Goal: Task Accomplishment & Management: Complete application form

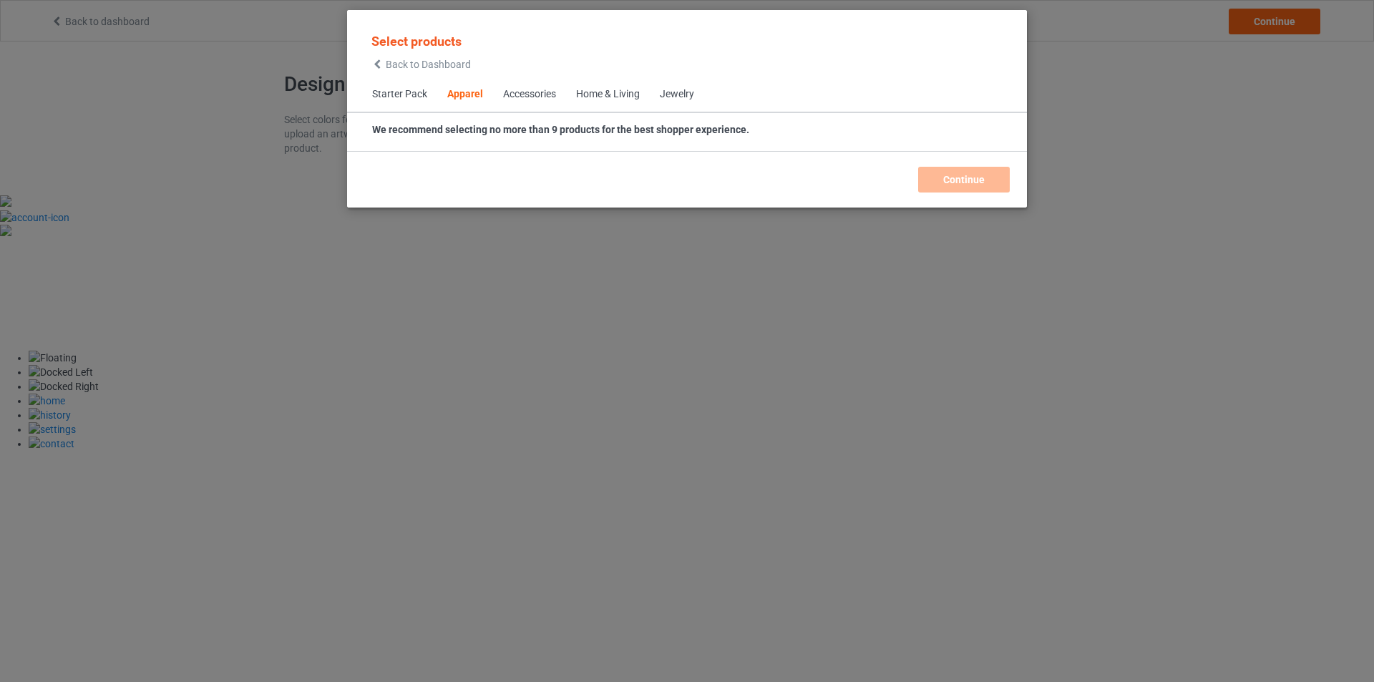
scroll to position [533, 0]
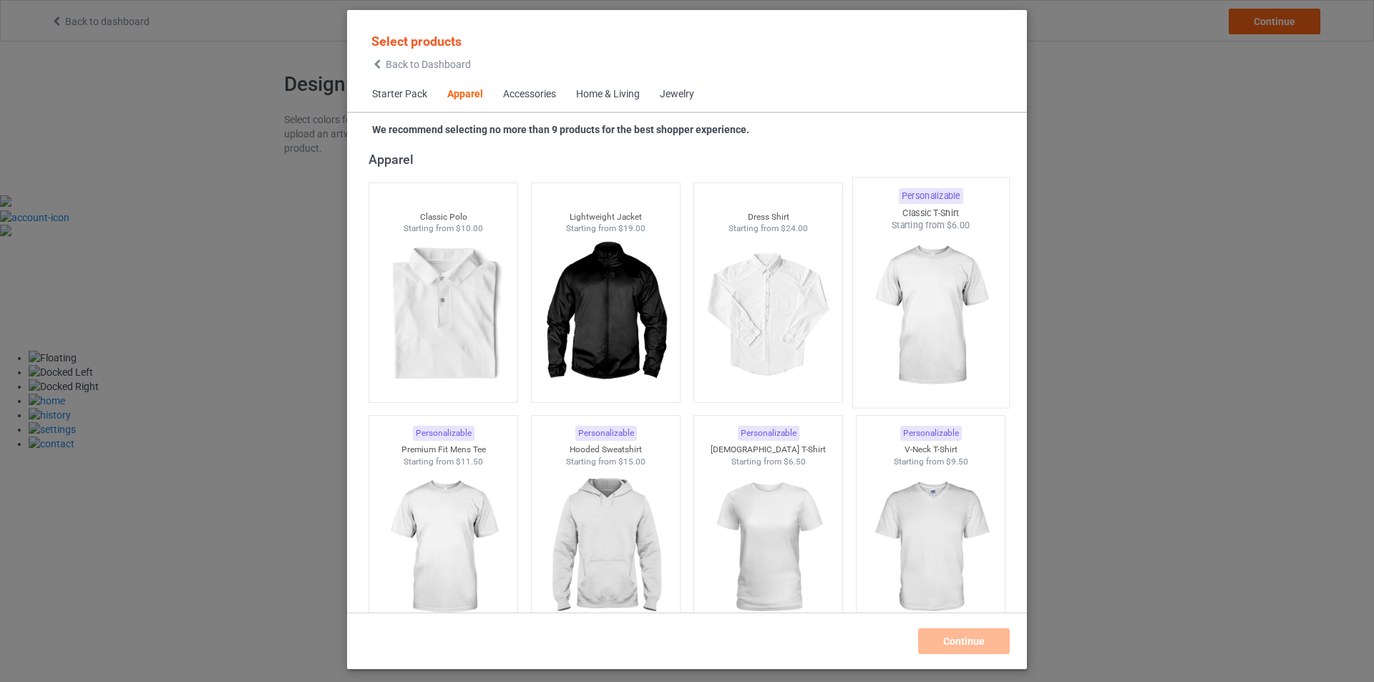
click at [926, 276] on img at bounding box center [930, 316] width 135 height 168
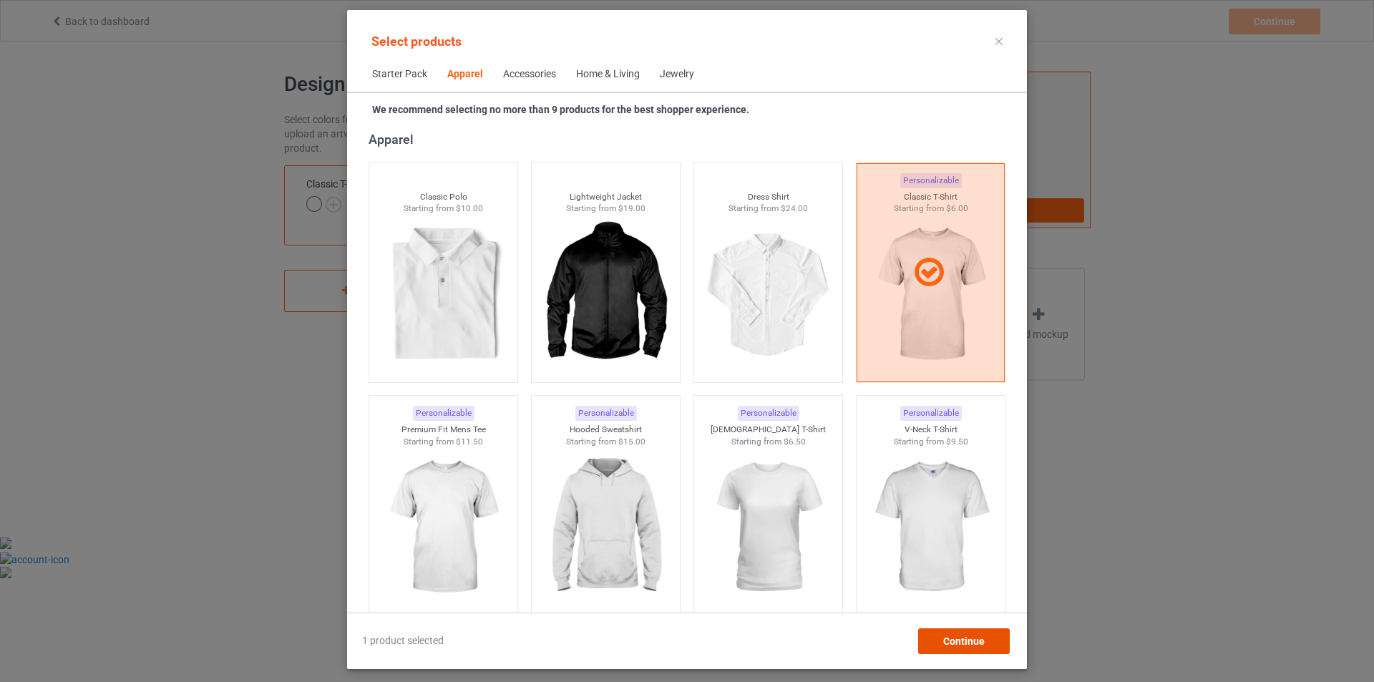
click at [959, 651] on div "Continue" at bounding box center [964, 641] width 92 height 26
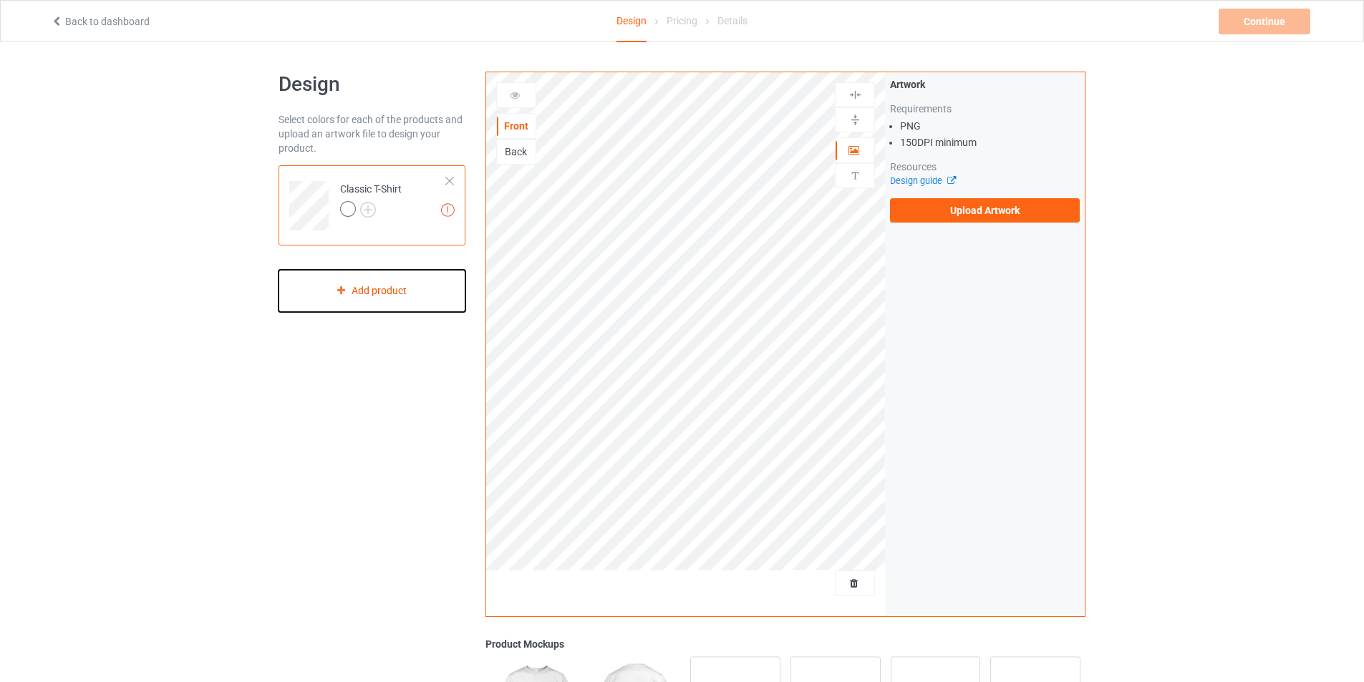
click at [362, 302] on div "Add product" at bounding box center [371, 291] width 187 height 42
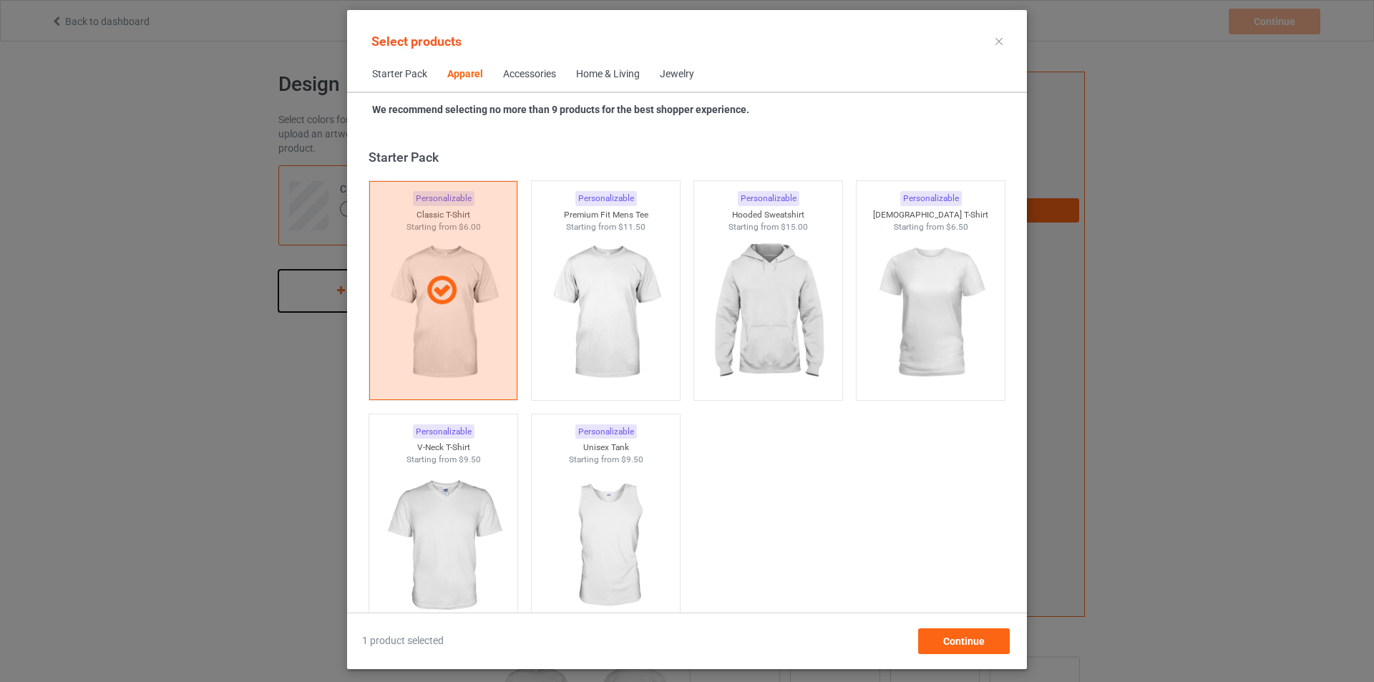
scroll to position [533, 0]
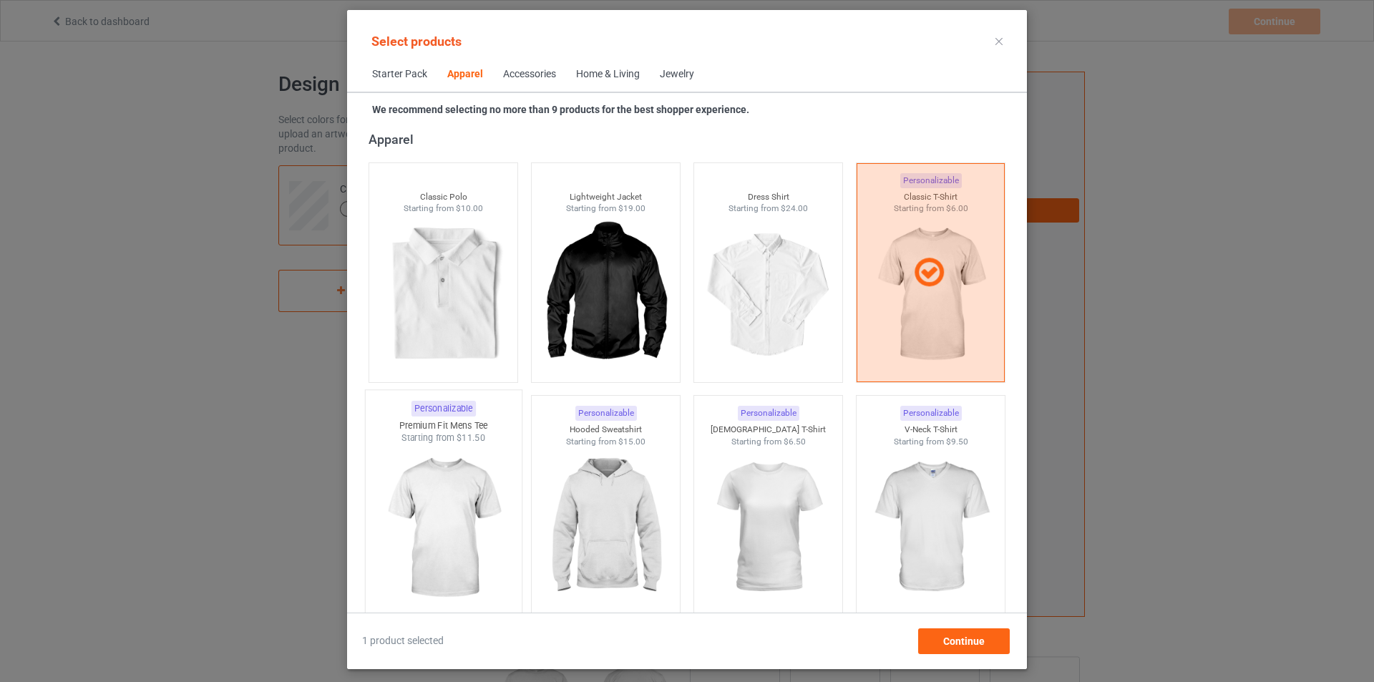
click at [452, 515] on img at bounding box center [443, 529] width 135 height 168
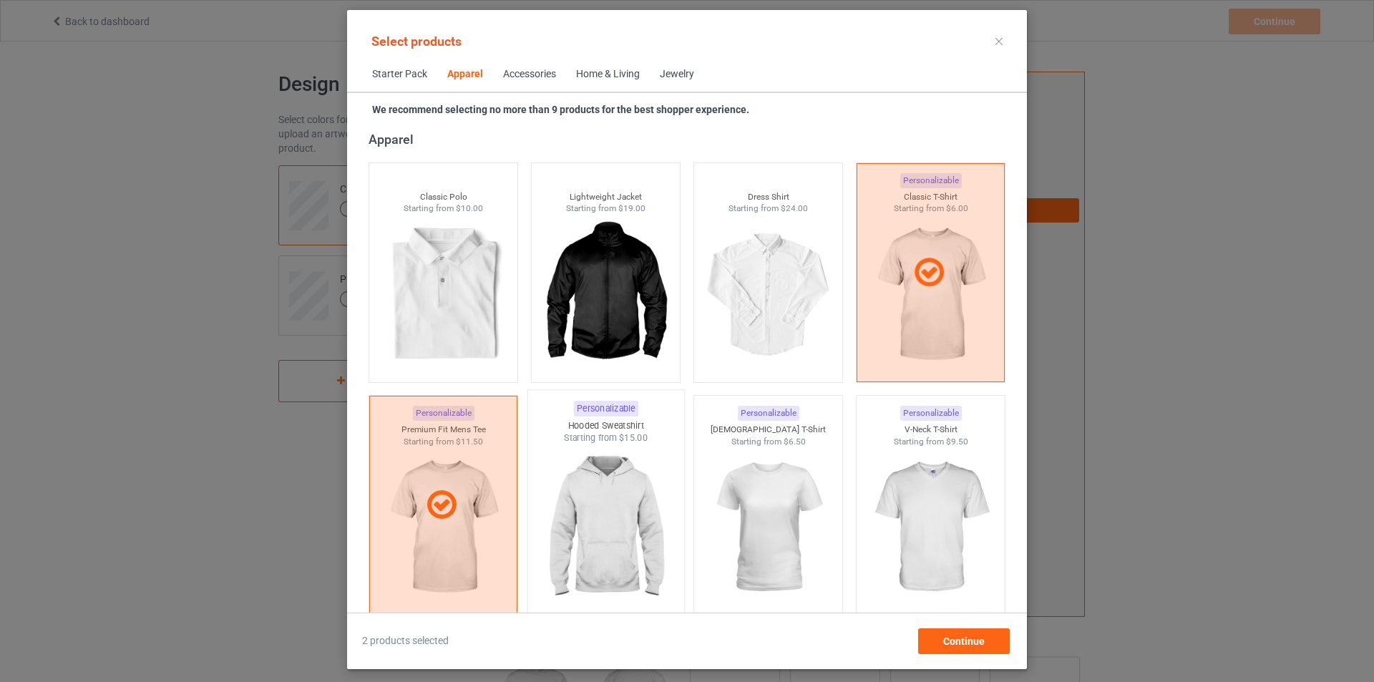
click at [631, 540] on img at bounding box center [605, 529] width 135 height 168
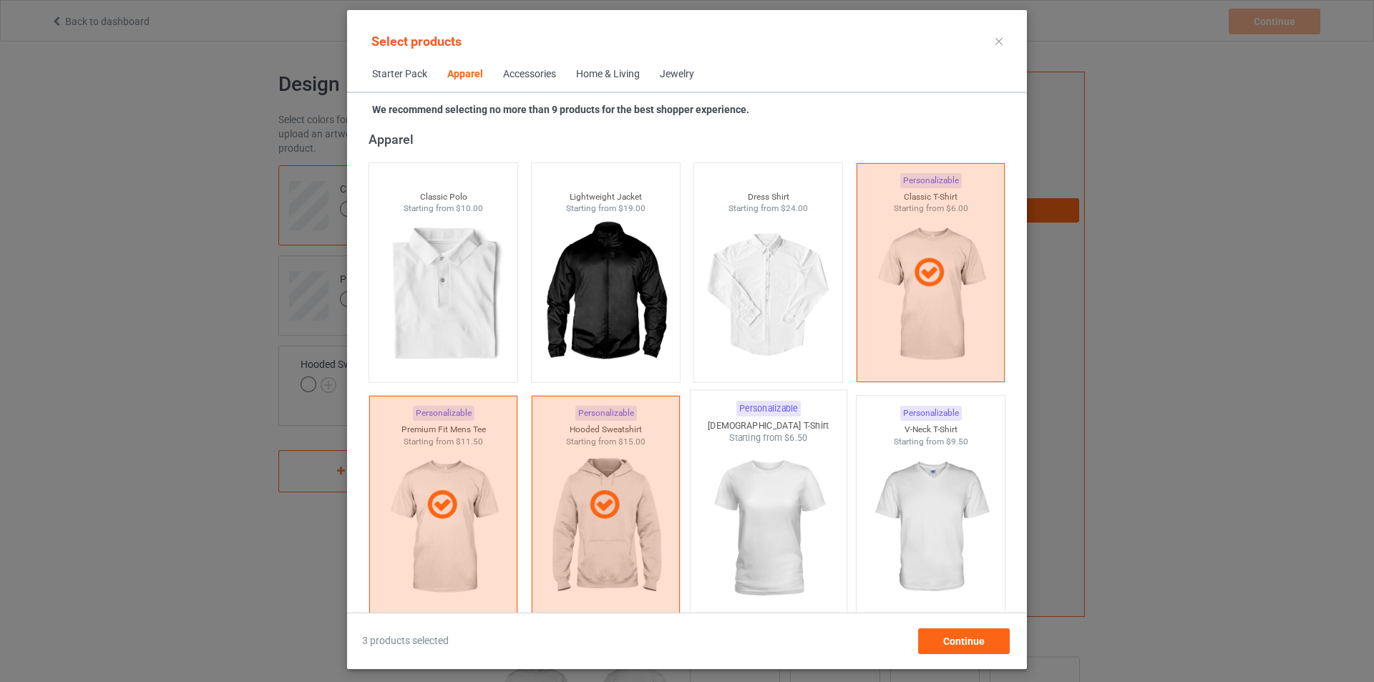
click at [744, 540] on img at bounding box center [768, 529] width 135 height 168
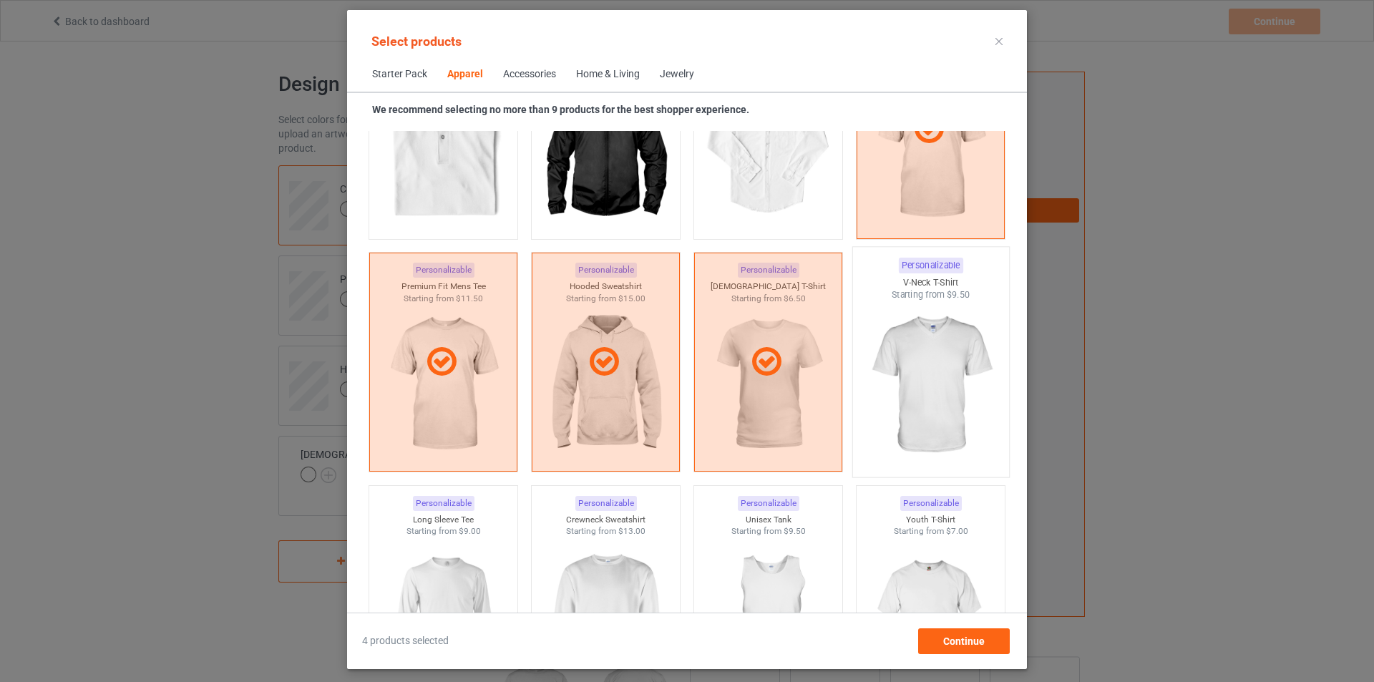
click at [937, 372] on img at bounding box center [930, 385] width 135 height 168
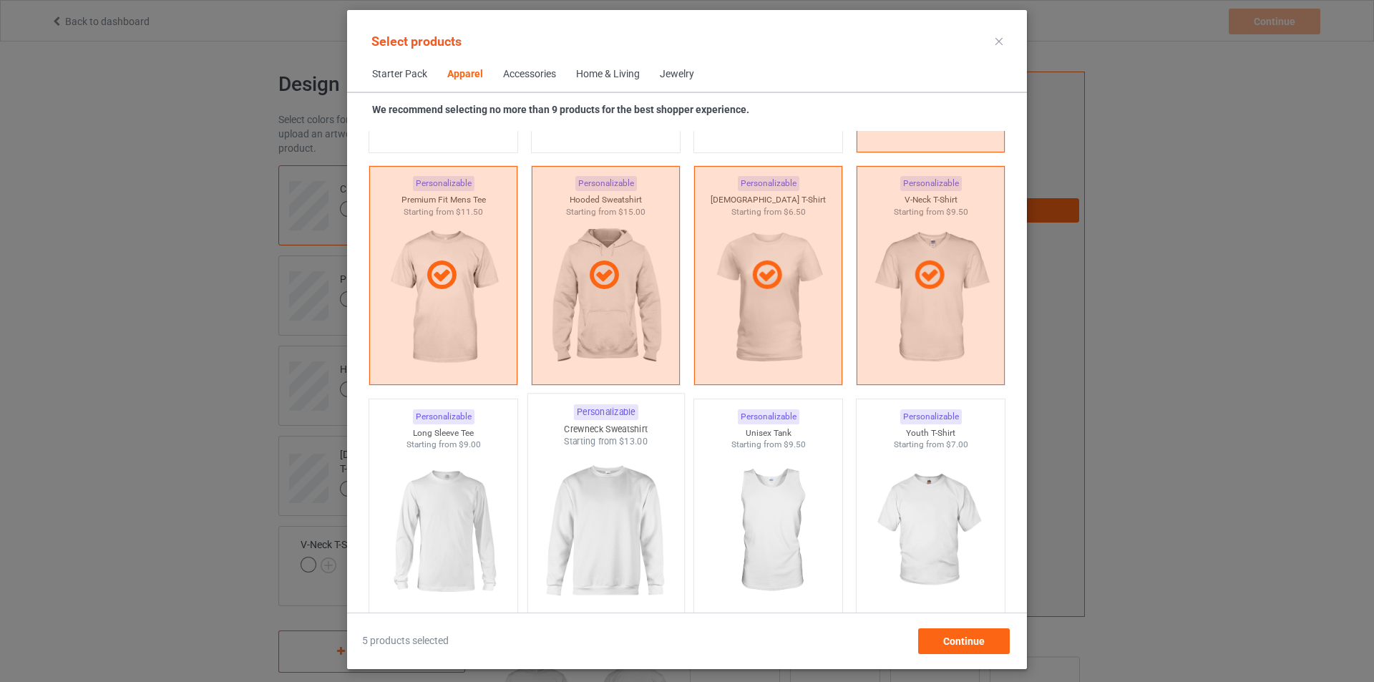
scroll to position [891, 0]
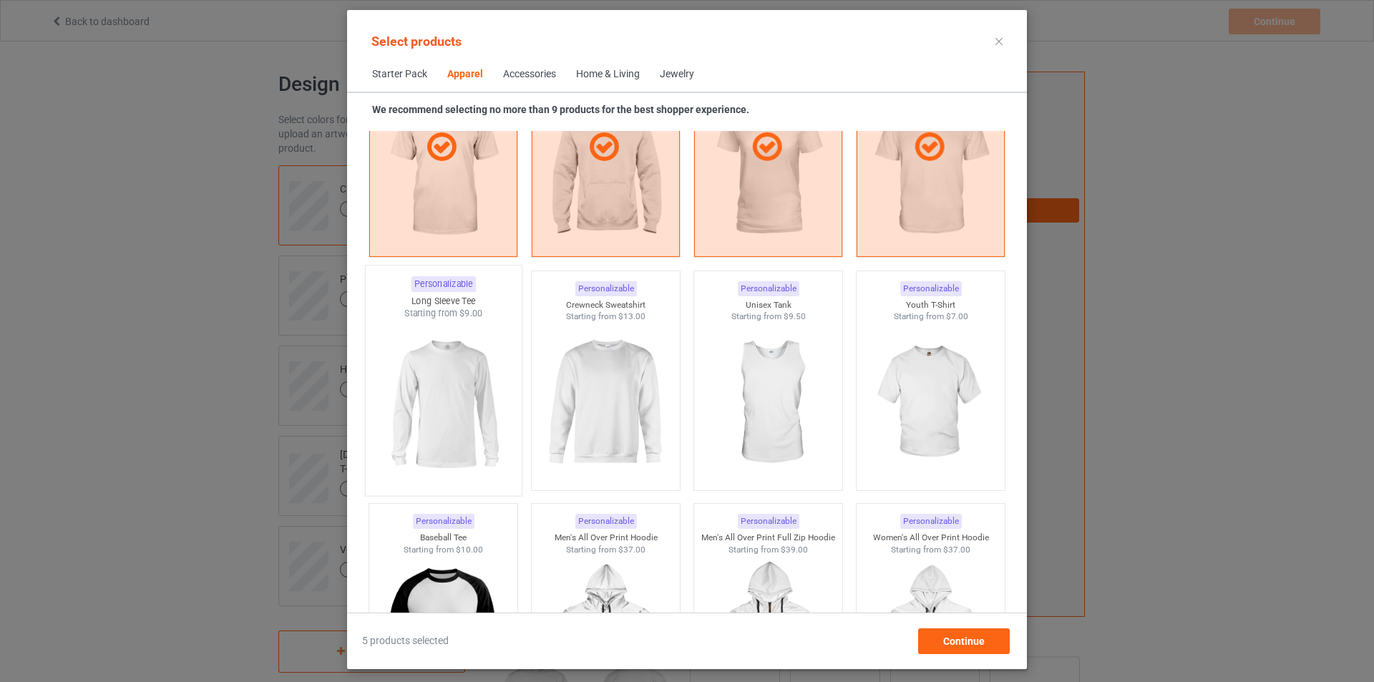
click at [464, 375] on img at bounding box center [443, 404] width 135 height 168
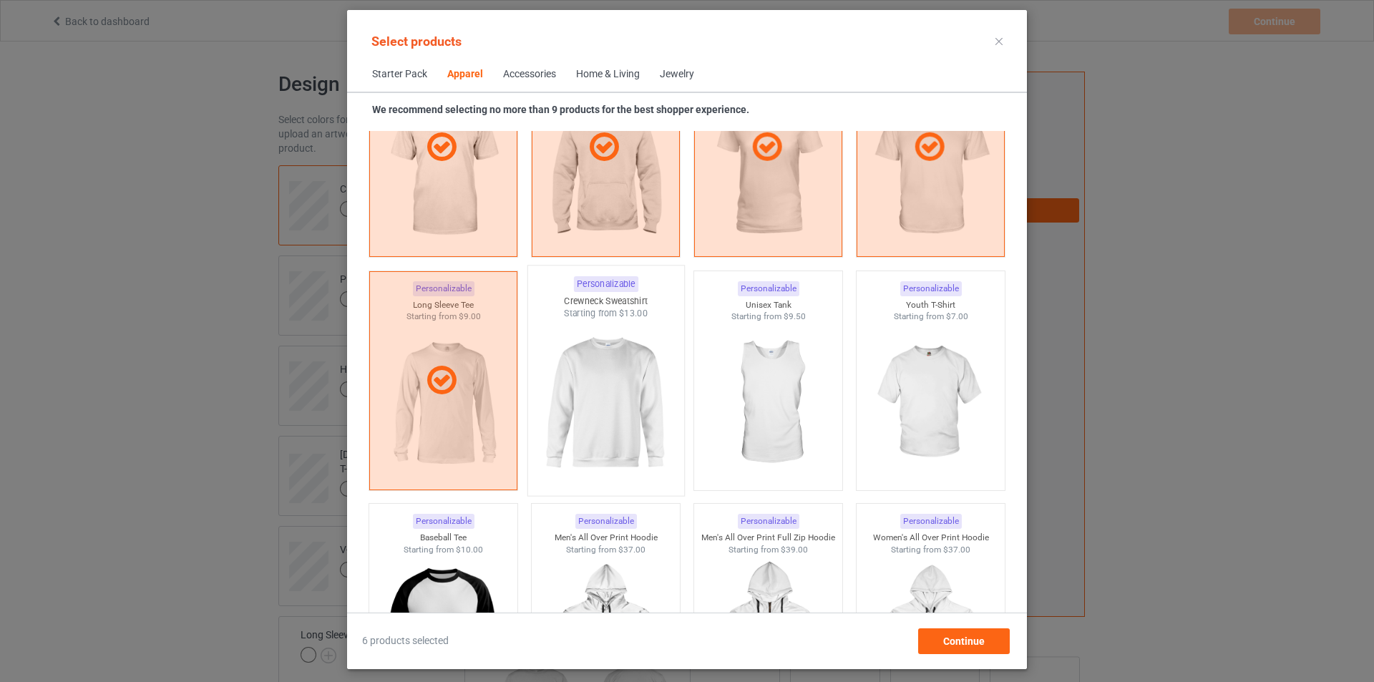
click at [588, 396] on img at bounding box center [605, 404] width 135 height 168
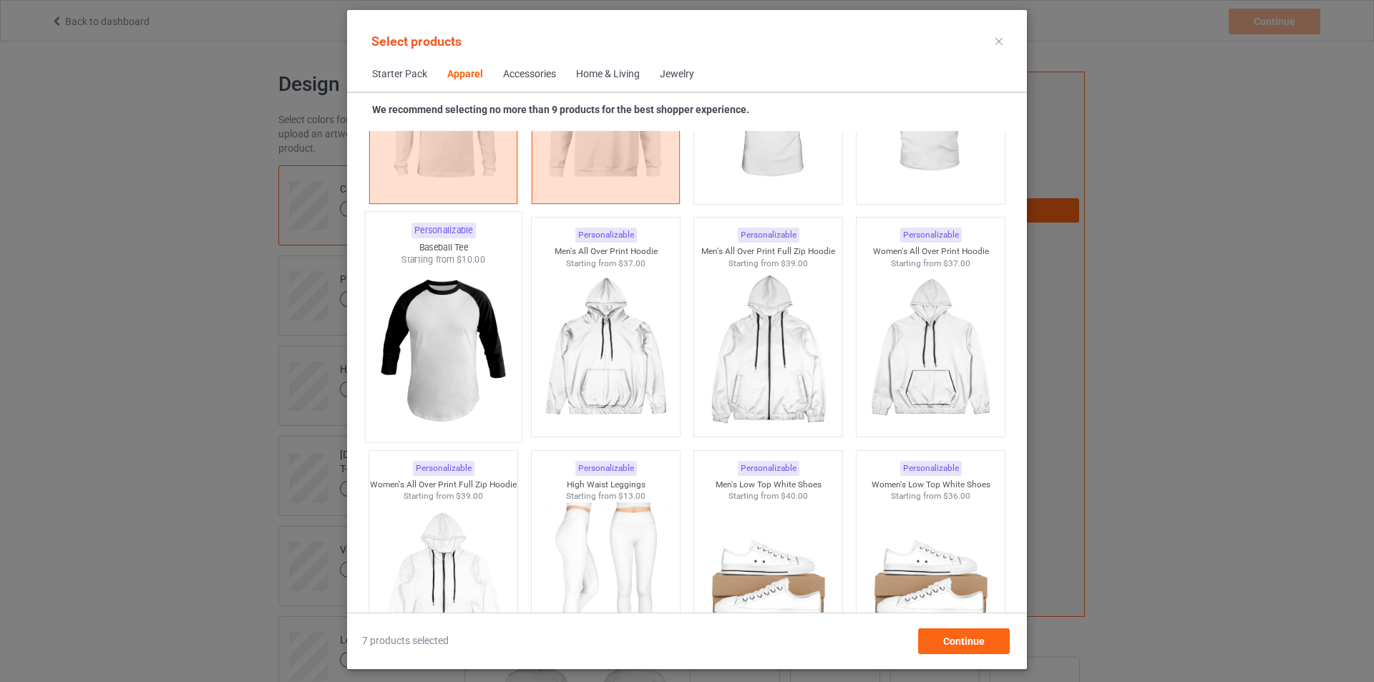
click at [449, 335] on img at bounding box center [443, 350] width 135 height 168
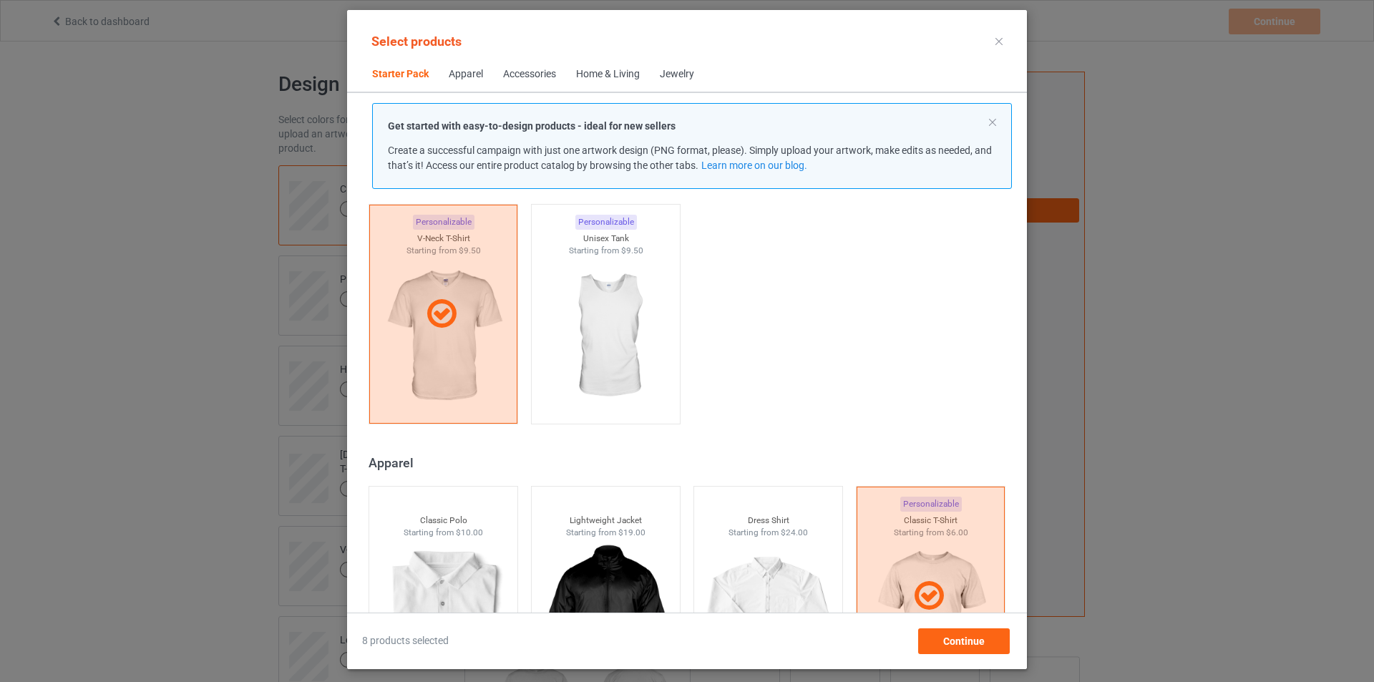
scroll to position [286, 0]
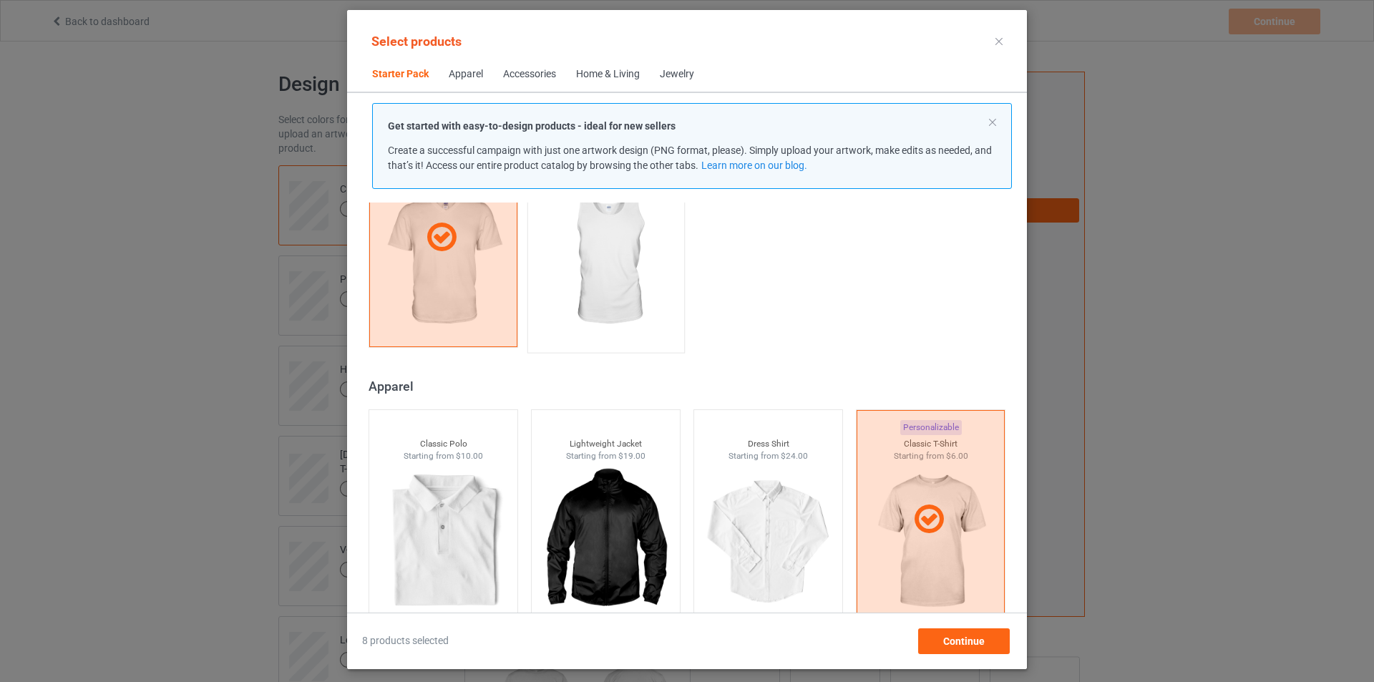
click at [611, 278] on img at bounding box center [605, 261] width 135 height 168
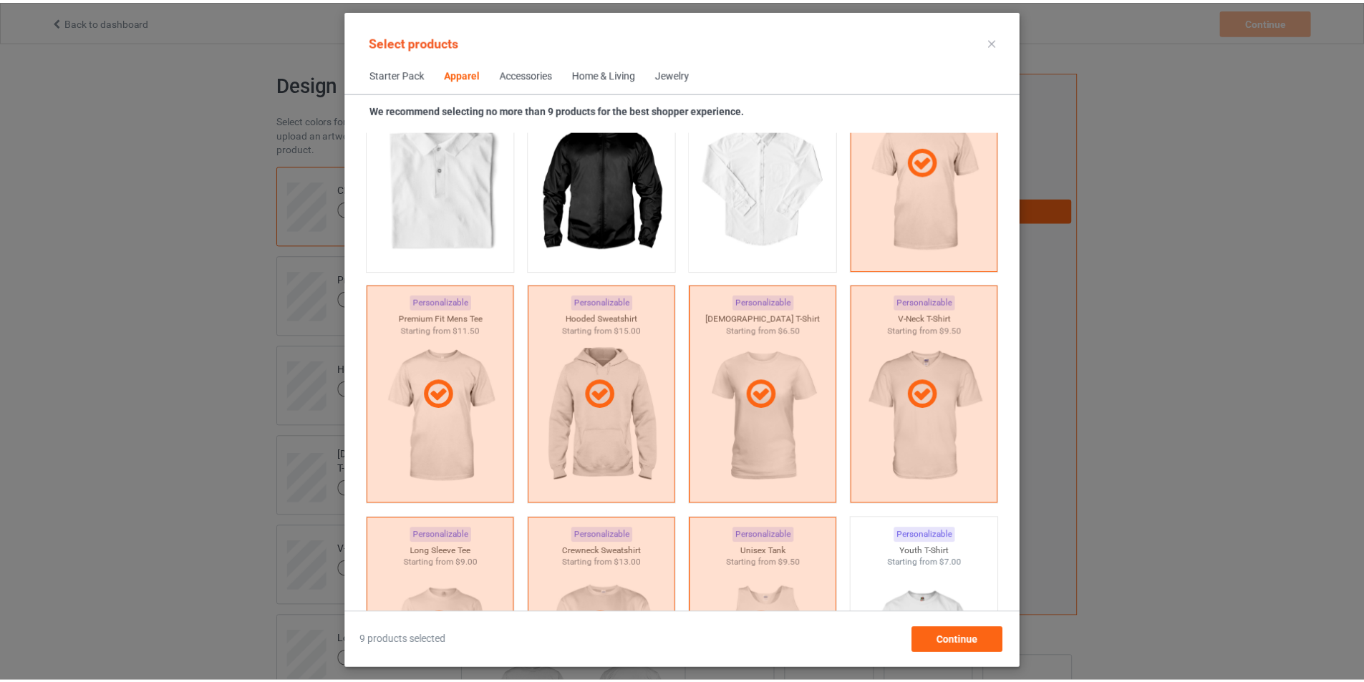
scroll to position [1002, 0]
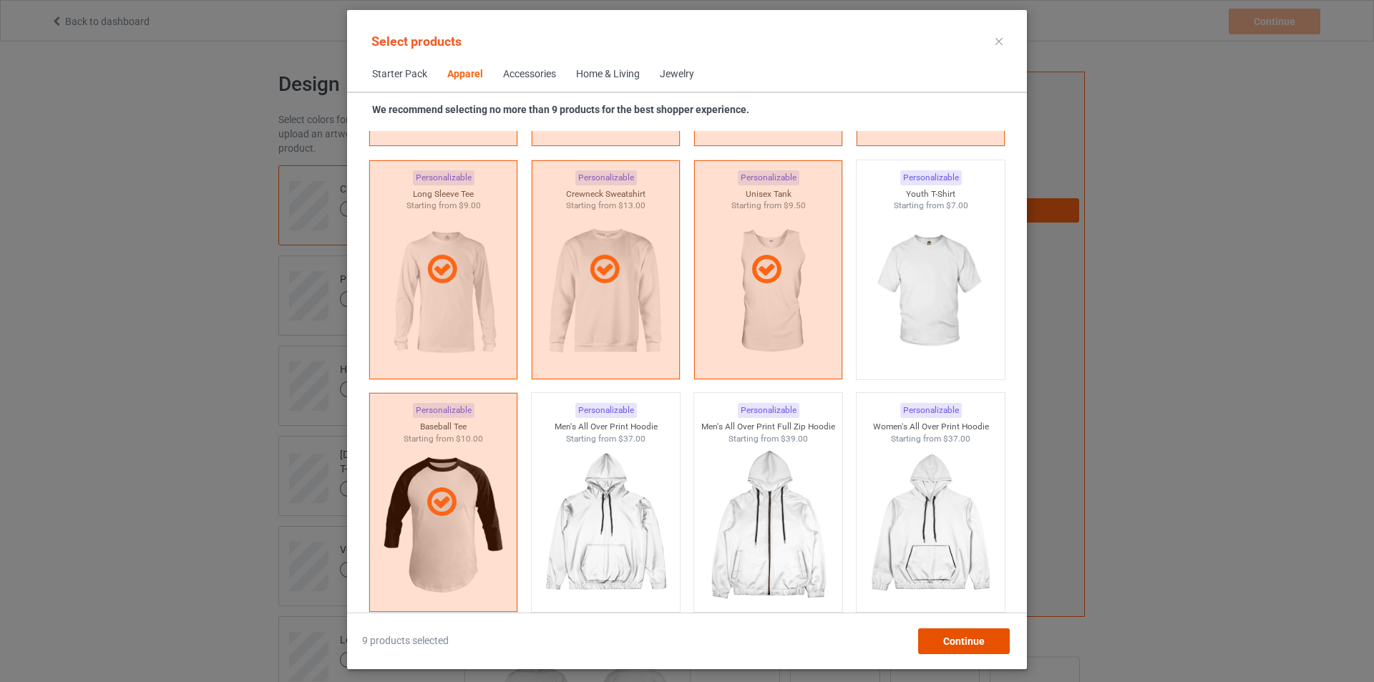
click at [957, 643] on span "Continue" at bounding box center [964, 641] width 42 height 11
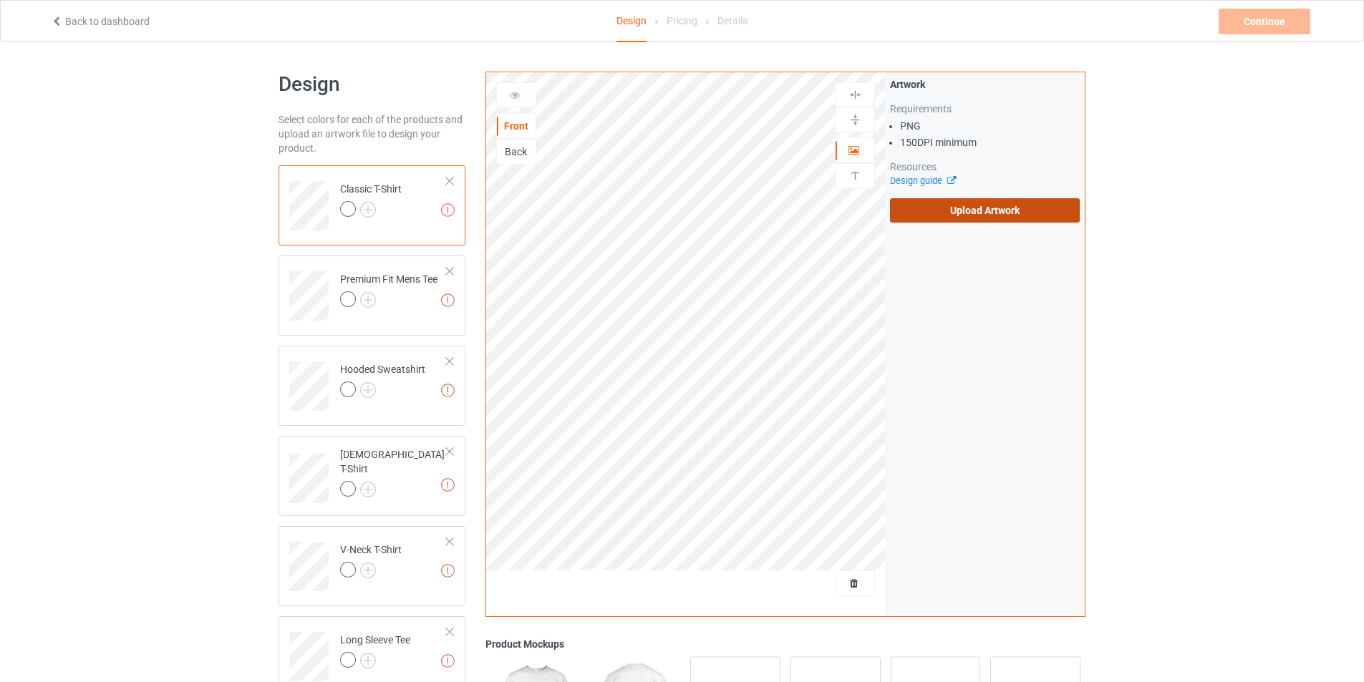
click at [936, 211] on label "Upload Artwork" at bounding box center [985, 210] width 190 height 24
click at [0, 0] on input "Upload Artwork" at bounding box center [0, 0] width 0 height 0
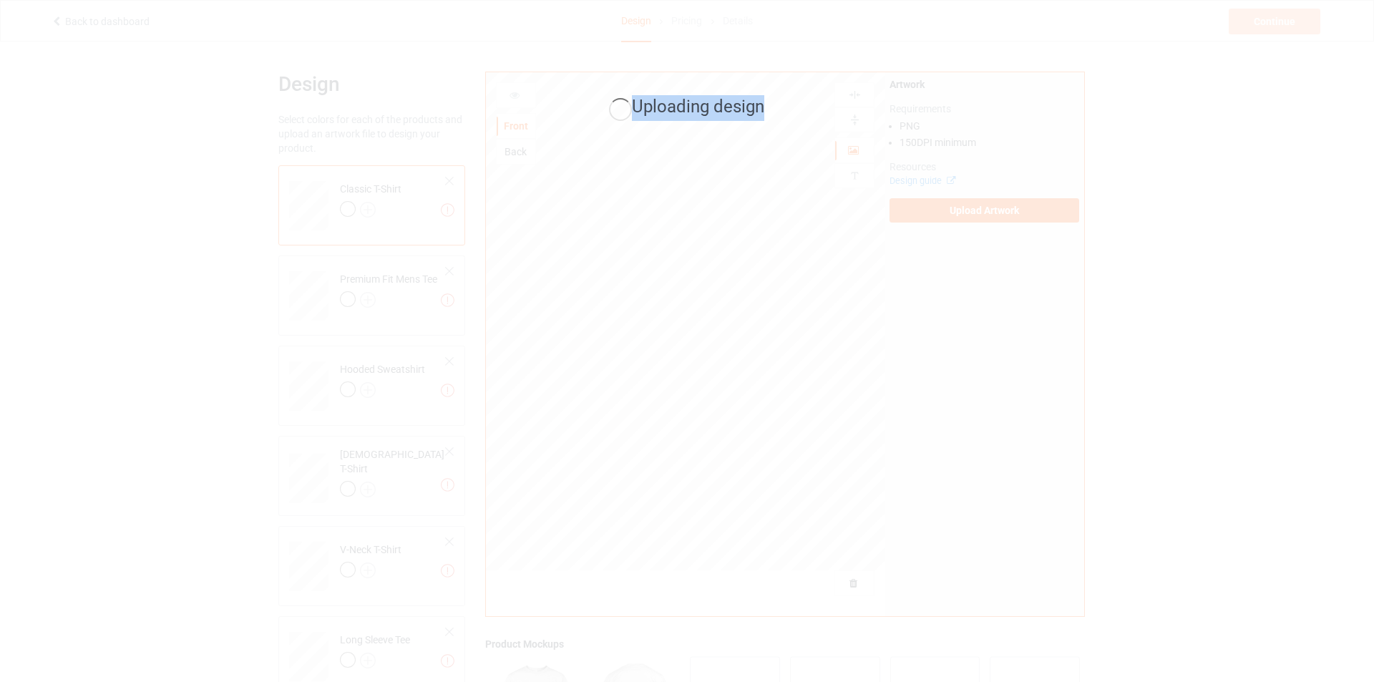
drag, startPoint x: 618, startPoint y: 82, endPoint x: 873, endPoint y: 402, distance: 408.6
click at [873, 402] on div "Uploading design" at bounding box center [687, 341] width 1374 height 682
click at [676, 106] on span "Uploading design" at bounding box center [699, 107] width 132 height 20
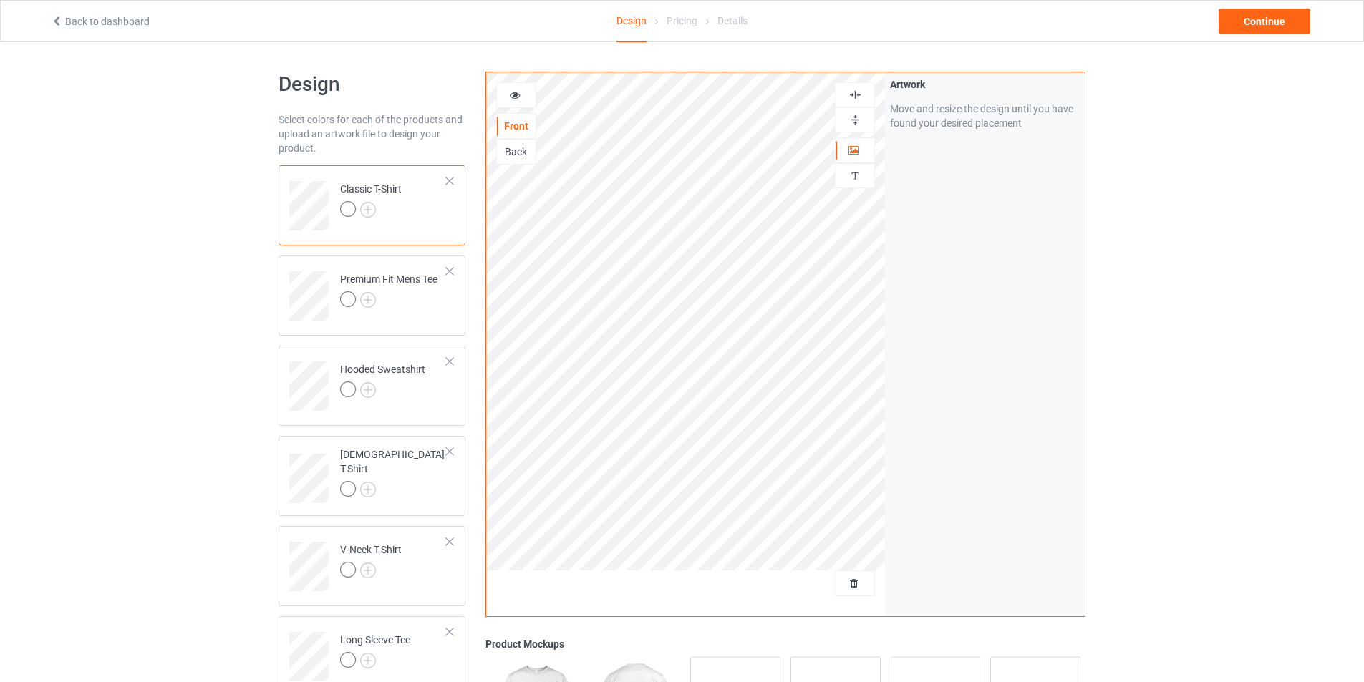
click at [1253, 276] on div "Design Select colors for each of the products and upload an artwork file to des…" at bounding box center [682, 553] width 1364 height 1022
click at [1239, 30] on div "Continue" at bounding box center [1264, 22] width 92 height 26
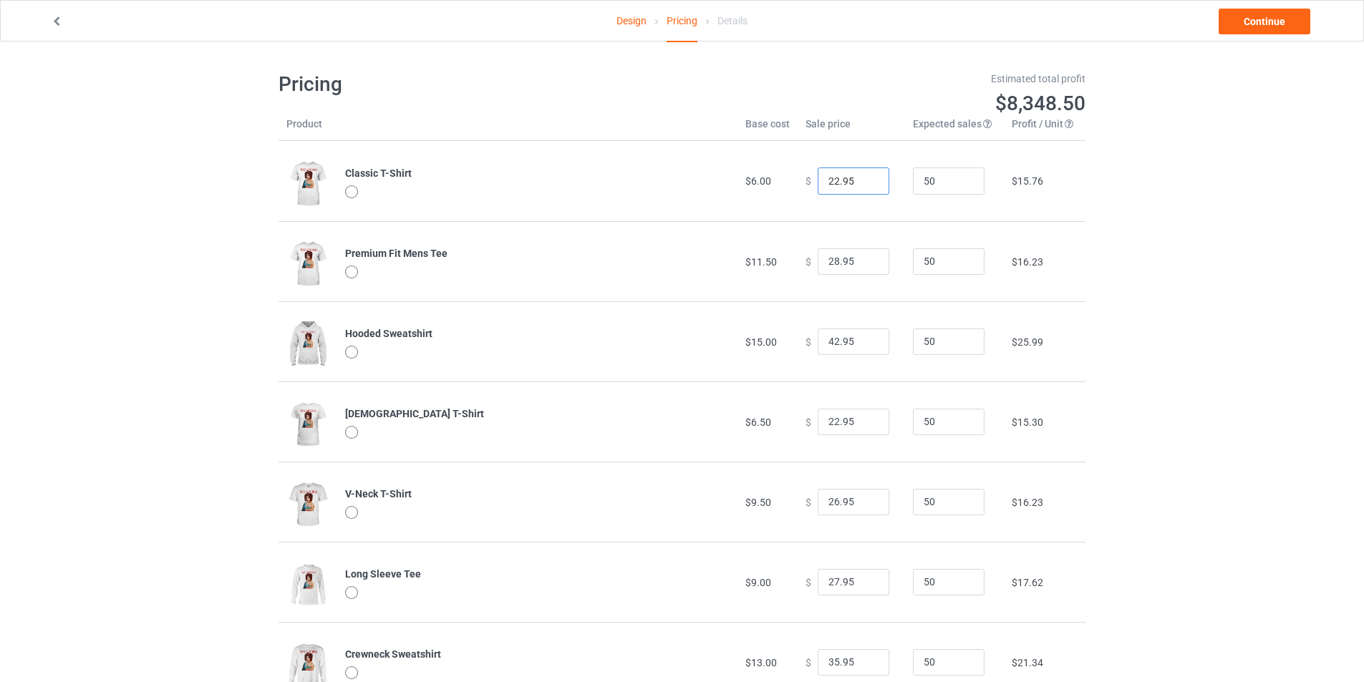
click at [830, 180] on input "22.95" at bounding box center [853, 180] width 72 height 27
type input "24.95"
drag, startPoint x: 825, startPoint y: 269, endPoint x: 833, endPoint y: 268, distance: 7.9
click at [833, 268] on input "28.95" at bounding box center [853, 261] width 72 height 27
click at [827, 263] on input "28.95" at bounding box center [853, 261] width 72 height 27
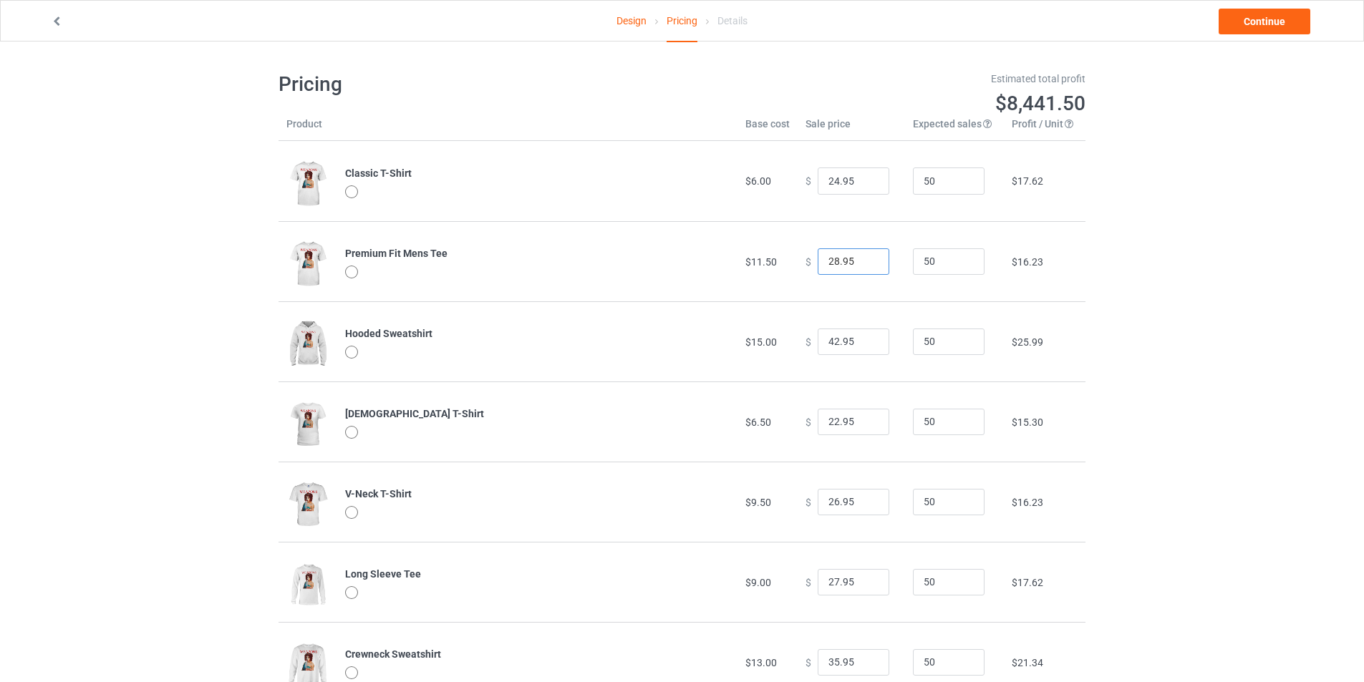
click at [830, 264] on input "28.95" at bounding box center [853, 261] width 72 height 27
type input "29.95"
click at [830, 341] on input "42.95" at bounding box center [853, 342] width 72 height 27
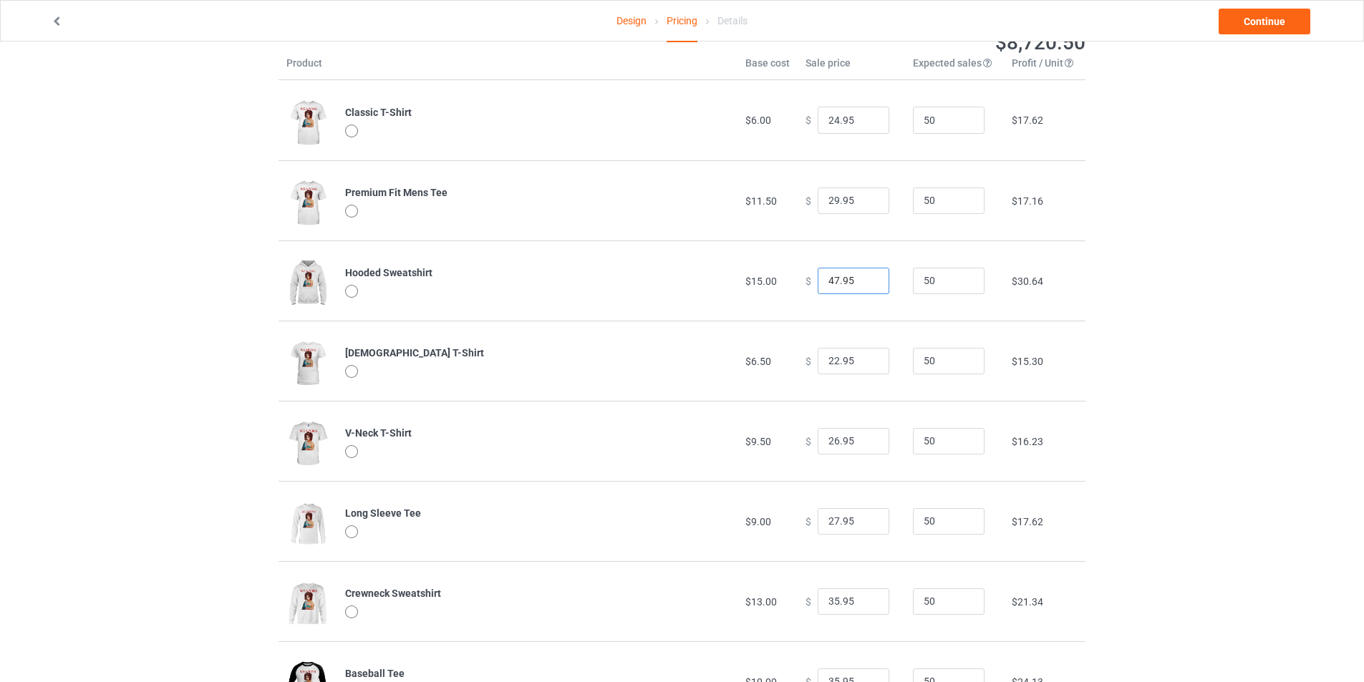
scroll to position [143, 0]
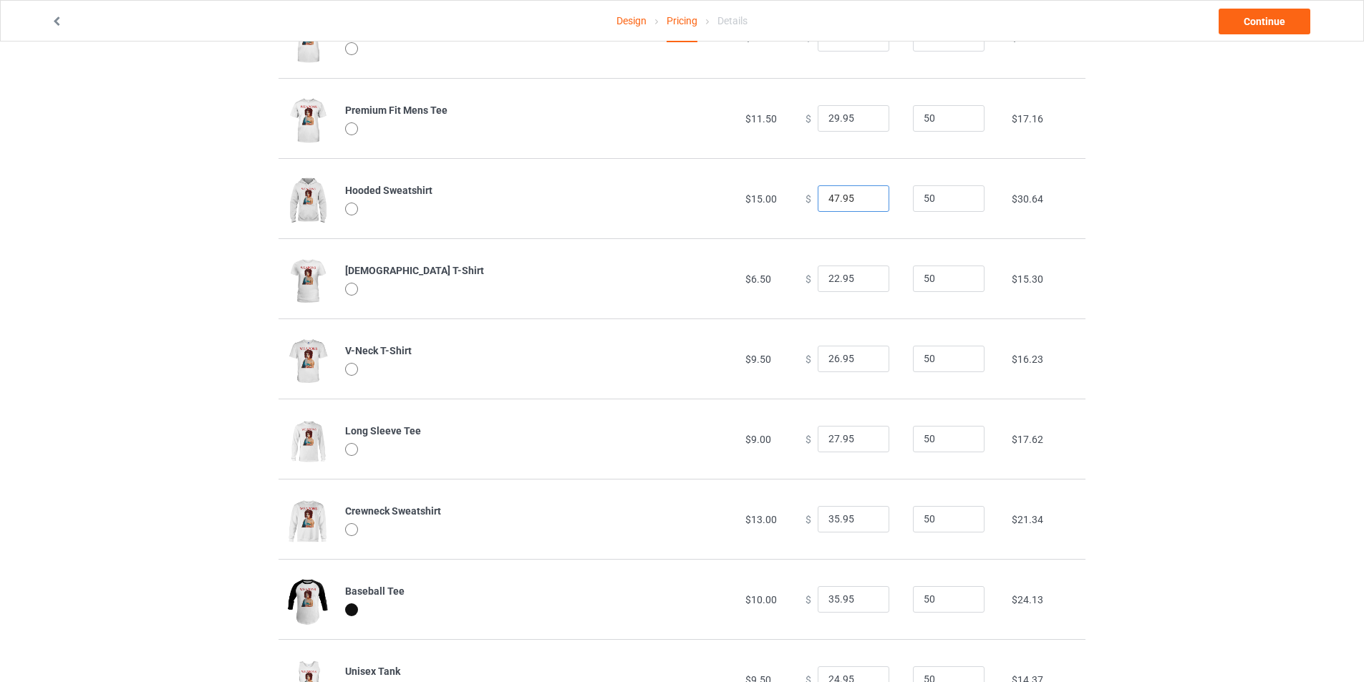
type input "47.95"
click at [832, 278] on input "22.95" at bounding box center [853, 279] width 72 height 27
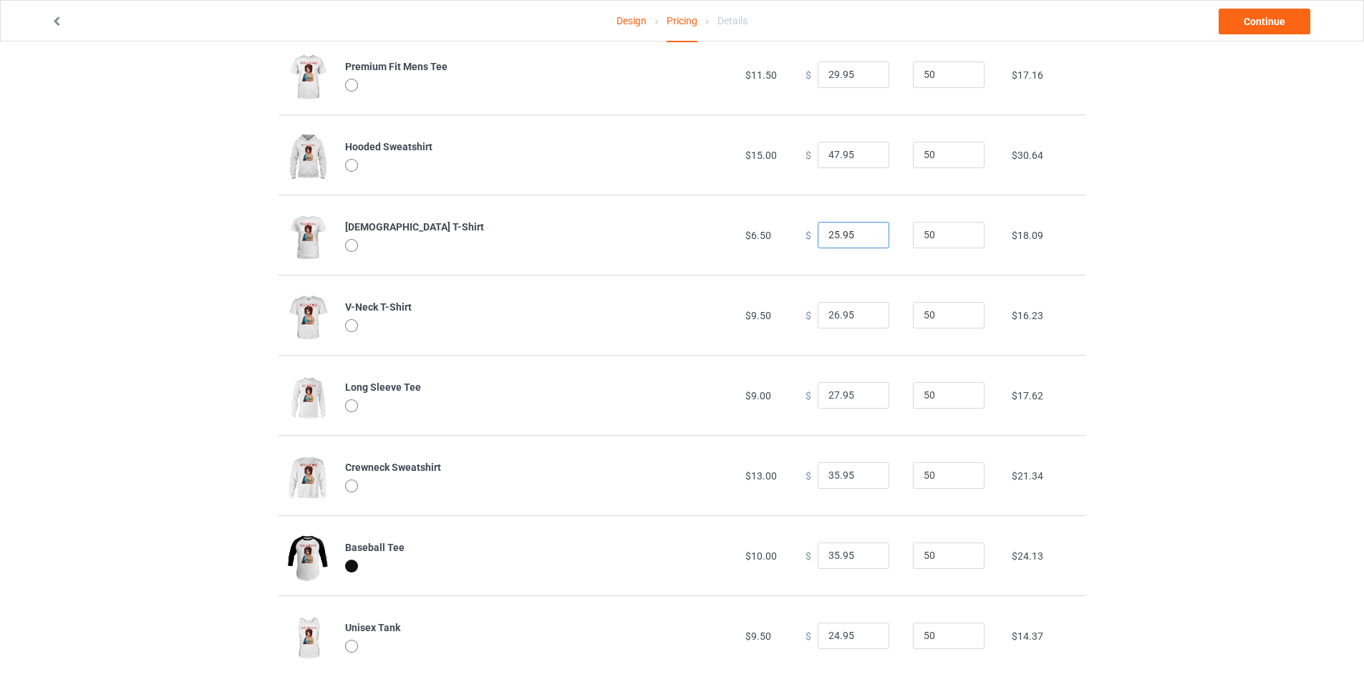
scroll to position [211, 0]
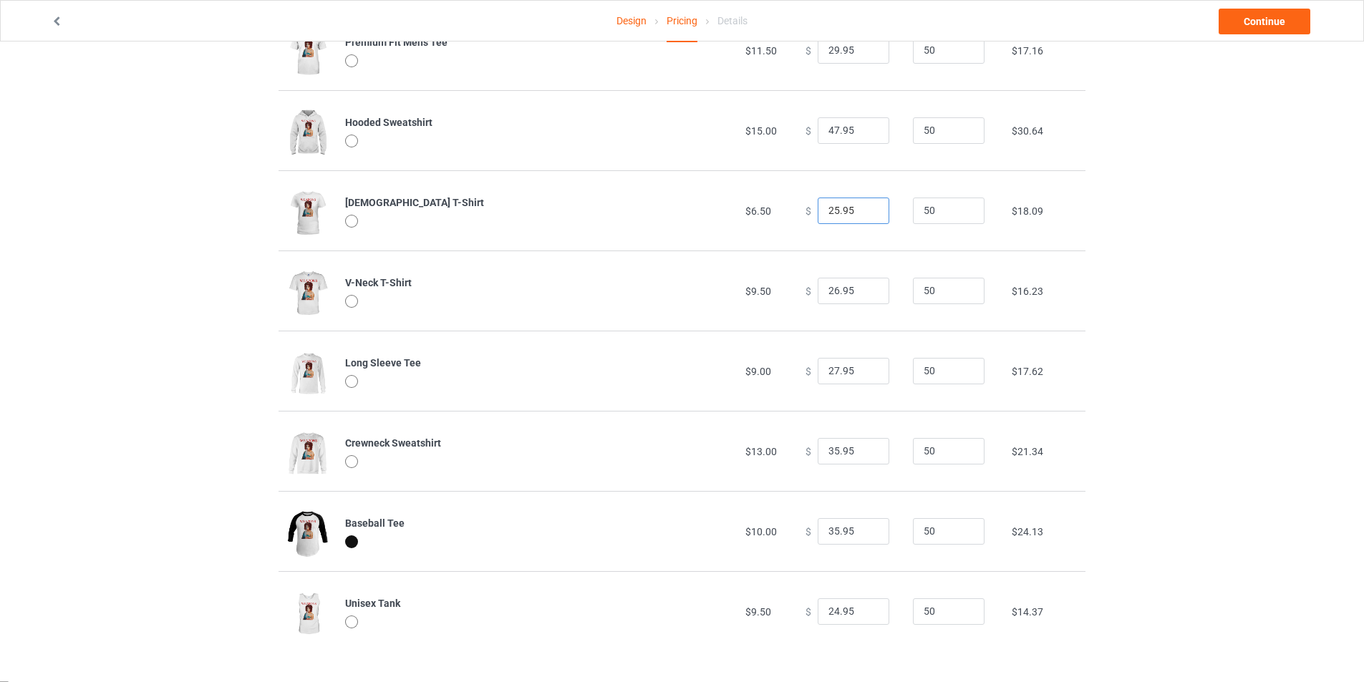
type input "25.95"
click at [830, 291] on input "26.95" at bounding box center [853, 291] width 72 height 27
type input "28.95"
drag, startPoint x: 810, startPoint y: 290, endPoint x: 756, endPoint y: 299, distance: 54.5
click at [749, 300] on td "$9.50" at bounding box center [767, 291] width 60 height 80
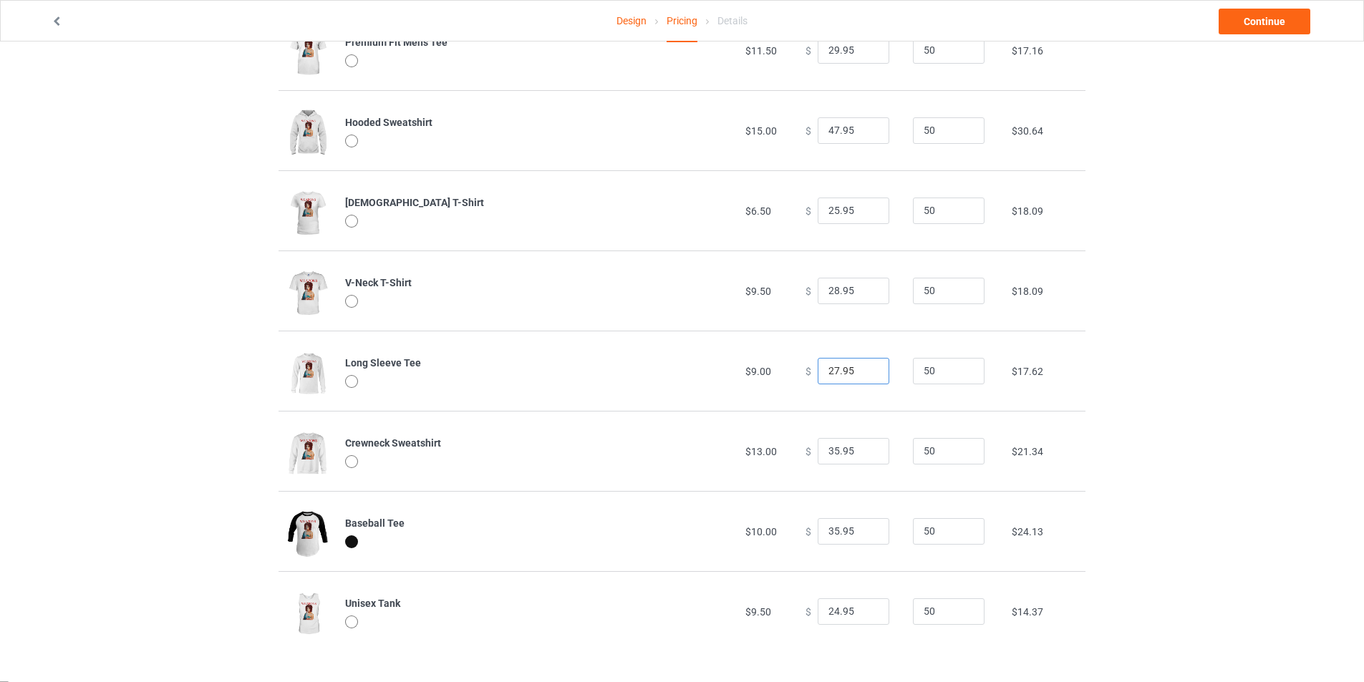
drag, startPoint x: 830, startPoint y: 370, endPoint x: 817, endPoint y: 373, distance: 13.2
click at [817, 373] on input "27.95" at bounding box center [853, 371] width 72 height 27
type input "34.95"
click at [827, 451] on input "35.95" at bounding box center [853, 451] width 72 height 27
type input "38.95"
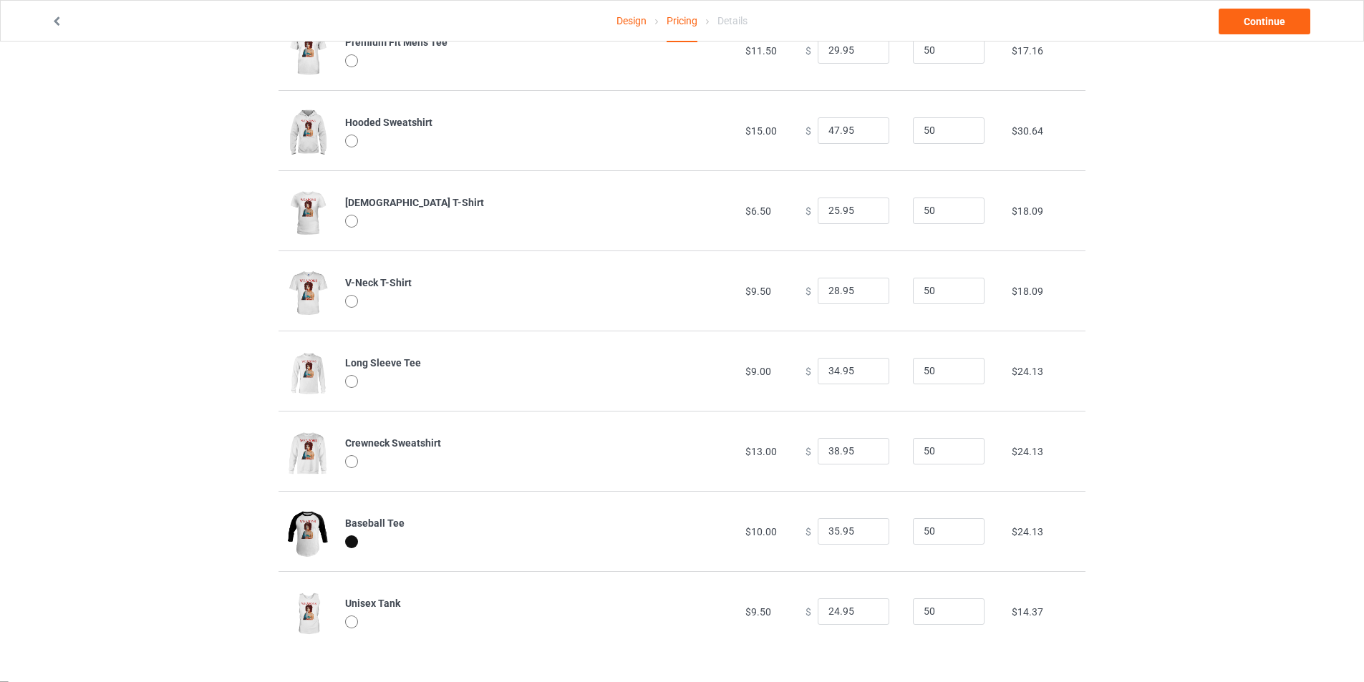
click at [800, 484] on td "$ 38.95" at bounding box center [850, 451] width 107 height 80
click at [830, 534] on input "35.95" at bounding box center [853, 531] width 72 height 27
type input "39.95"
click at [830, 615] on input "24.95" at bounding box center [853, 611] width 72 height 27
click at [830, 613] on input "26.95" at bounding box center [853, 611] width 72 height 27
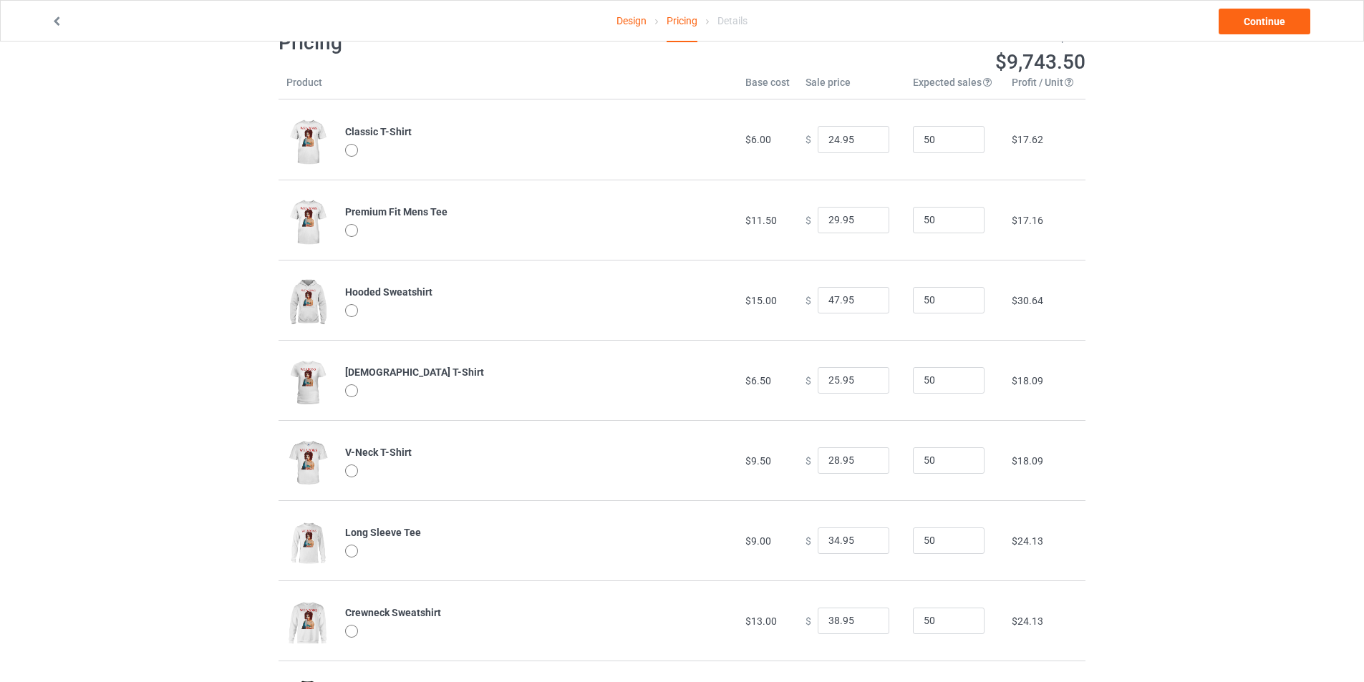
scroll to position [0, 0]
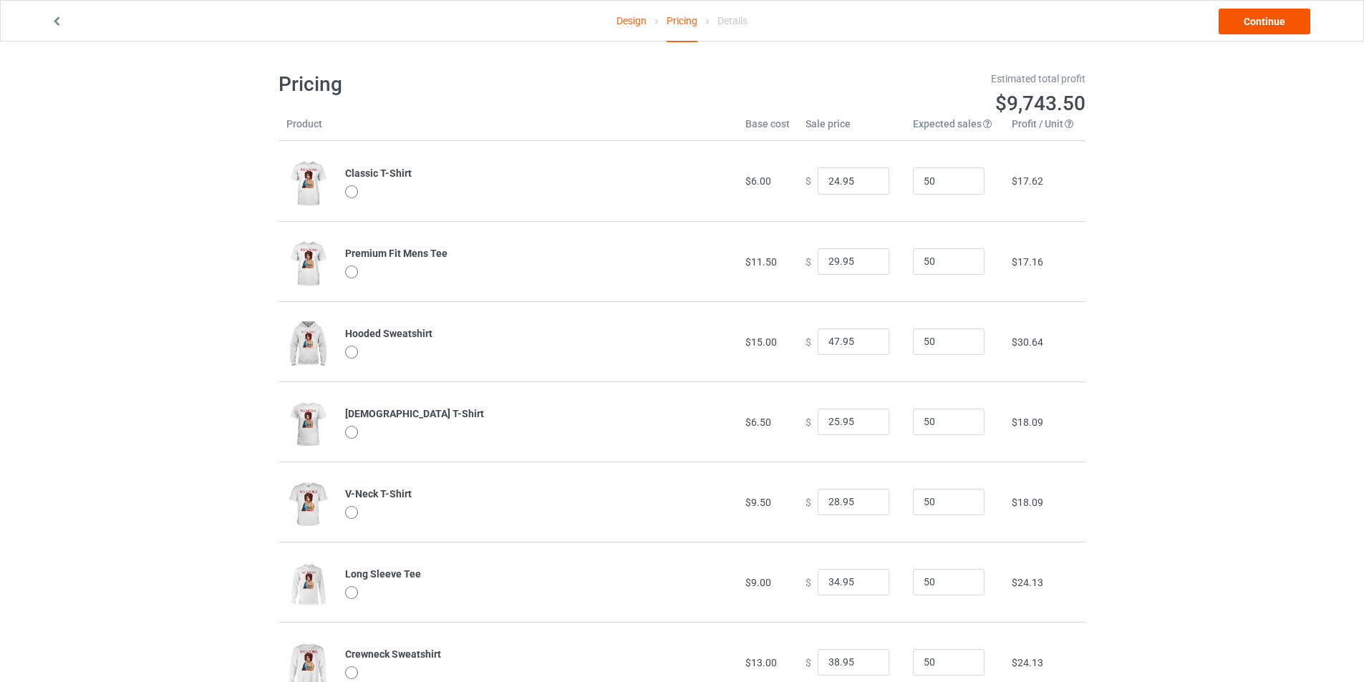
type input "27.95"
click at [1253, 29] on link "Continue" at bounding box center [1264, 22] width 92 height 26
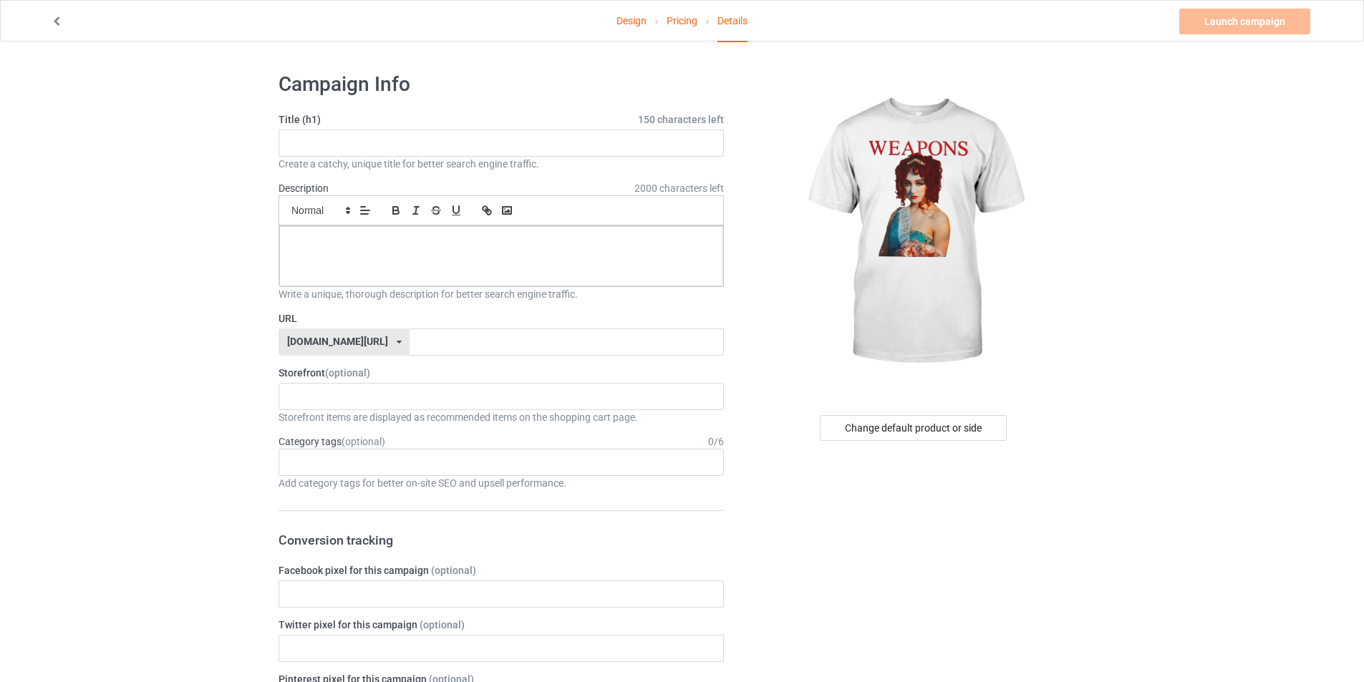
click at [465, 155] on input "text" at bounding box center [500, 143] width 445 height 27
paste input "Weapons [PERSON_NAME] Shirt"
type input "Weapons [PERSON_NAME] Shirt"
click at [455, 252] on div at bounding box center [501, 256] width 444 height 60
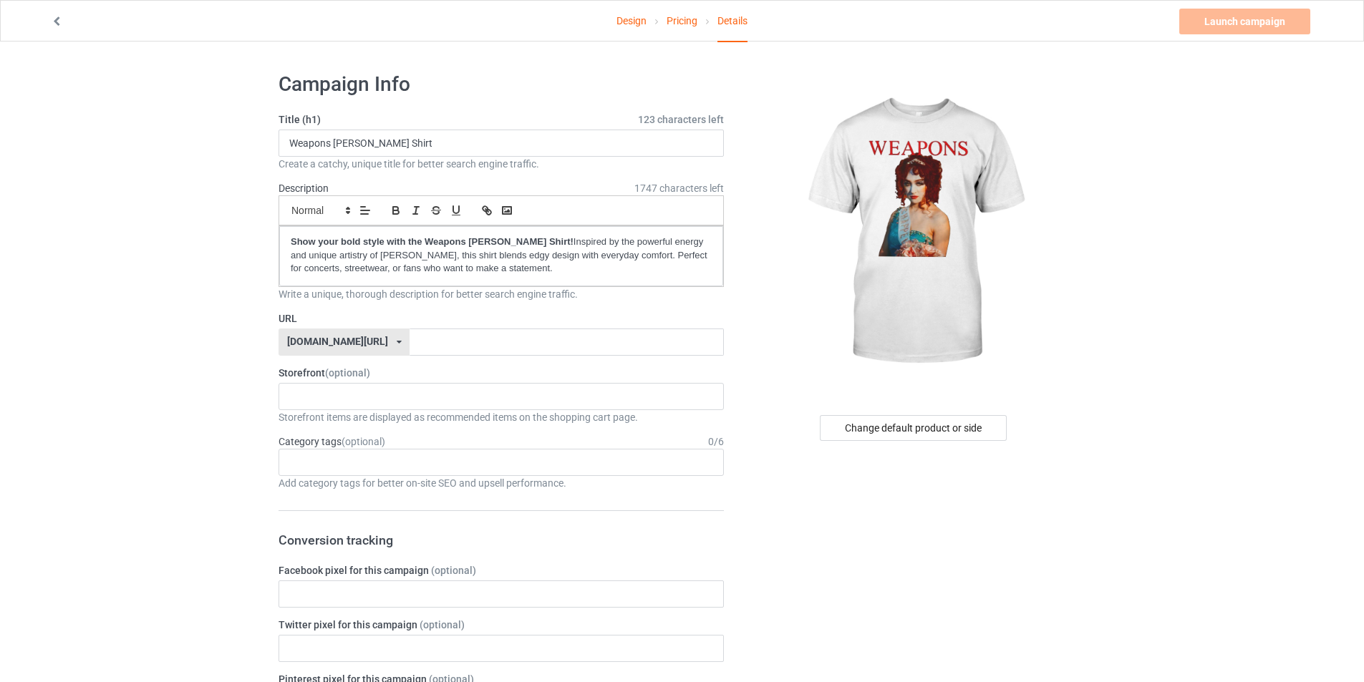
drag, startPoint x: 437, startPoint y: 147, endPoint x: 169, endPoint y: 175, distance: 269.2
click at [471, 341] on input "text" at bounding box center [566, 342] width 314 height 27
paste input "Weapons [PERSON_NAME] Shirt"
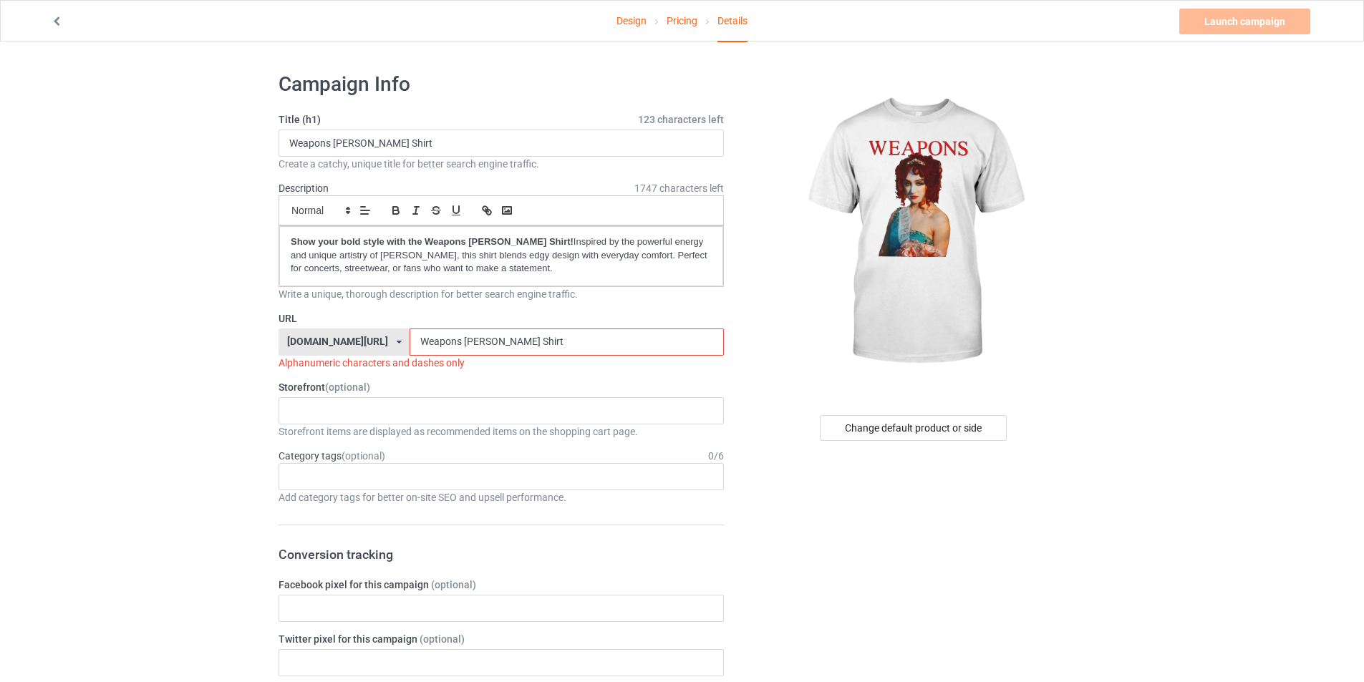
click at [424, 342] on input "Weapons [PERSON_NAME] Shirt" at bounding box center [566, 342] width 314 height 27
click at [467, 341] on input "Weapons-[PERSON_NAME] Shirt" at bounding box center [566, 342] width 314 height 27
click at [491, 341] on input "Weapons-[PERSON_NAME] Shirt" at bounding box center [566, 342] width 314 height 27
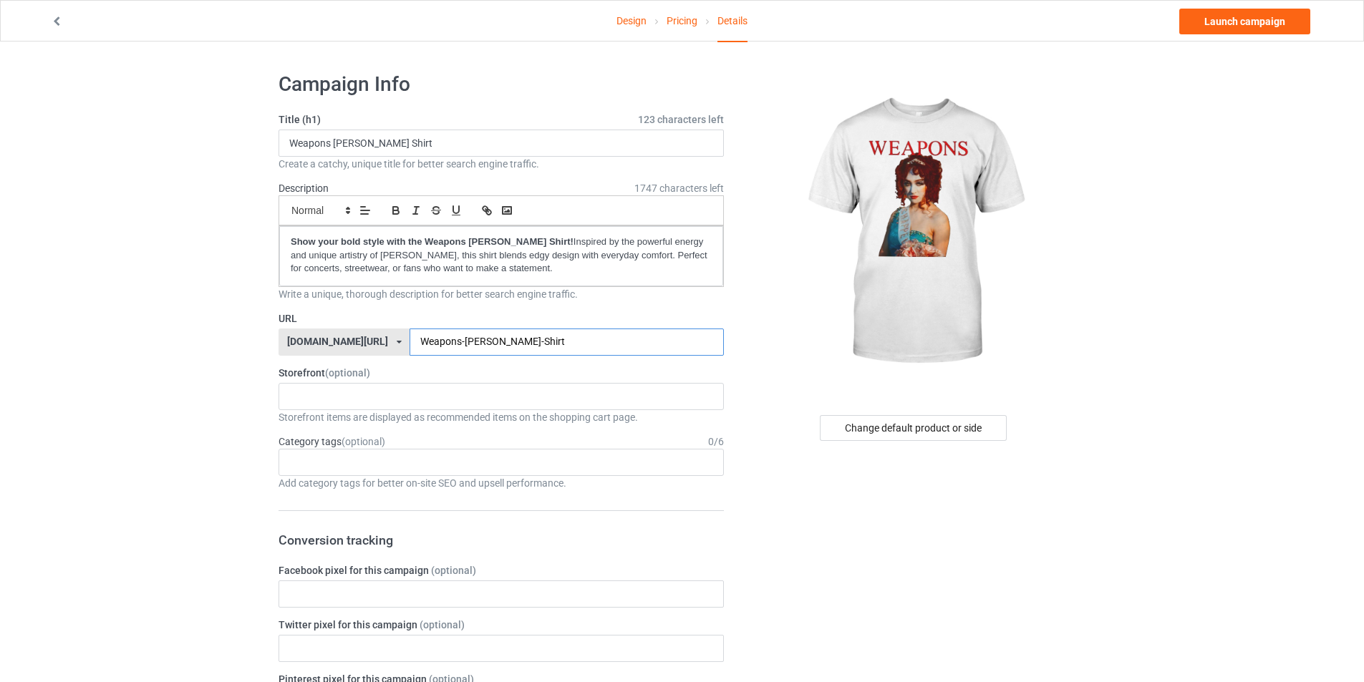
type input "Weapons-[PERSON_NAME]-Shirt"
click at [565, 366] on label "Storefront (optional)" at bounding box center [500, 373] width 445 height 14
click at [898, 427] on div "Change default product or side" at bounding box center [913, 428] width 187 height 26
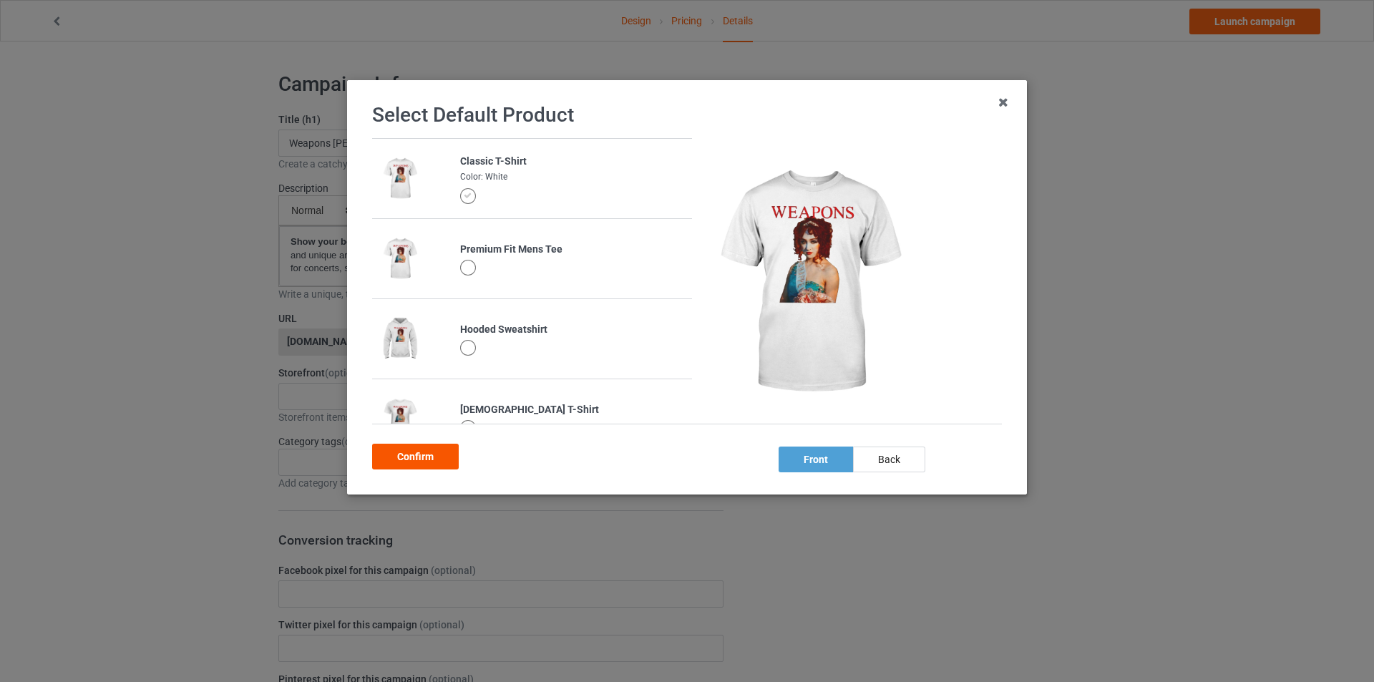
drag, startPoint x: 429, startPoint y: 459, endPoint x: 436, endPoint y: 460, distance: 7.3
click at [429, 459] on div "Confirm" at bounding box center [415, 457] width 87 height 26
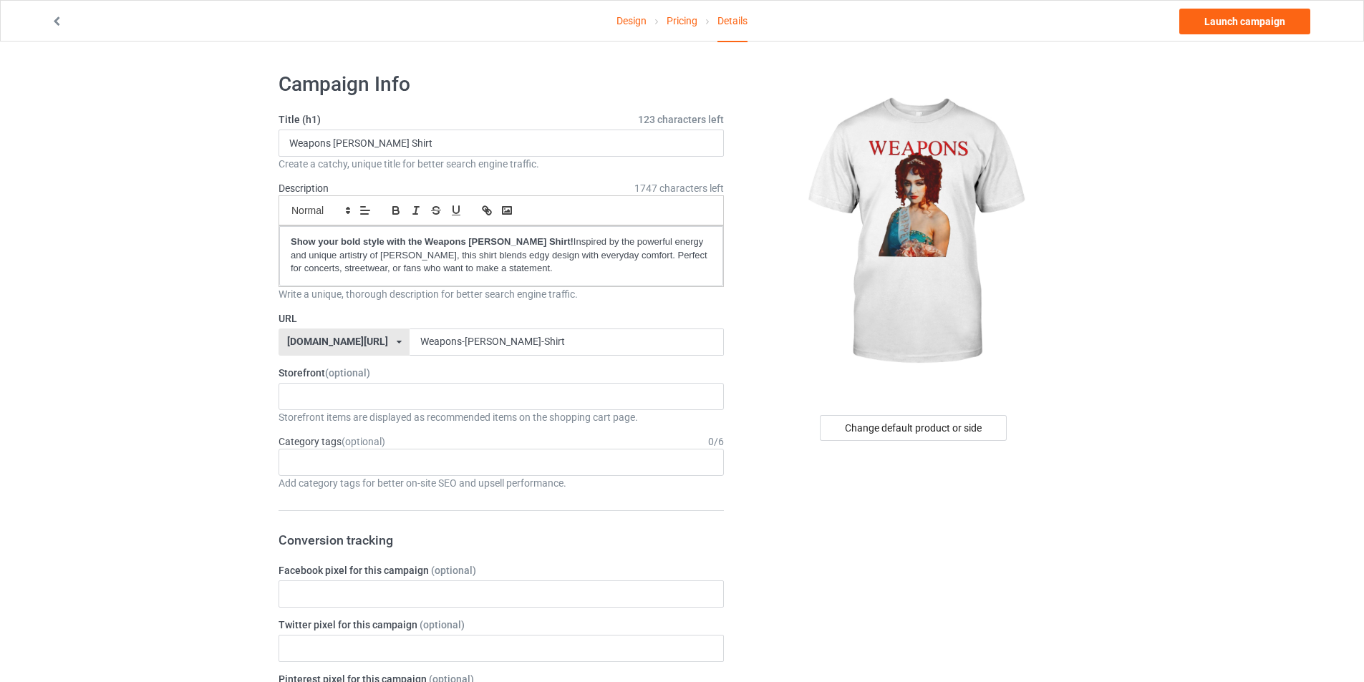
click at [638, 26] on link "Design" at bounding box center [631, 21] width 30 height 40
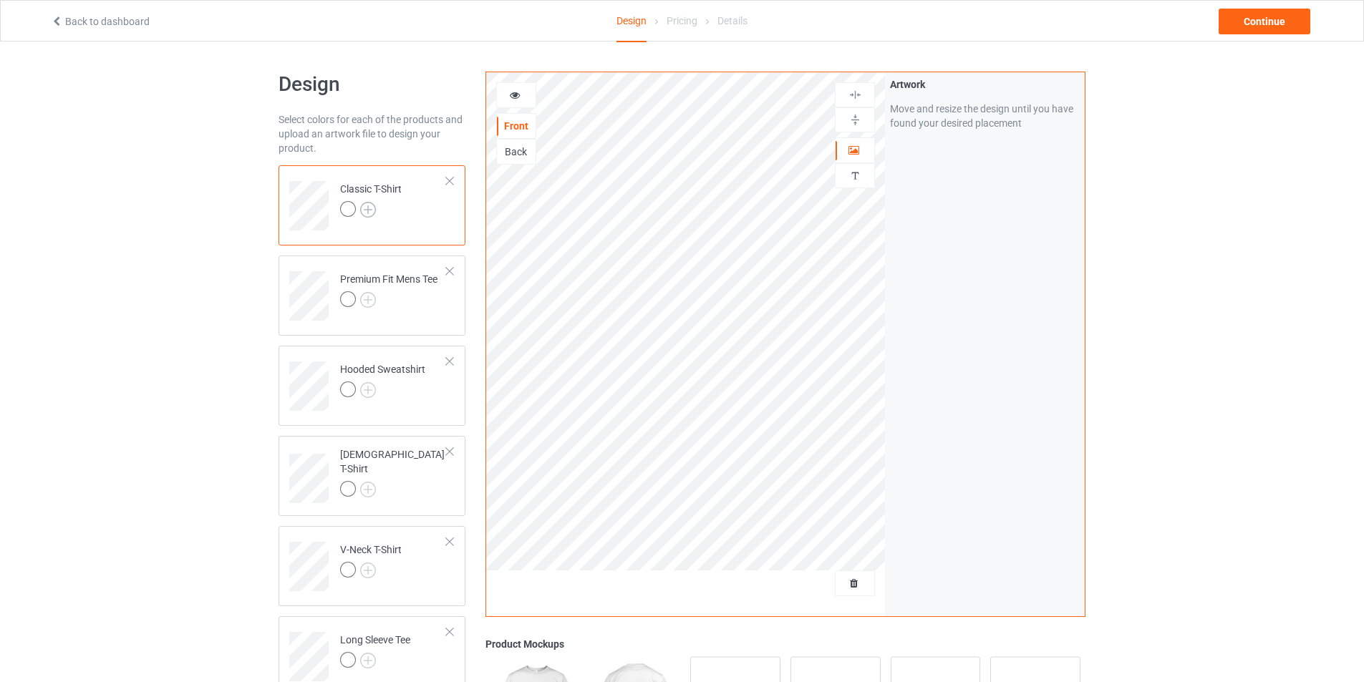
click at [369, 208] on img at bounding box center [368, 210] width 16 height 16
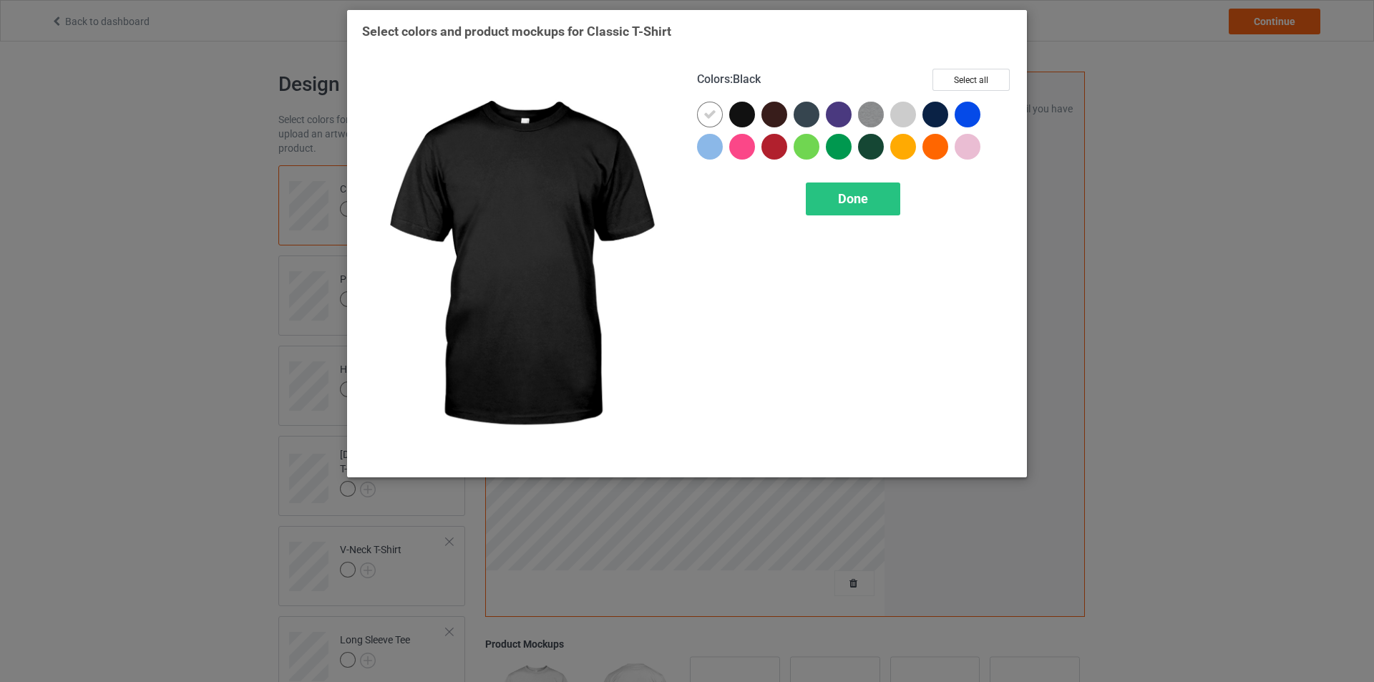
click at [745, 111] on div at bounding box center [742, 115] width 26 height 26
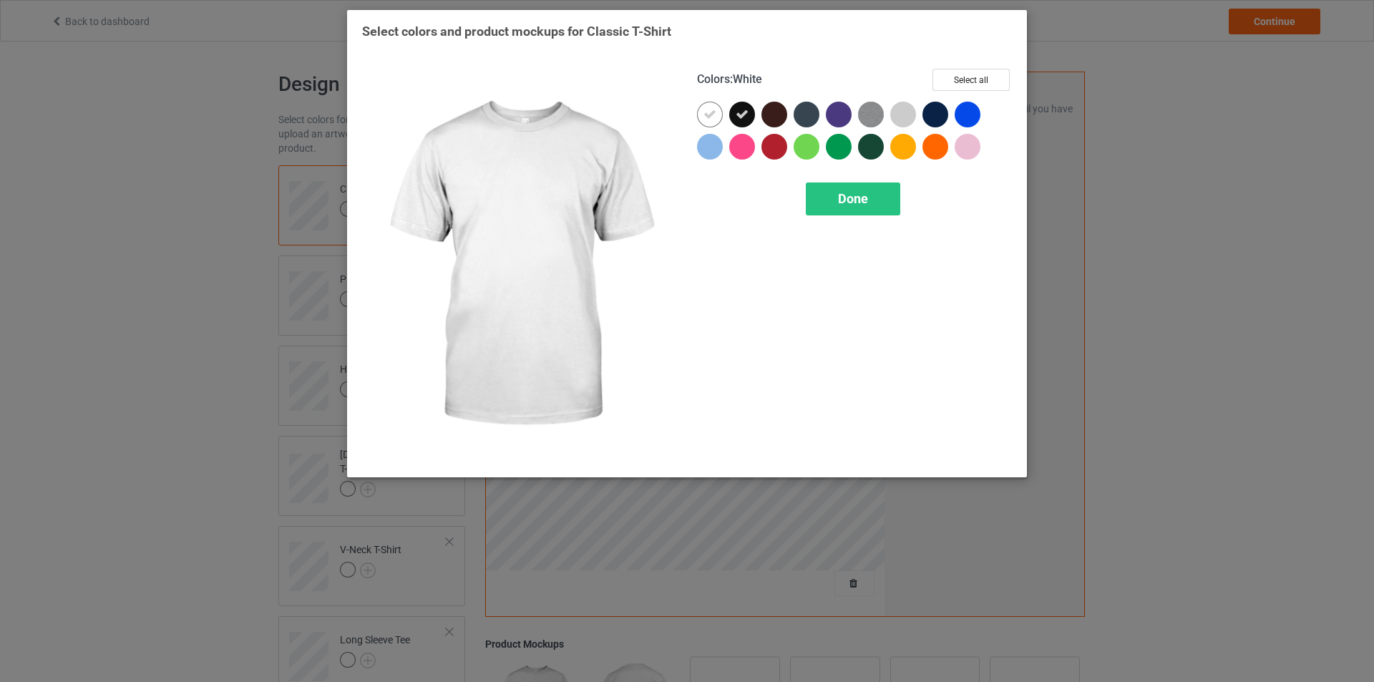
click at [712, 115] on icon at bounding box center [710, 114] width 13 height 13
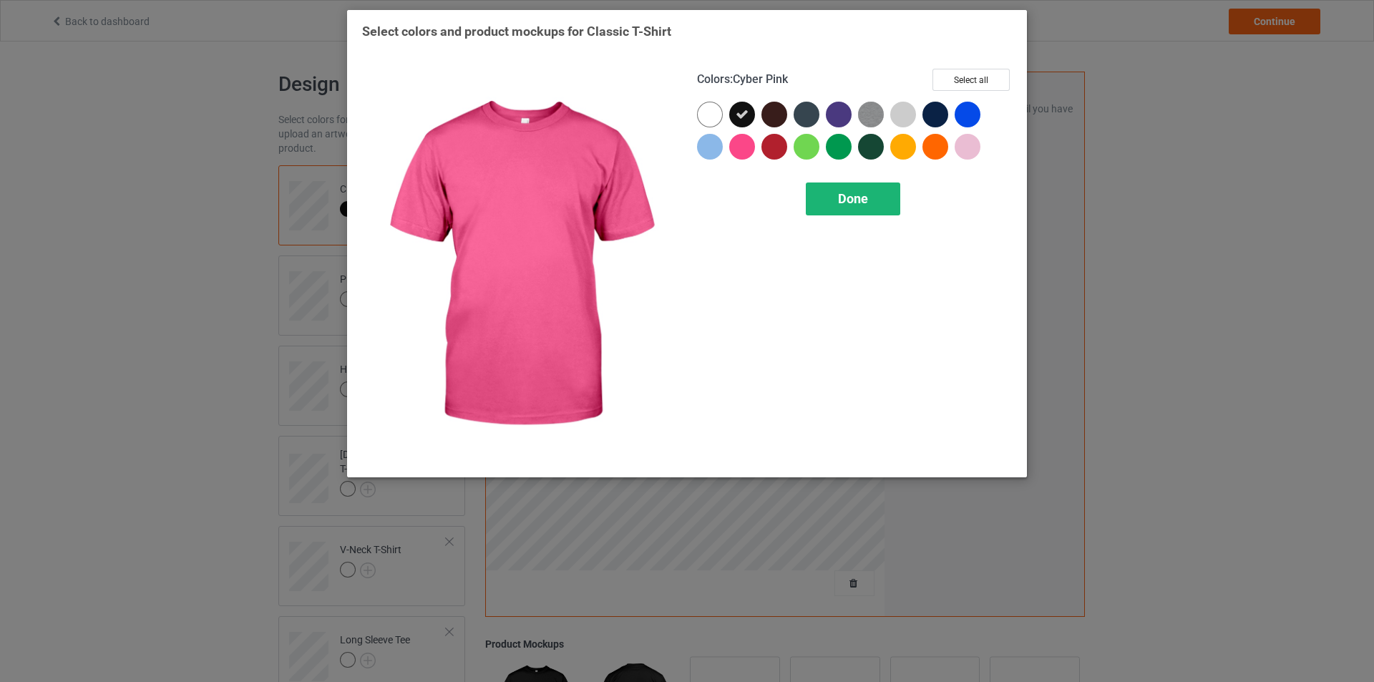
click at [843, 203] on span "Done" at bounding box center [853, 198] width 30 height 15
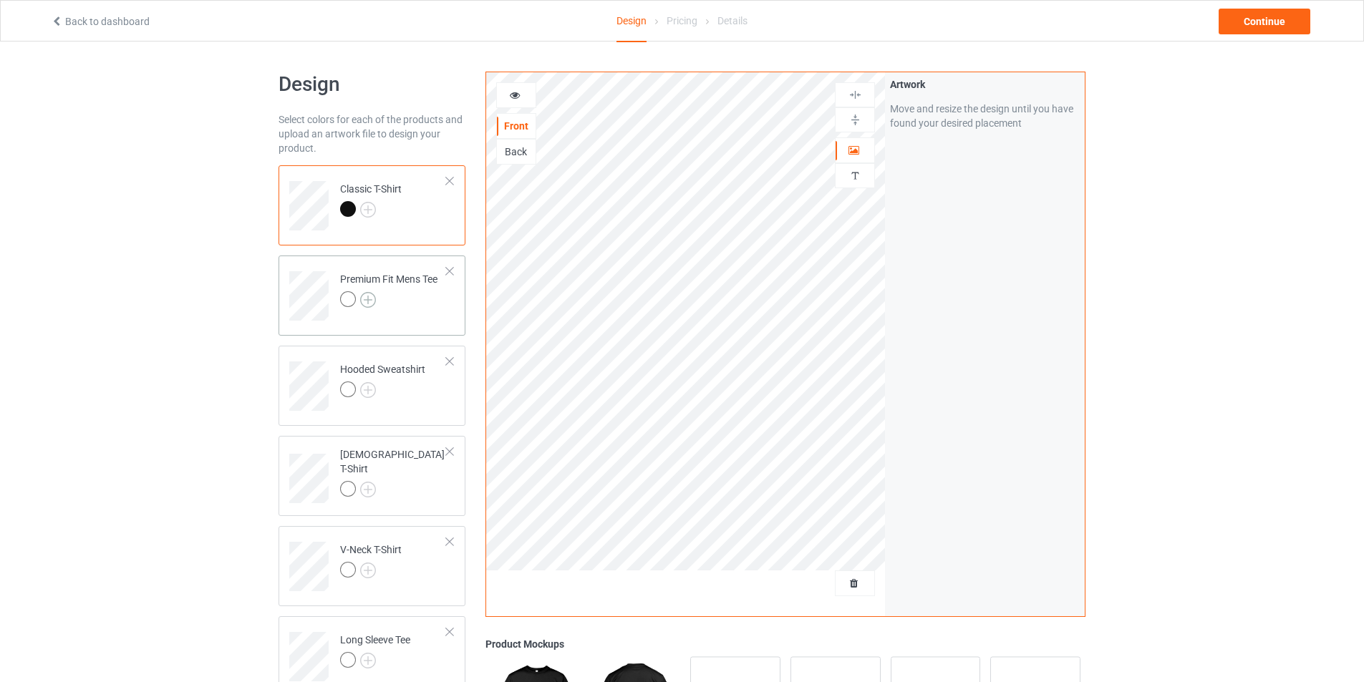
click at [370, 295] on img at bounding box center [368, 300] width 16 height 16
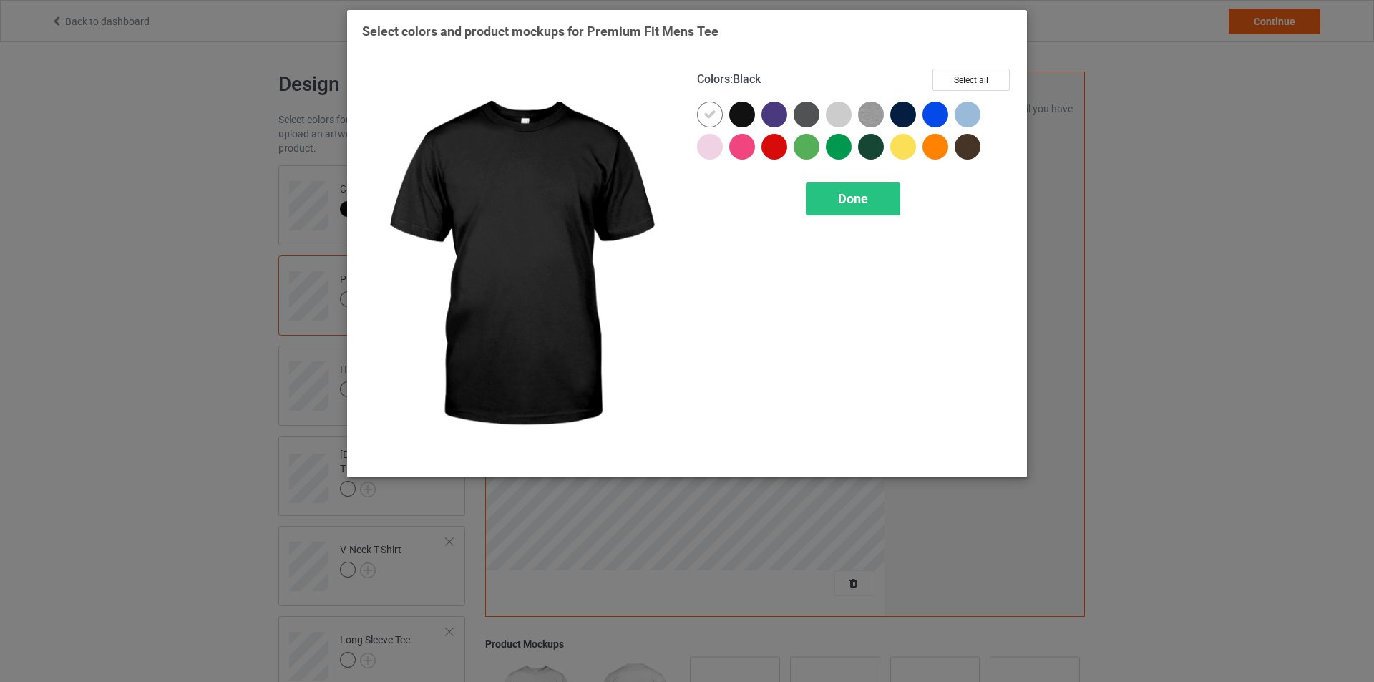
click at [751, 117] on div at bounding box center [742, 115] width 26 height 26
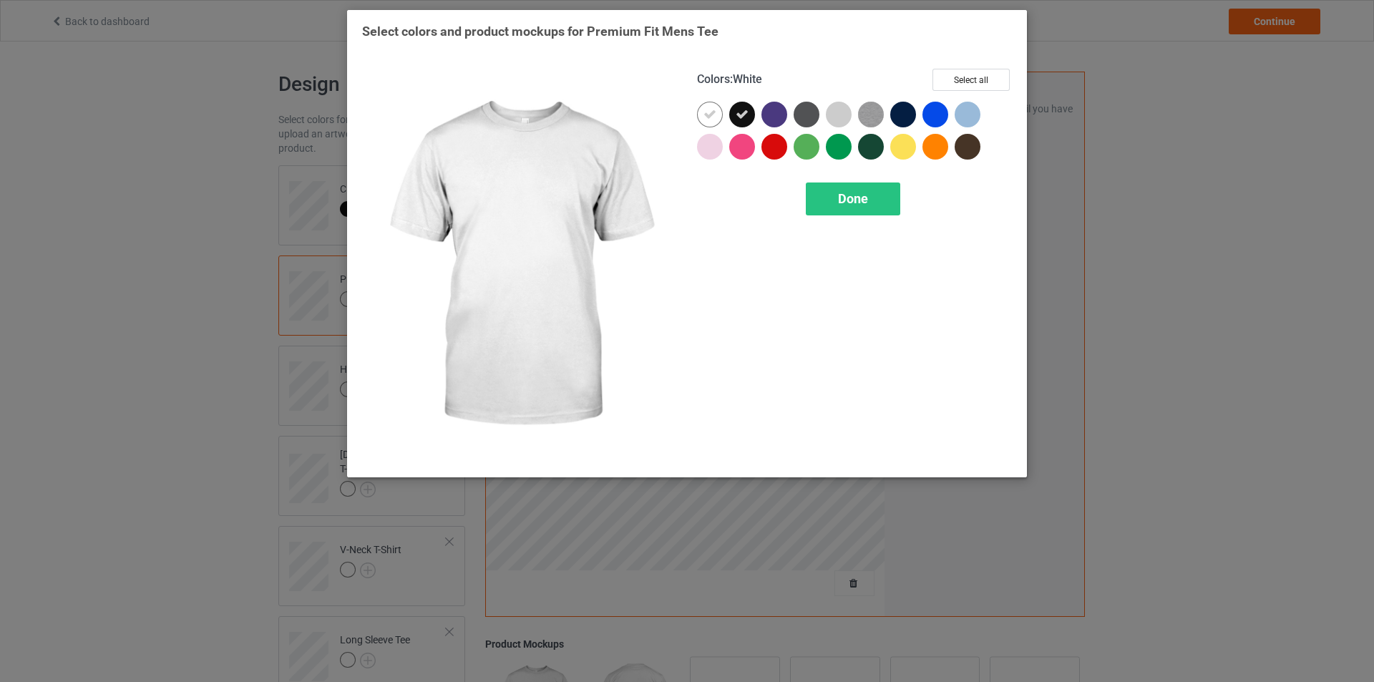
drag, startPoint x: 703, startPoint y: 117, endPoint x: 740, endPoint y: 139, distance: 43.3
click at [703, 116] on div at bounding box center [710, 115] width 26 height 26
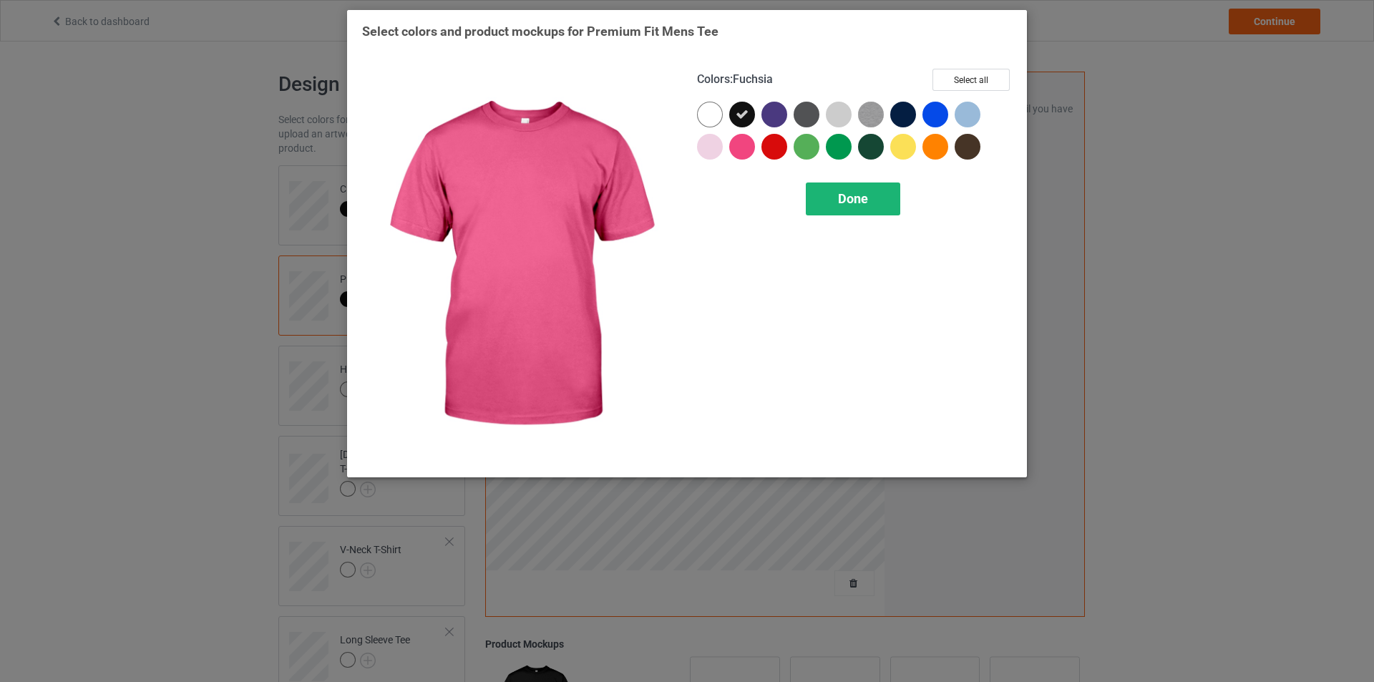
click at [837, 201] on div "Done" at bounding box center [853, 199] width 94 height 33
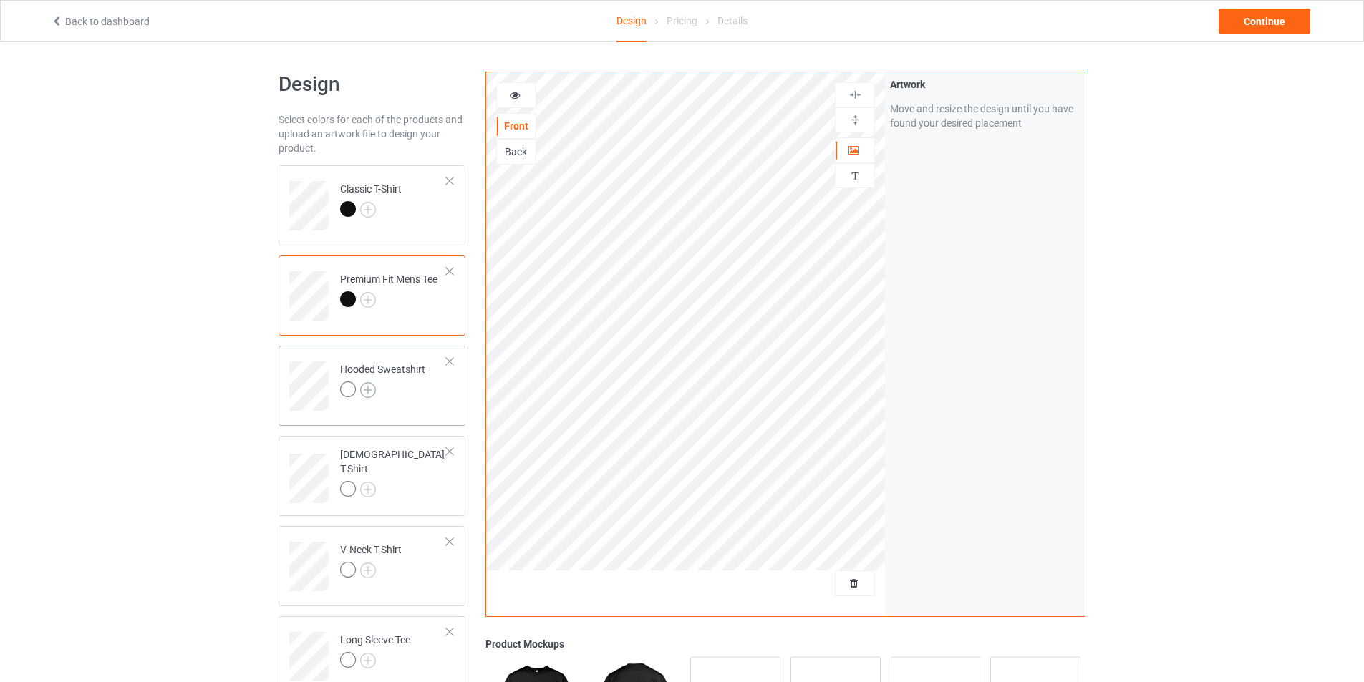
click at [370, 387] on img at bounding box center [368, 390] width 16 height 16
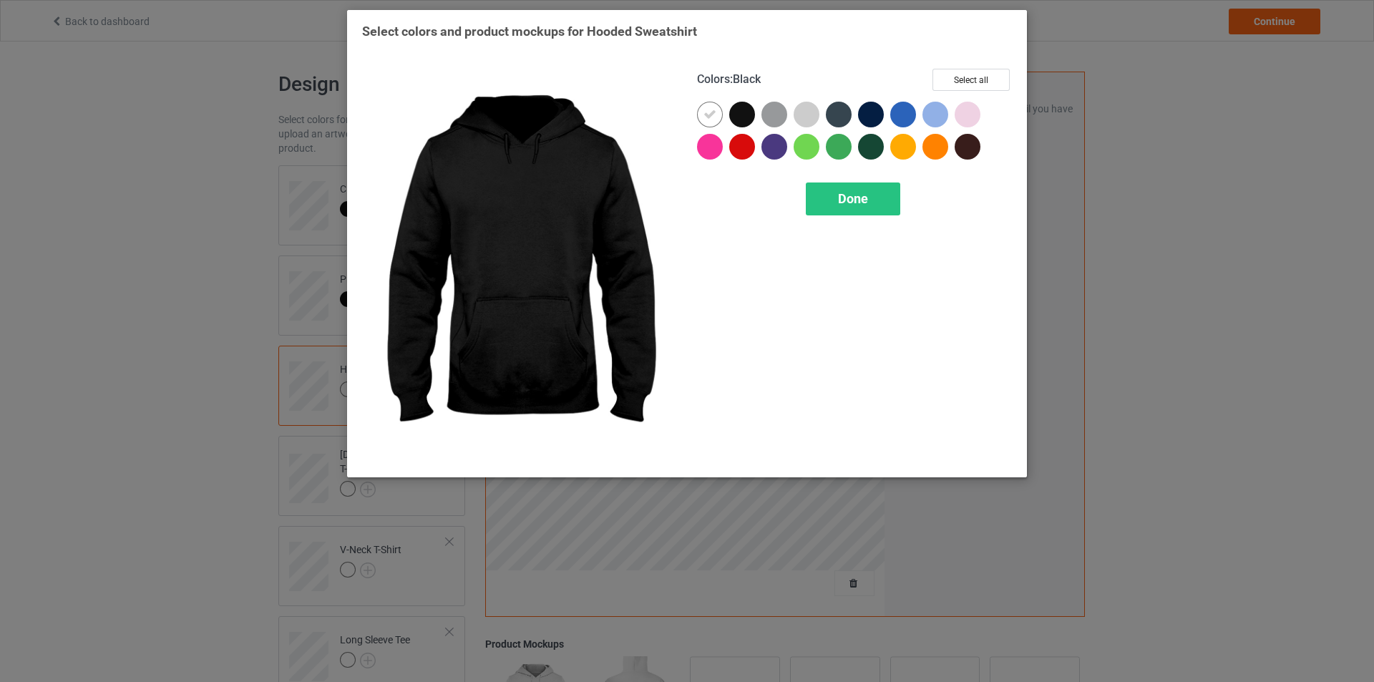
click at [743, 121] on div at bounding box center [742, 115] width 26 height 26
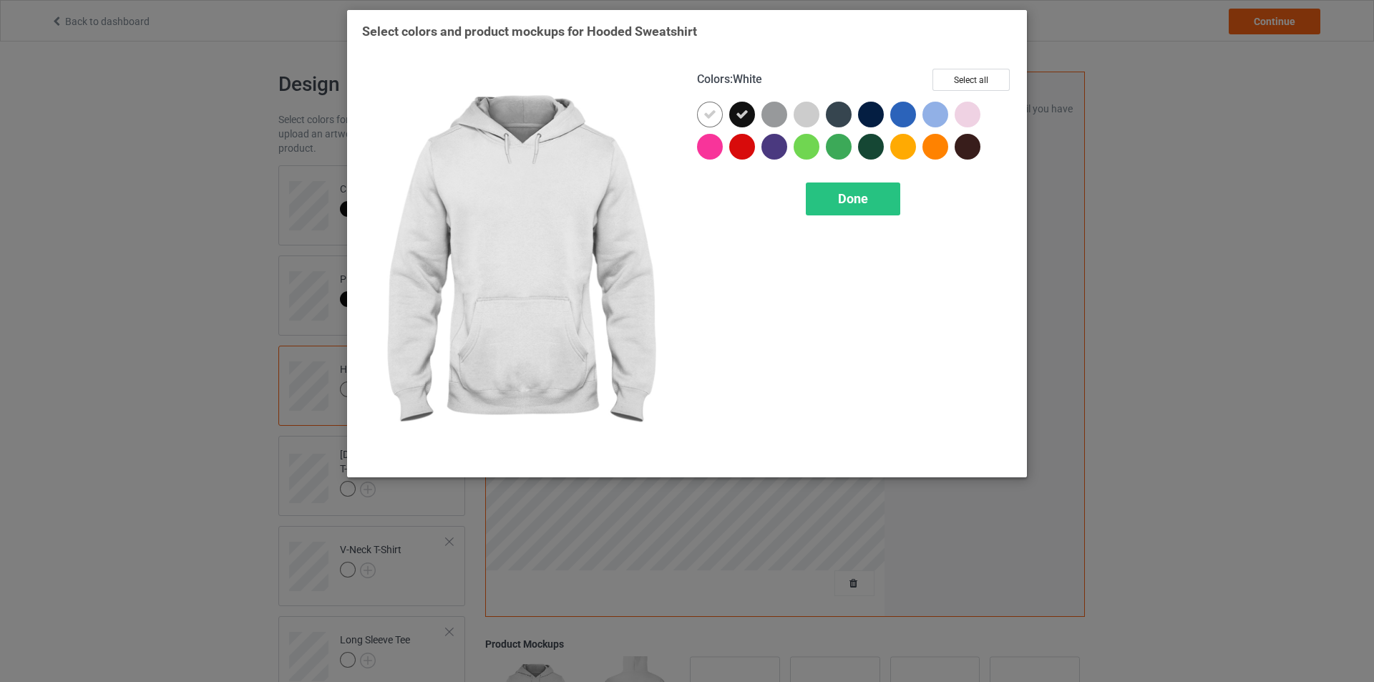
drag, startPoint x: 703, startPoint y: 120, endPoint x: 753, endPoint y: 147, distance: 57.0
click at [704, 120] on div at bounding box center [710, 115] width 26 height 26
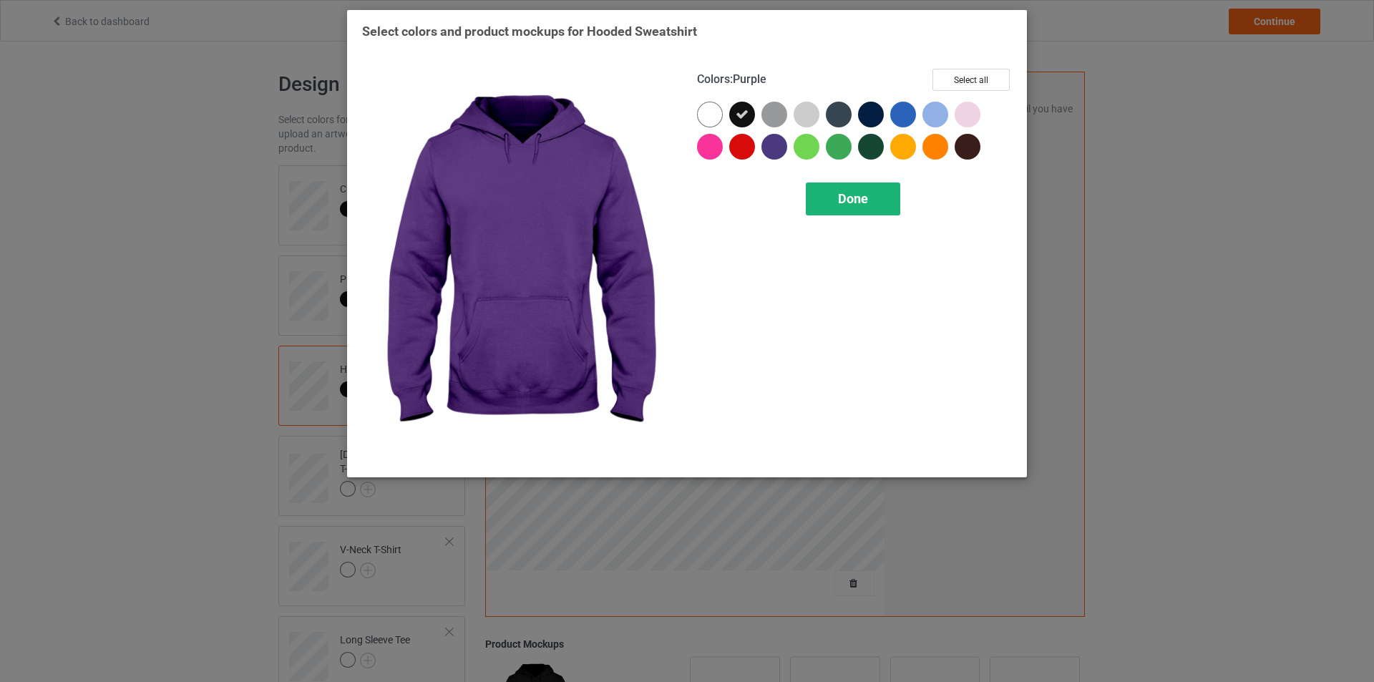
click at [860, 206] on span "Done" at bounding box center [853, 198] width 30 height 15
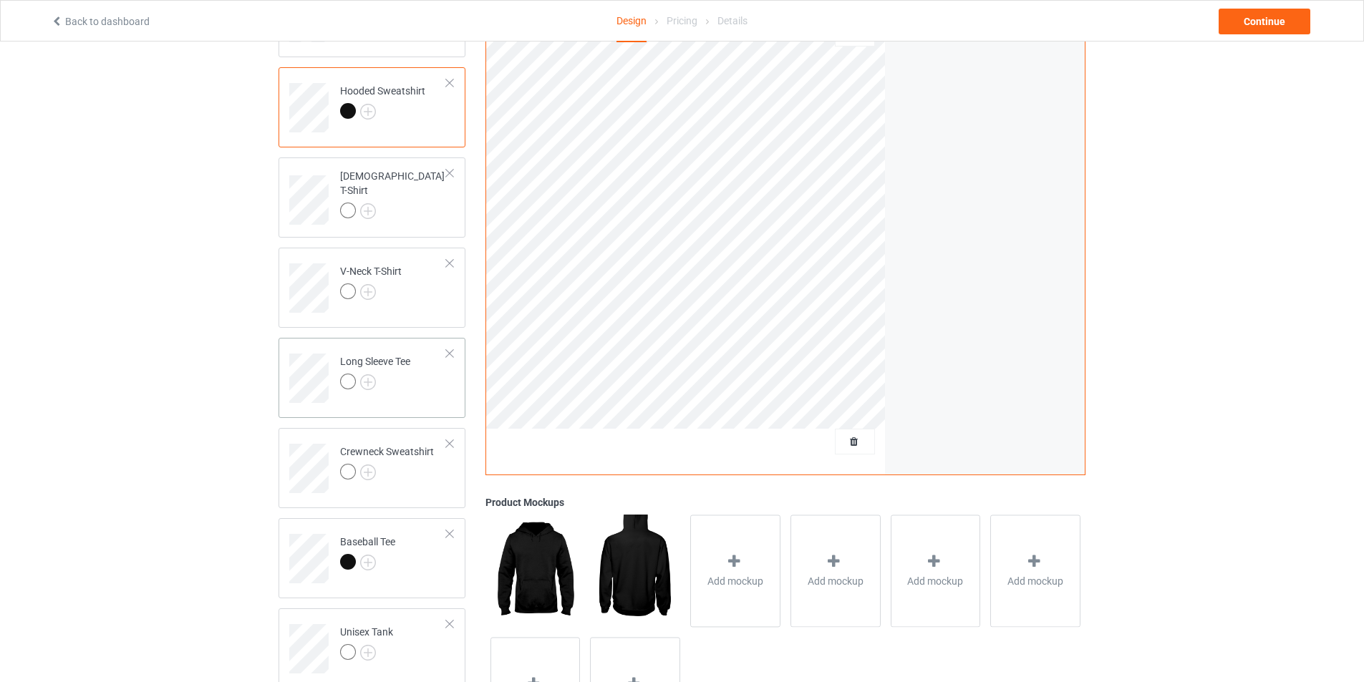
scroll to position [286, 0]
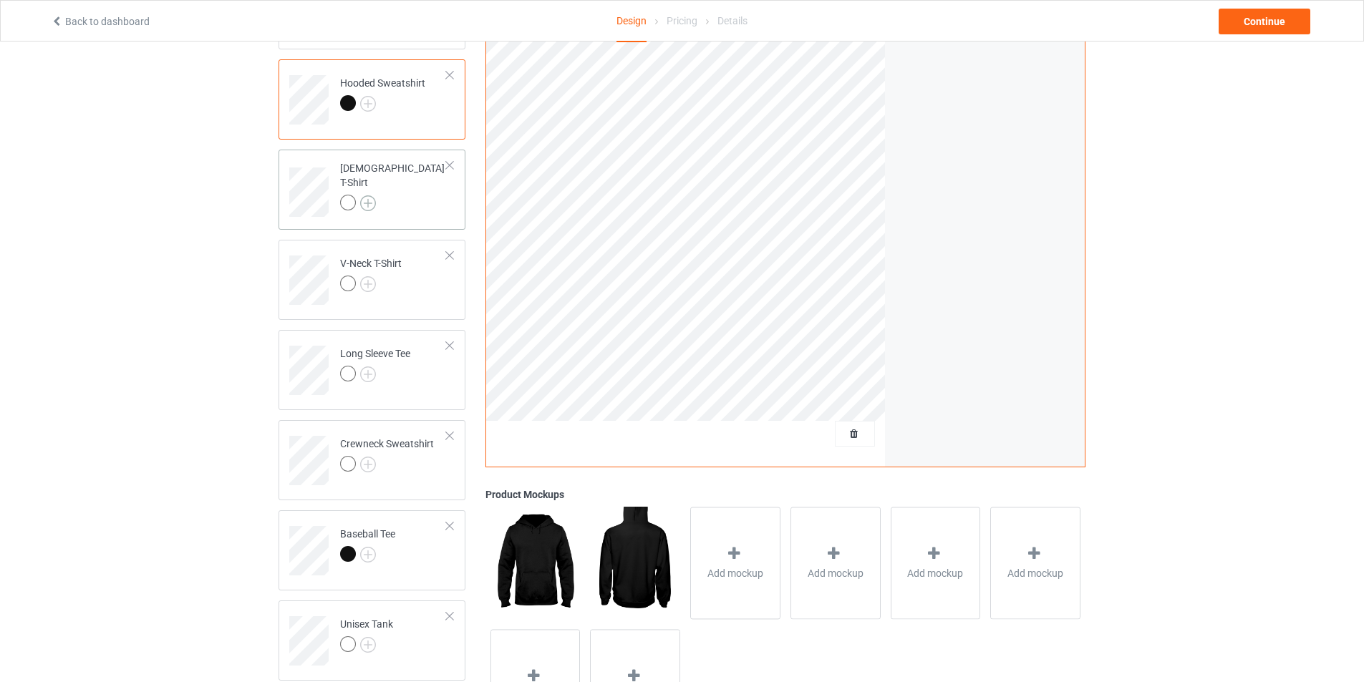
click at [364, 195] on img at bounding box center [368, 203] width 16 height 16
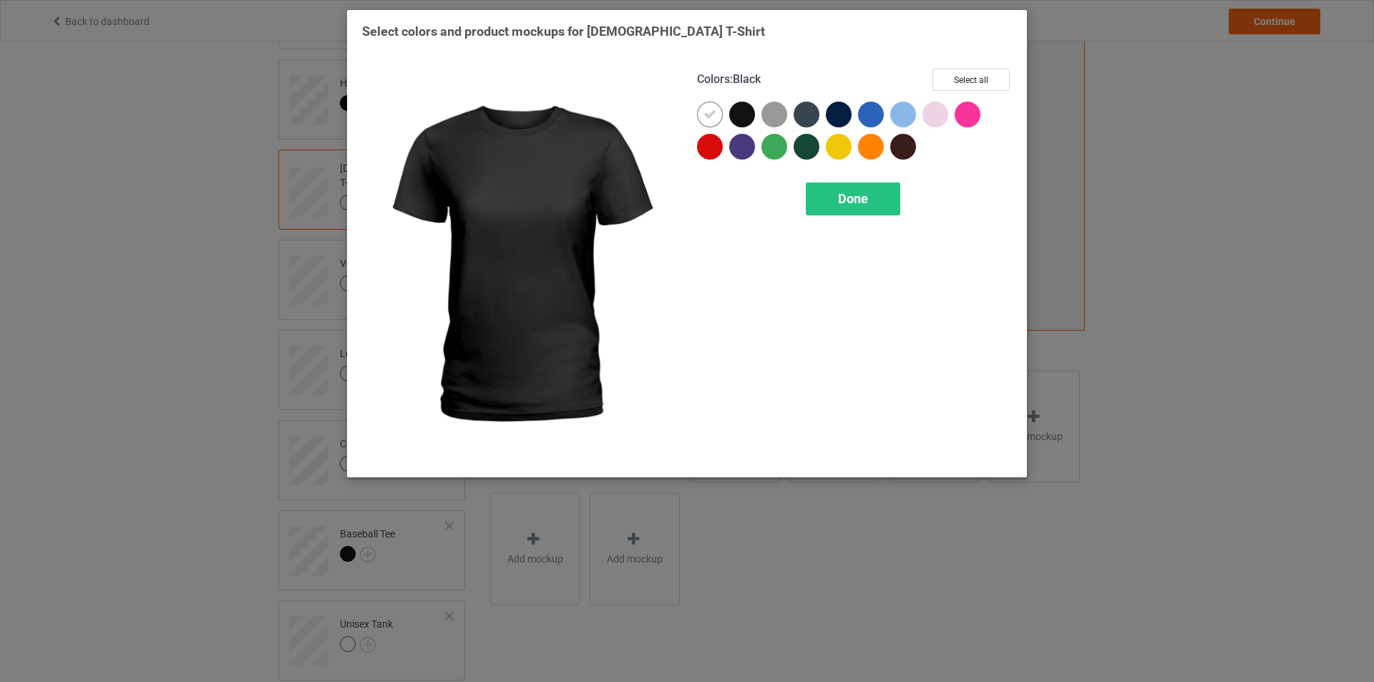
click at [746, 116] on div at bounding box center [742, 115] width 26 height 26
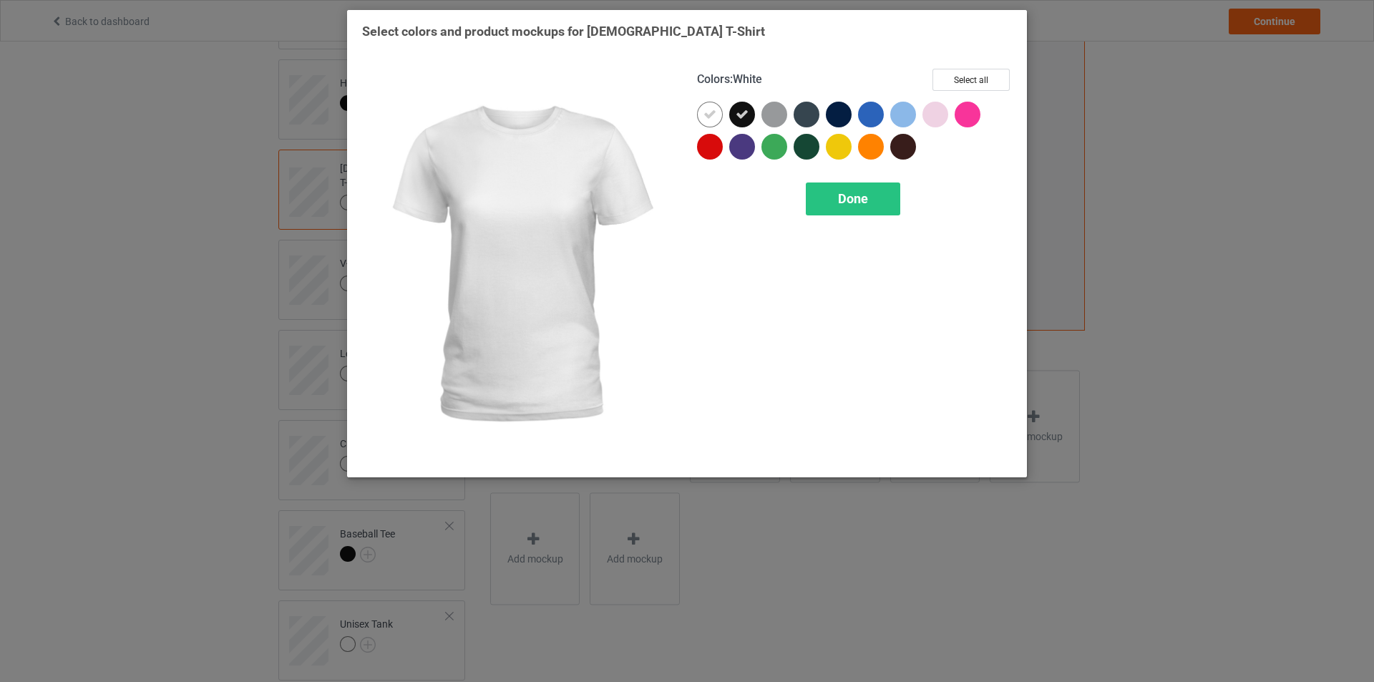
click at [711, 119] on icon at bounding box center [710, 114] width 13 height 13
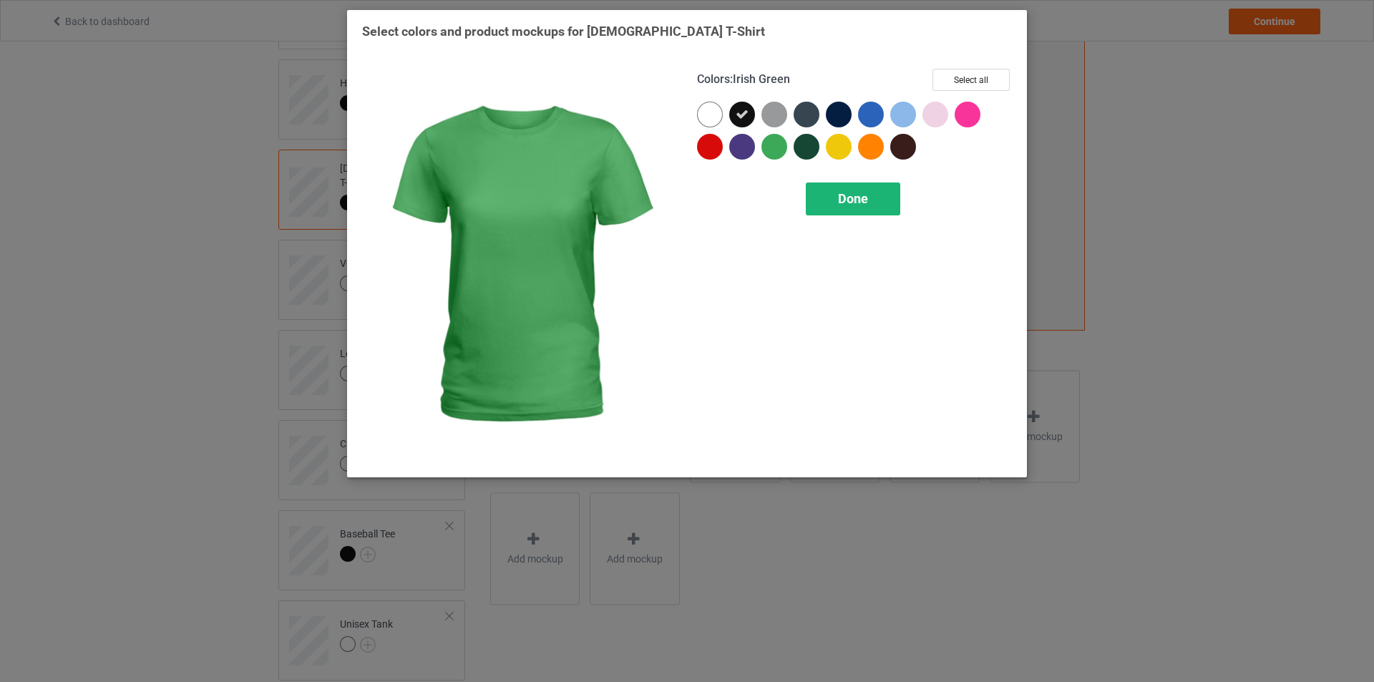
click at [848, 196] on span "Done" at bounding box center [853, 198] width 30 height 15
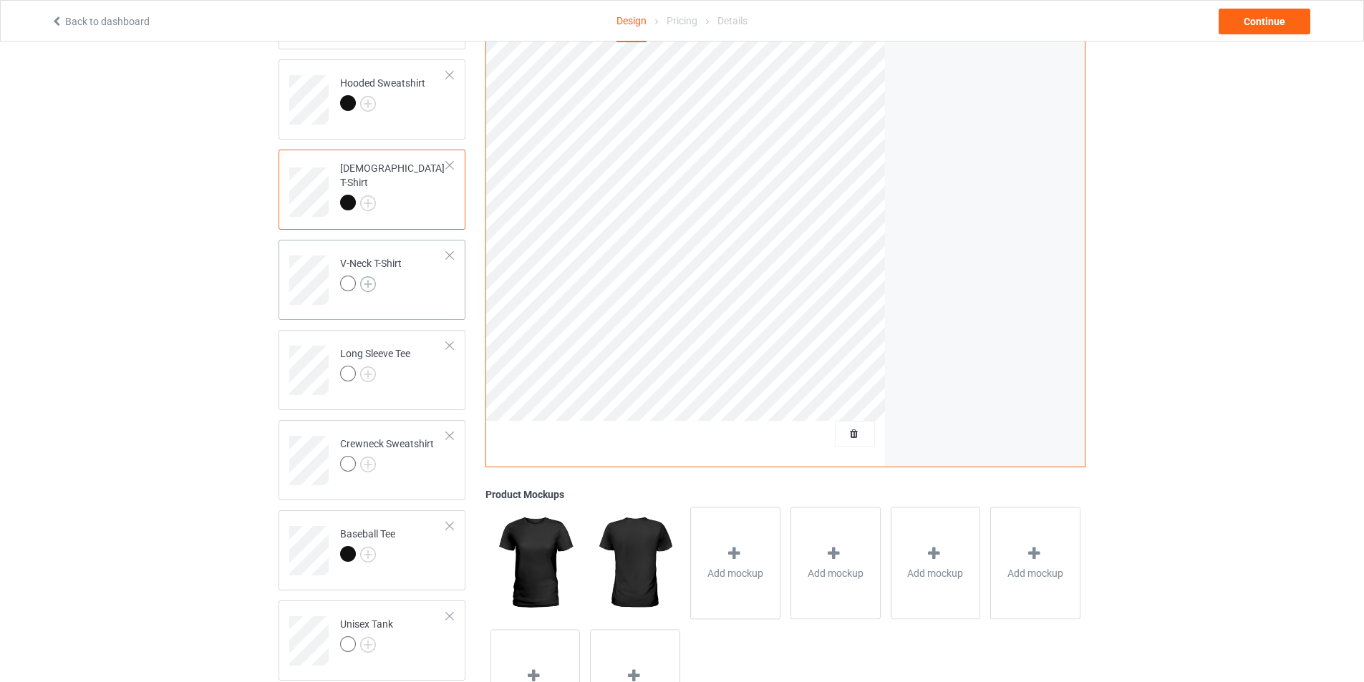
click at [370, 283] on img at bounding box center [368, 284] width 16 height 16
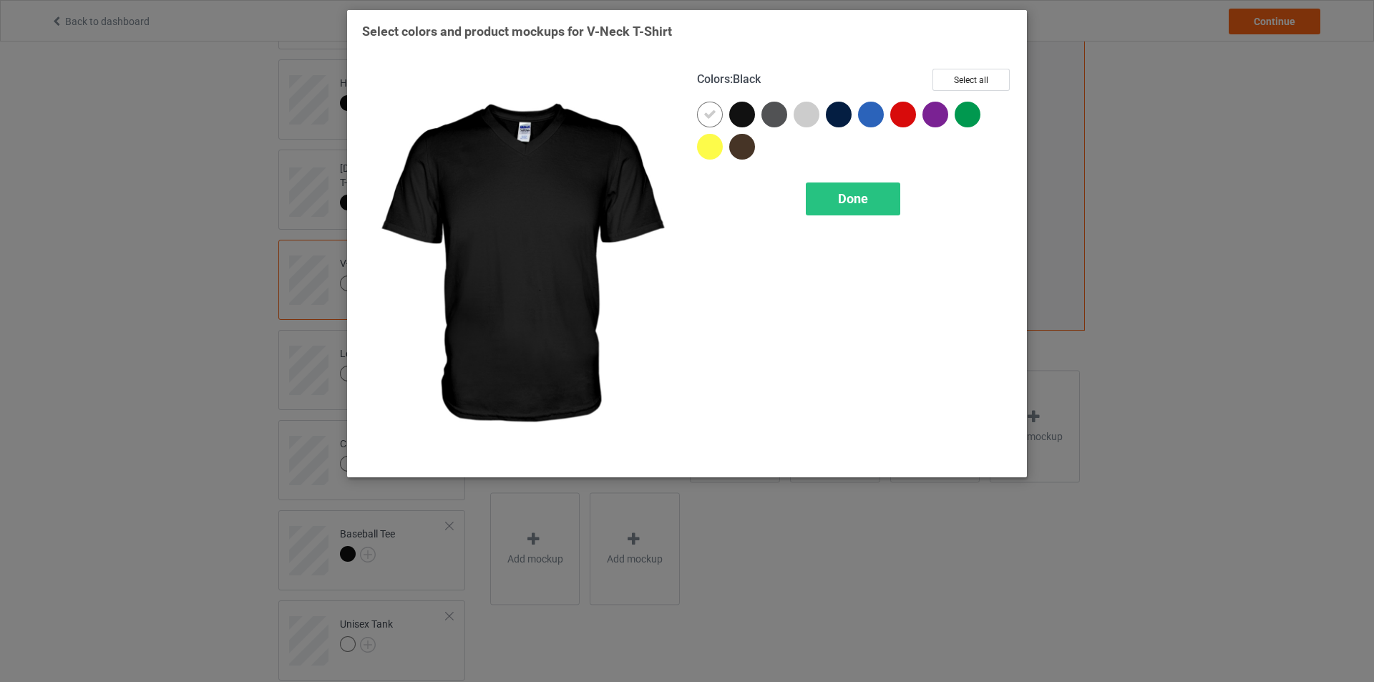
click at [743, 115] on div at bounding box center [742, 115] width 26 height 26
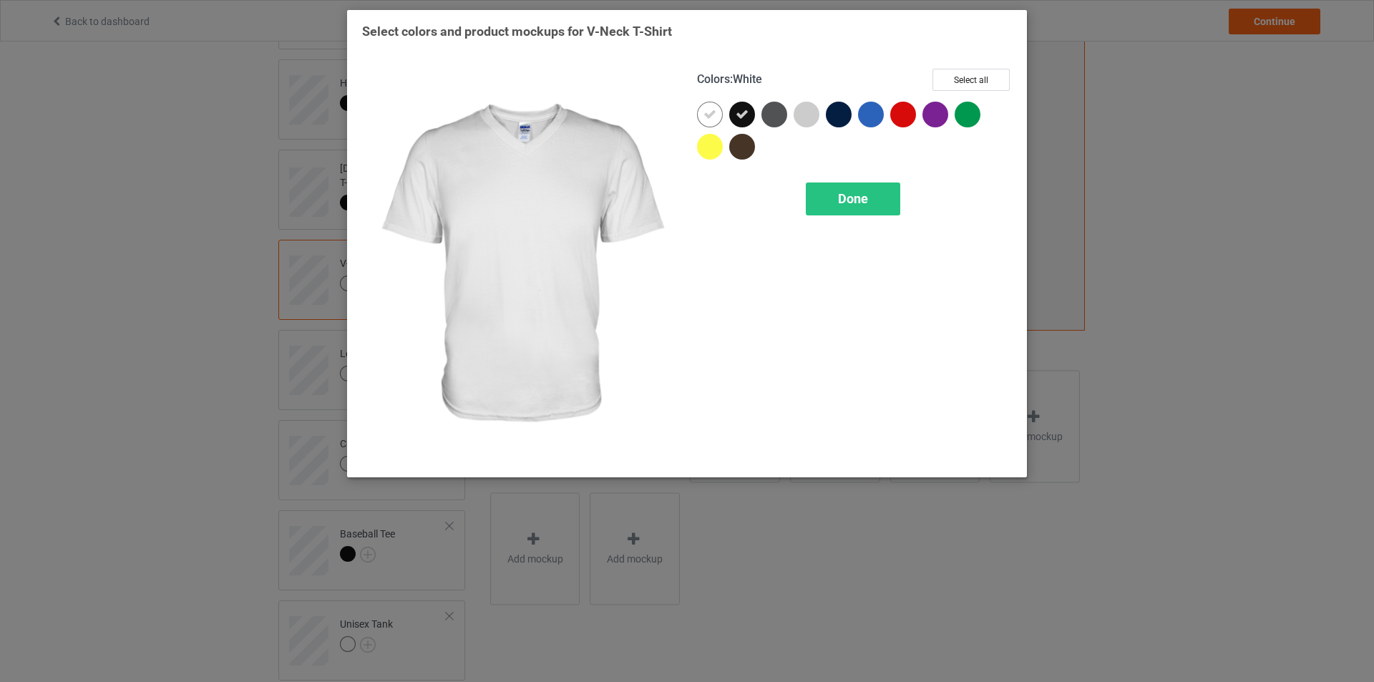
drag, startPoint x: 714, startPoint y: 115, endPoint x: 712, endPoint y: 131, distance: 16.6
click at [714, 116] on icon at bounding box center [710, 114] width 13 height 13
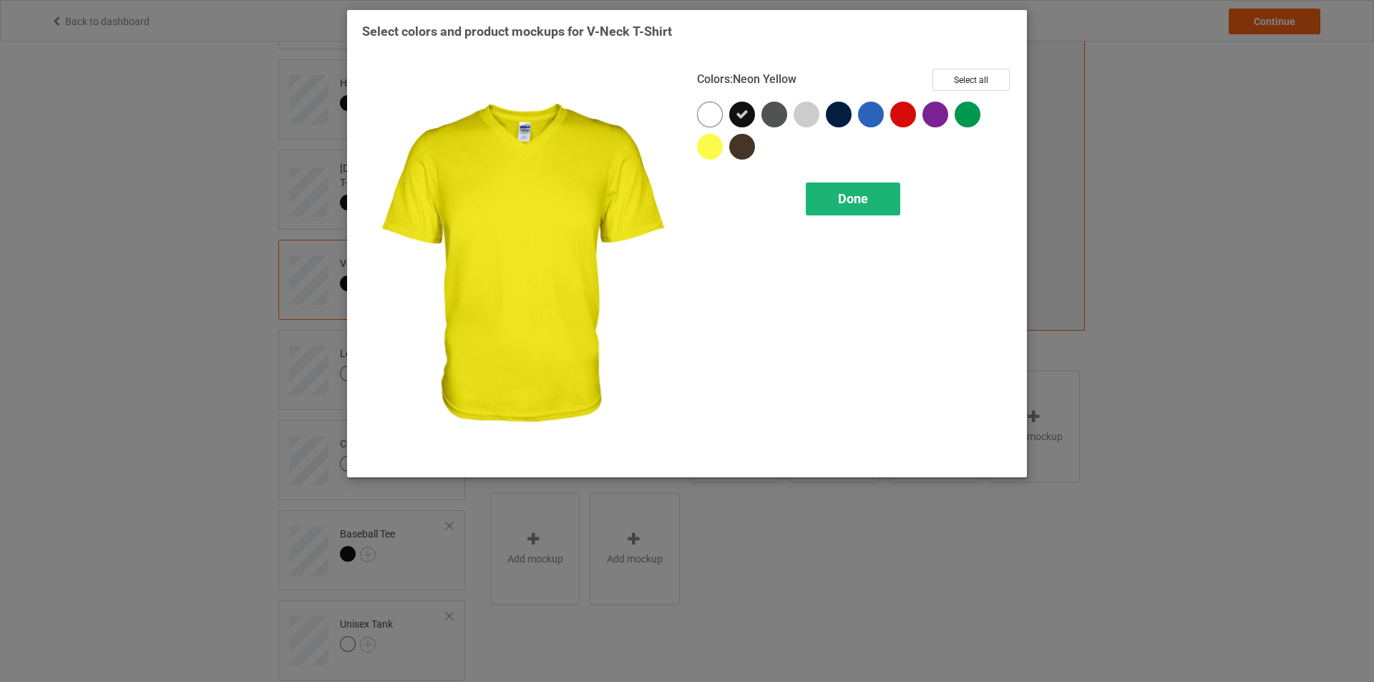
click at [842, 185] on div "Done" at bounding box center [853, 199] width 94 height 33
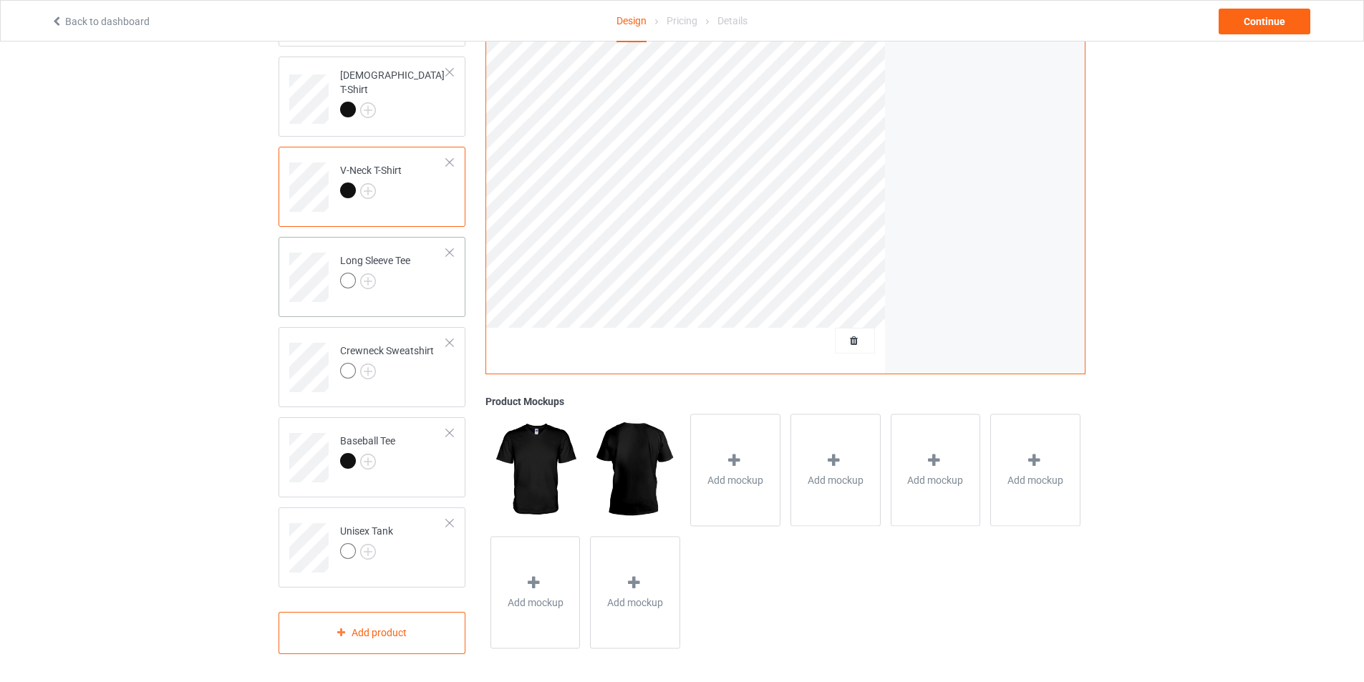
scroll to position [382, 0]
click at [369, 273] on img at bounding box center [368, 279] width 16 height 16
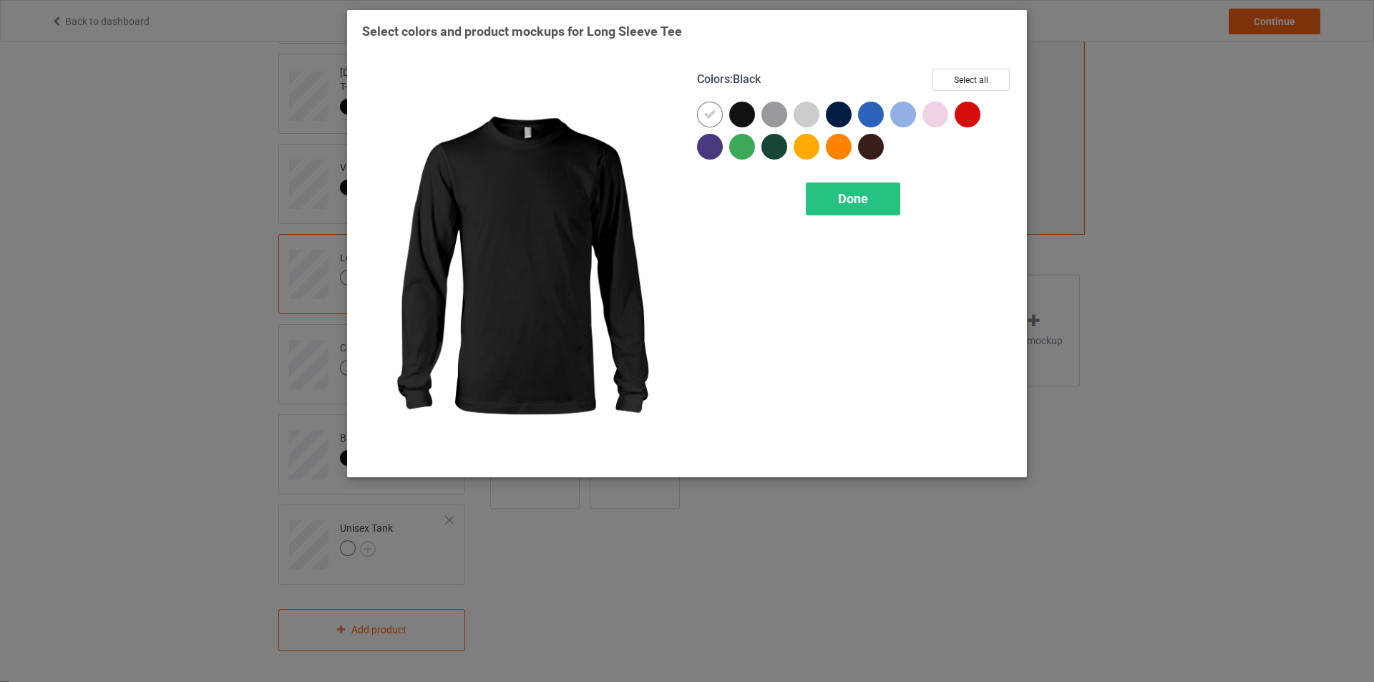
click at [737, 108] on div at bounding box center [742, 115] width 26 height 26
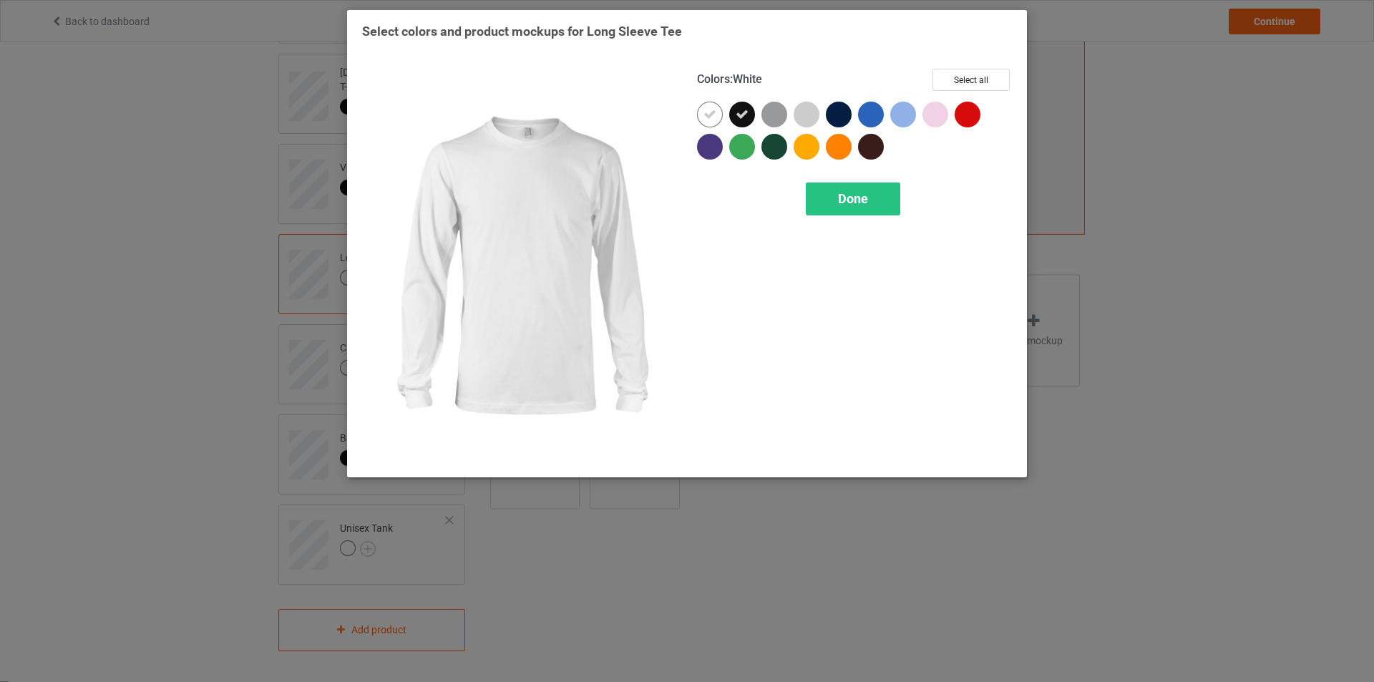
click at [710, 117] on icon at bounding box center [710, 114] width 13 height 13
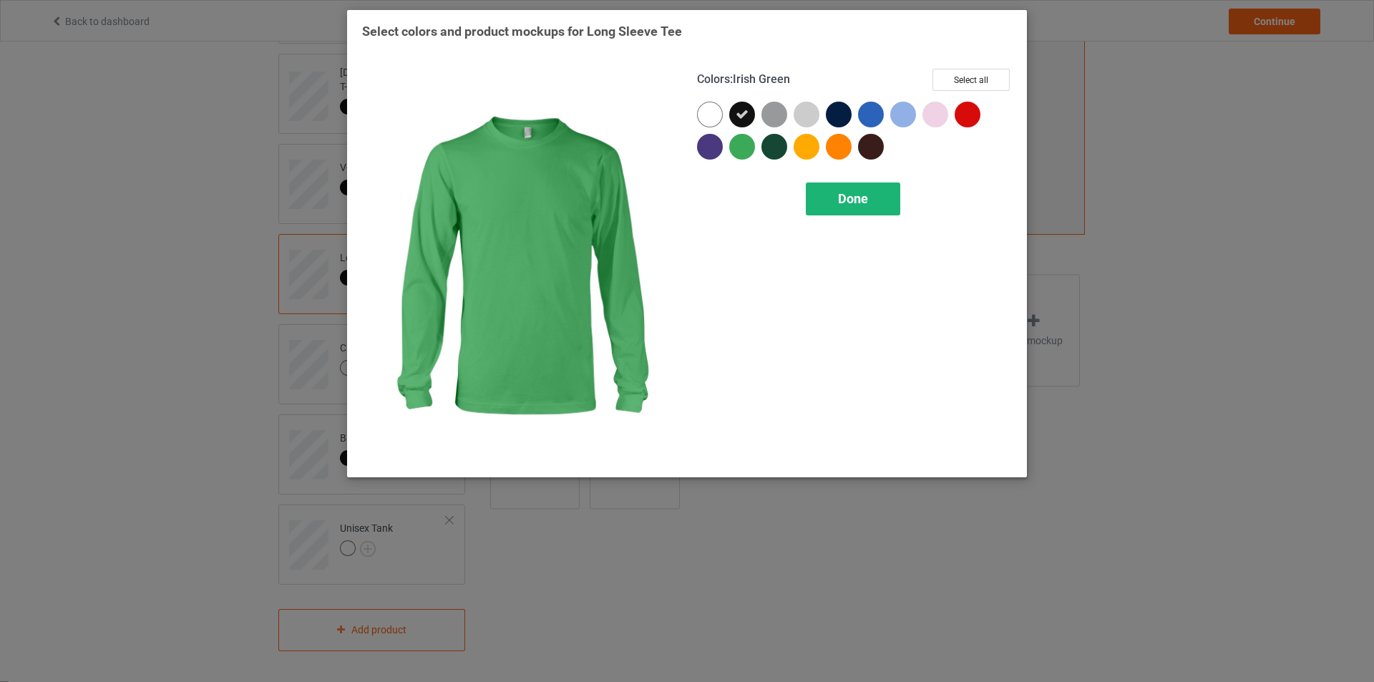
click at [851, 213] on div "Done" at bounding box center [853, 199] width 94 height 33
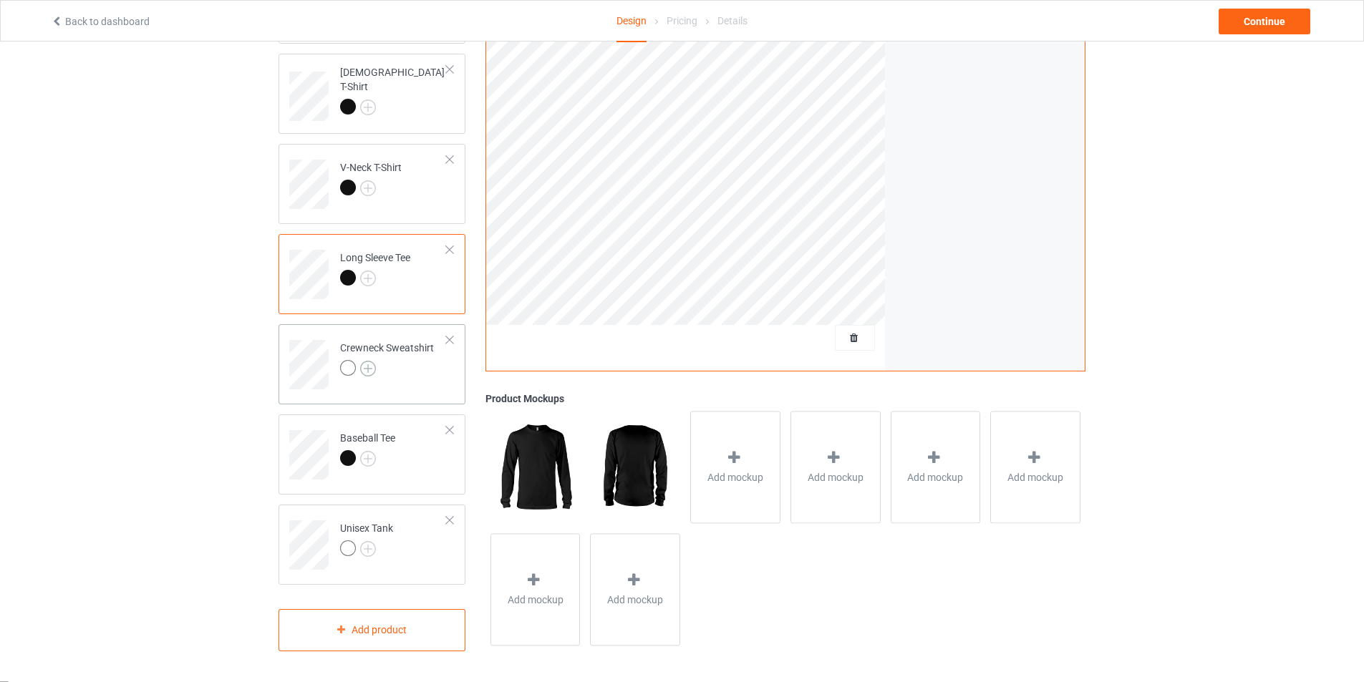
click at [366, 366] on img at bounding box center [368, 369] width 16 height 16
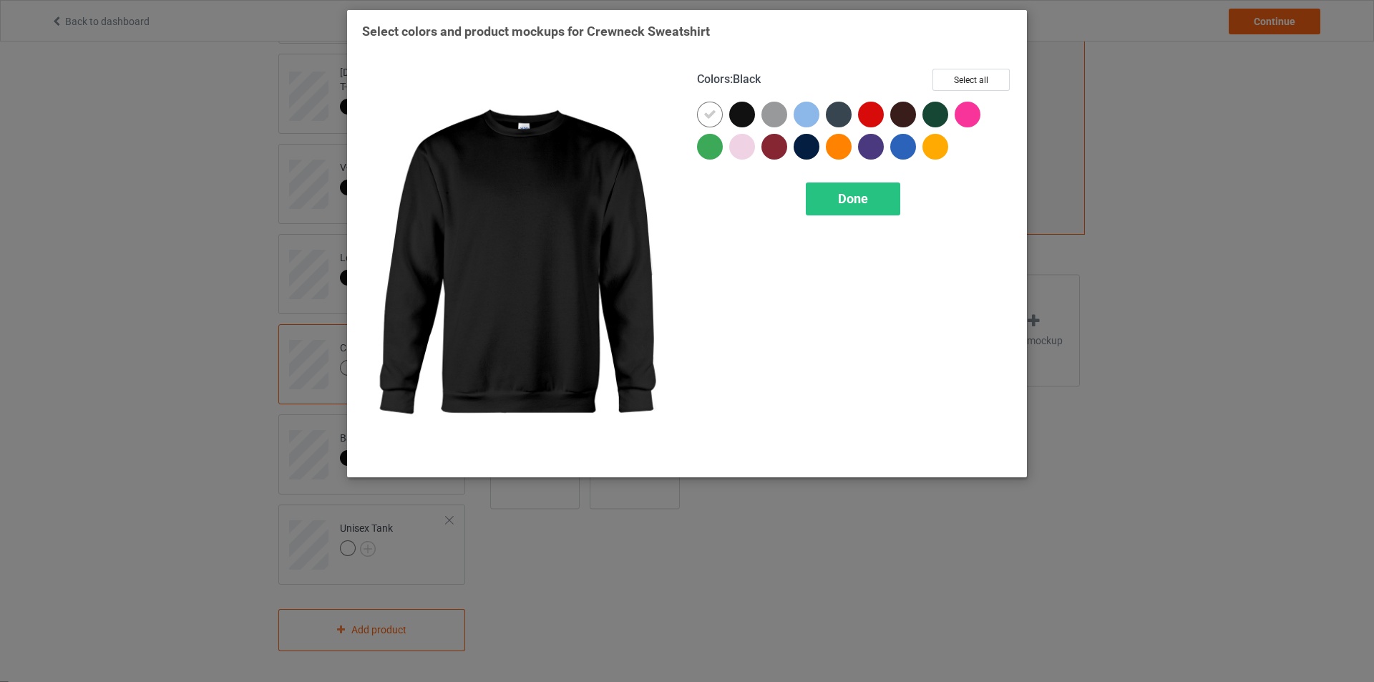
click at [740, 117] on div at bounding box center [742, 115] width 26 height 26
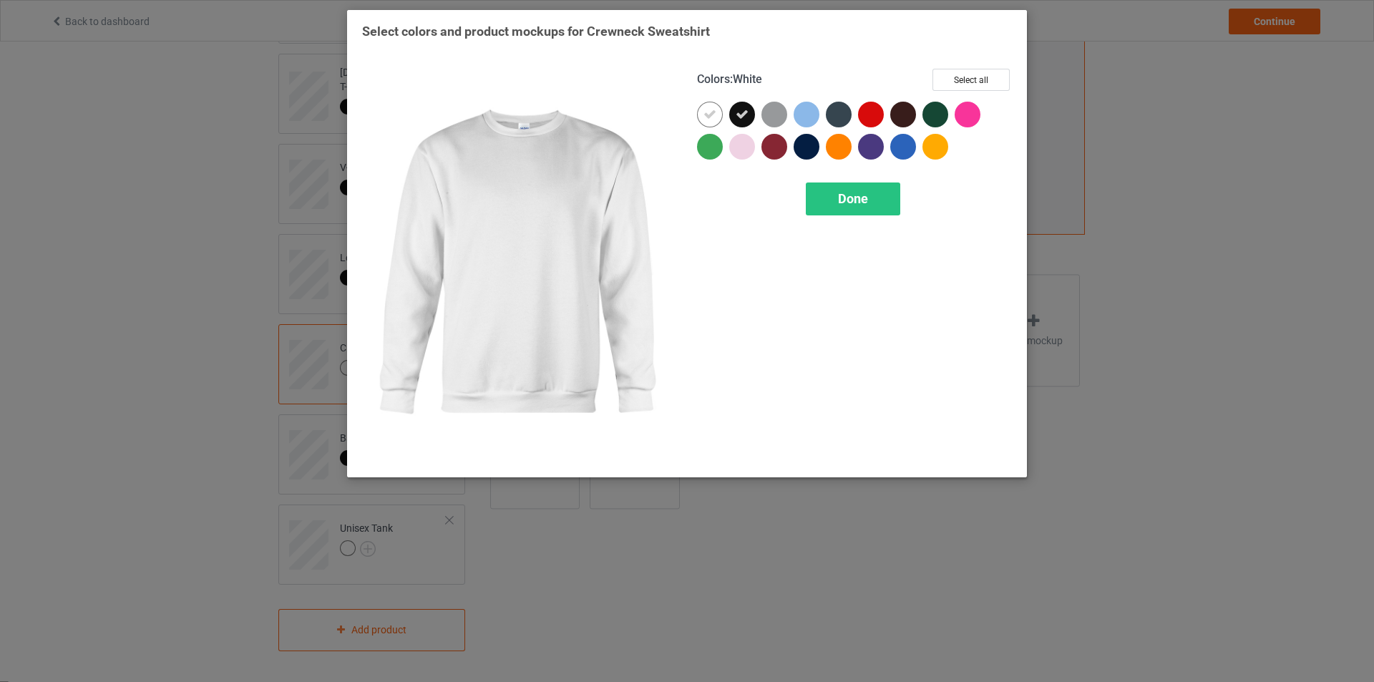
click at [709, 118] on icon at bounding box center [710, 114] width 13 height 13
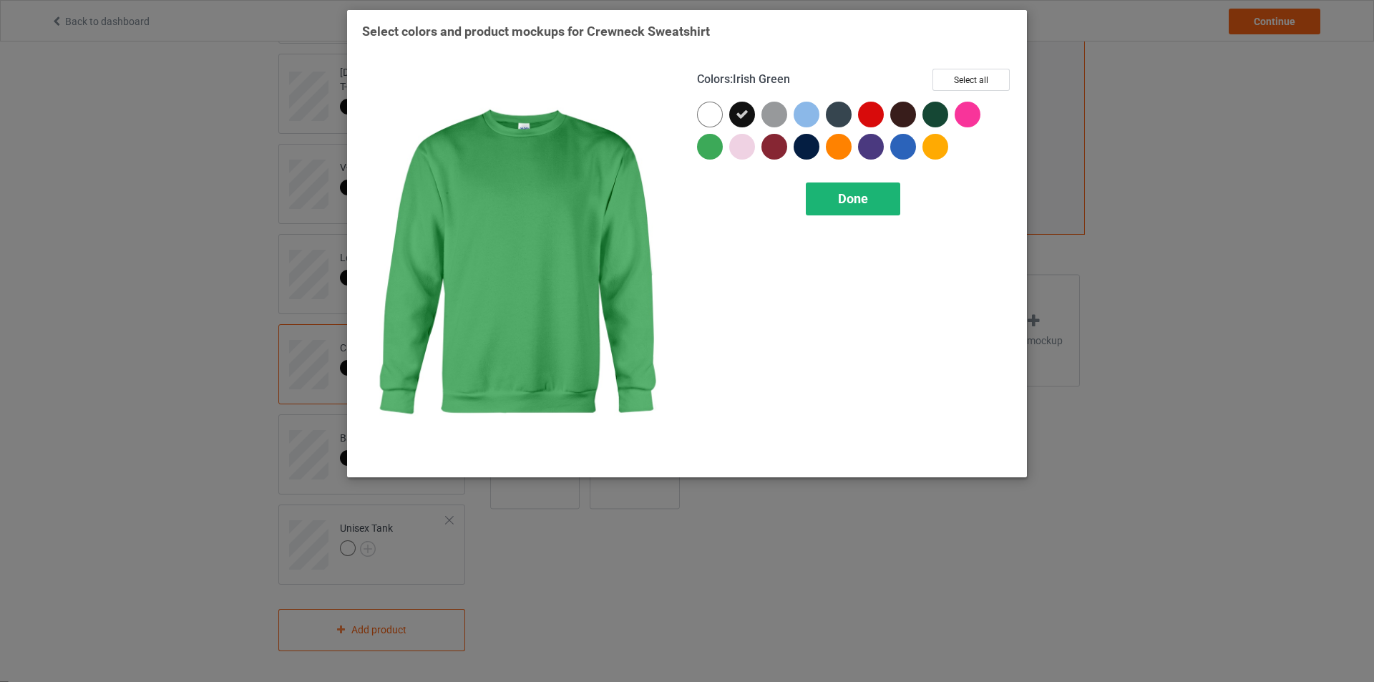
click at [848, 200] on span "Done" at bounding box center [853, 198] width 30 height 15
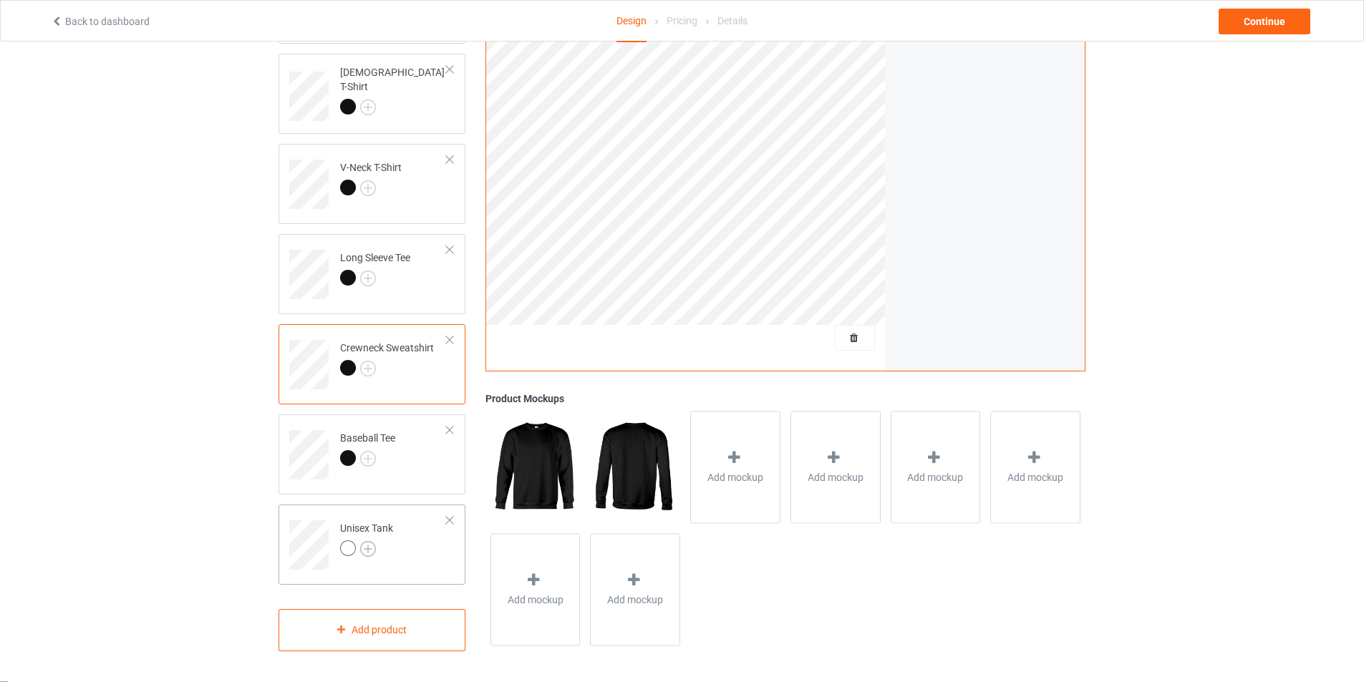
click at [369, 548] on img at bounding box center [368, 549] width 16 height 16
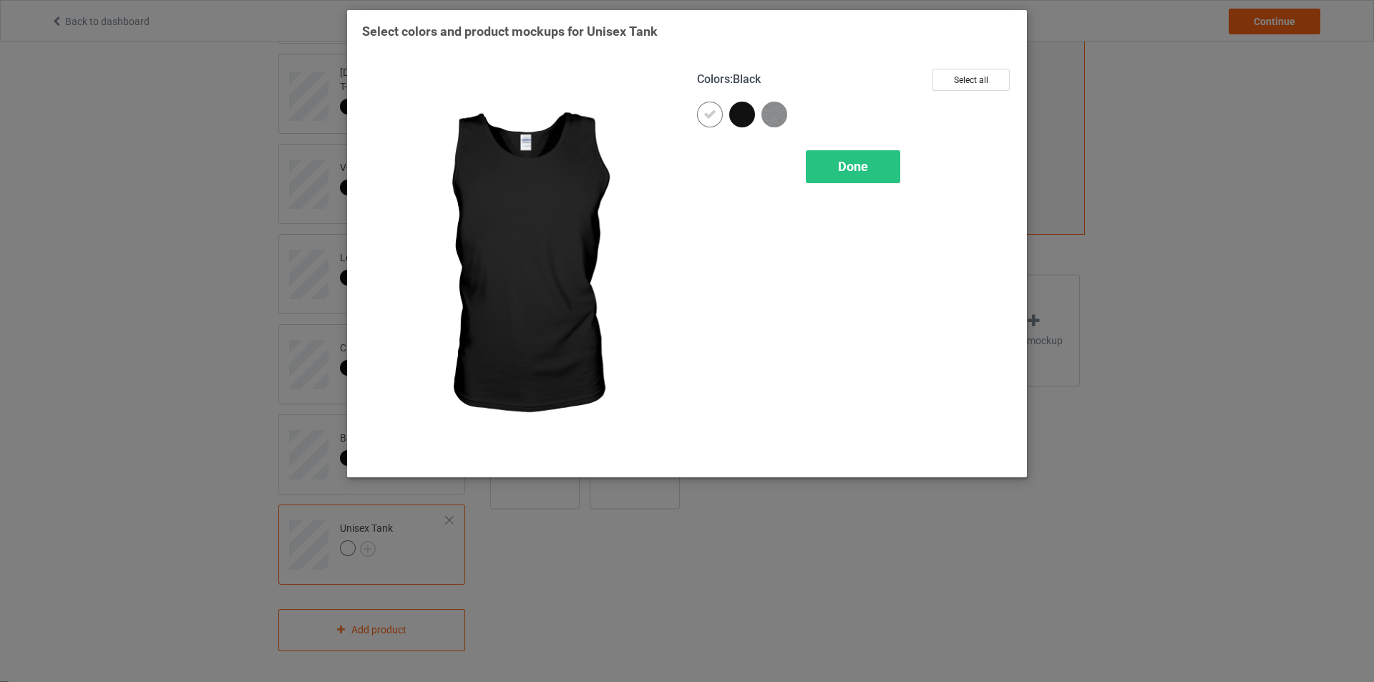
click at [739, 115] on div at bounding box center [742, 115] width 26 height 26
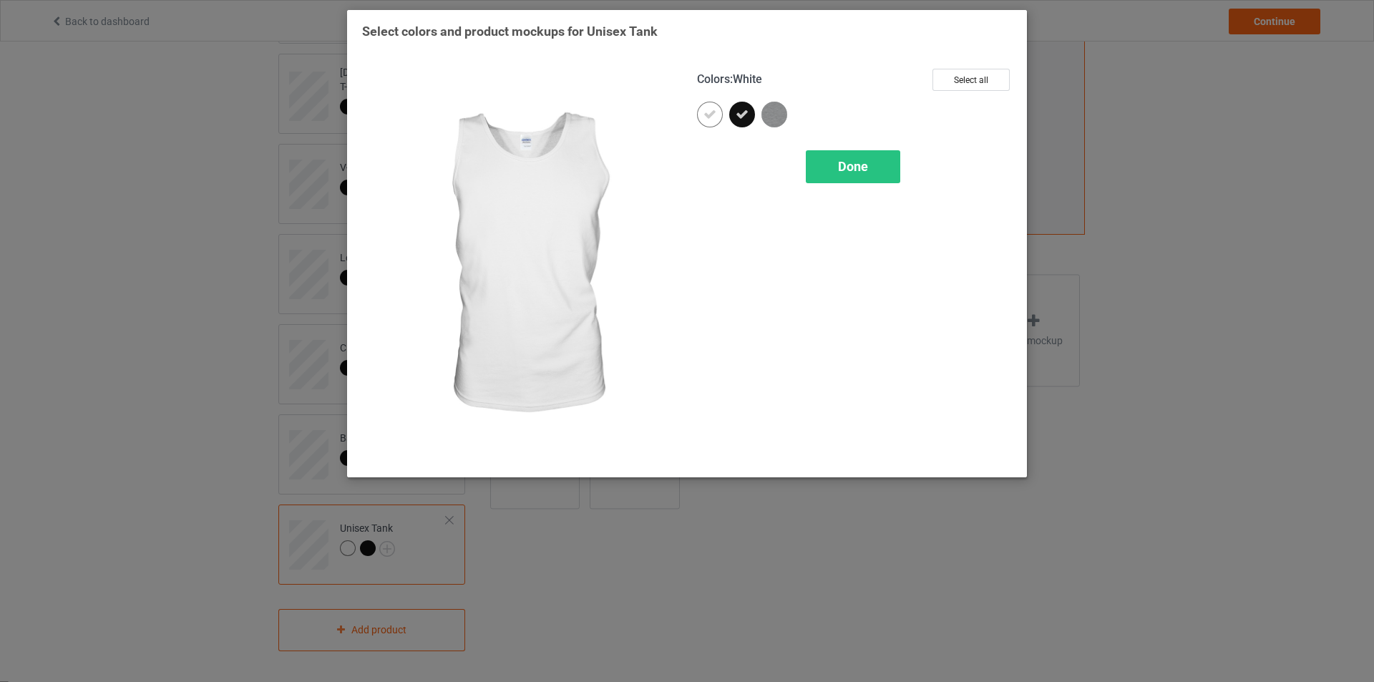
drag, startPoint x: 707, startPoint y: 123, endPoint x: 777, endPoint y: 167, distance: 83.0
click at [708, 123] on div at bounding box center [710, 115] width 26 height 26
click at [859, 173] on span "Done" at bounding box center [853, 166] width 30 height 15
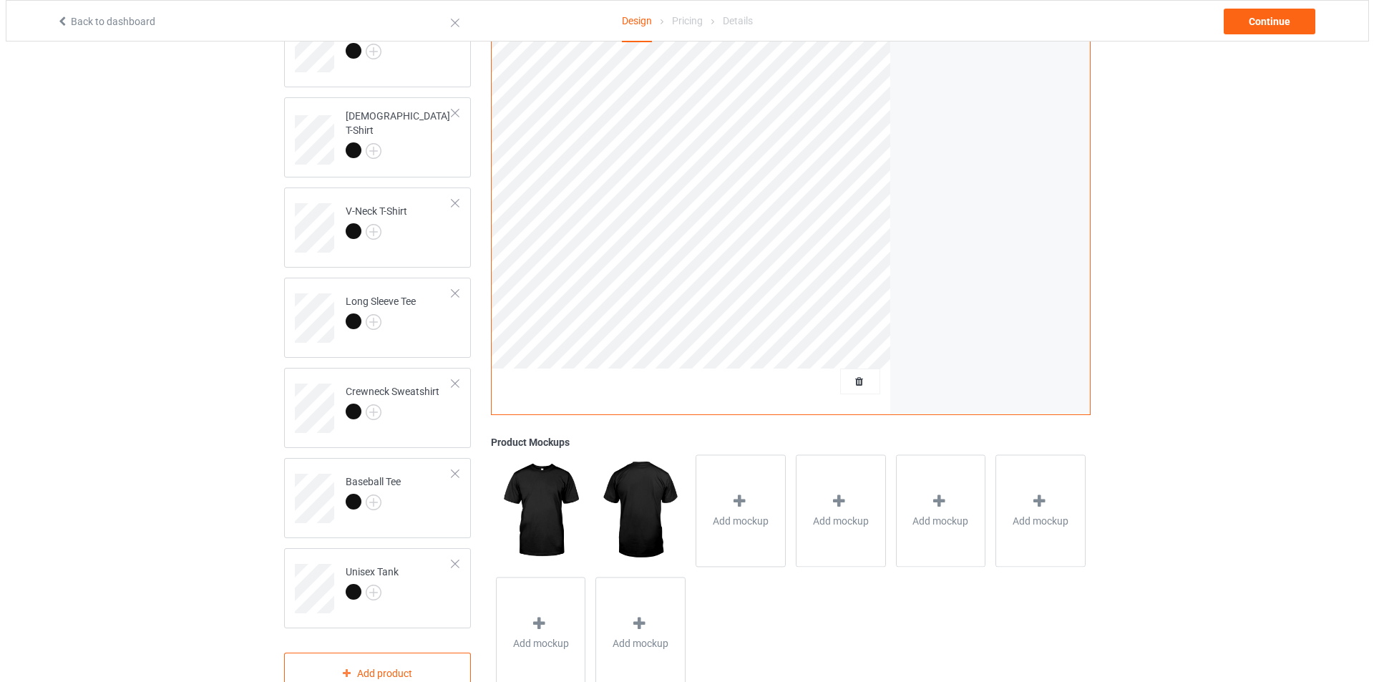
scroll to position [358, 0]
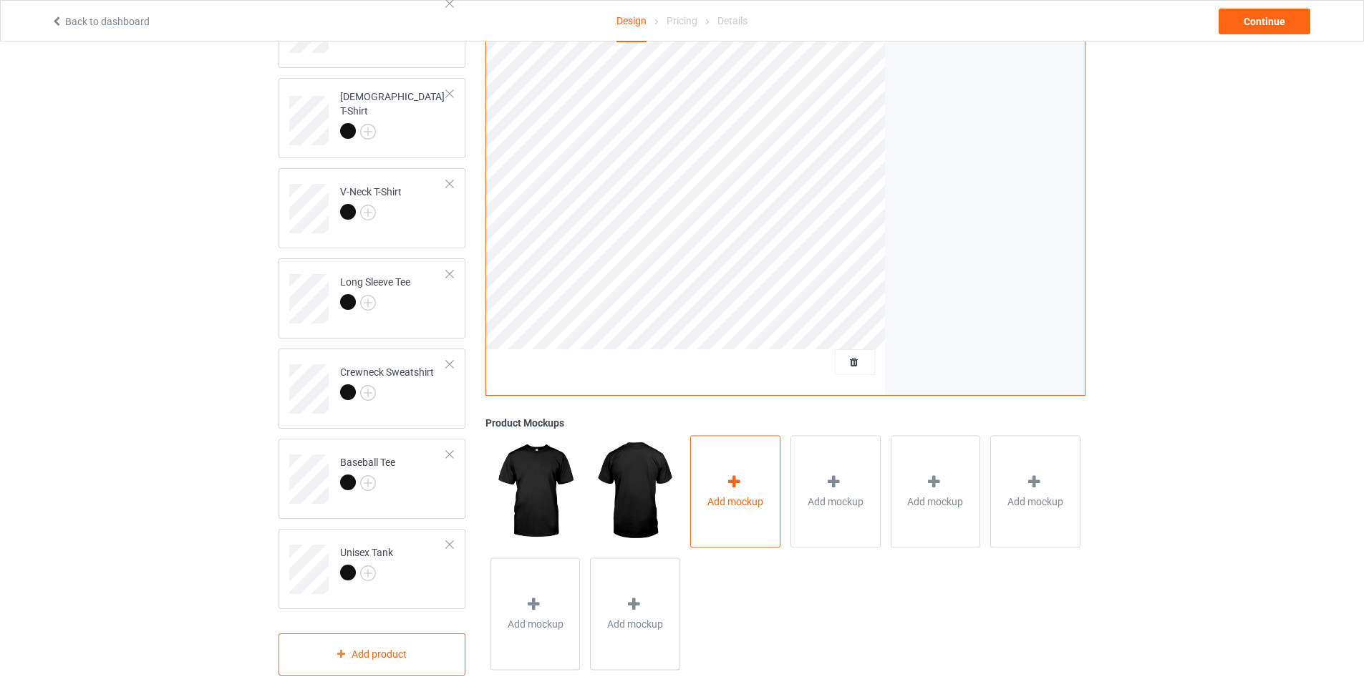
click at [744, 490] on div at bounding box center [735, 485] width 20 height 21
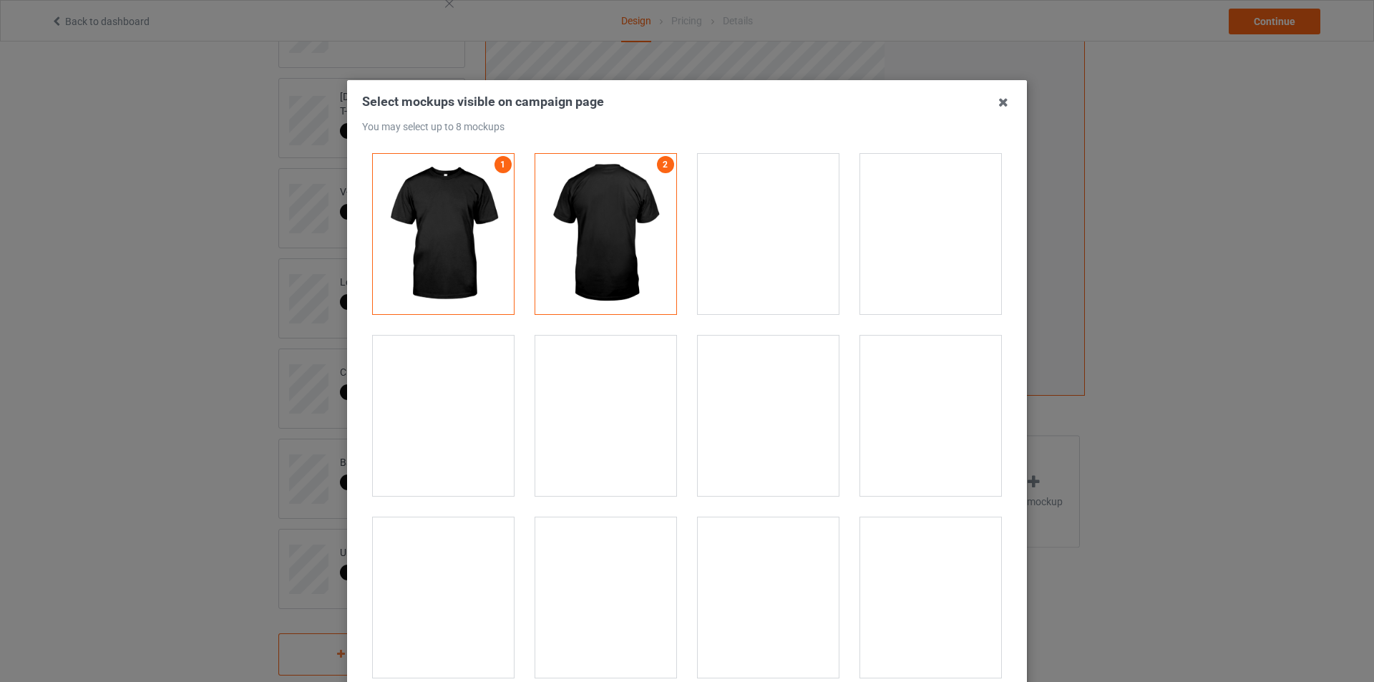
click at [621, 385] on div at bounding box center [605, 416] width 141 height 160
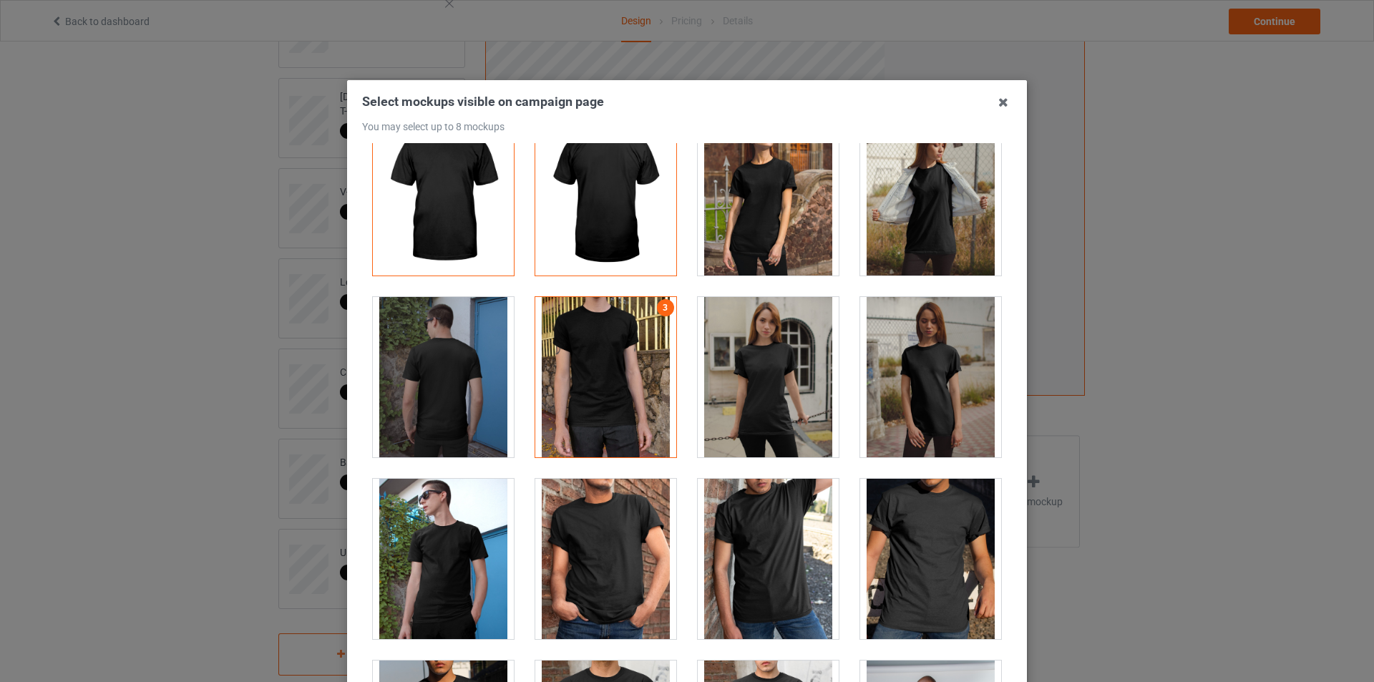
scroll to position [215, 0]
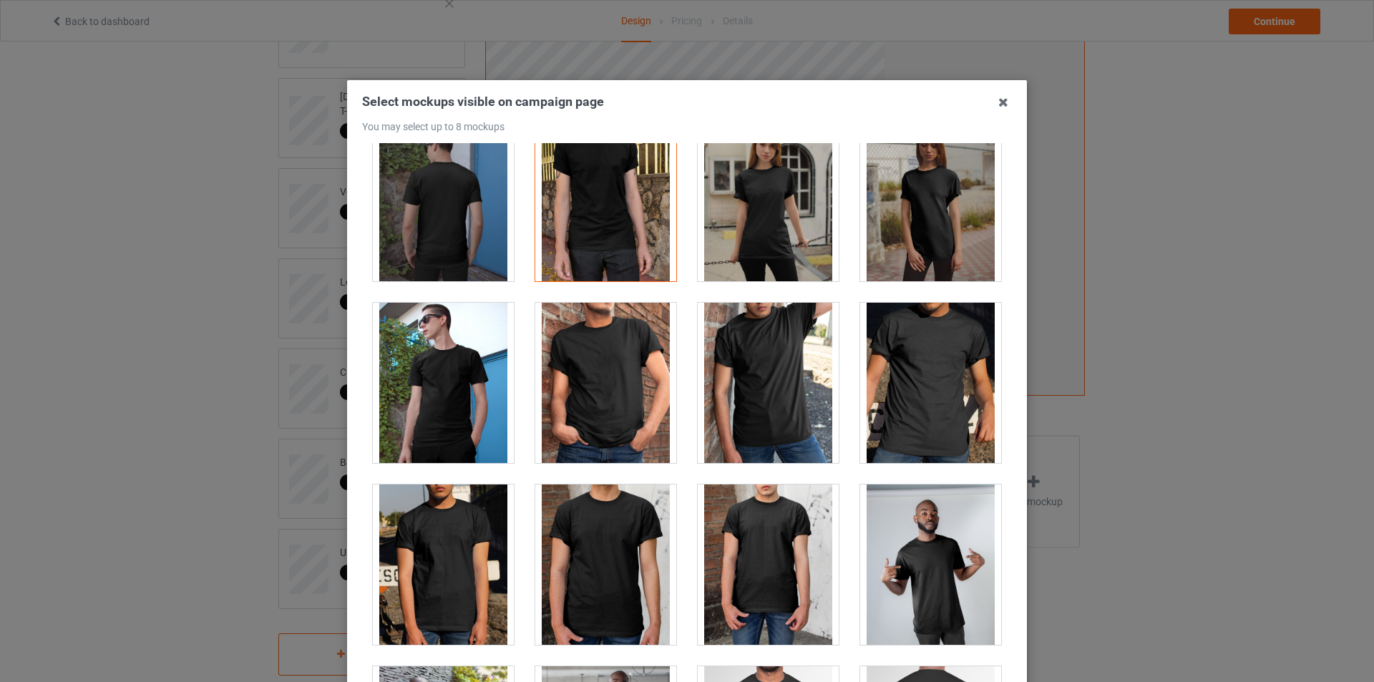
click at [618, 414] on div at bounding box center [605, 383] width 141 height 160
click at [941, 372] on div at bounding box center [930, 383] width 141 height 160
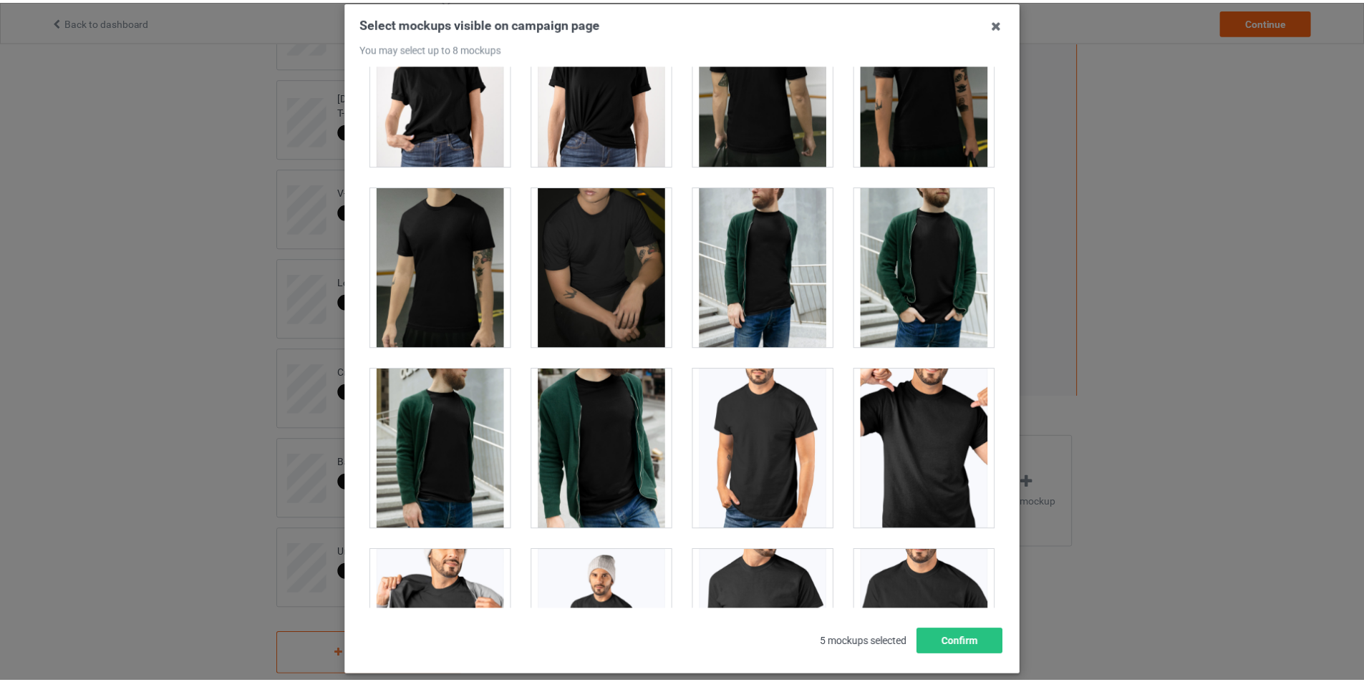
scroll to position [152, 0]
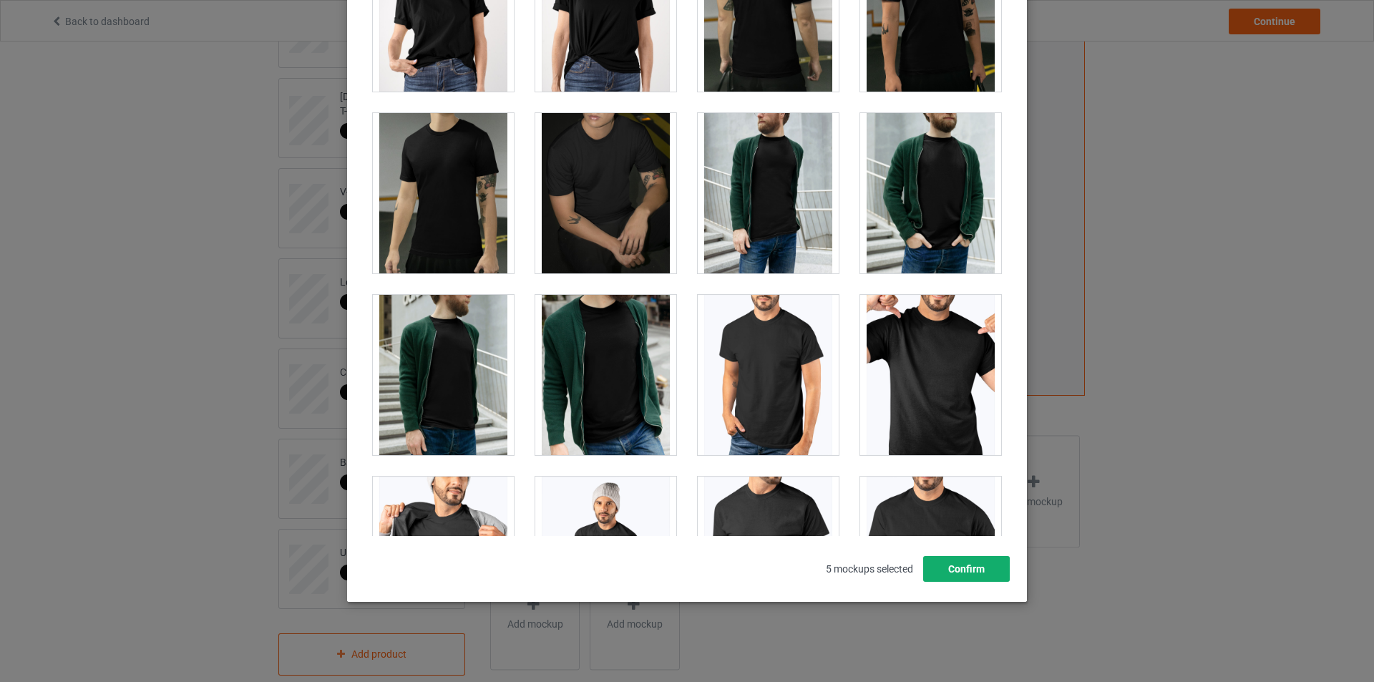
click at [996, 570] on button "Confirm" at bounding box center [966, 569] width 87 height 26
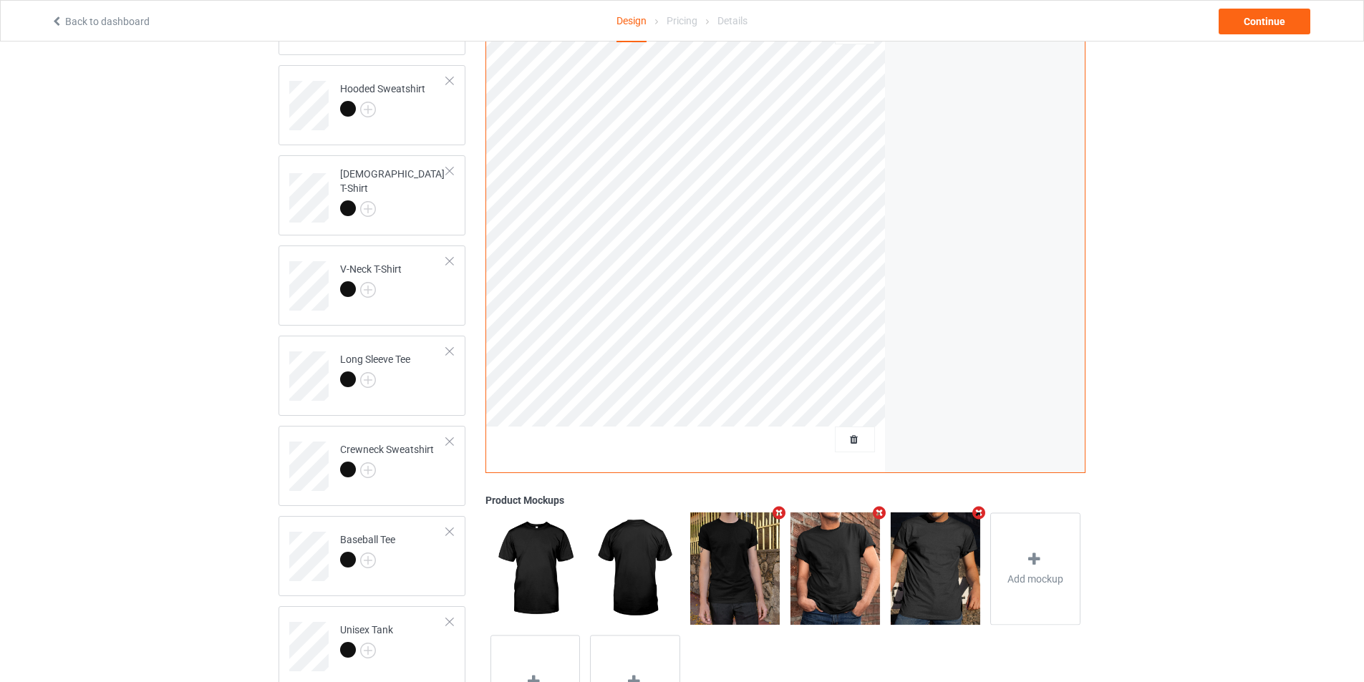
scroll to position [286, 0]
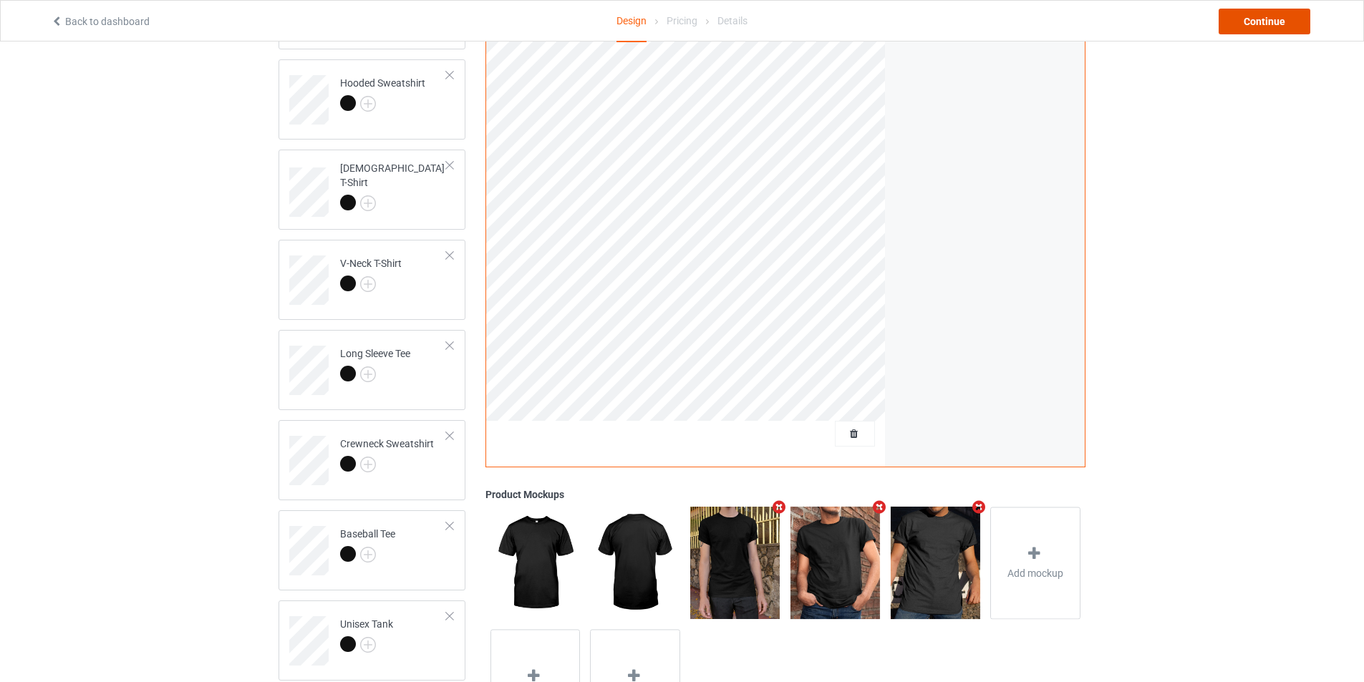
click at [1268, 23] on div "Continue" at bounding box center [1264, 22] width 92 height 26
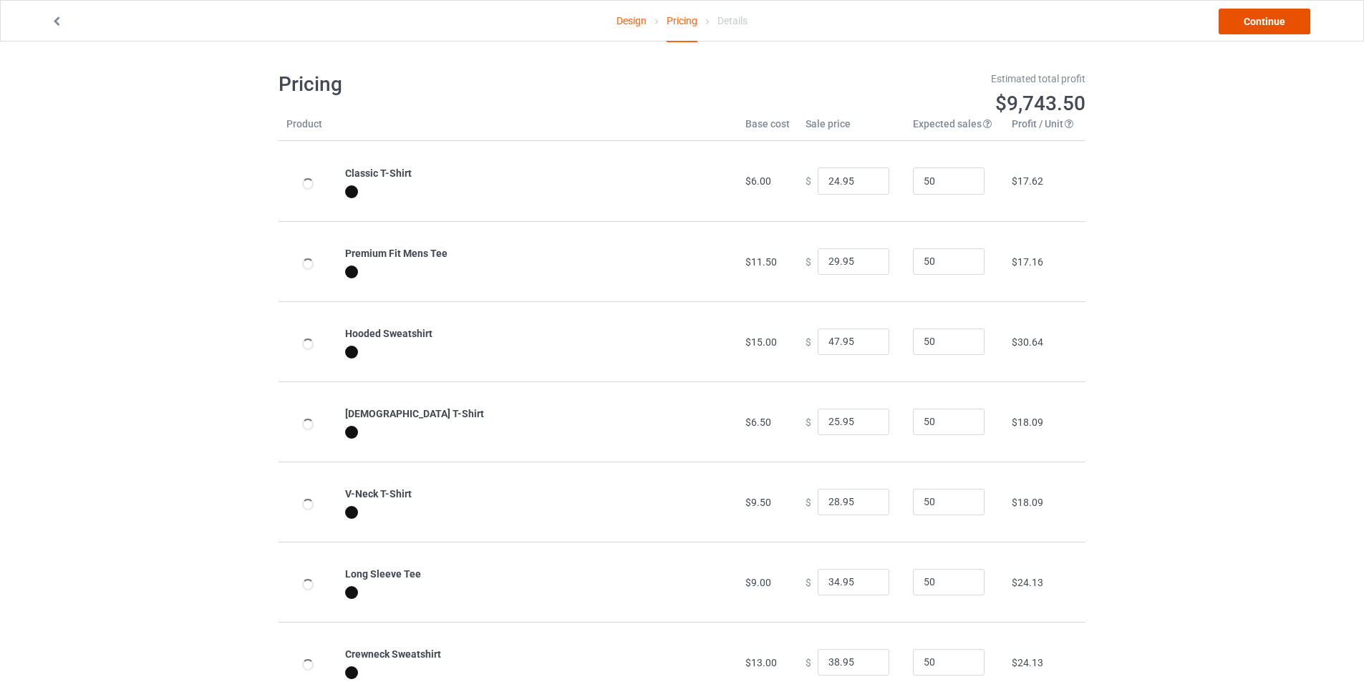
click at [1250, 21] on link "Continue" at bounding box center [1264, 22] width 92 height 26
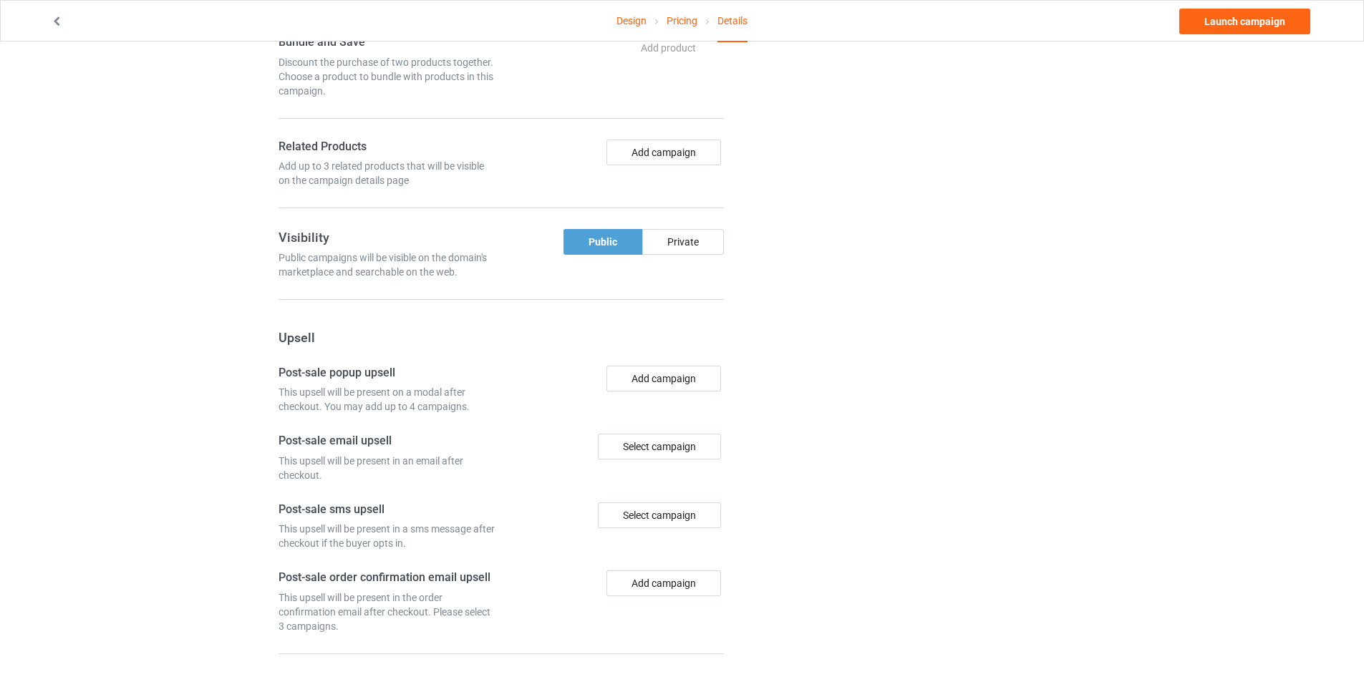
scroll to position [843, 0]
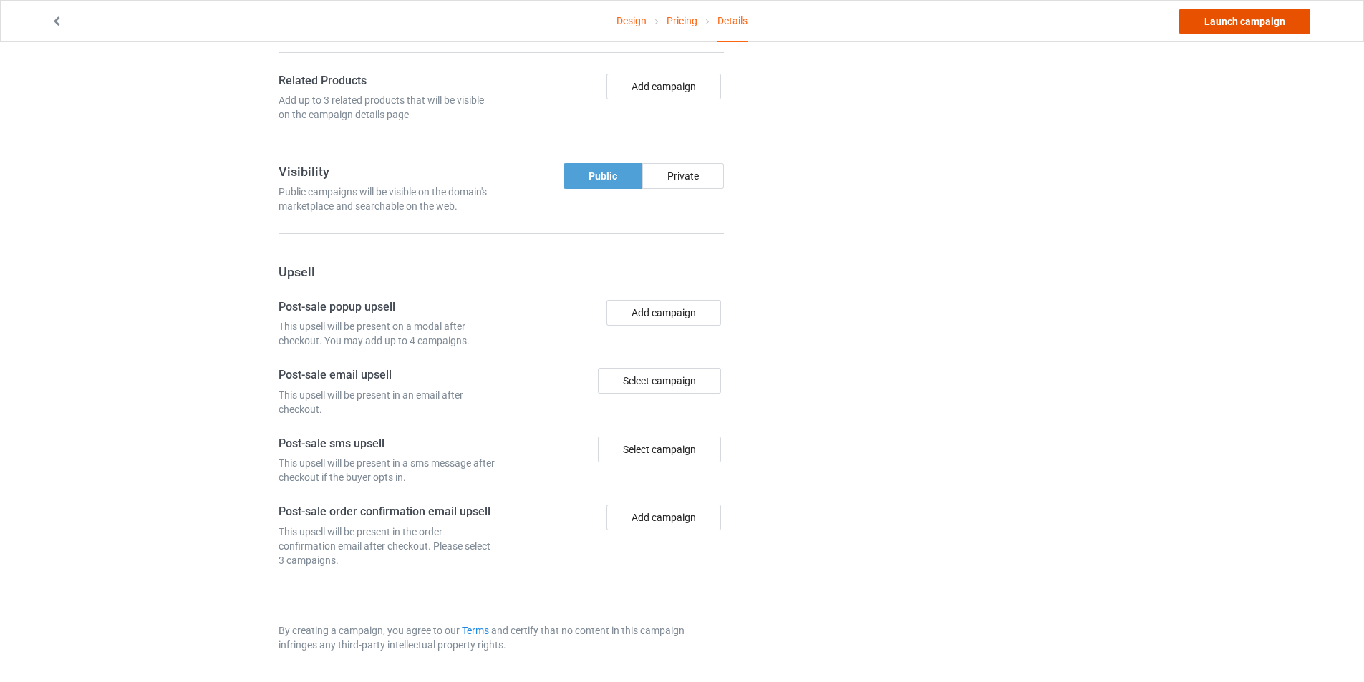
click at [1266, 27] on link "Launch campaign" at bounding box center [1244, 22] width 131 height 26
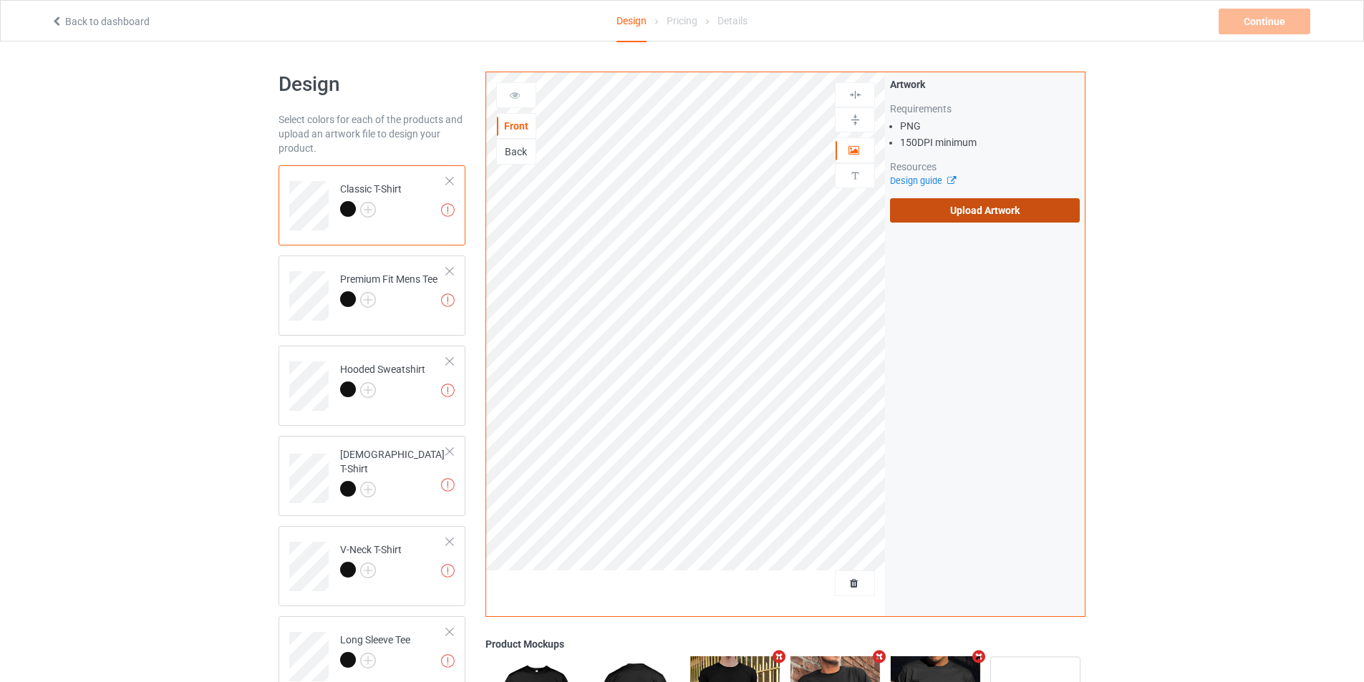
click at [983, 217] on label "Upload Artwork" at bounding box center [985, 210] width 190 height 24
click at [0, 0] on input "Upload Artwork" at bounding box center [0, 0] width 0 height 0
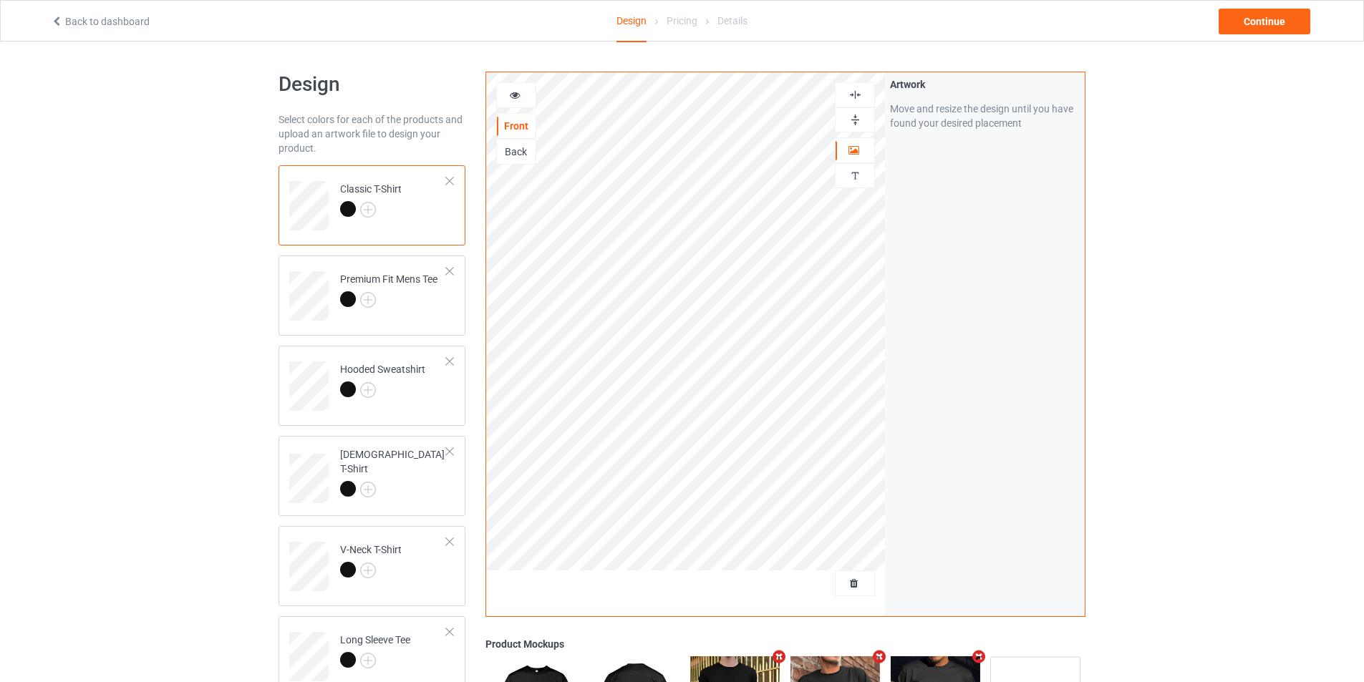
click at [1267, 198] on div "Design Select colors for each of the products and upload an artwork file to des…" at bounding box center [682, 553] width 1364 height 1022
click at [369, 205] on img at bounding box center [368, 210] width 16 height 16
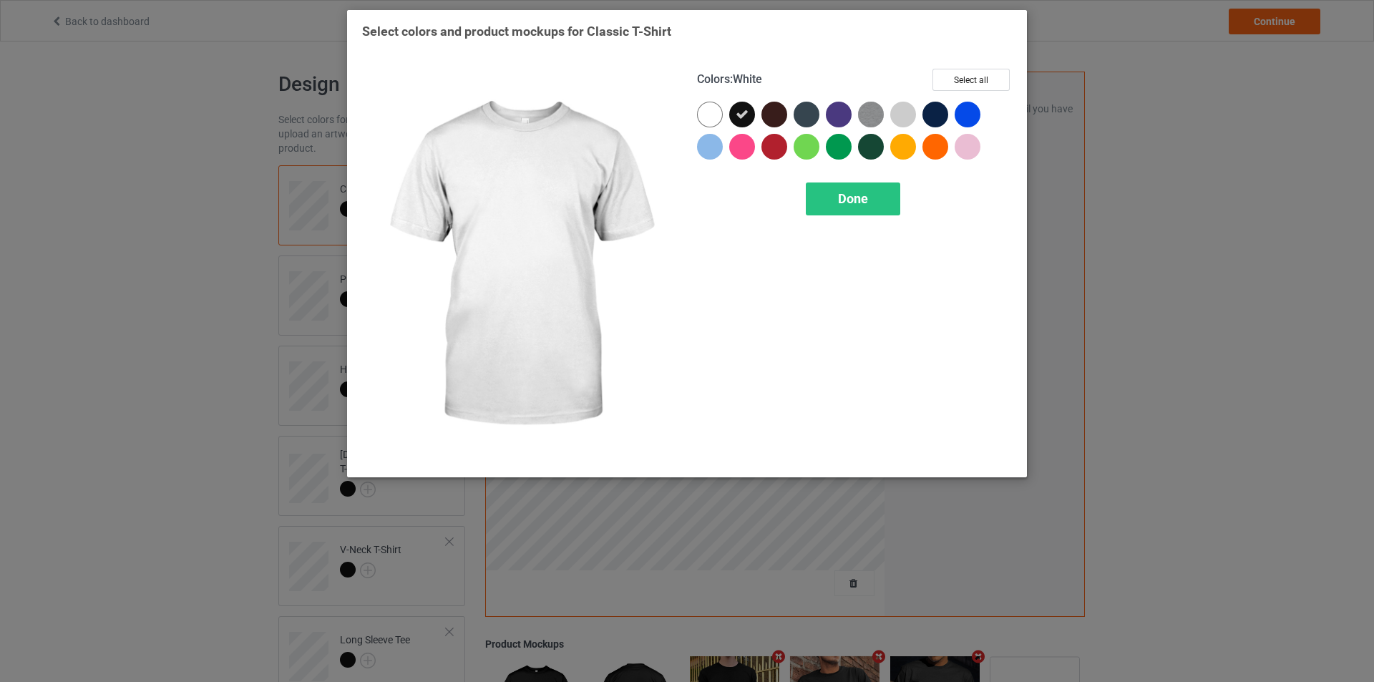
click at [715, 116] on div at bounding box center [710, 115] width 26 height 26
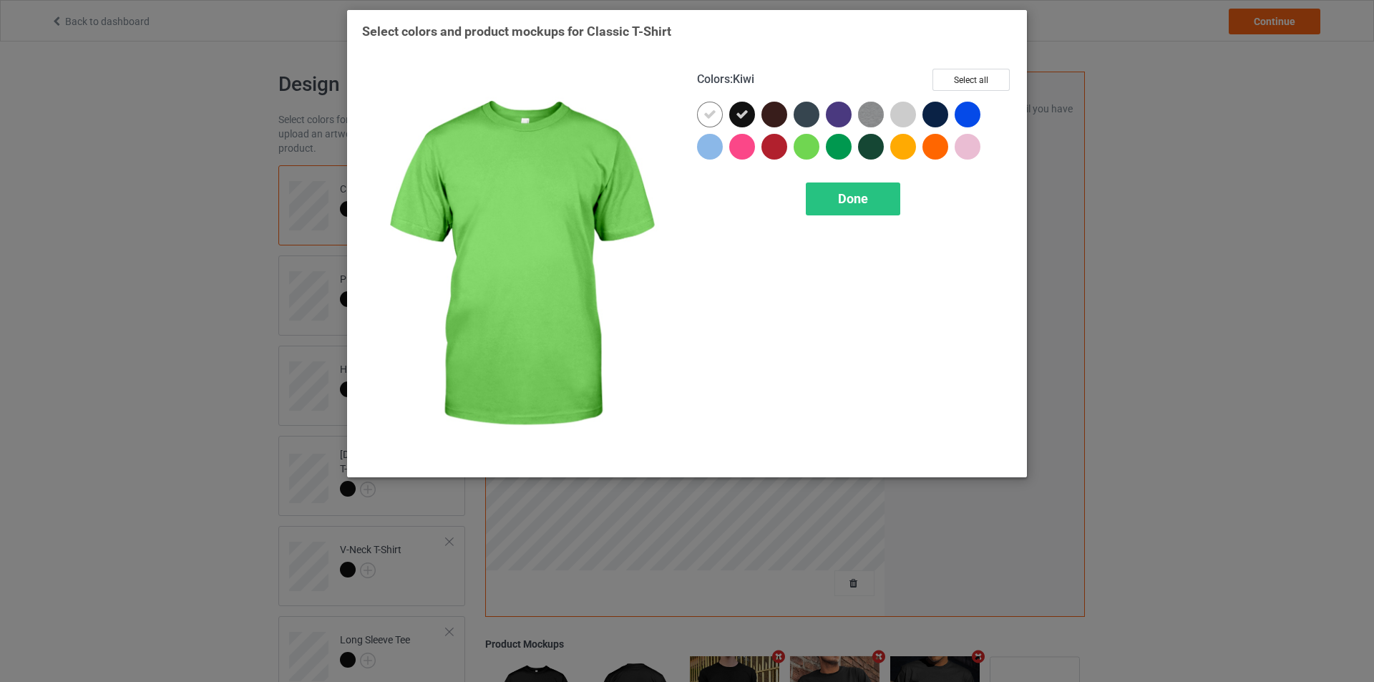
click at [815, 149] on div at bounding box center [807, 147] width 26 height 26
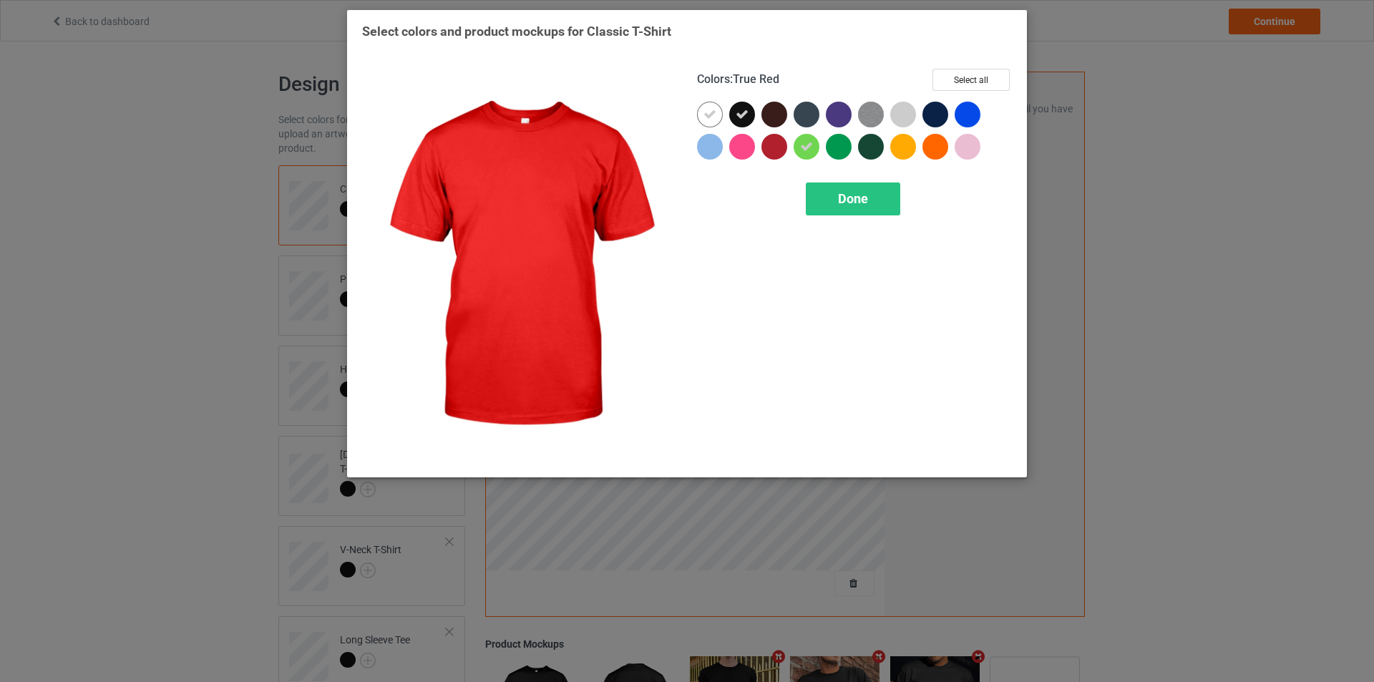
click at [777, 150] on div at bounding box center [775, 147] width 26 height 26
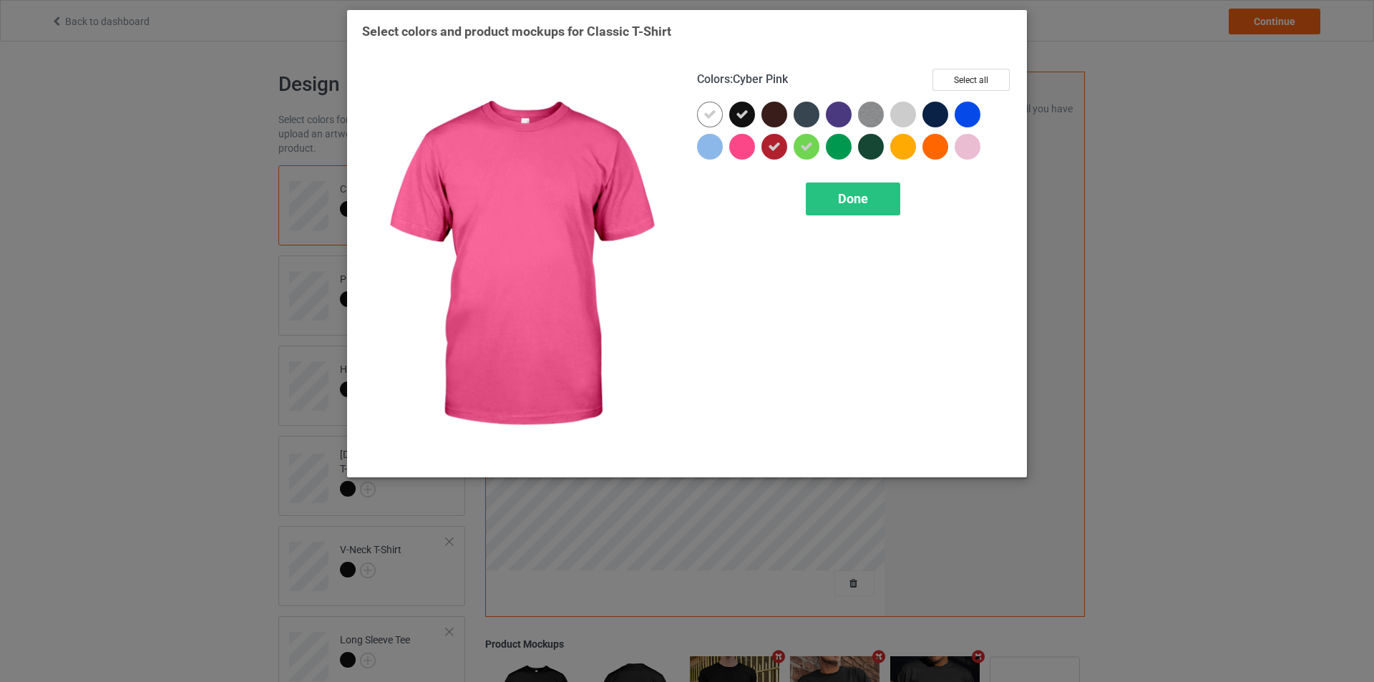
click at [731, 151] on div at bounding box center [742, 147] width 26 height 26
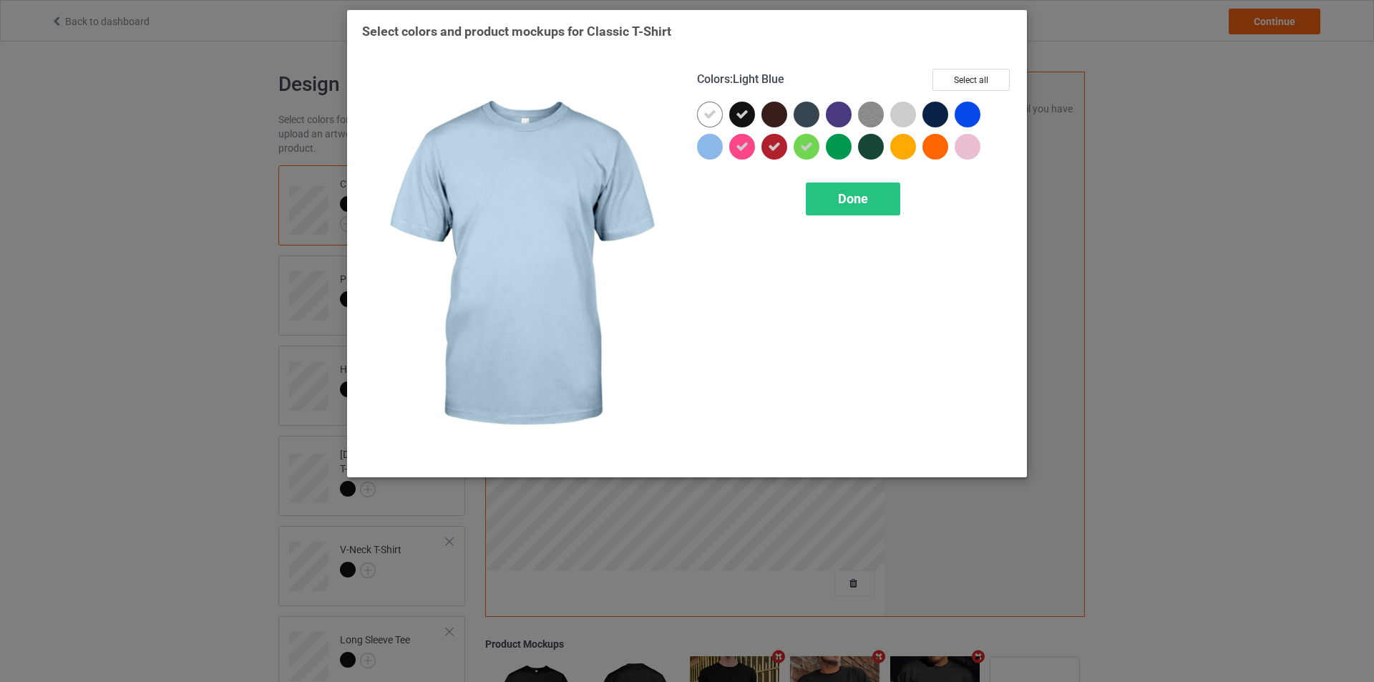
drag, startPoint x: 698, startPoint y: 151, endPoint x: 822, endPoint y: 144, distance: 124.0
click at [699, 150] on div at bounding box center [710, 147] width 26 height 26
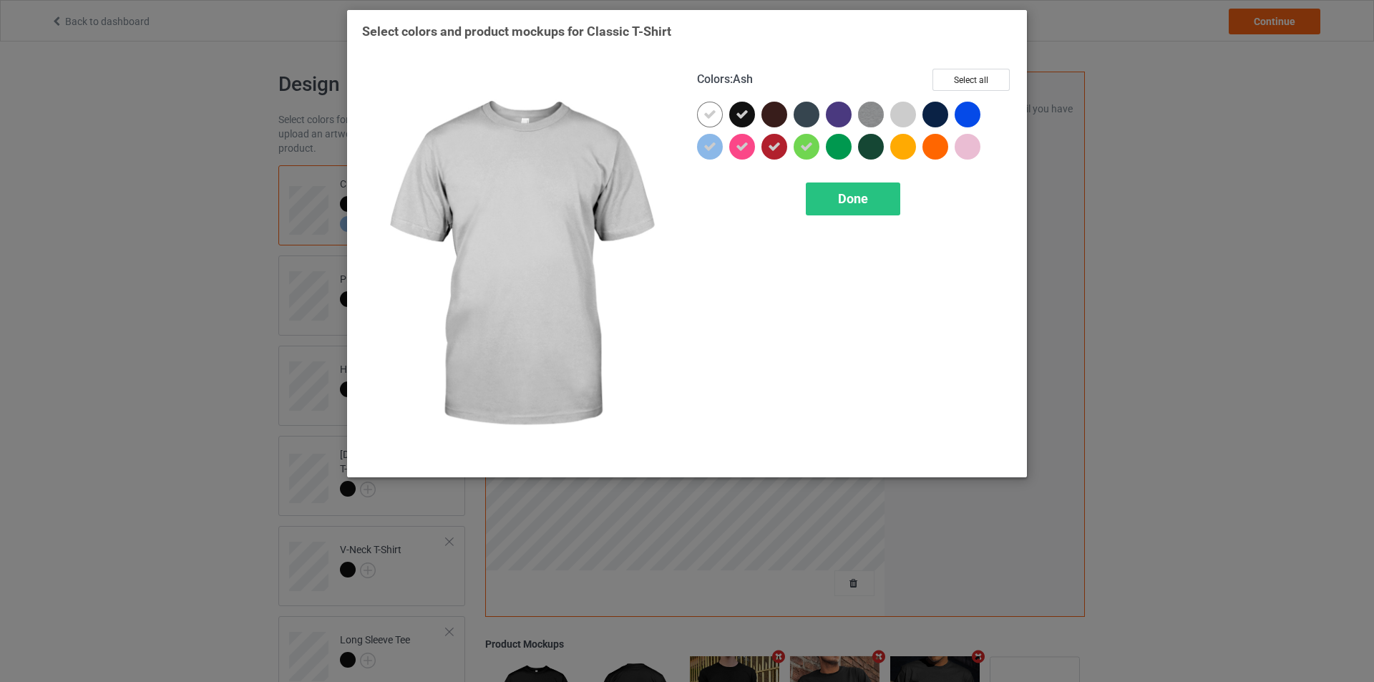
click at [901, 111] on div at bounding box center [903, 115] width 26 height 26
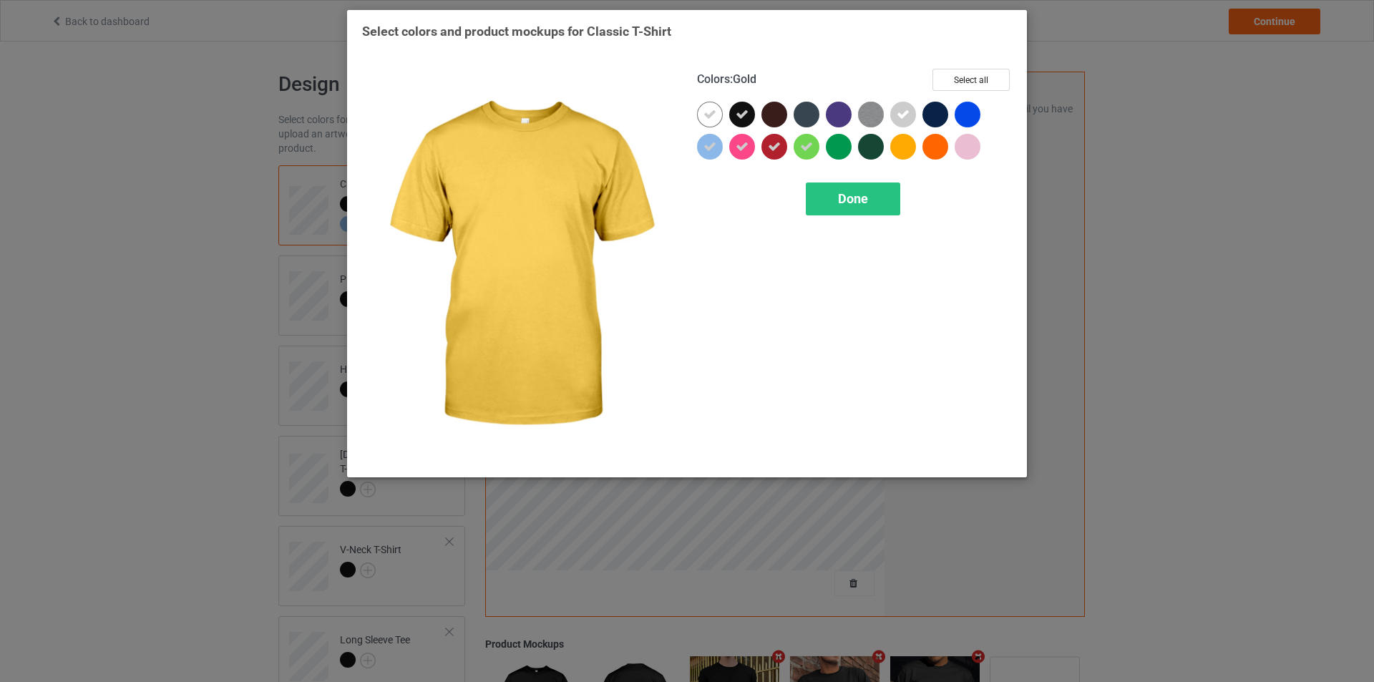
click at [906, 145] on div at bounding box center [903, 147] width 26 height 26
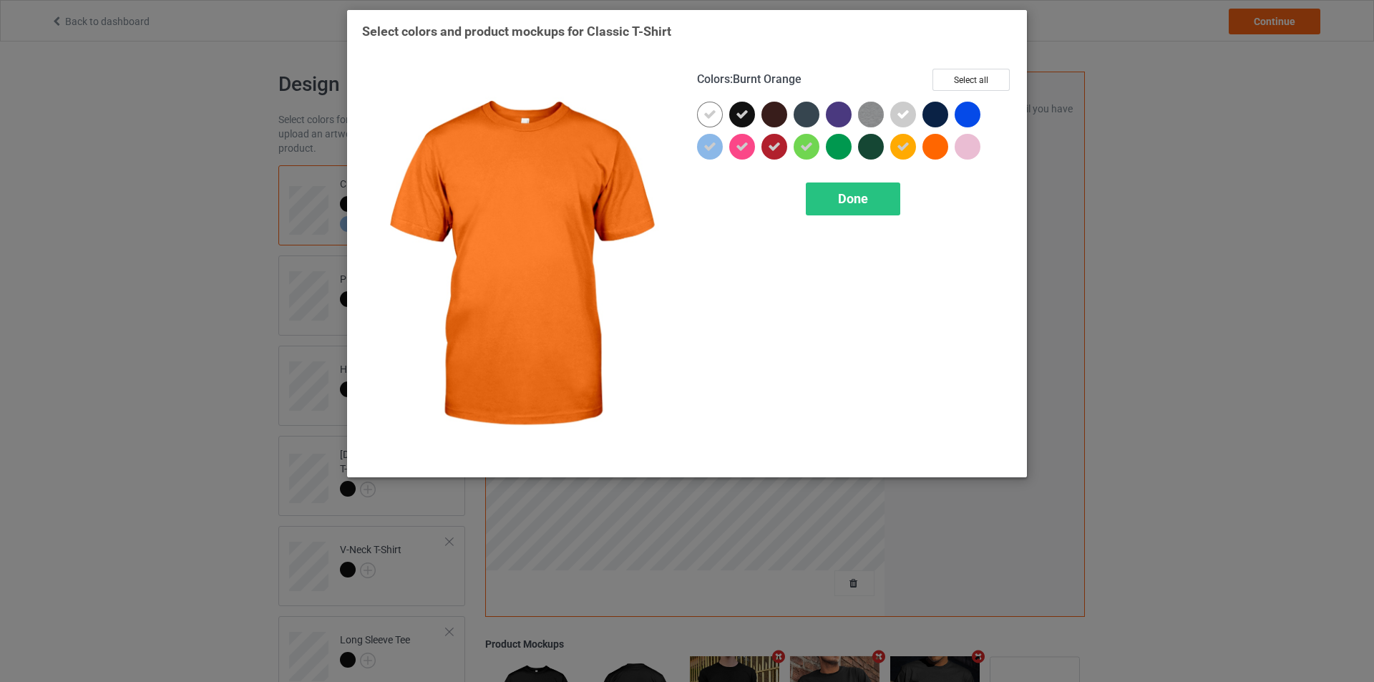
click at [940, 142] on div at bounding box center [936, 147] width 26 height 26
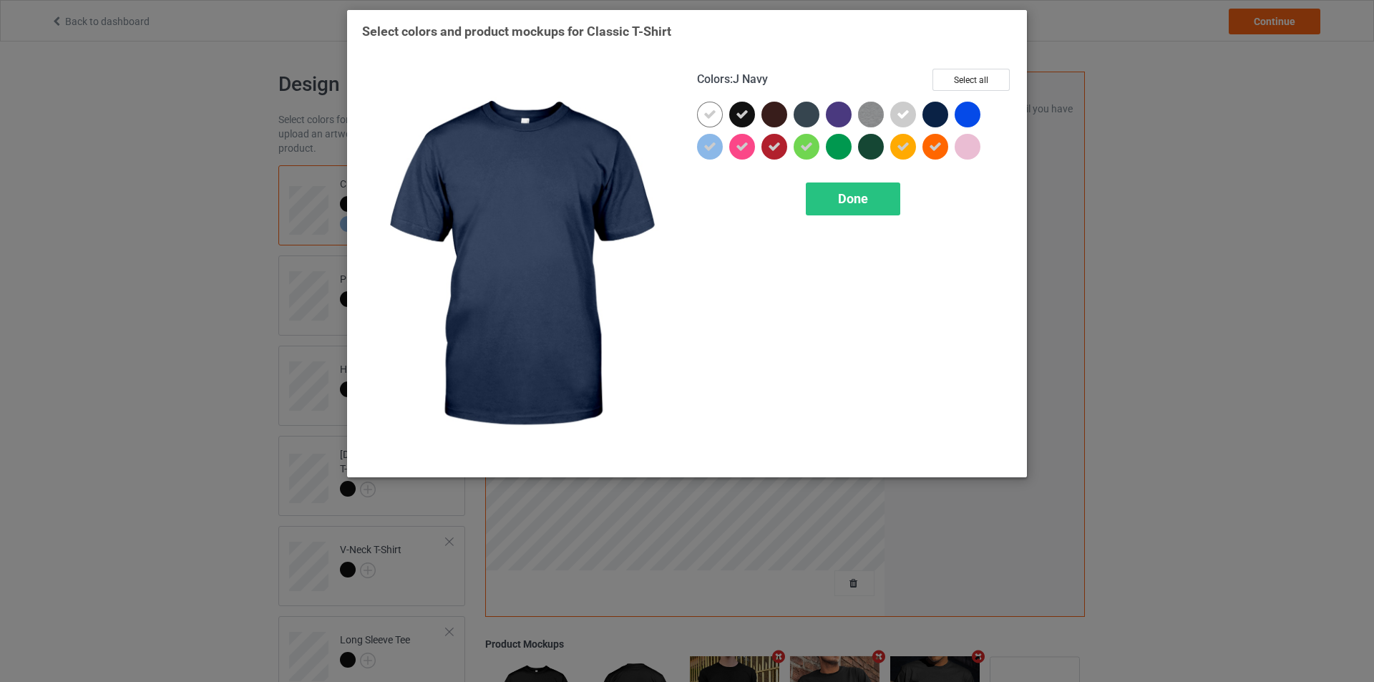
click at [935, 114] on div at bounding box center [936, 115] width 26 height 26
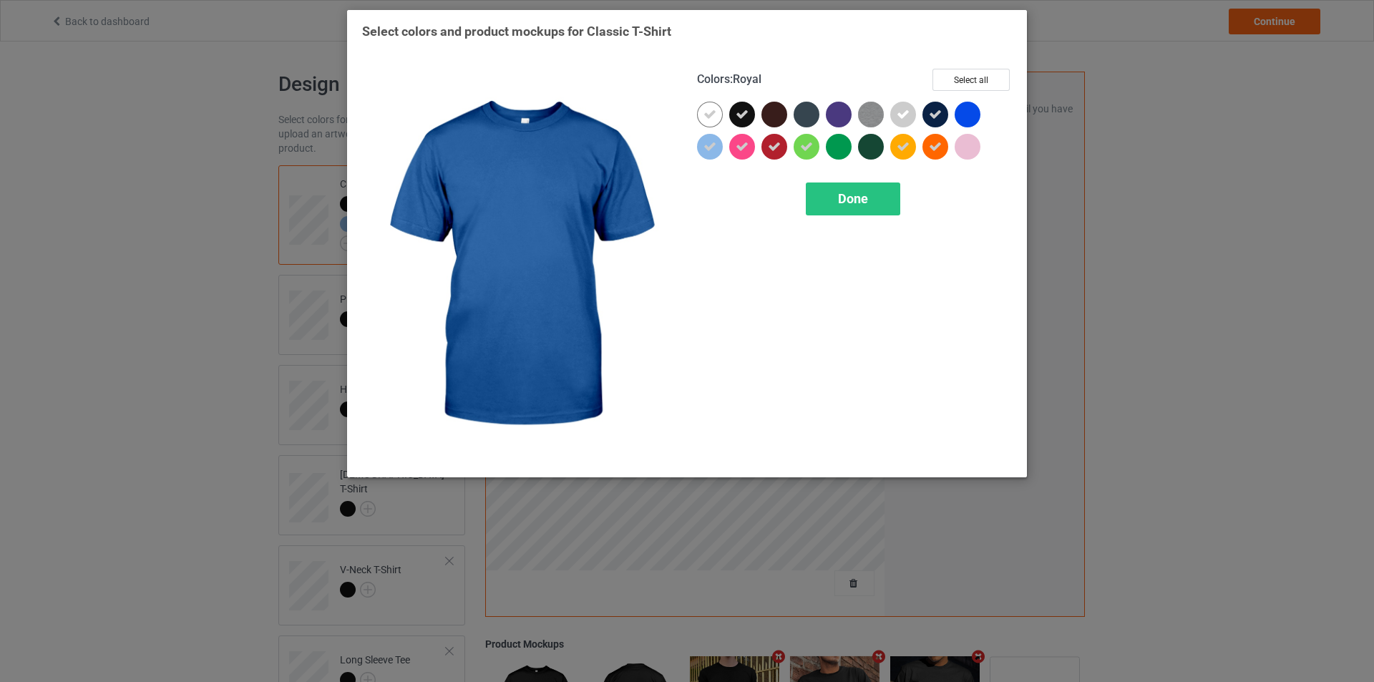
click at [982, 110] on div at bounding box center [971, 118] width 32 height 32
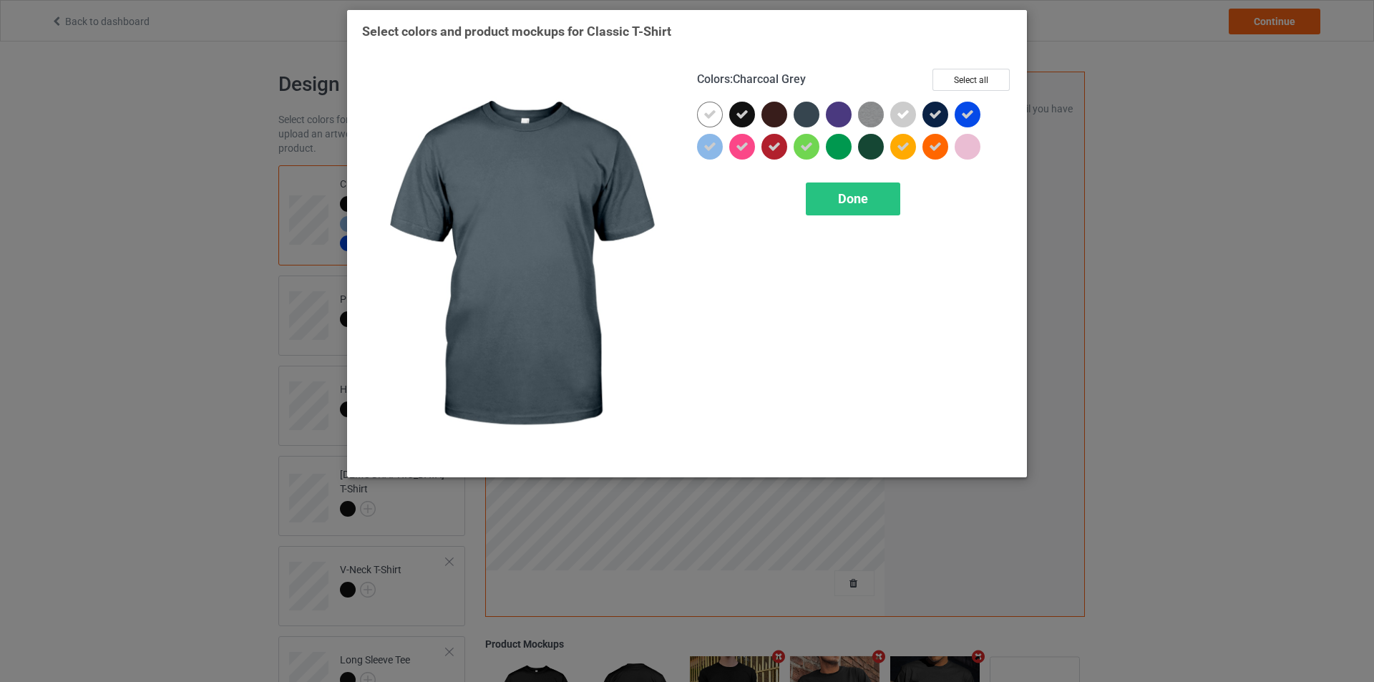
click at [819, 115] on div at bounding box center [807, 115] width 26 height 26
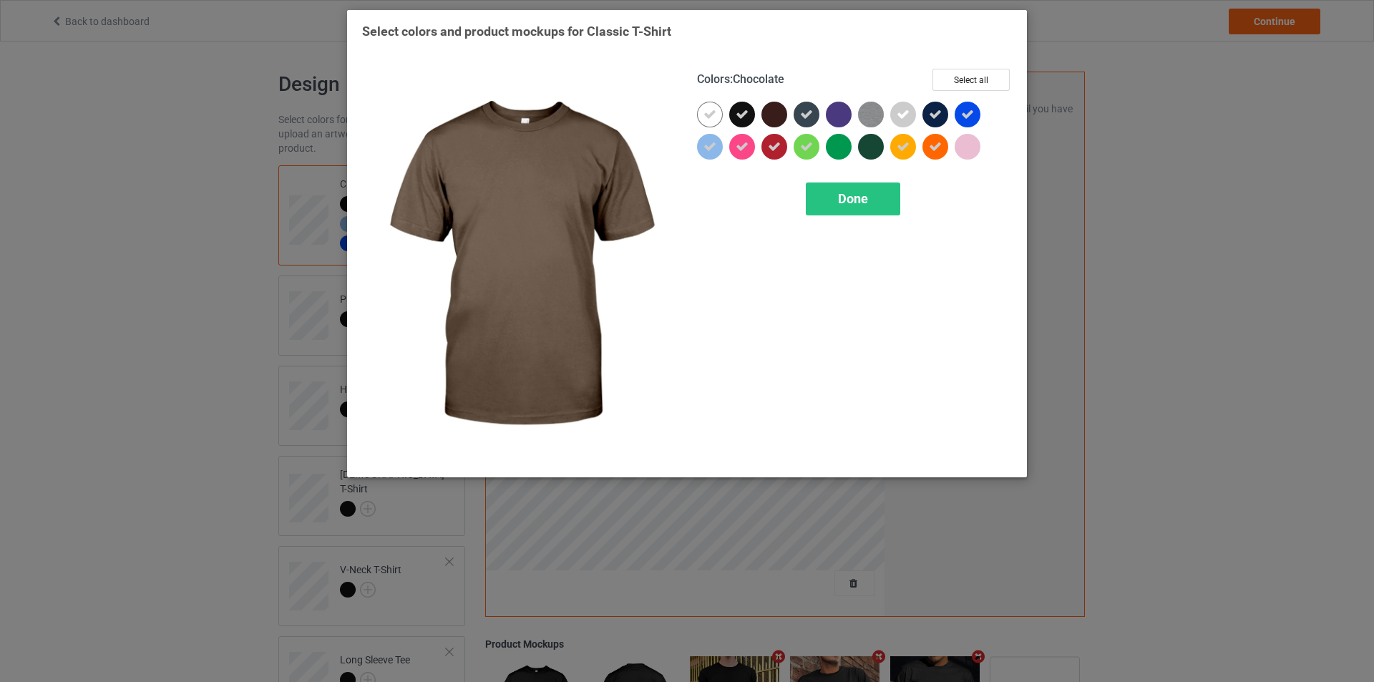
click at [776, 112] on div at bounding box center [775, 115] width 26 height 26
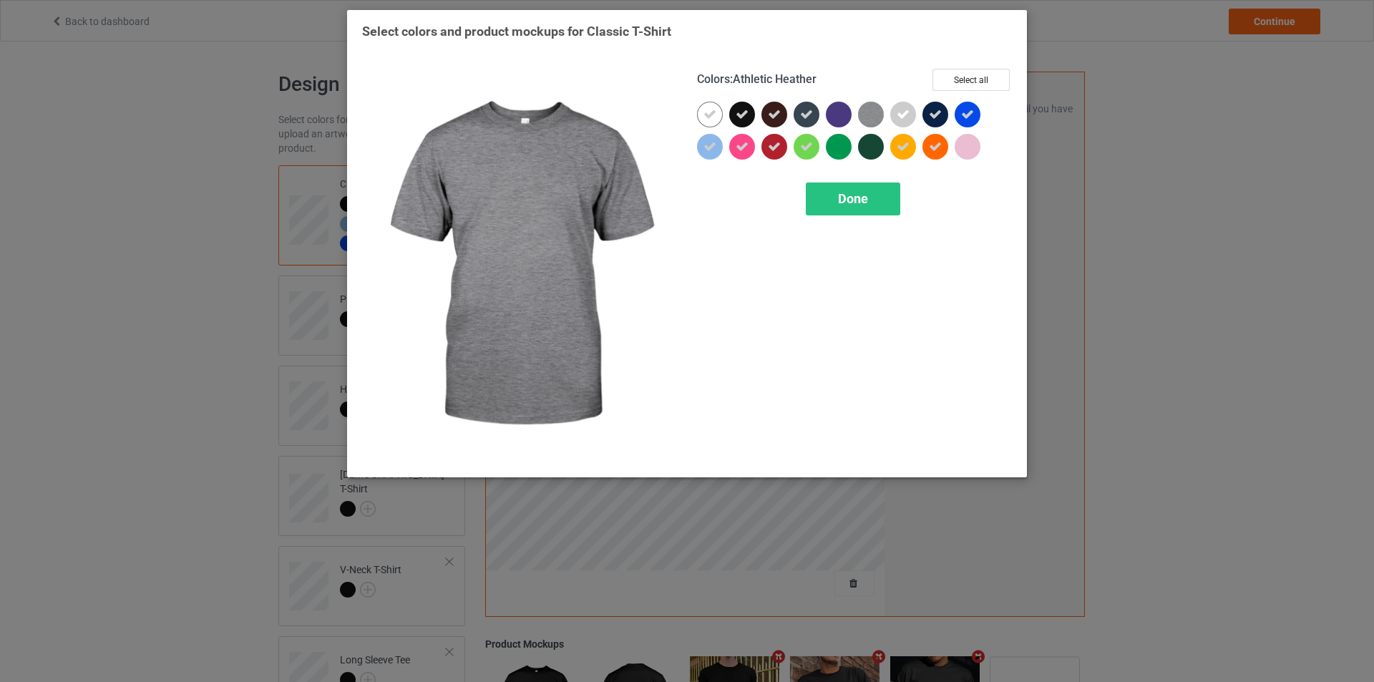
drag, startPoint x: 860, startPoint y: 117, endPoint x: 846, endPoint y: 117, distance: 13.6
click at [860, 118] on img at bounding box center [871, 115] width 26 height 26
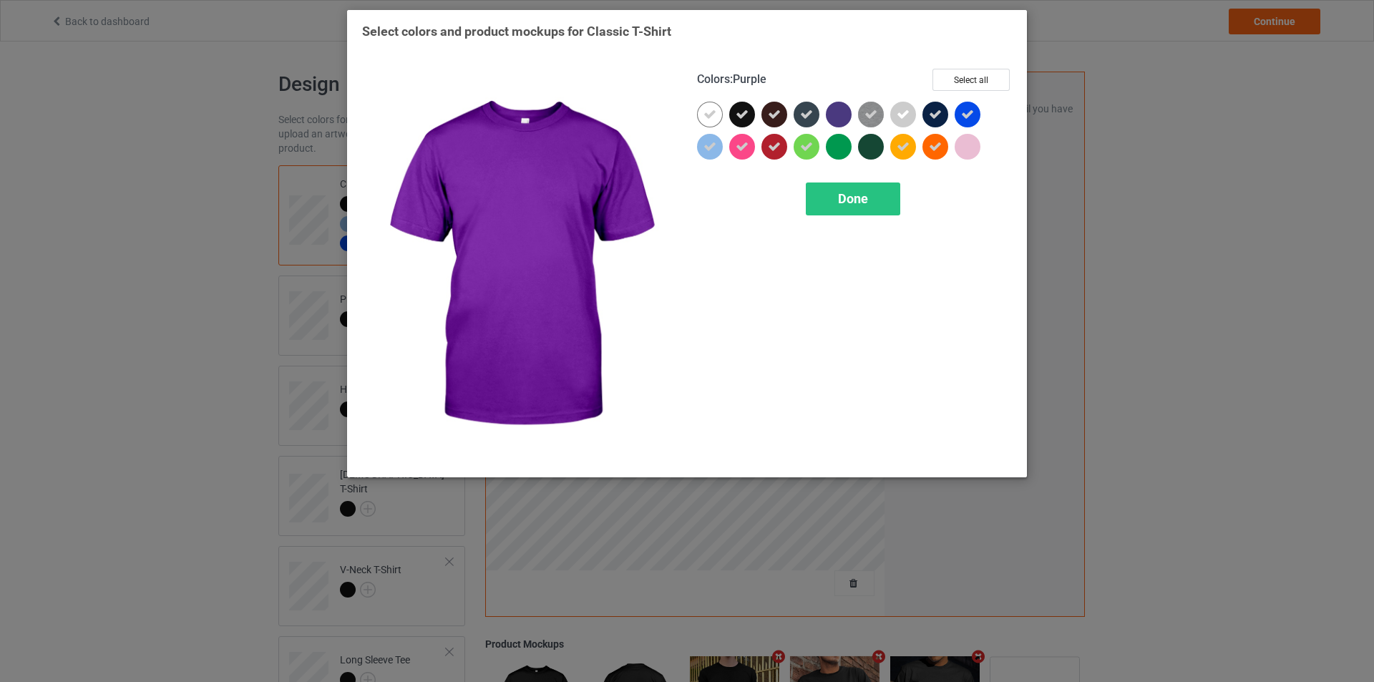
click at [842, 116] on div at bounding box center [839, 115] width 26 height 26
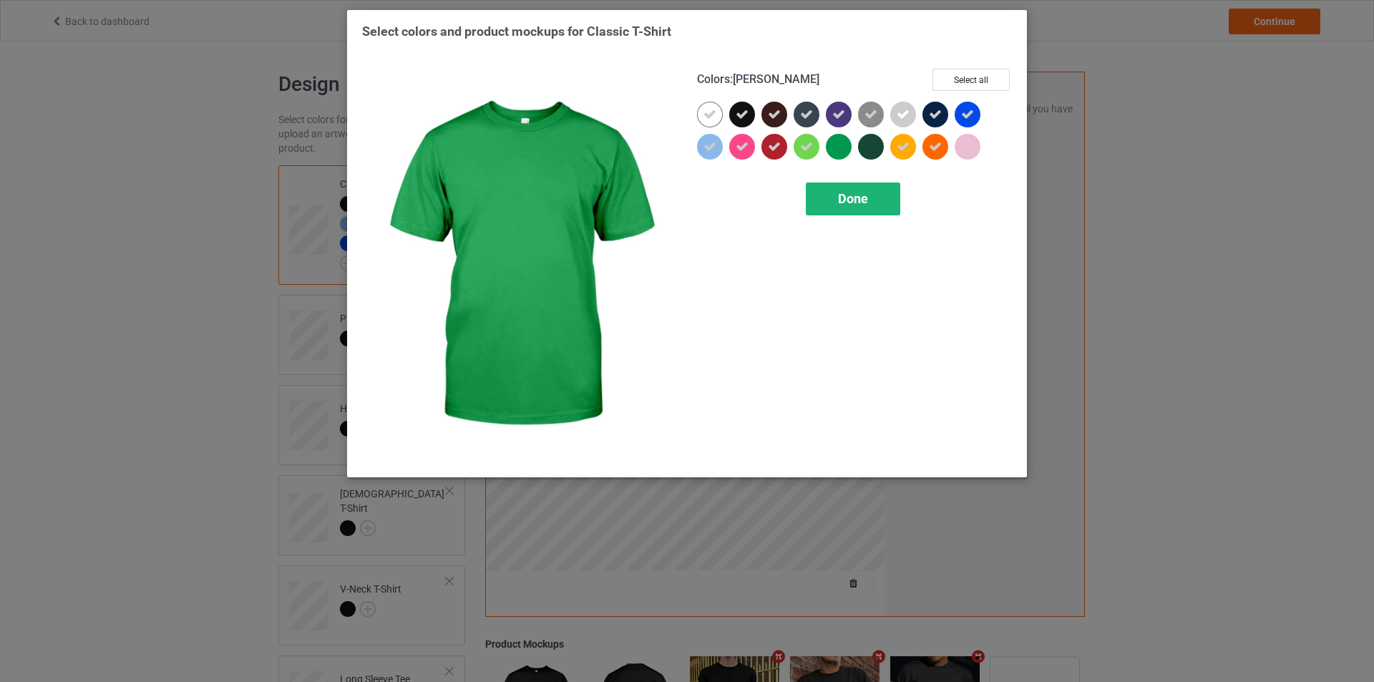
click at [853, 201] on span "Done" at bounding box center [853, 198] width 30 height 15
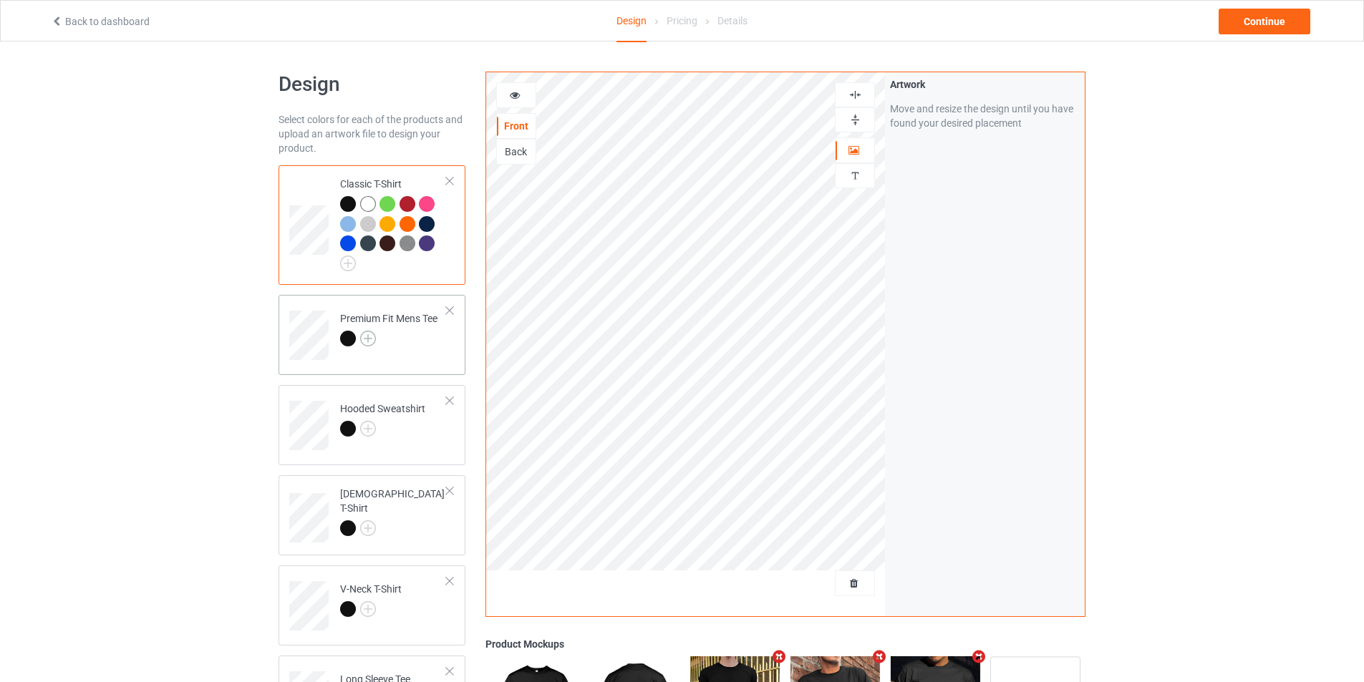
click at [371, 334] on img at bounding box center [368, 339] width 16 height 16
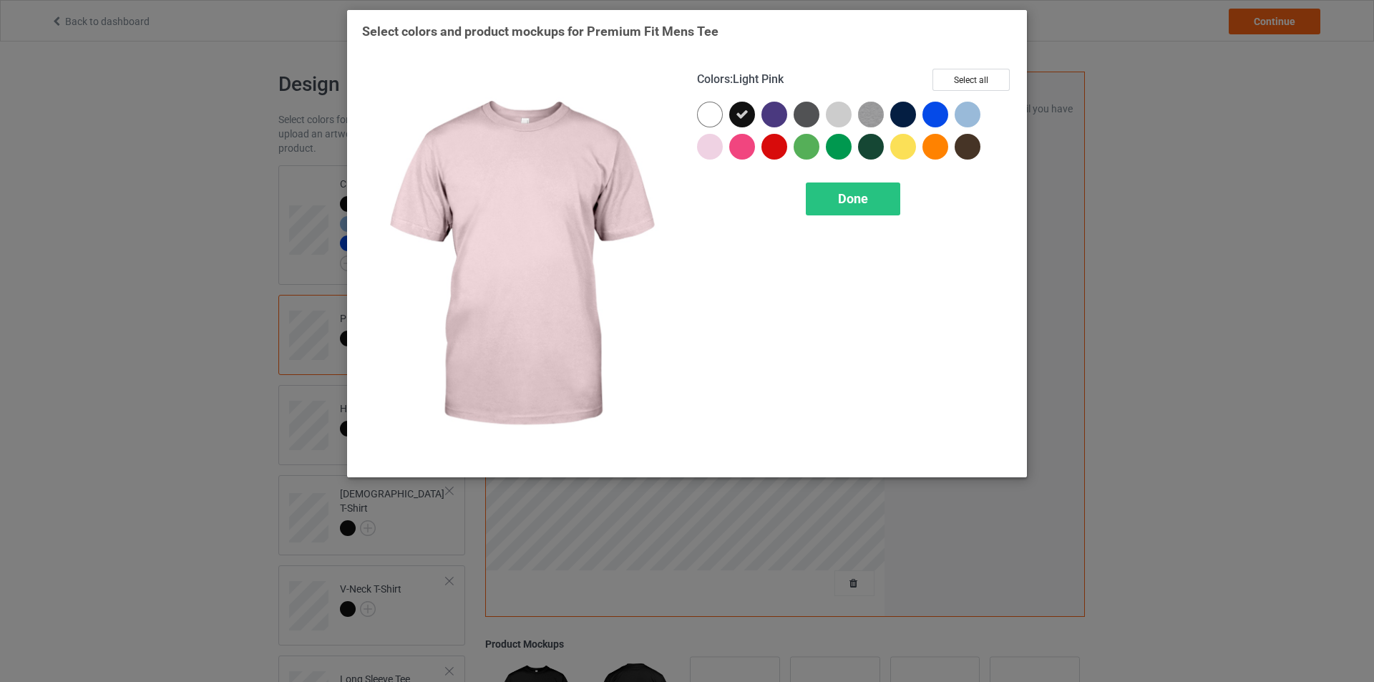
click at [727, 151] on div at bounding box center [713, 150] width 32 height 32
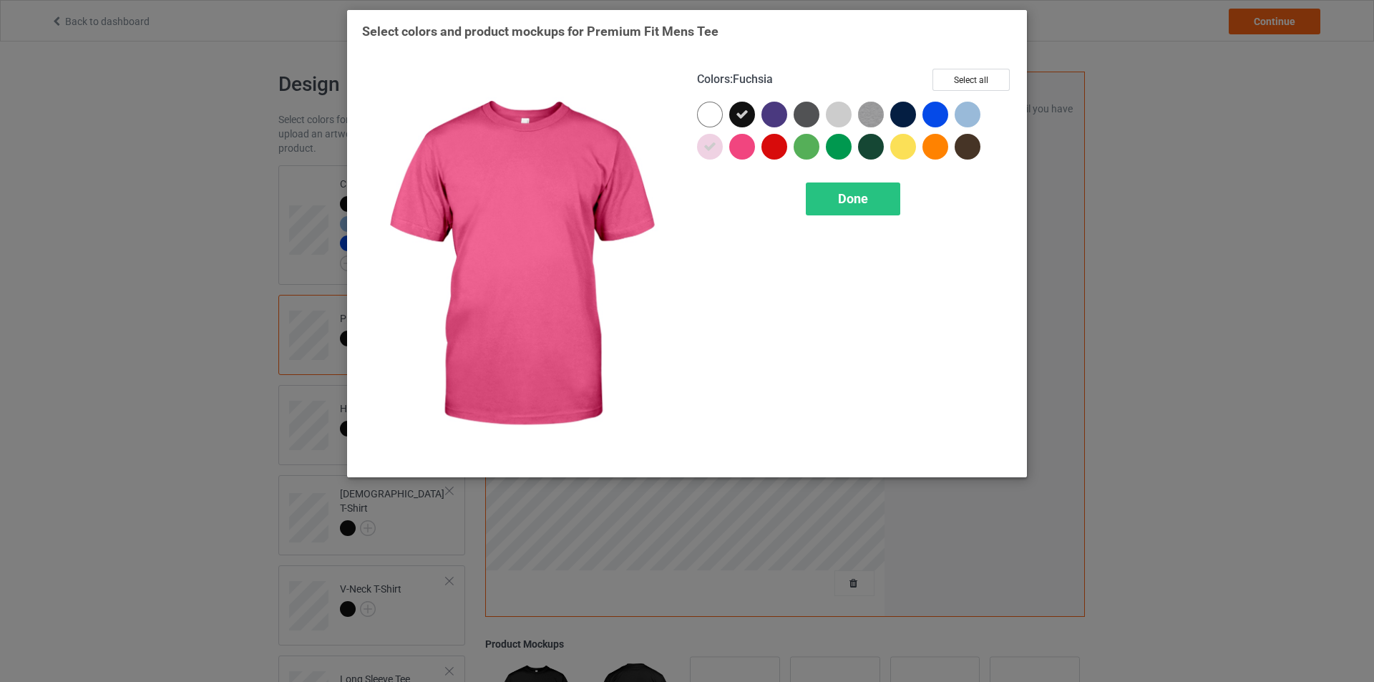
click at [744, 147] on div at bounding box center [742, 147] width 26 height 26
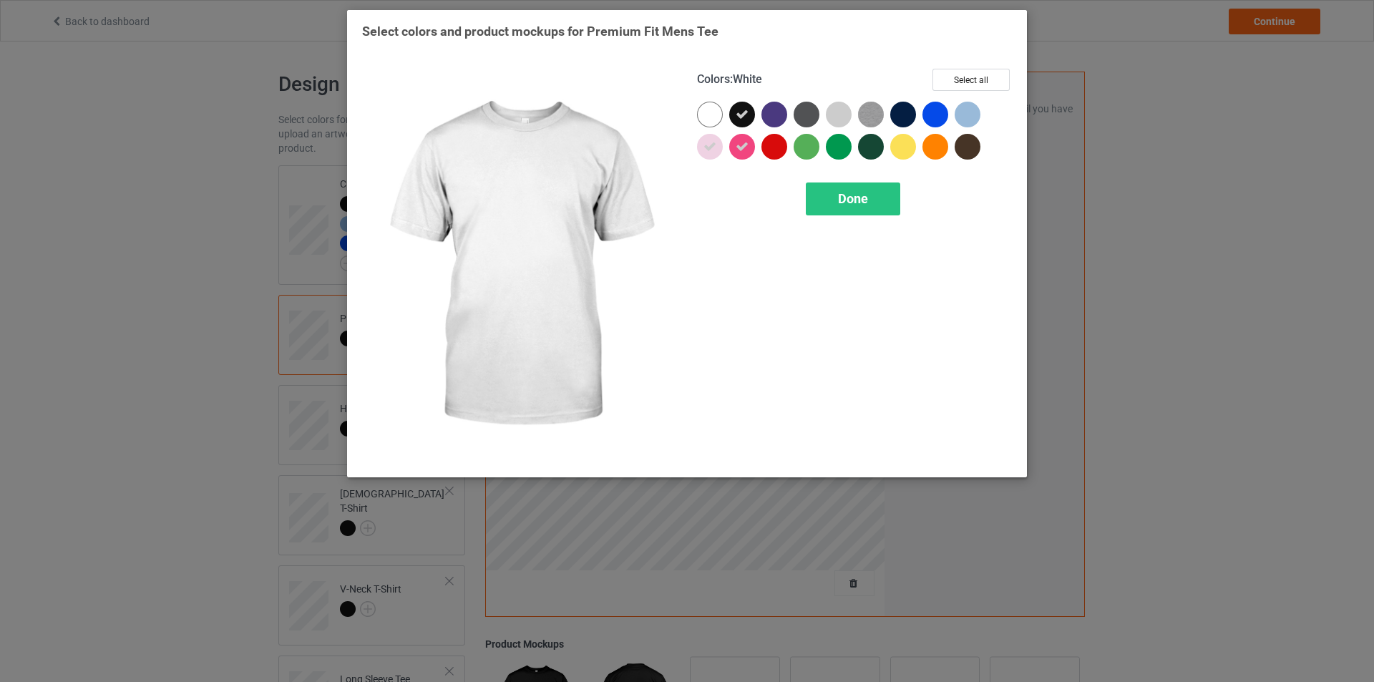
click at [724, 122] on div at bounding box center [713, 118] width 32 height 32
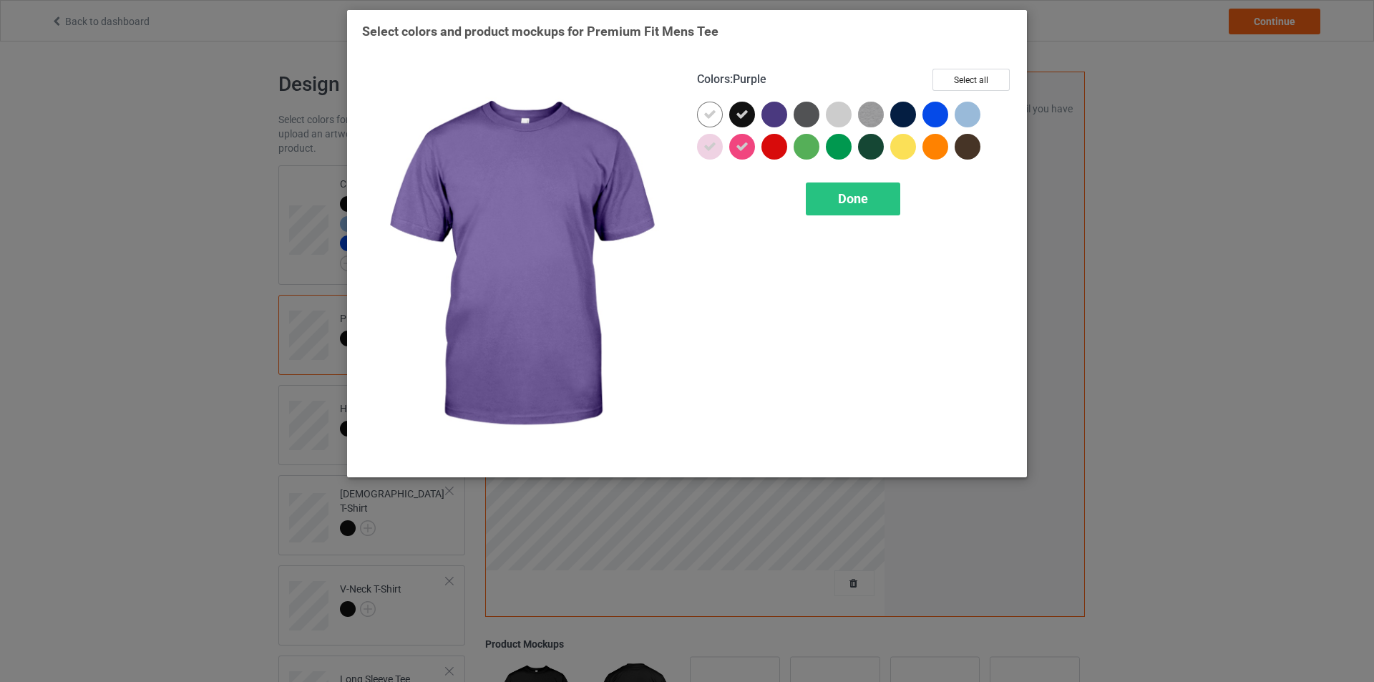
drag, startPoint x: 772, startPoint y: 118, endPoint x: 769, endPoint y: 135, distance: 17.3
click at [772, 117] on div at bounding box center [775, 115] width 26 height 26
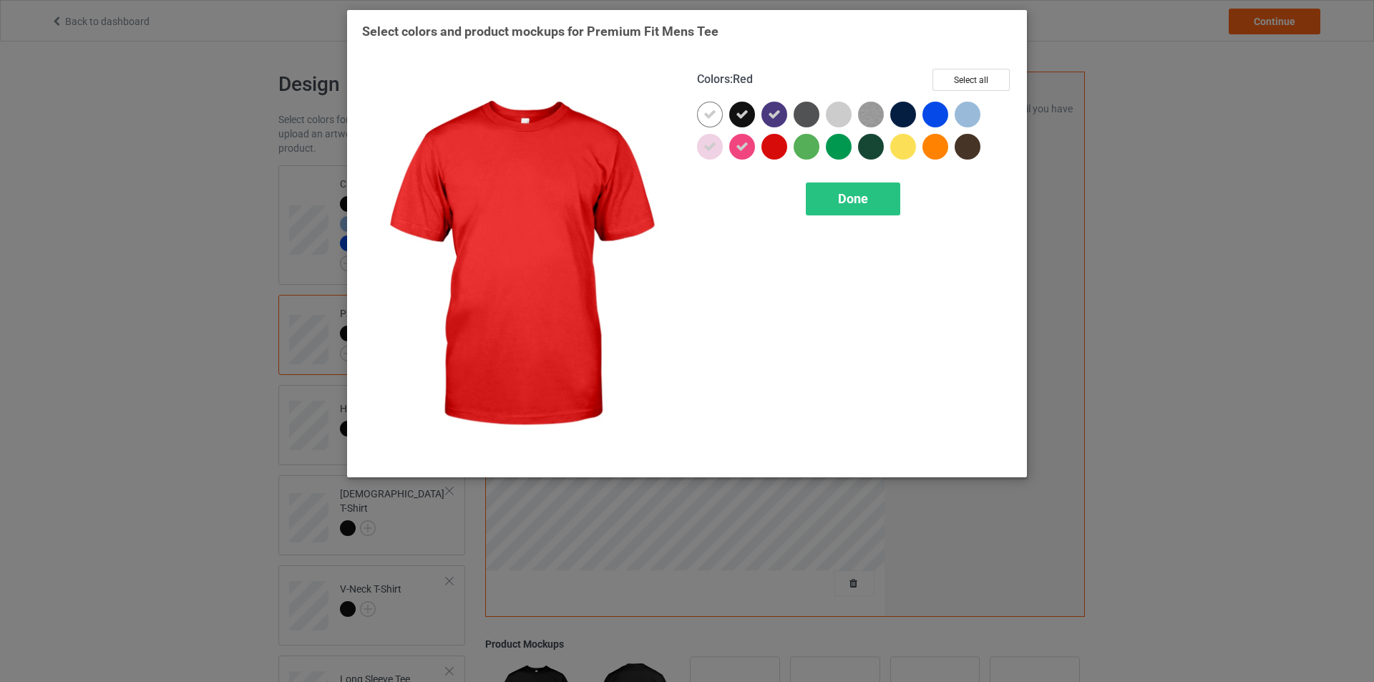
drag, startPoint x: 769, startPoint y: 145, endPoint x: 791, endPoint y: 145, distance: 21.5
click at [772, 145] on div at bounding box center [775, 147] width 26 height 26
drag, startPoint x: 796, startPoint y: 145, endPoint x: 812, endPoint y: 146, distance: 16.5
click at [801, 145] on div at bounding box center [807, 147] width 26 height 26
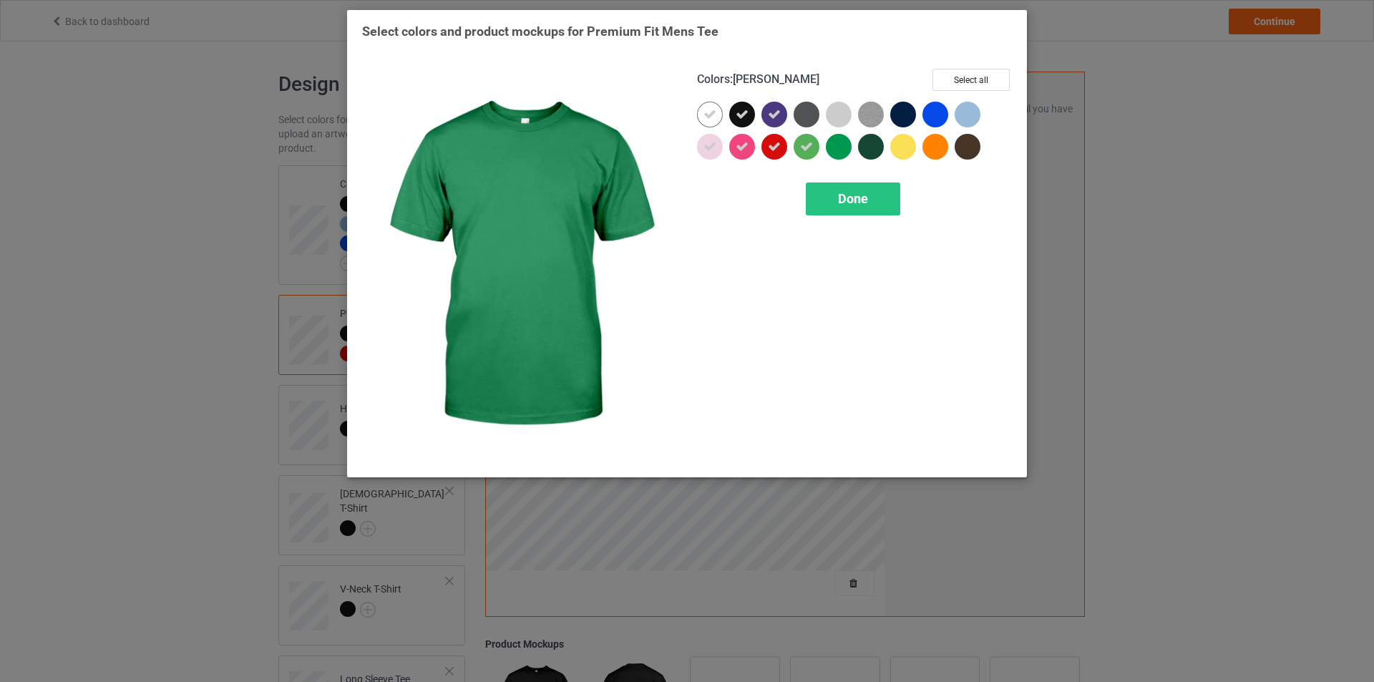
click at [831, 148] on div at bounding box center [839, 147] width 26 height 26
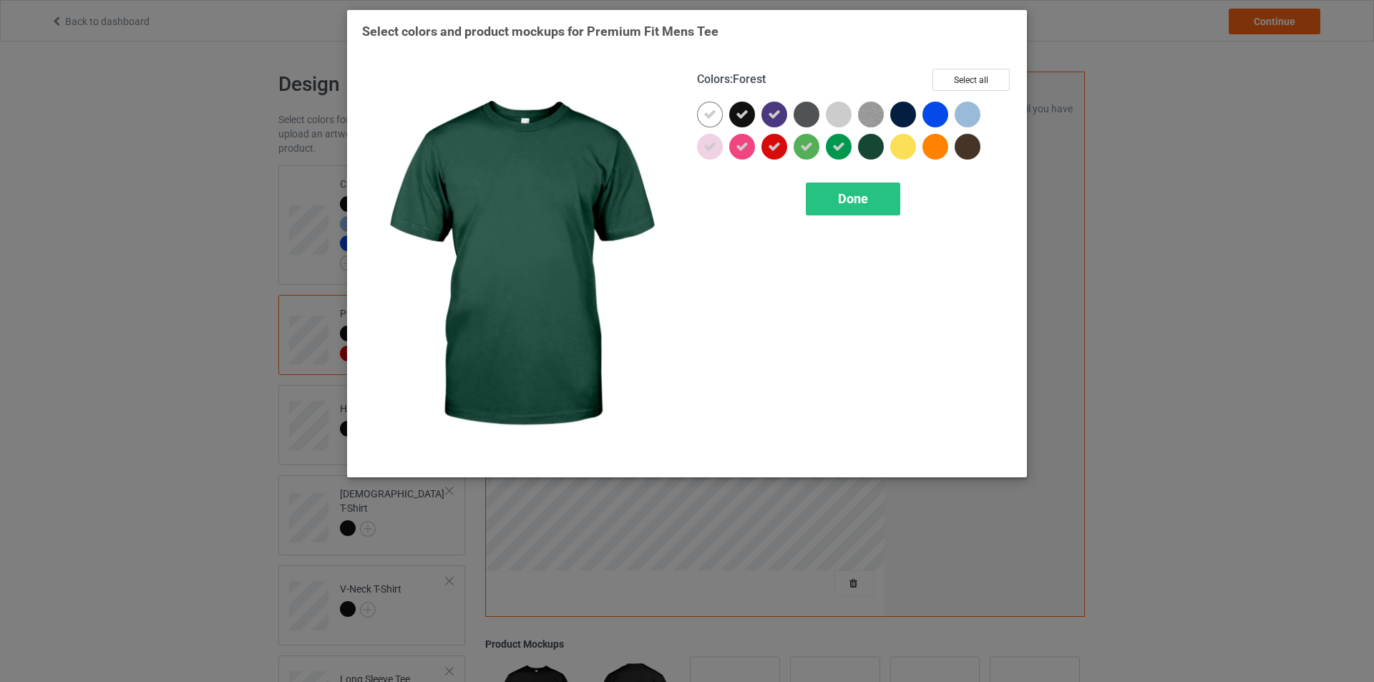
drag, startPoint x: 865, startPoint y: 149, endPoint x: 890, endPoint y: 152, distance: 25.9
click at [868, 149] on div at bounding box center [871, 147] width 26 height 26
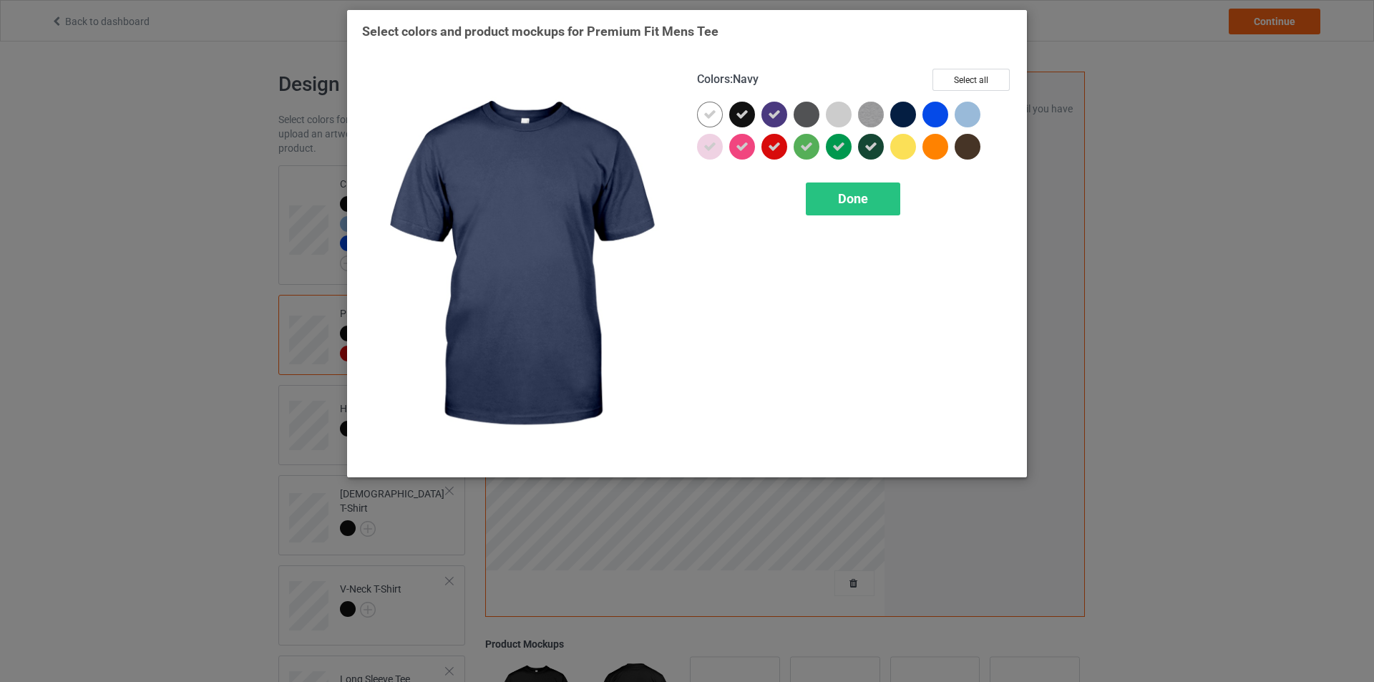
click at [903, 115] on div at bounding box center [903, 115] width 26 height 26
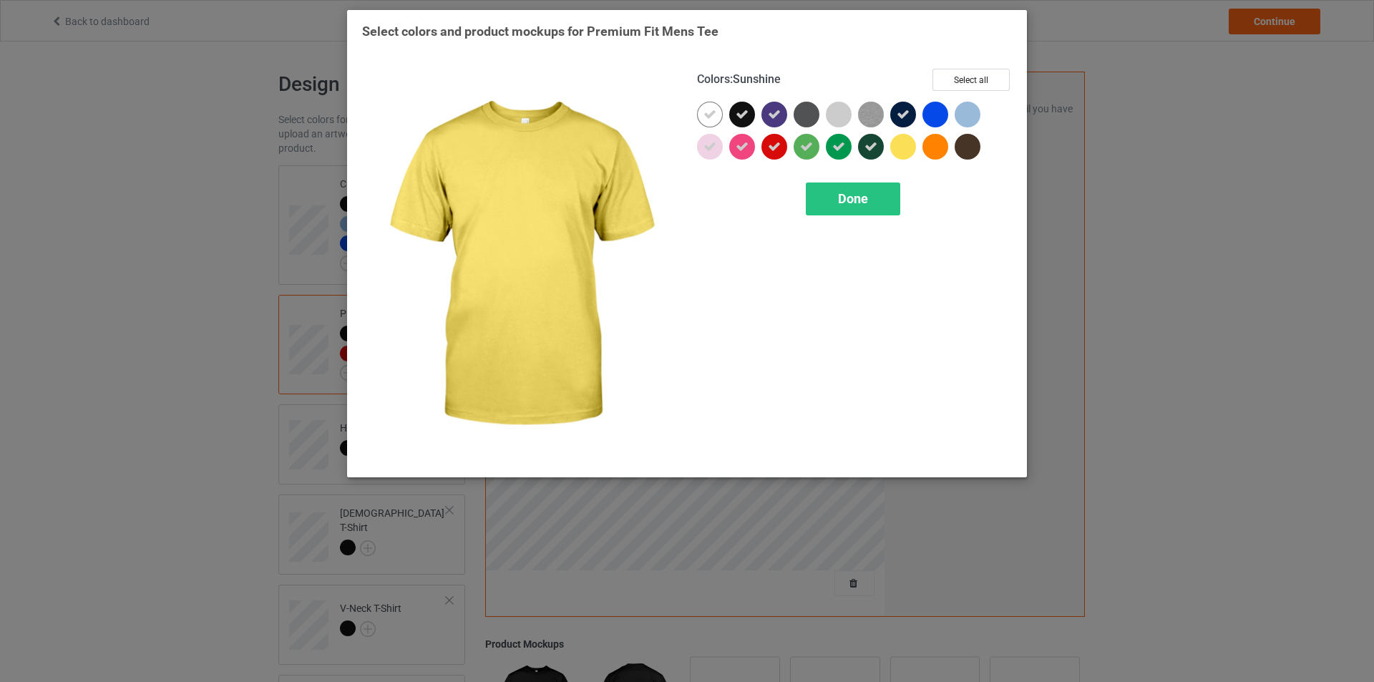
drag, startPoint x: 900, startPoint y: 147, endPoint x: 943, endPoint y: 146, distance: 43.0
click at [903, 147] on div at bounding box center [903, 147] width 26 height 26
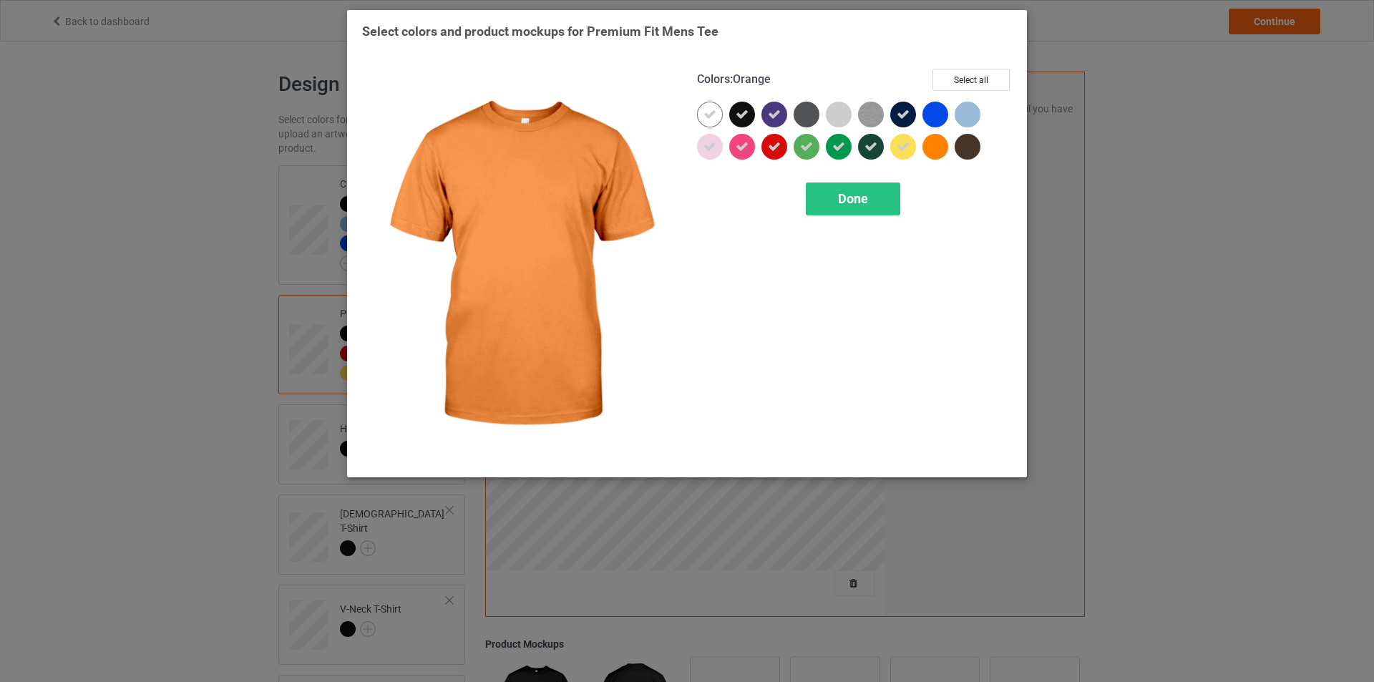
drag, startPoint x: 932, startPoint y: 145, endPoint x: 940, endPoint y: 145, distance: 7.9
click at [933, 145] on div at bounding box center [936, 147] width 26 height 26
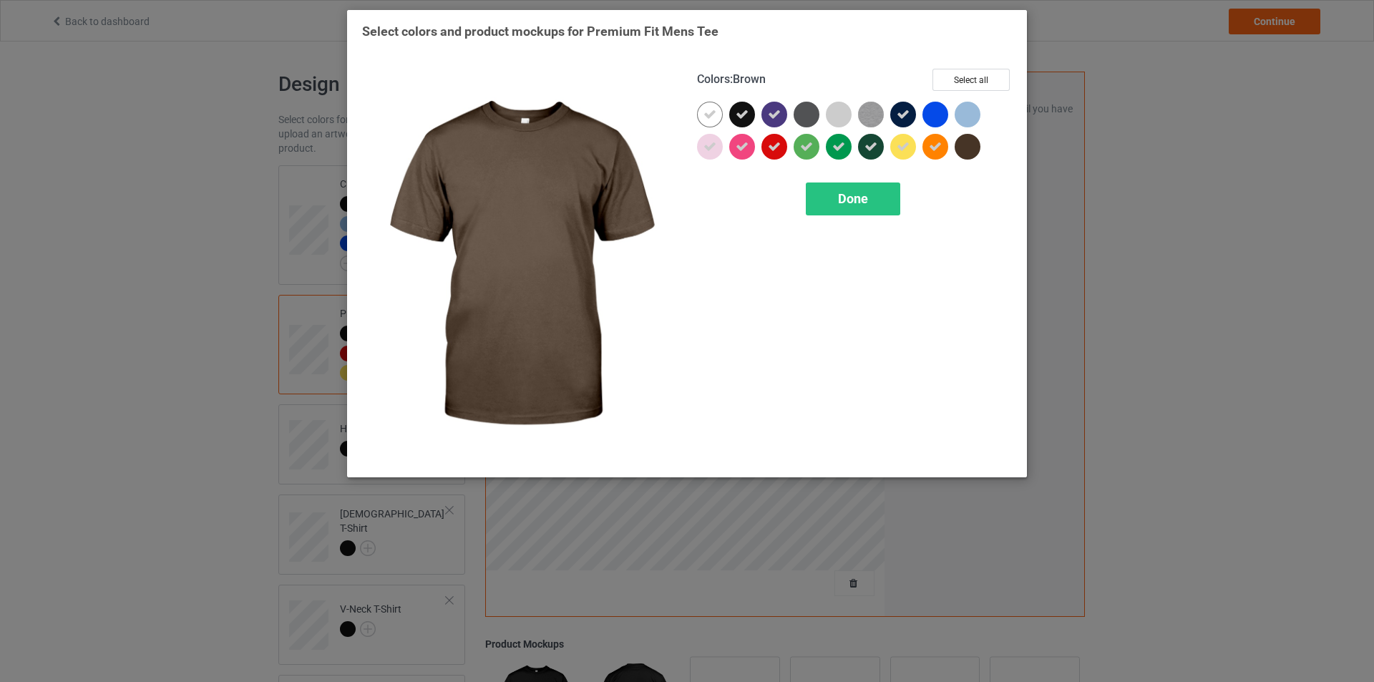
click at [964, 143] on div at bounding box center [968, 147] width 26 height 26
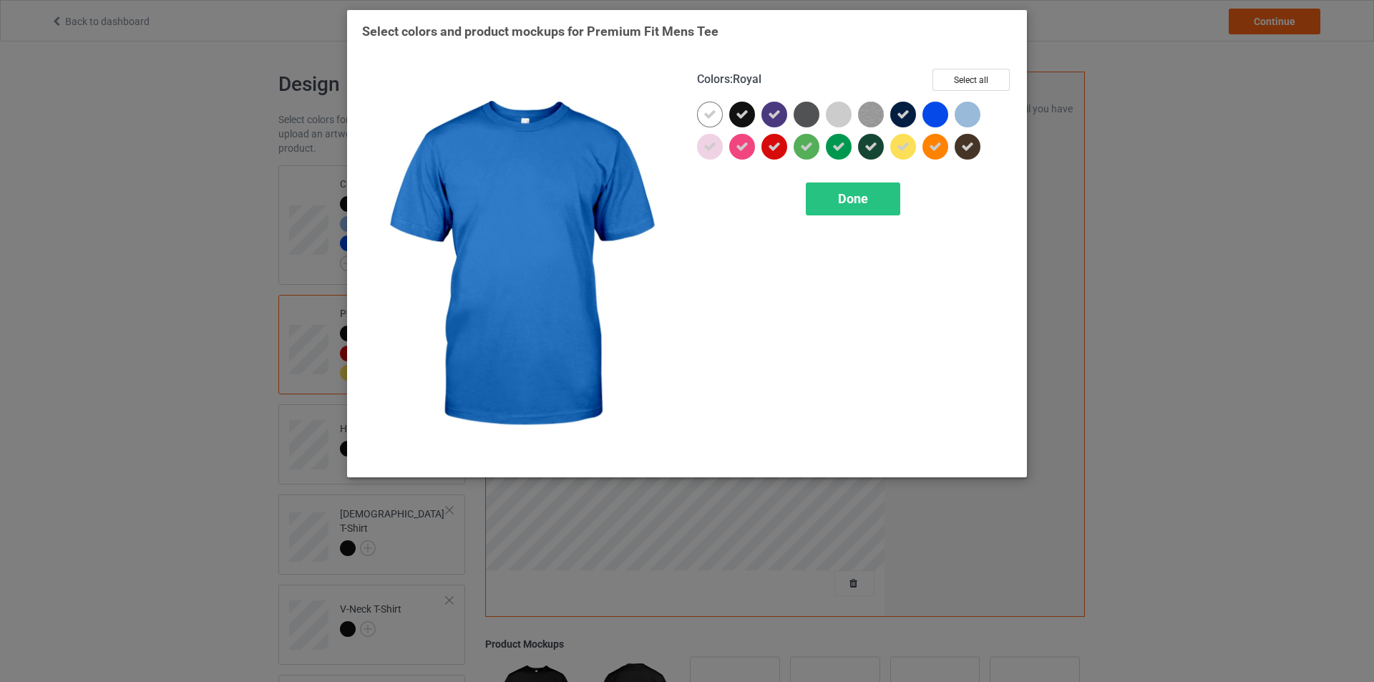
click at [933, 115] on div at bounding box center [936, 115] width 26 height 26
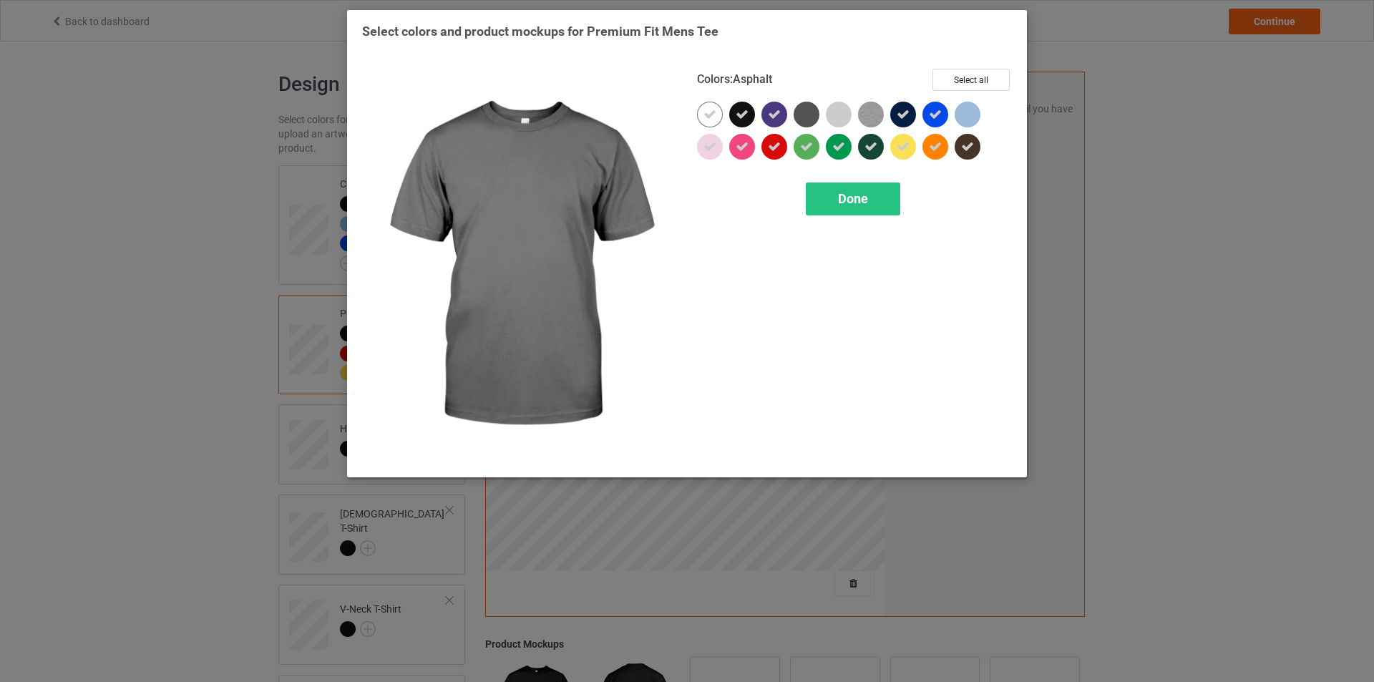
click at [814, 119] on div at bounding box center [807, 115] width 26 height 26
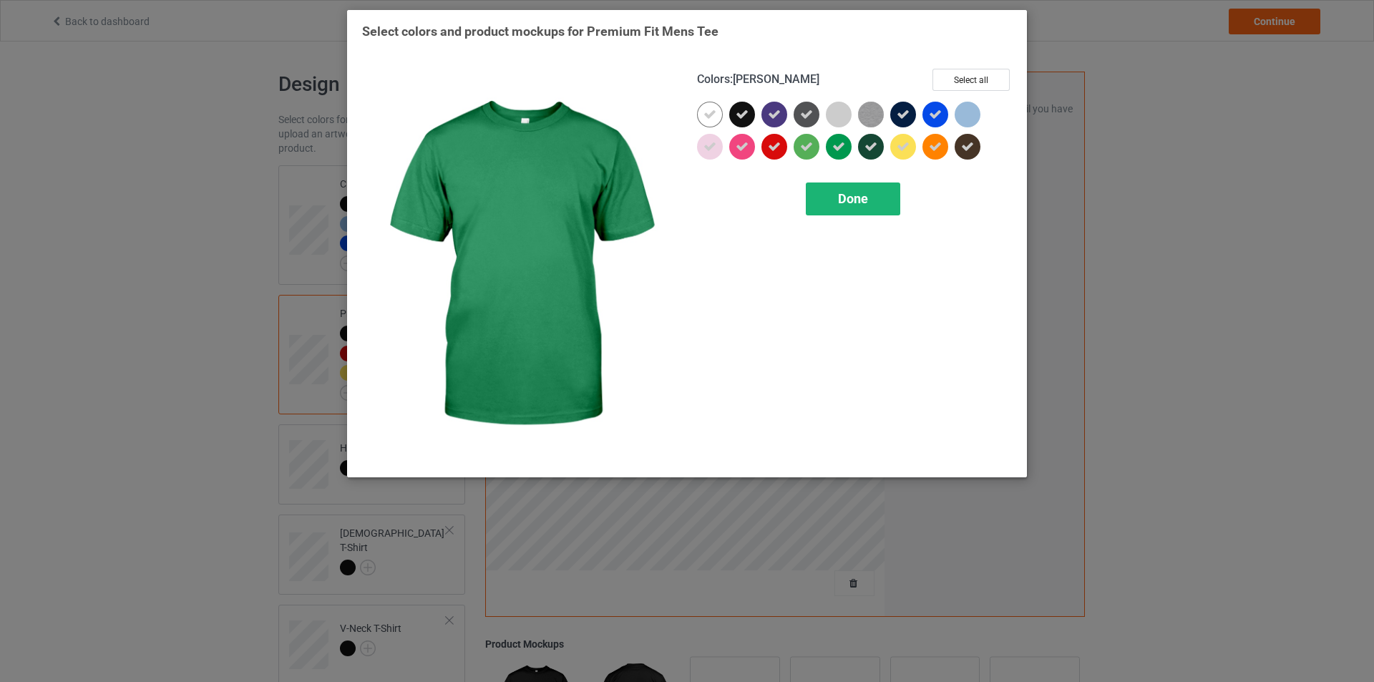
click at [862, 206] on span "Done" at bounding box center [853, 198] width 30 height 15
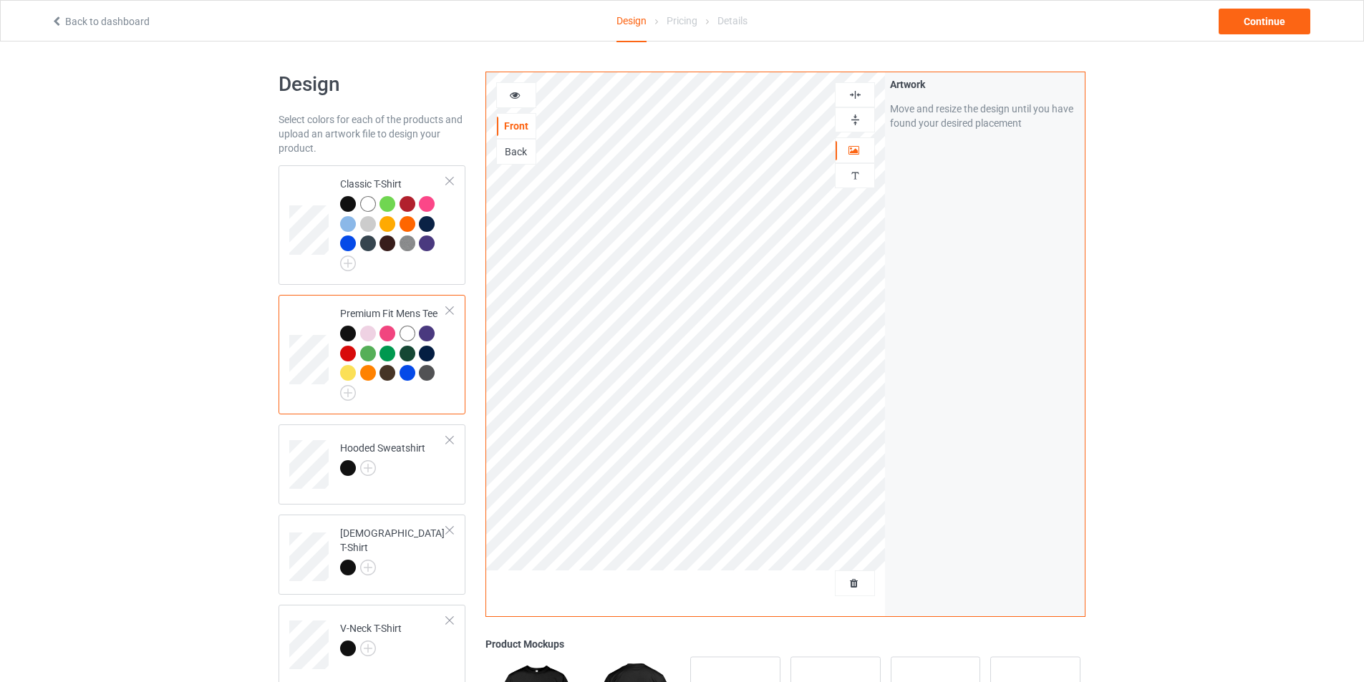
scroll to position [286, 0]
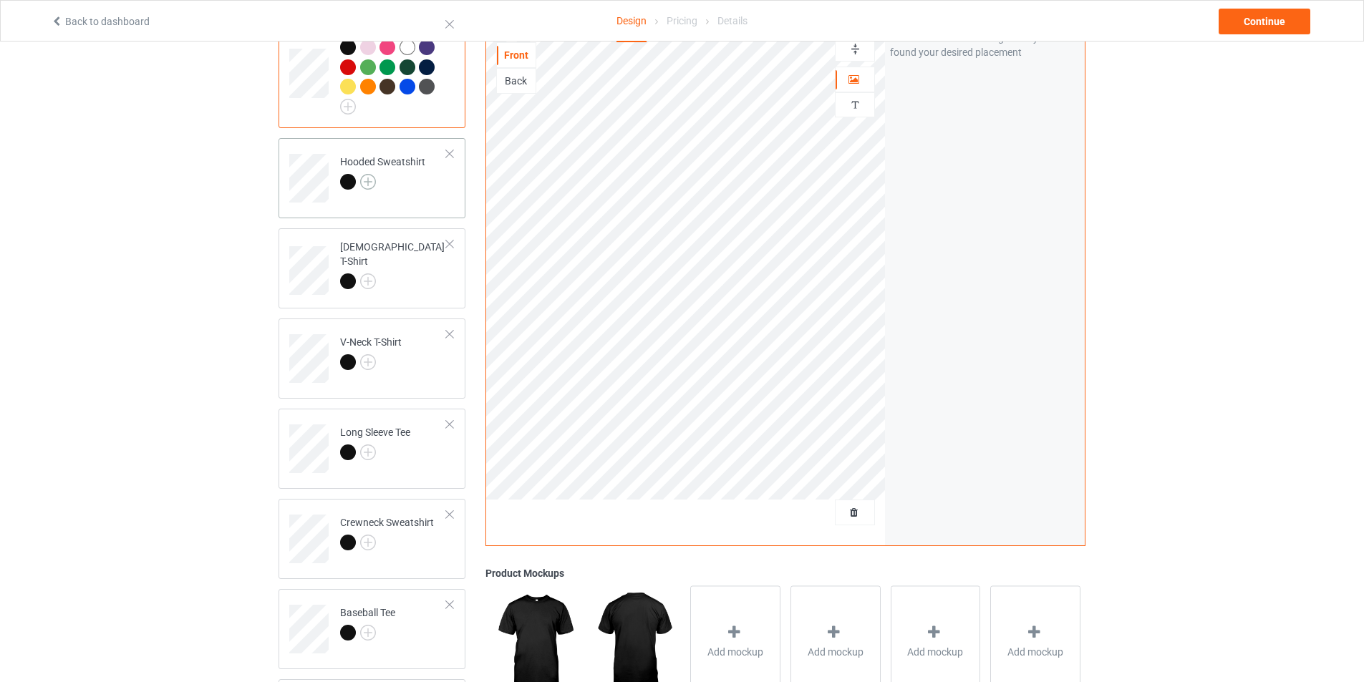
click at [372, 180] on img at bounding box center [368, 182] width 16 height 16
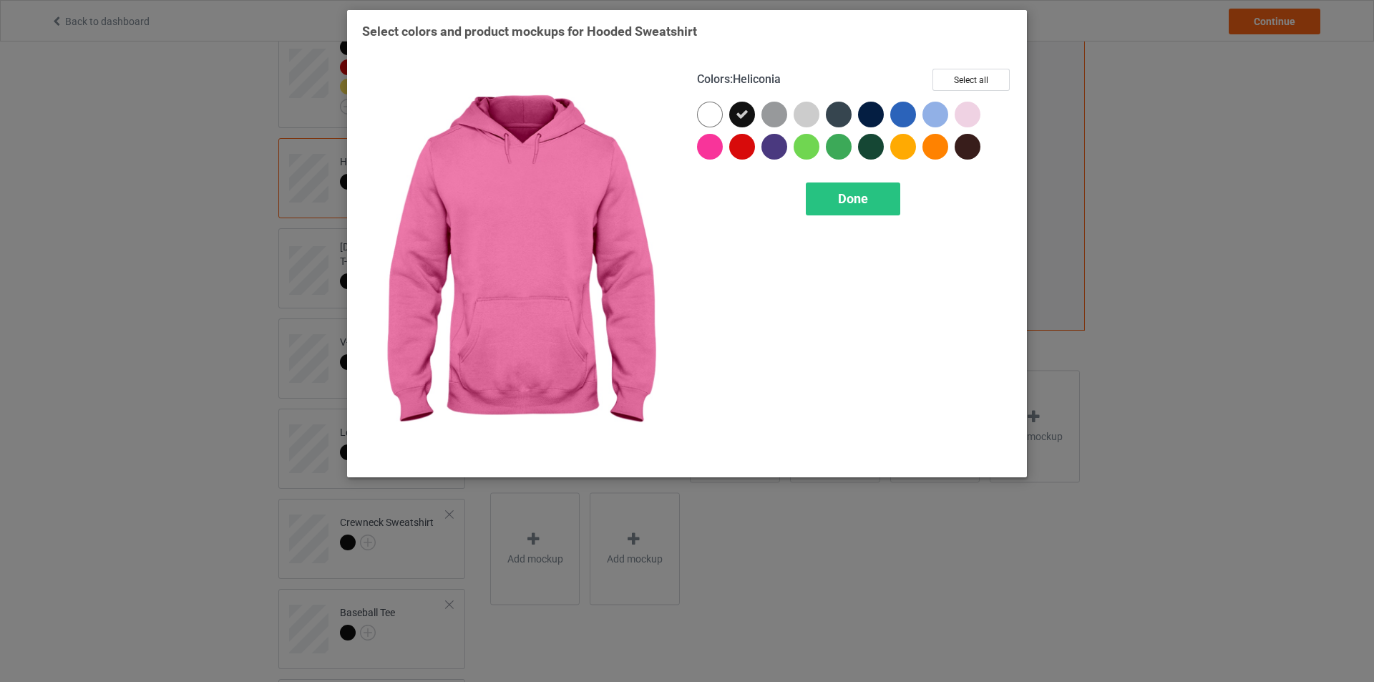
drag, startPoint x: 711, startPoint y: 142, endPoint x: 711, endPoint y: 127, distance: 15.0
click at [711, 141] on div at bounding box center [710, 147] width 26 height 26
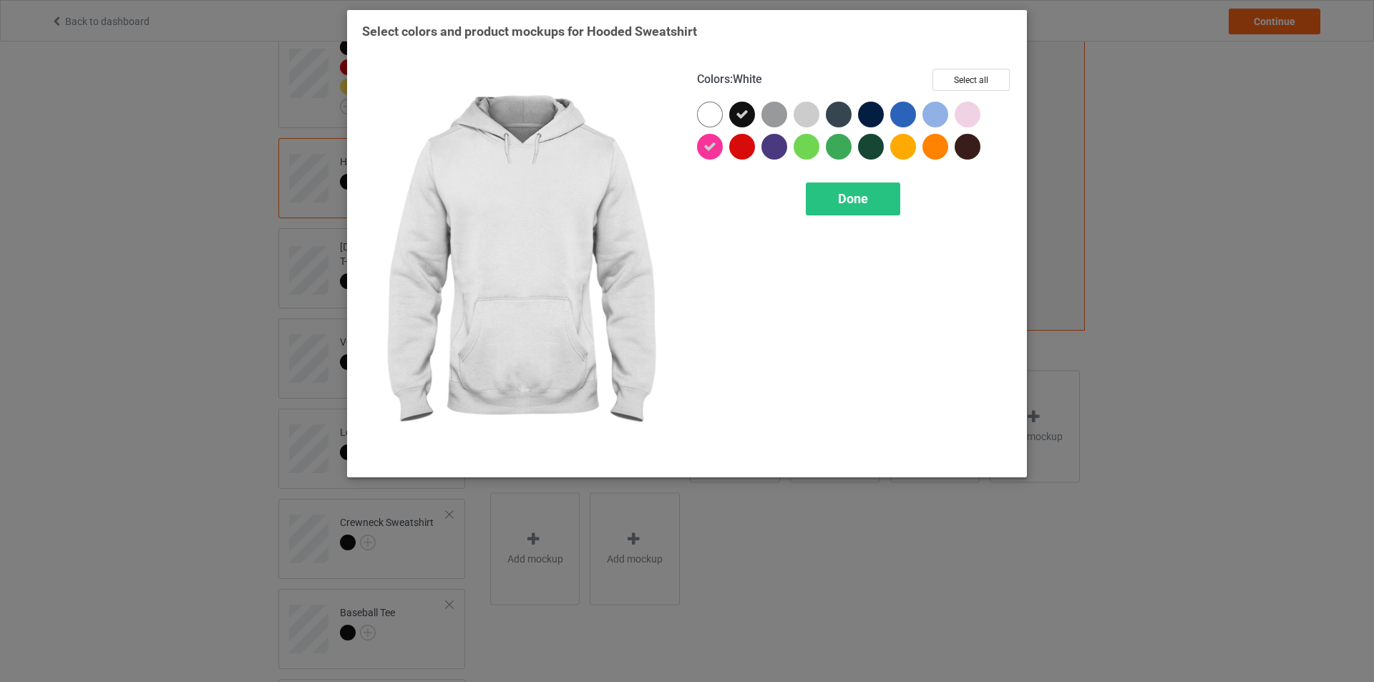
drag, startPoint x: 708, startPoint y: 98, endPoint x: 723, endPoint y: 124, distance: 29.8
click at [709, 98] on div "Colors : White Select all" at bounding box center [854, 85] width 315 height 33
drag, startPoint x: 712, startPoint y: 114, endPoint x: 737, endPoint y: 137, distance: 33.9
click at [712, 113] on div at bounding box center [710, 115] width 26 height 26
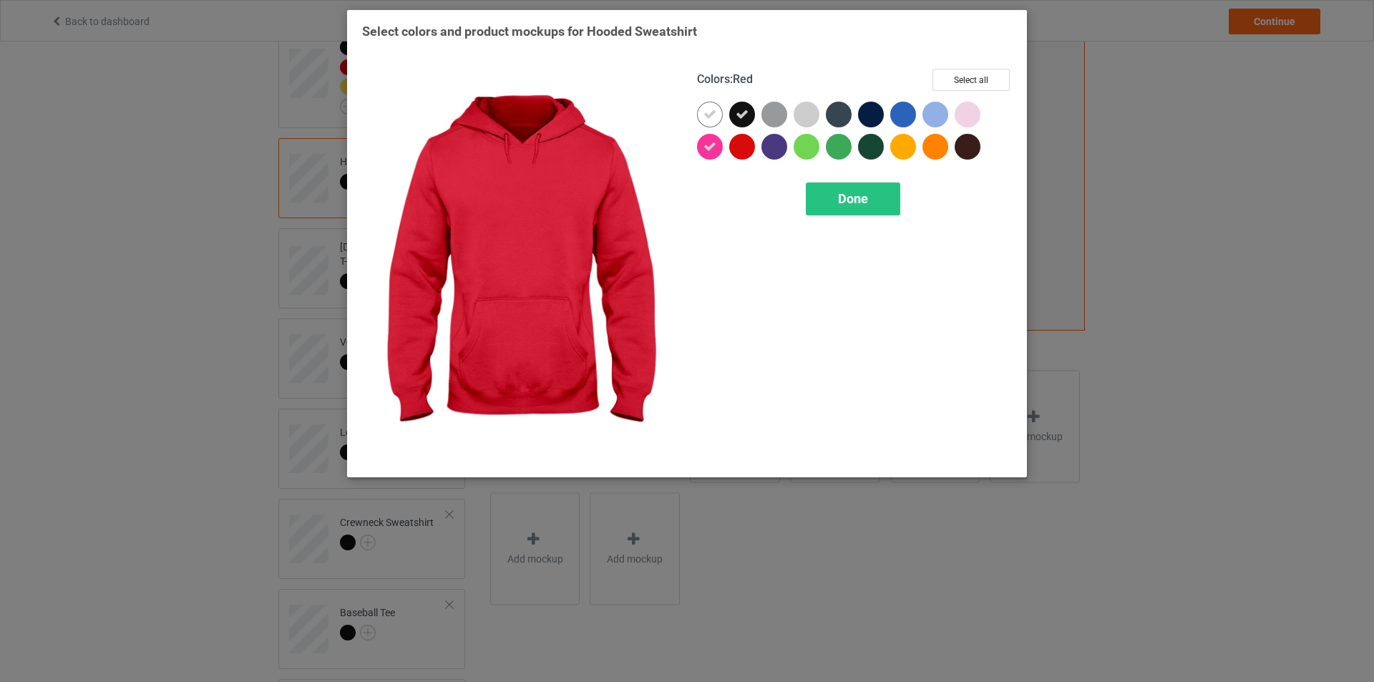
drag, startPoint x: 744, startPoint y: 151, endPoint x: 754, endPoint y: 148, distance: 9.7
click at [746, 151] on div at bounding box center [742, 147] width 26 height 26
click at [767, 143] on div at bounding box center [775, 147] width 26 height 26
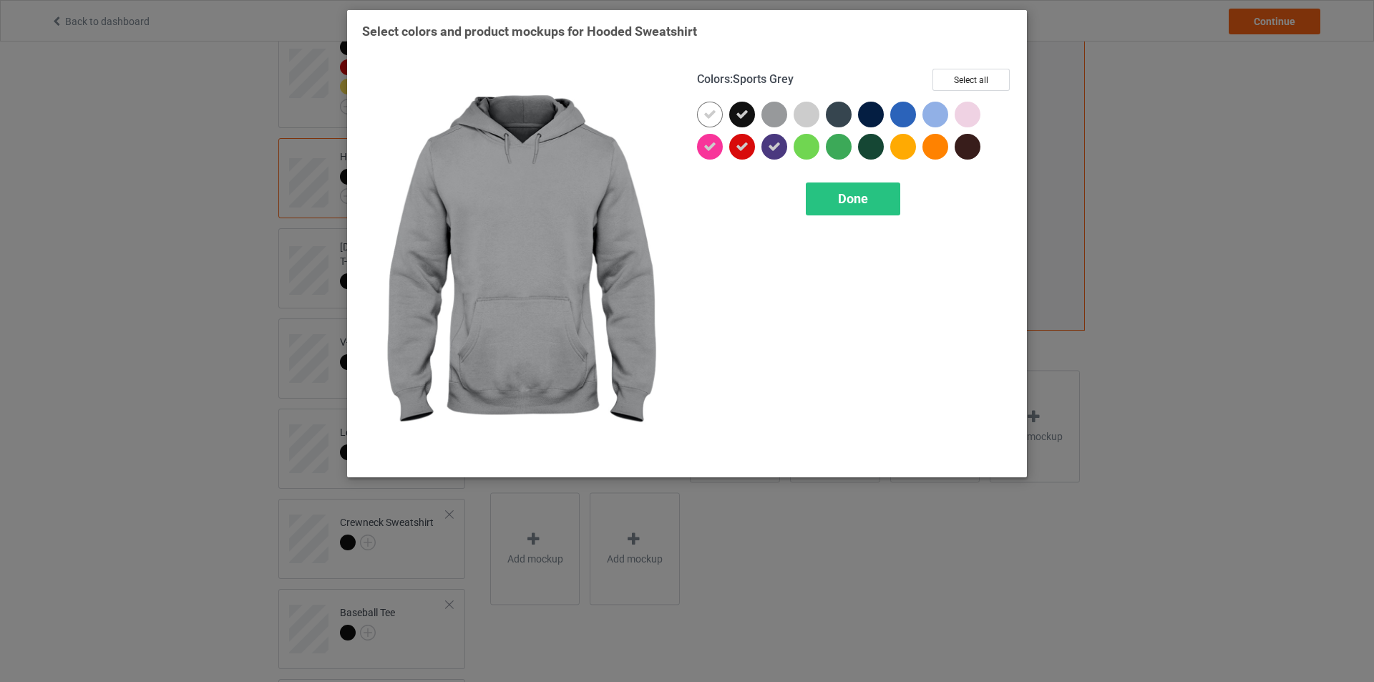
click at [769, 119] on div at bounding box center [775, 115] width 26 height 26
click at [802, 115] on div at bounding box center [807, 115] width 26 height 26
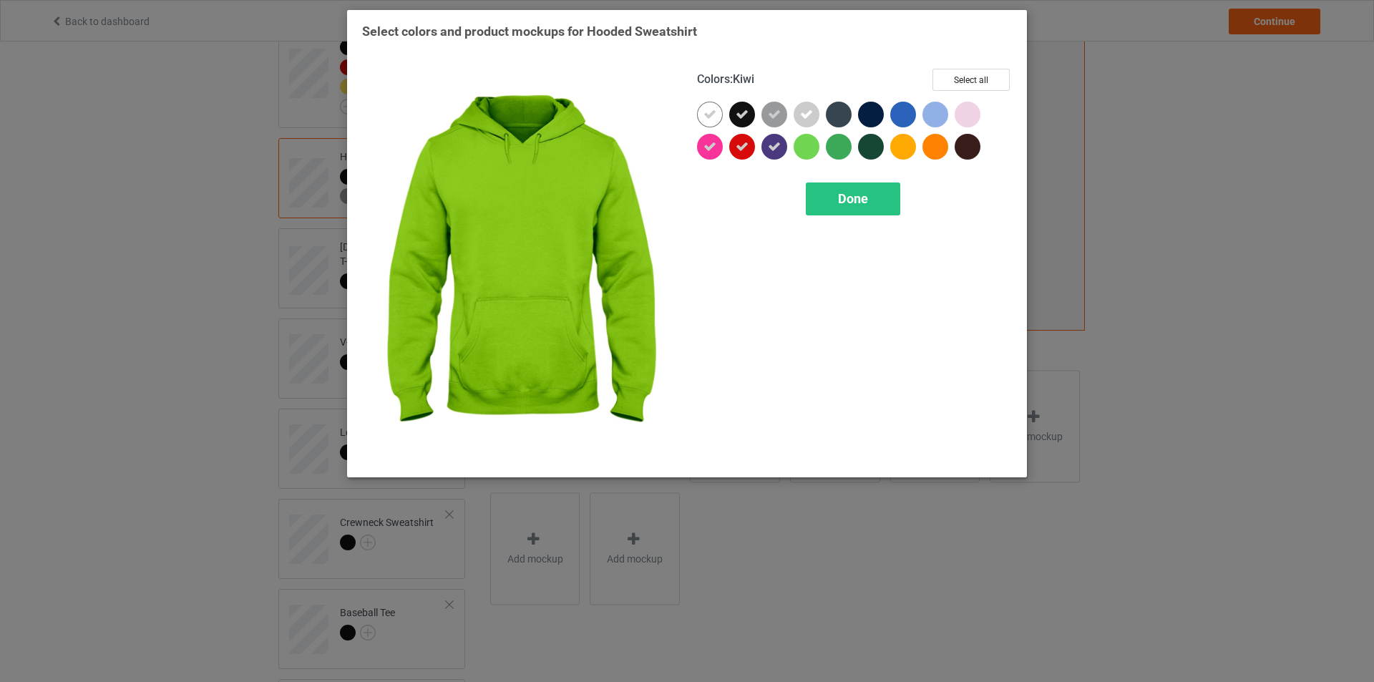
drag, startPoint x: 834, startPoint y: 142, endPoint x: 853, endPoint y: 137, distance: 20.0
click at [837, 142] on div at bounding box center [839, 147] width 26 height 26
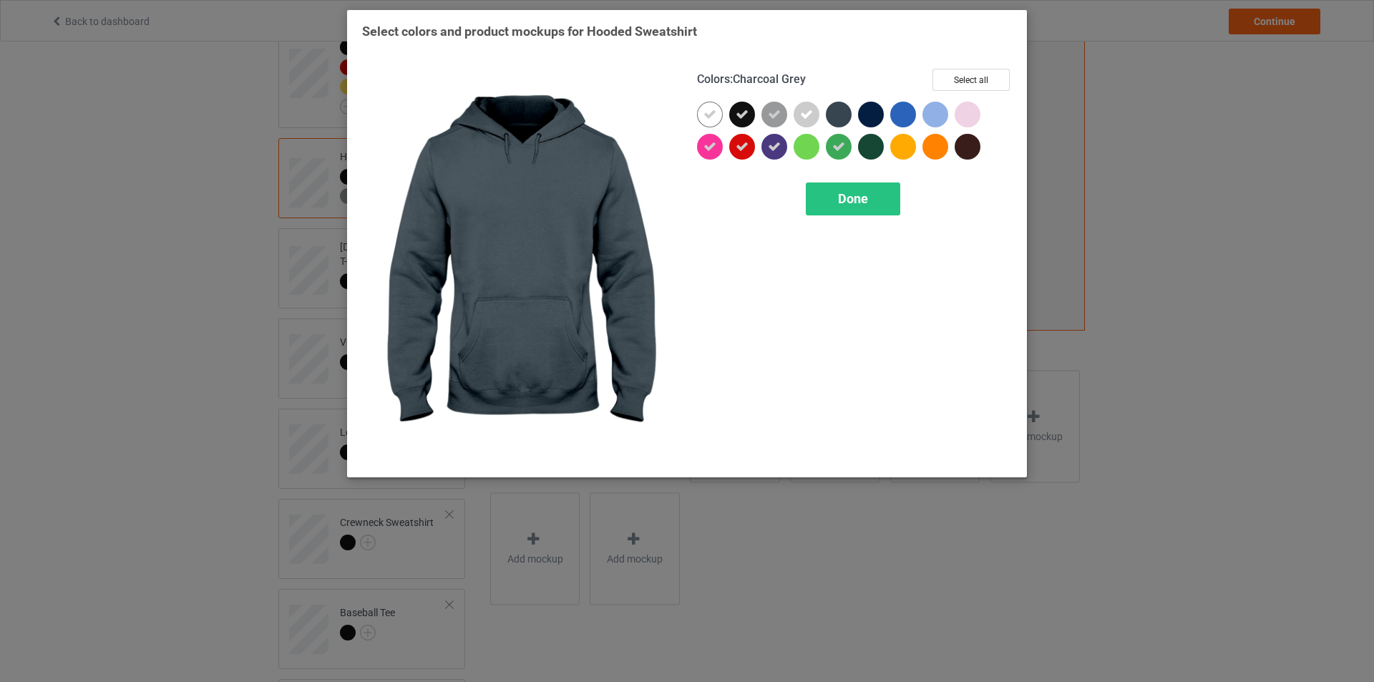
click at [846, 112] on div at bounding box center [839, 115] width 26 height 26
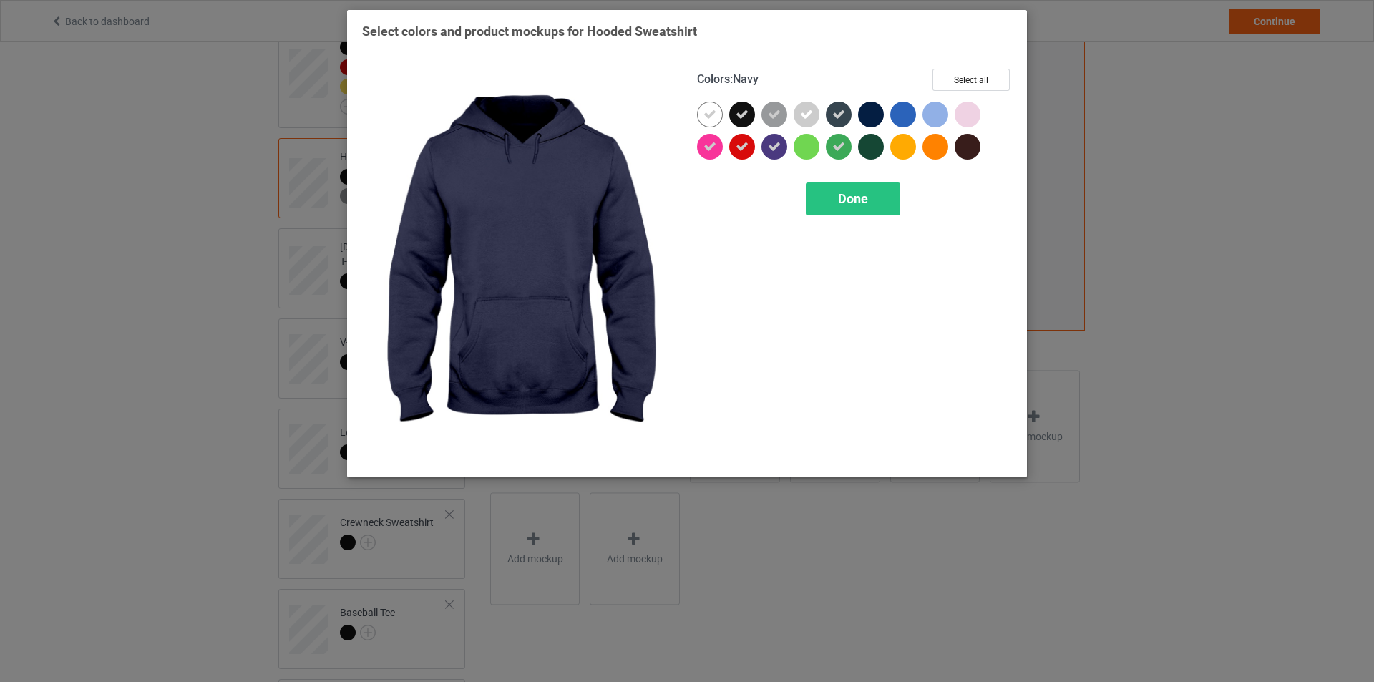
click at [875, 113] on div at bounding box center [871, 115] width 26 height 26
click at [871, 144] on div at bounding box center [871, 147] width 26 height 26
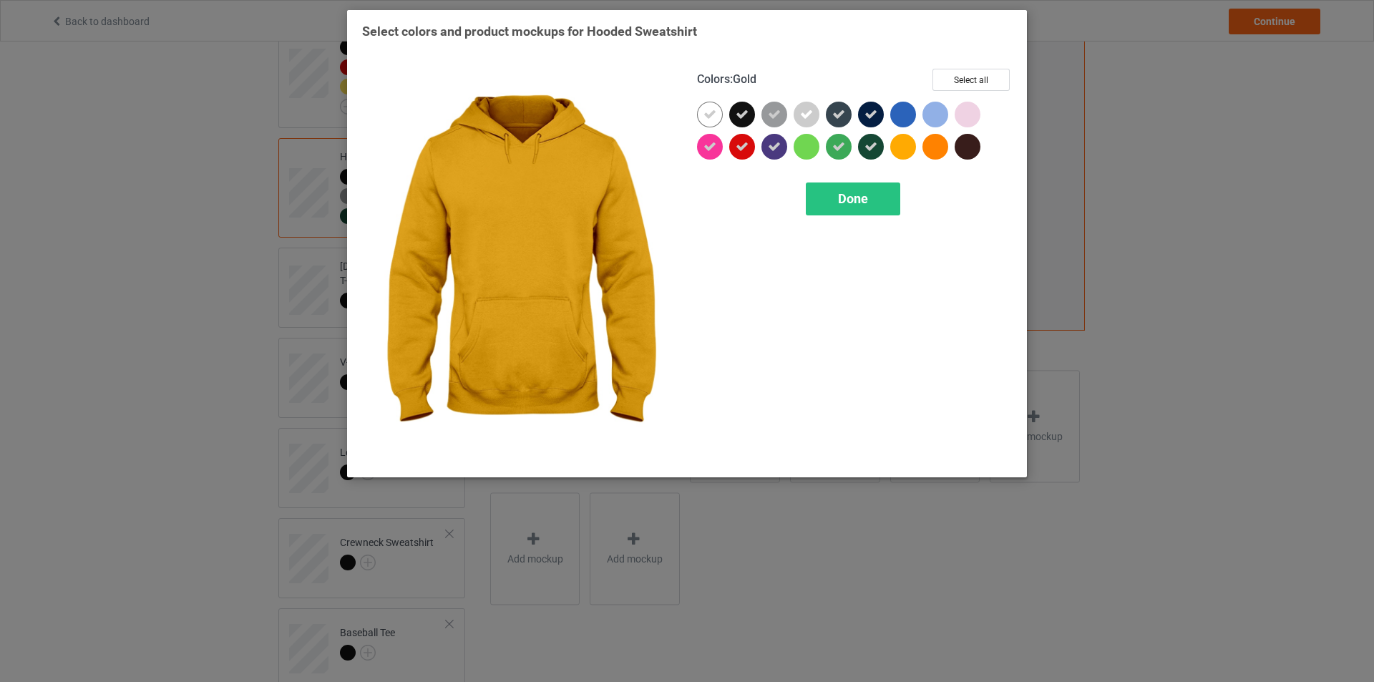
click at [905, 135] on div at bounding box center [903, 147] width 26 height 26
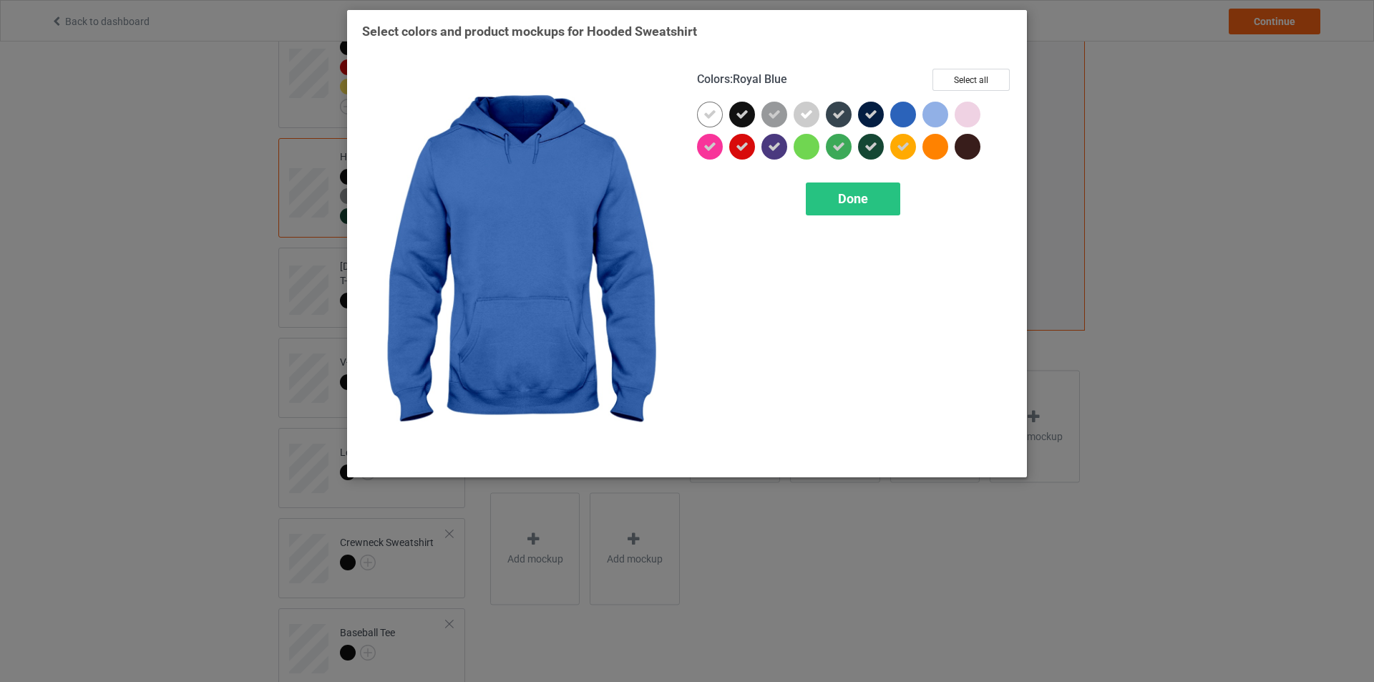
drag, startPoint x: 899, startPoint y: 106, endPoint x: 933, endPoint y: 125, distance: 39.1
click at [903, 108] on div at bounding box center [903, 115] width 26 height 26
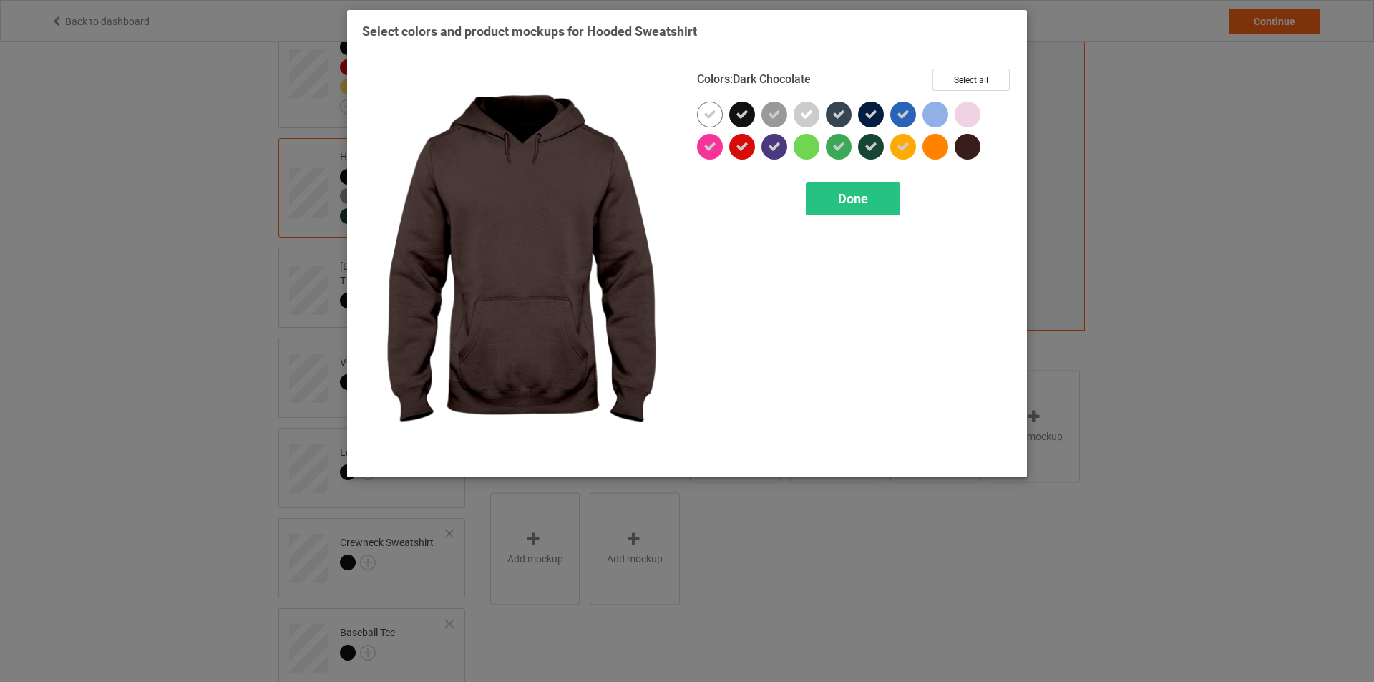
click at [961, 152] on div at bounding box center [968, 147] width 26 height 26
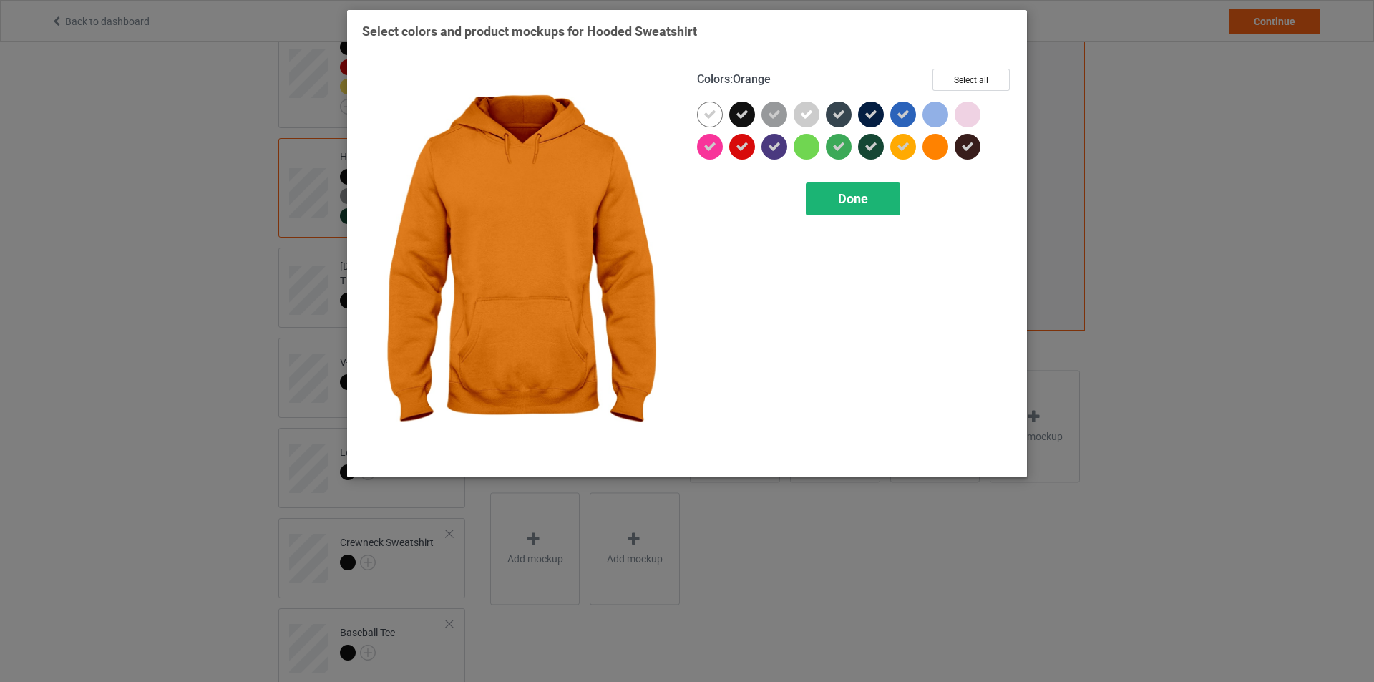
click at [893, 200] on div "Done" at bounding box center [853, 199] width 94 height 33
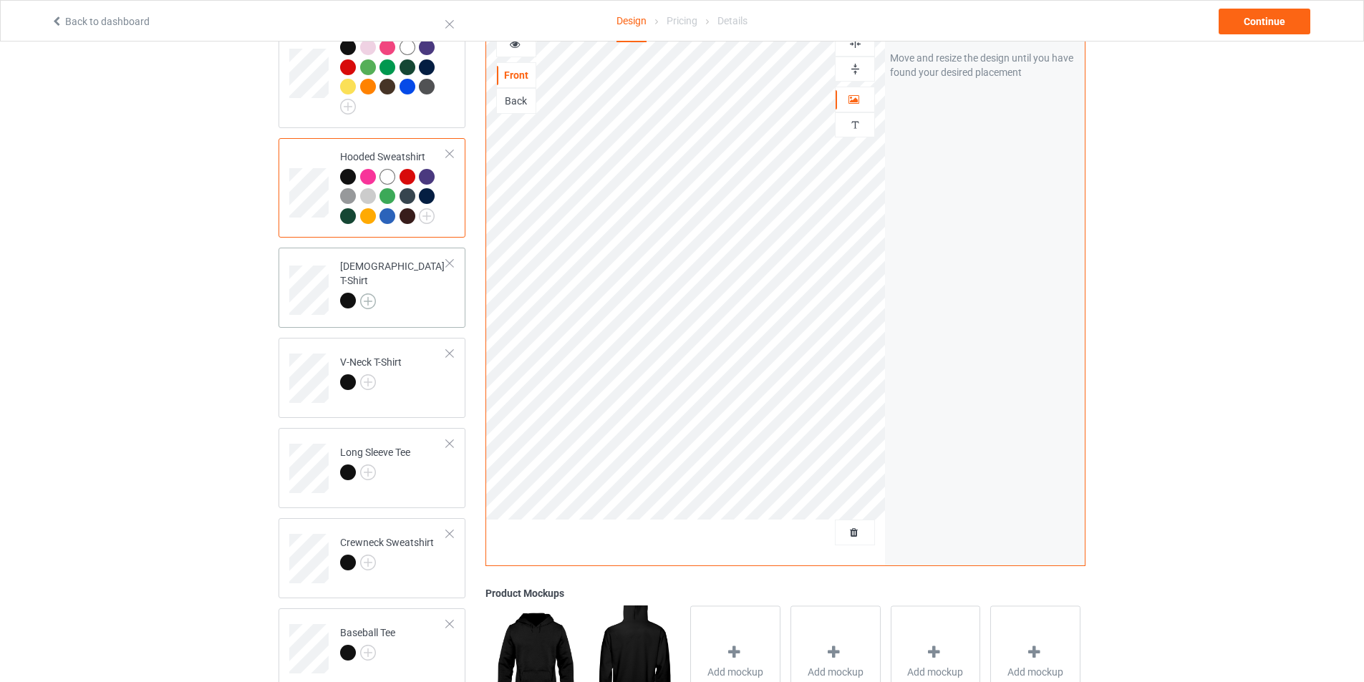
click at [374, 293] on img at bounding box center [368, 301] width 16 height 16
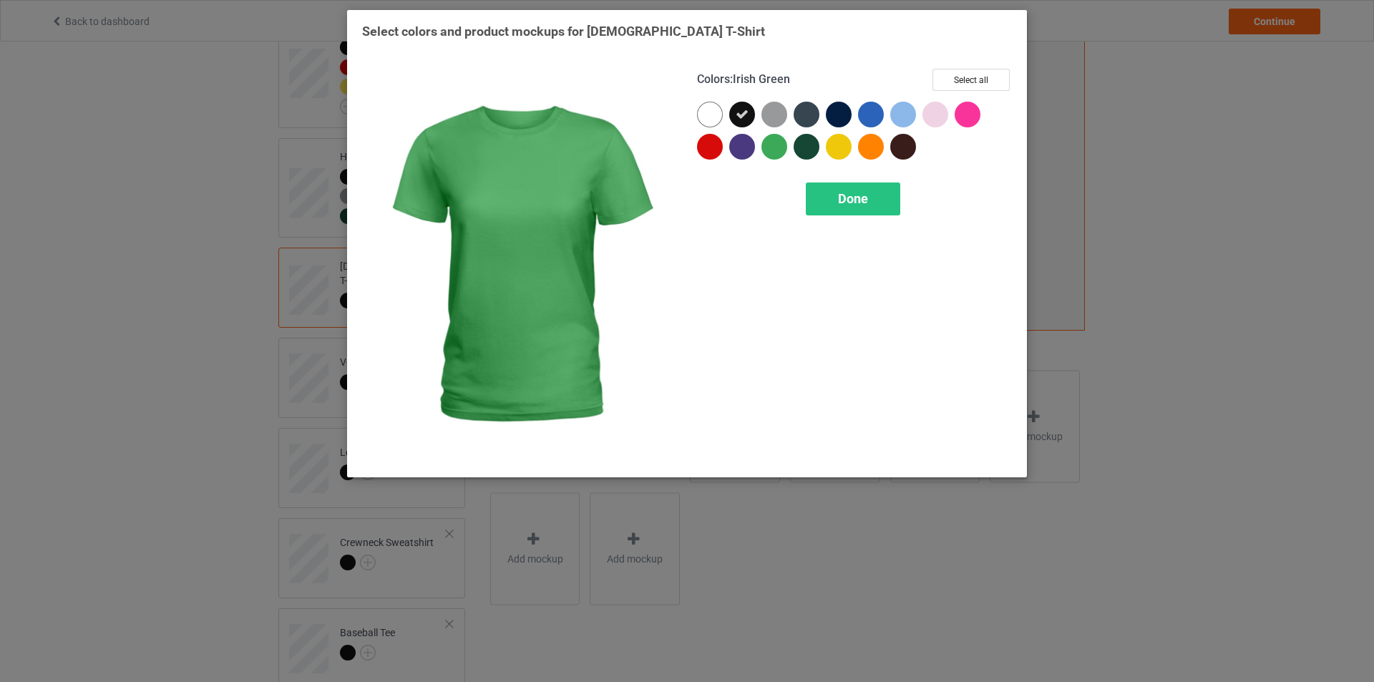
click at [780, 149] on div at bounding box center [775, 147] width 26 height 26
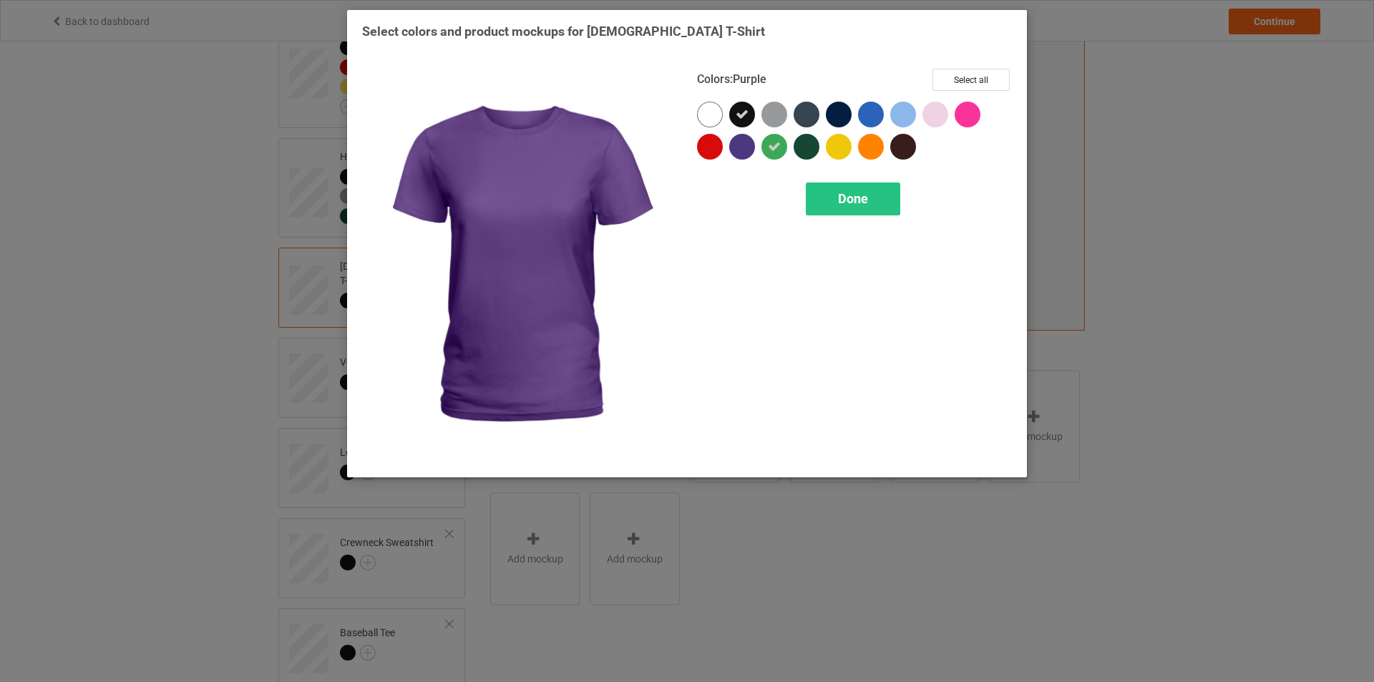
click at [744, 152] on div at bounding box center [742, 147] width 26 height 26
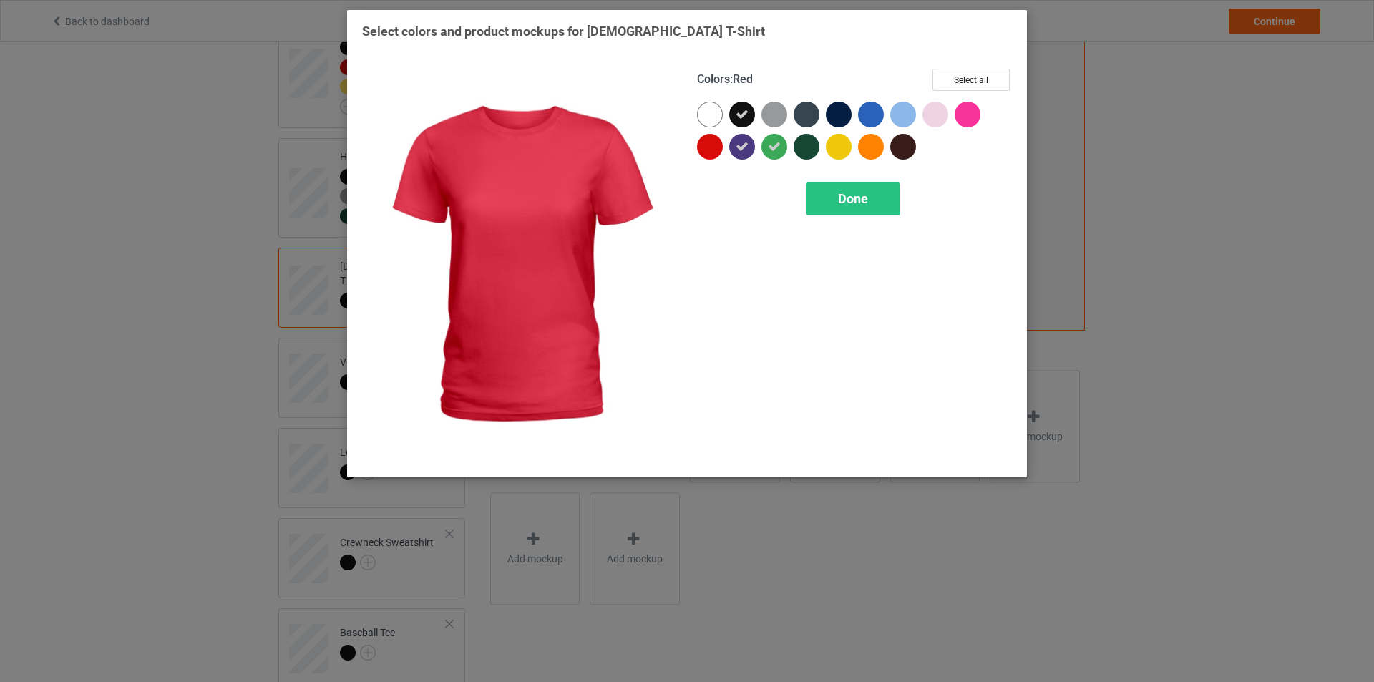
click at [712, 140] on div at bounding box center [710, 147] width 26 height 26
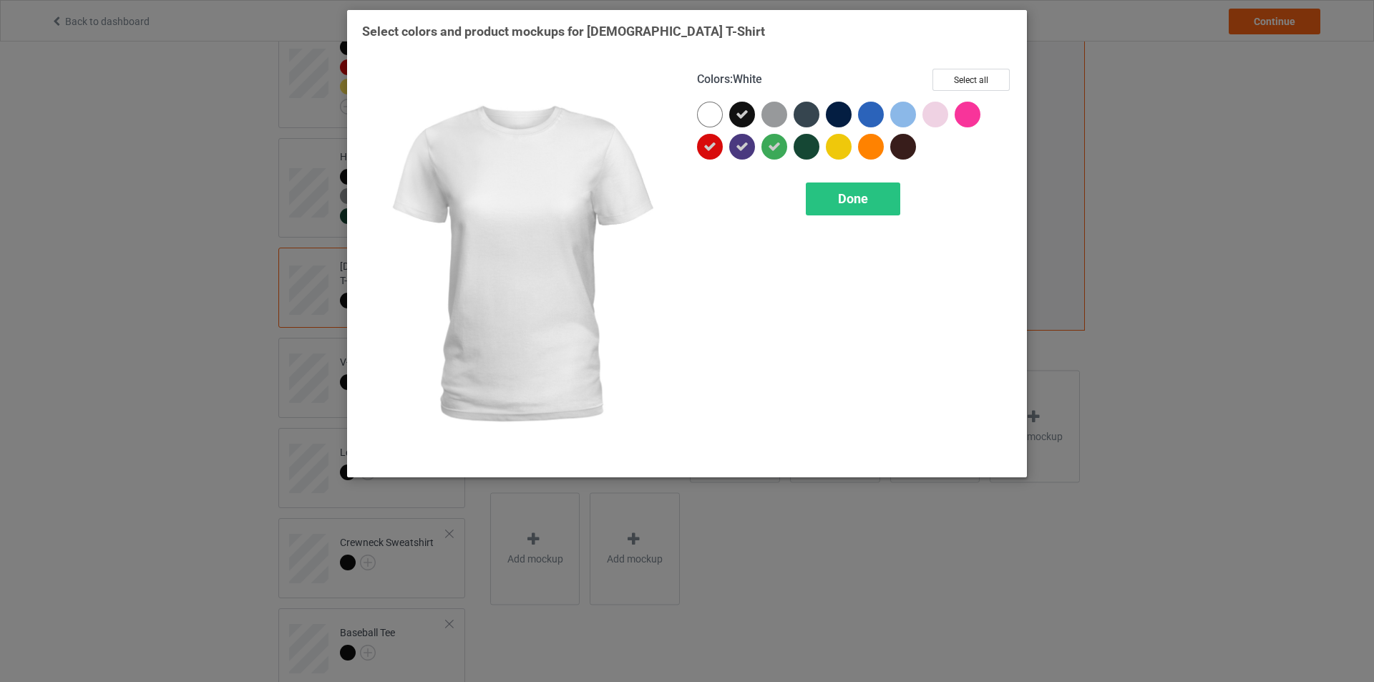
click at [712, 112] on div at bounding box center [710, 115] width 26 height 26
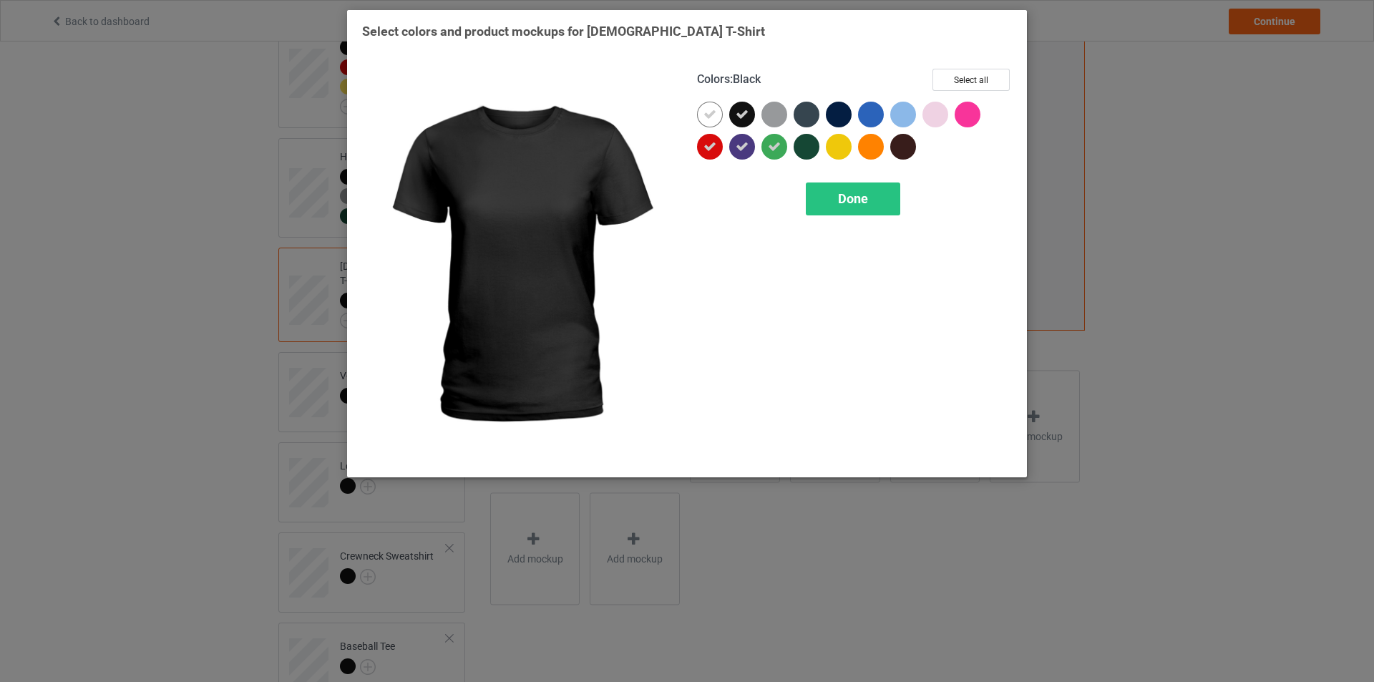
drag, startPoint x: 769, startPoint y: 112, endPoint x: 778, endPoint y: 116, distance: 10.0
click at [769, 112] on div at bounding box center [775, 115] width 26 height 26
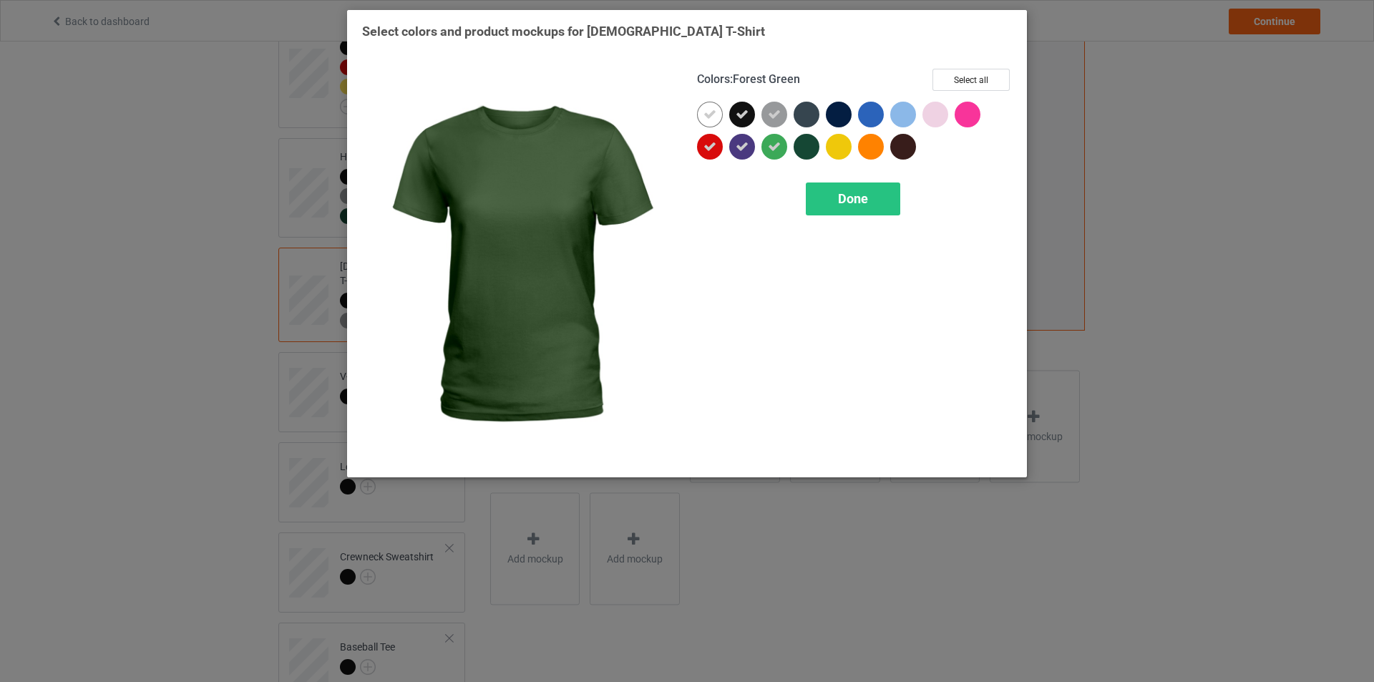
click at [817, 141] on div at bounding box center [807, 147] width 26 height 26
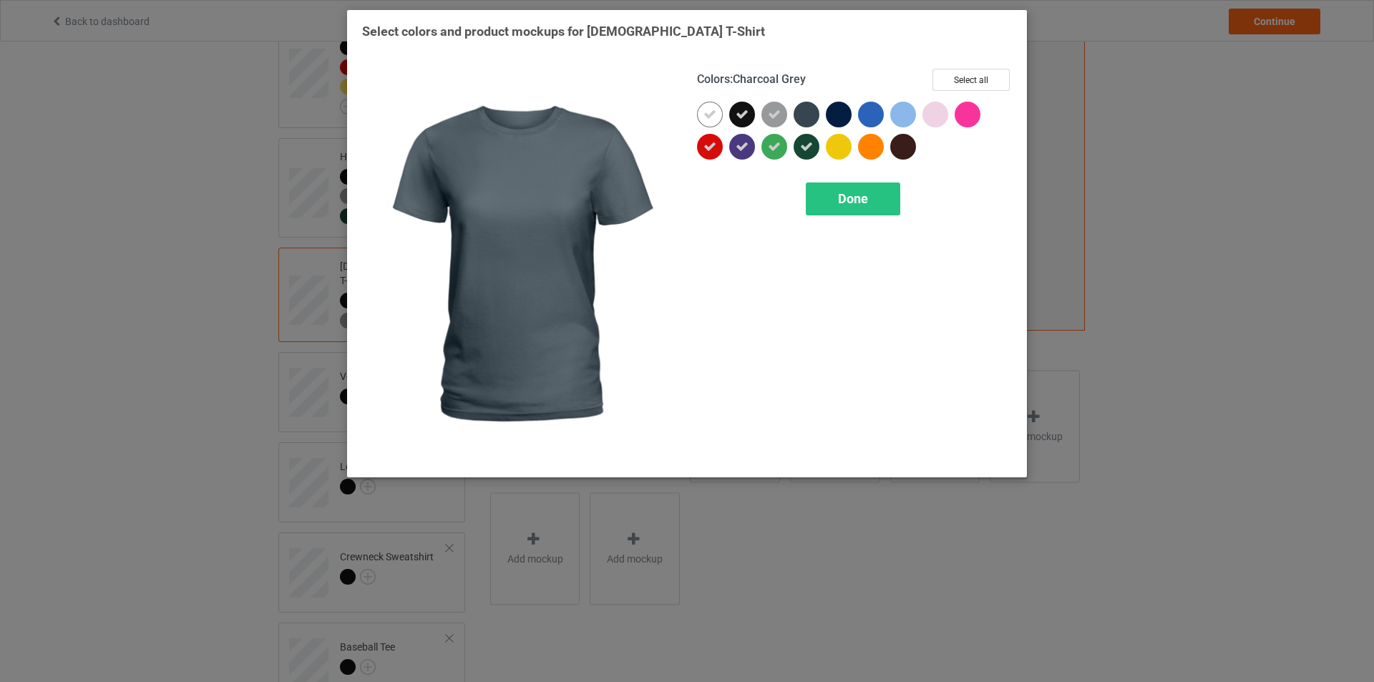
drag, startPoint x: 807, startPoint y: 109, endPoint x: 824, endPoint y: 115, distance: 18.1
click at [810, 110] on div at bounding box center [807, 115] width 26 height 26
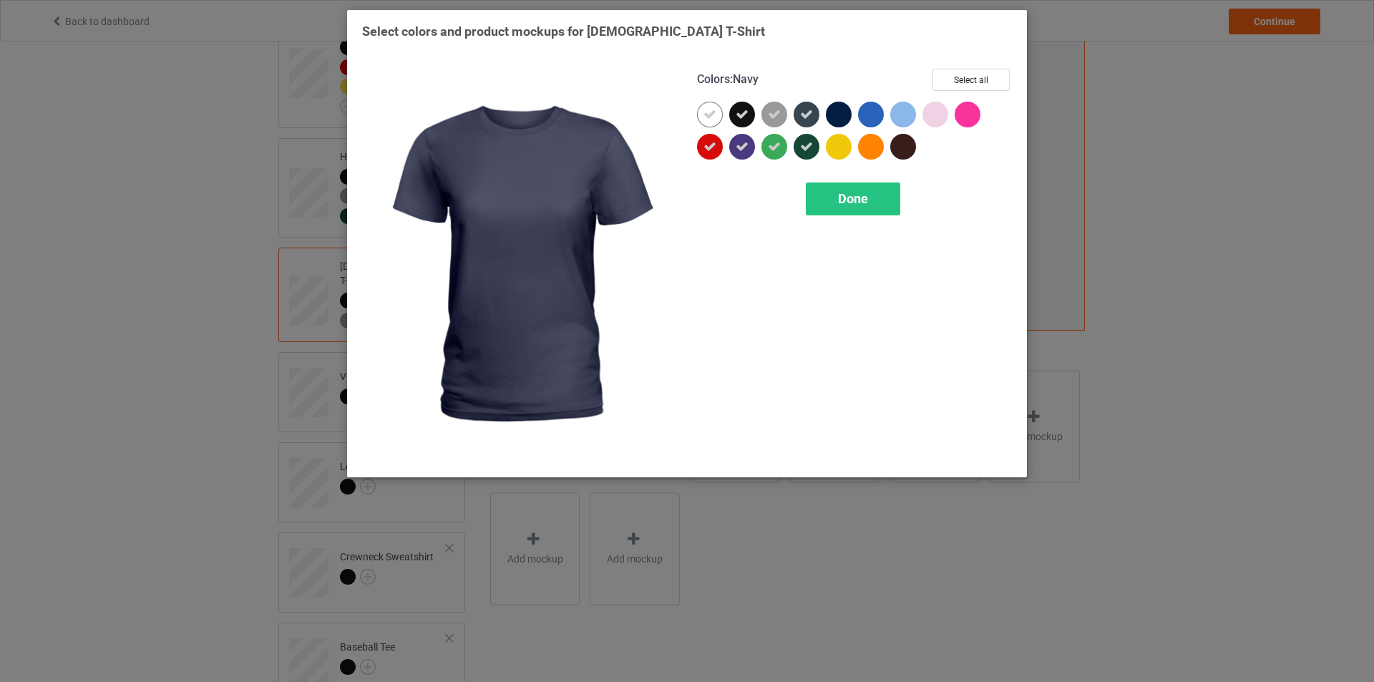
drag, startPoint x: 842, startPoint y: 115, endPoint x: 843, endPoint y: 125, distance: 10.1
click at [842, 116] on div at bounding box center [839, 115] width 26 height 26
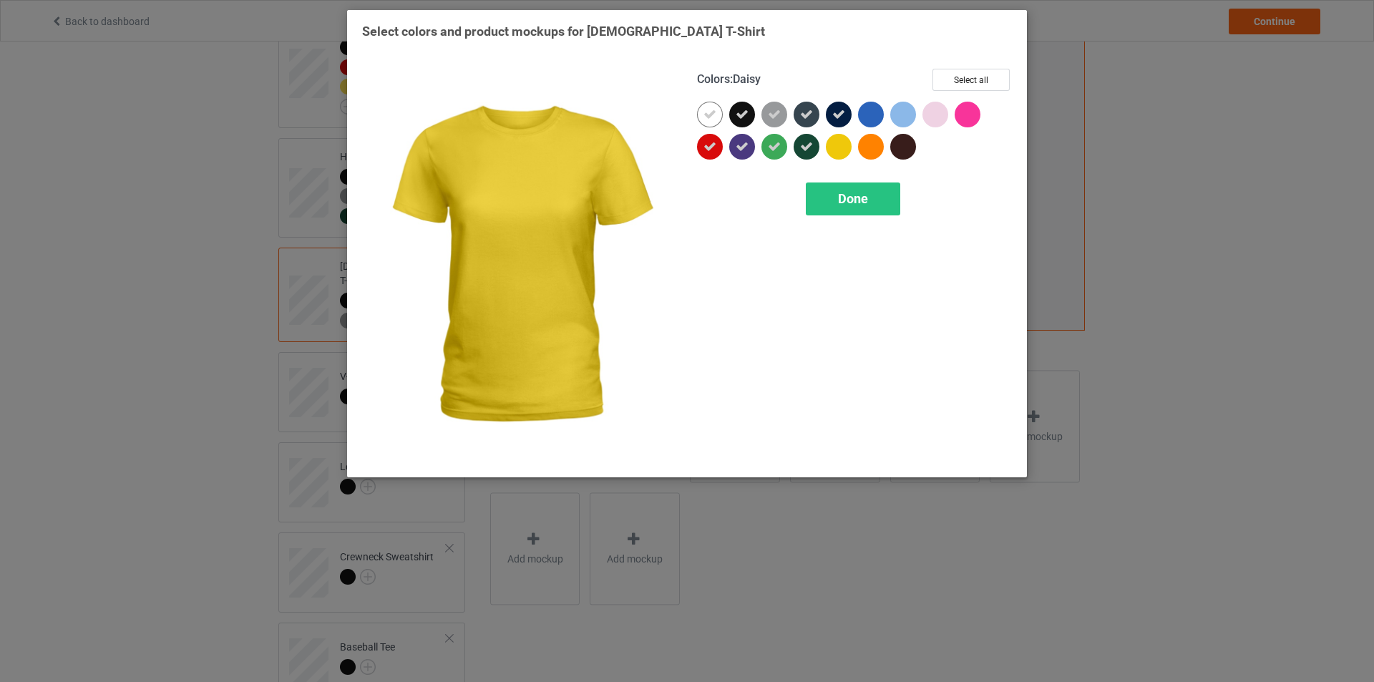
drag, startPoint x: 838, startPoint y: 143, endPoint x: 875, endPoint y: 147, distance: 36.8
click at [842, 146] on div at bounding box center [839, 147] width 26 height 26
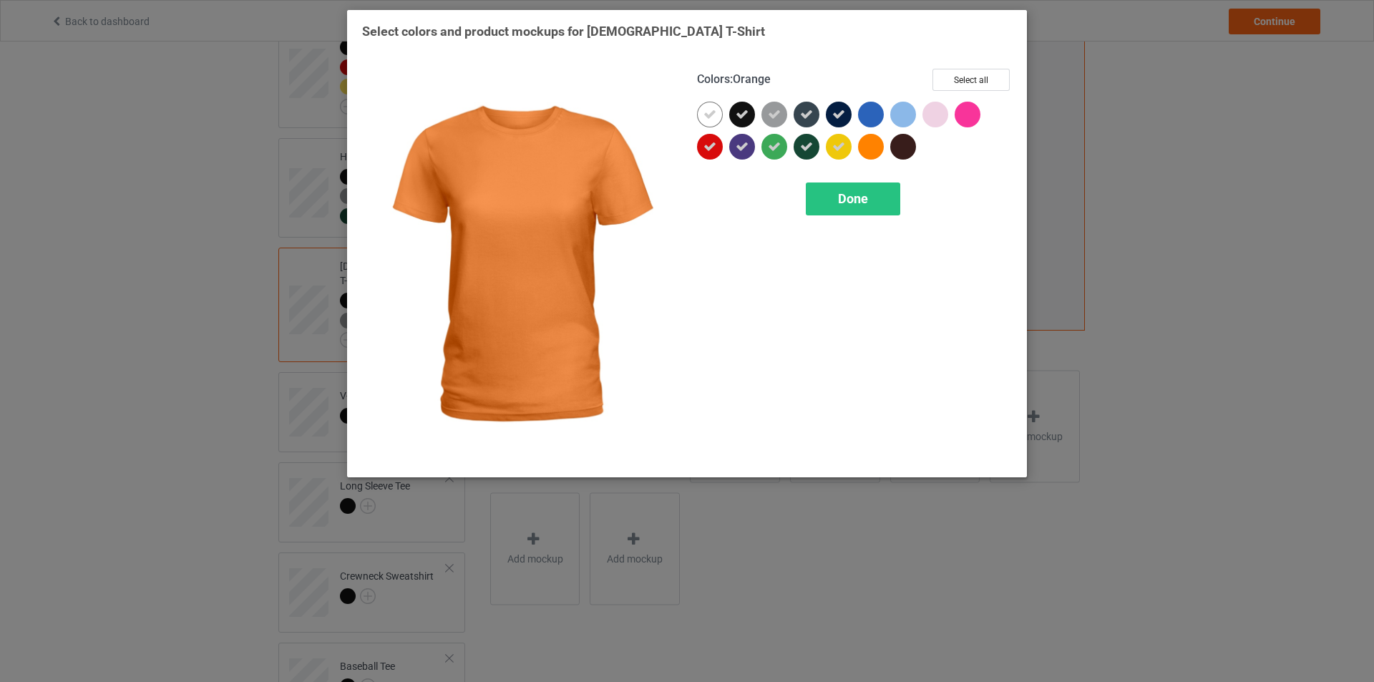
click at [875, 147] on div at bounding box center [871, 147] width 26 height 26
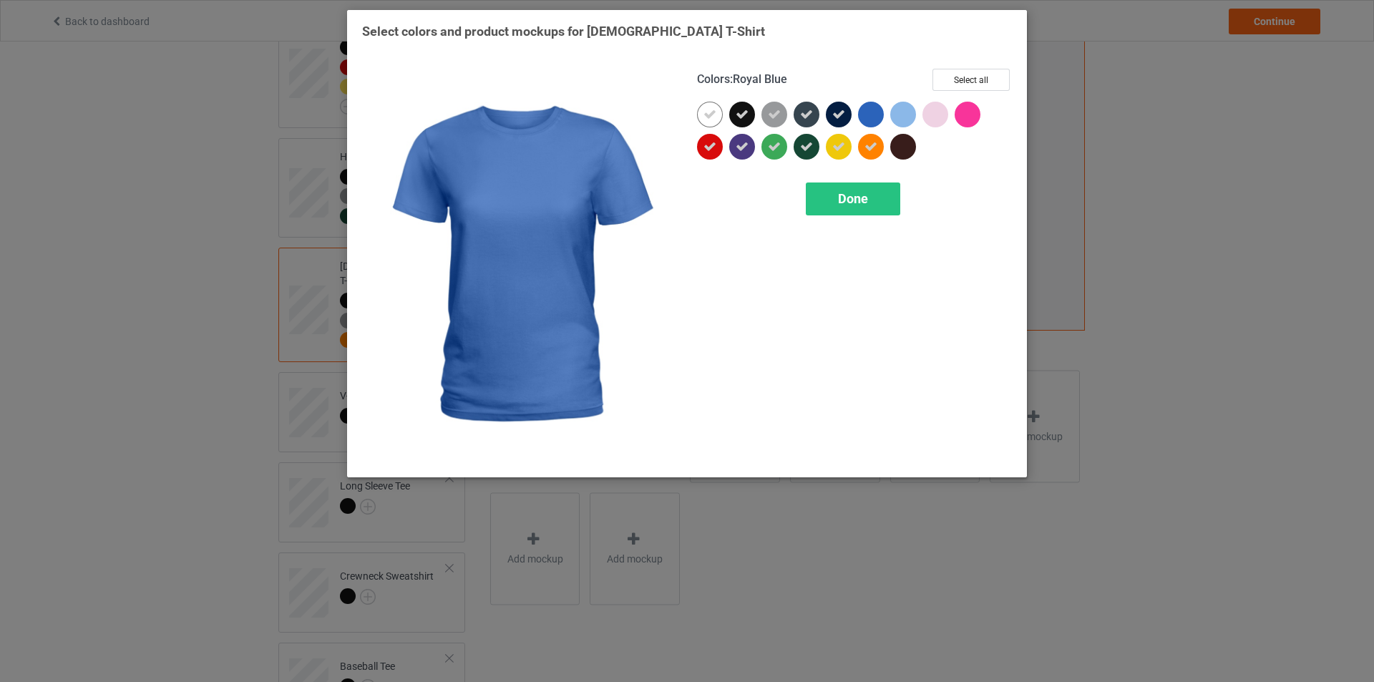
click at [873, 113] on div at bounding box center [871, 115] width 26 height 26
drag, startPoint x: 898, startPoint y: 115, endPoint x: 899, endPoint y: 123, distance: 8.7
click at [898, 117] on div at bounding box center [903, 115] width 26 height 26
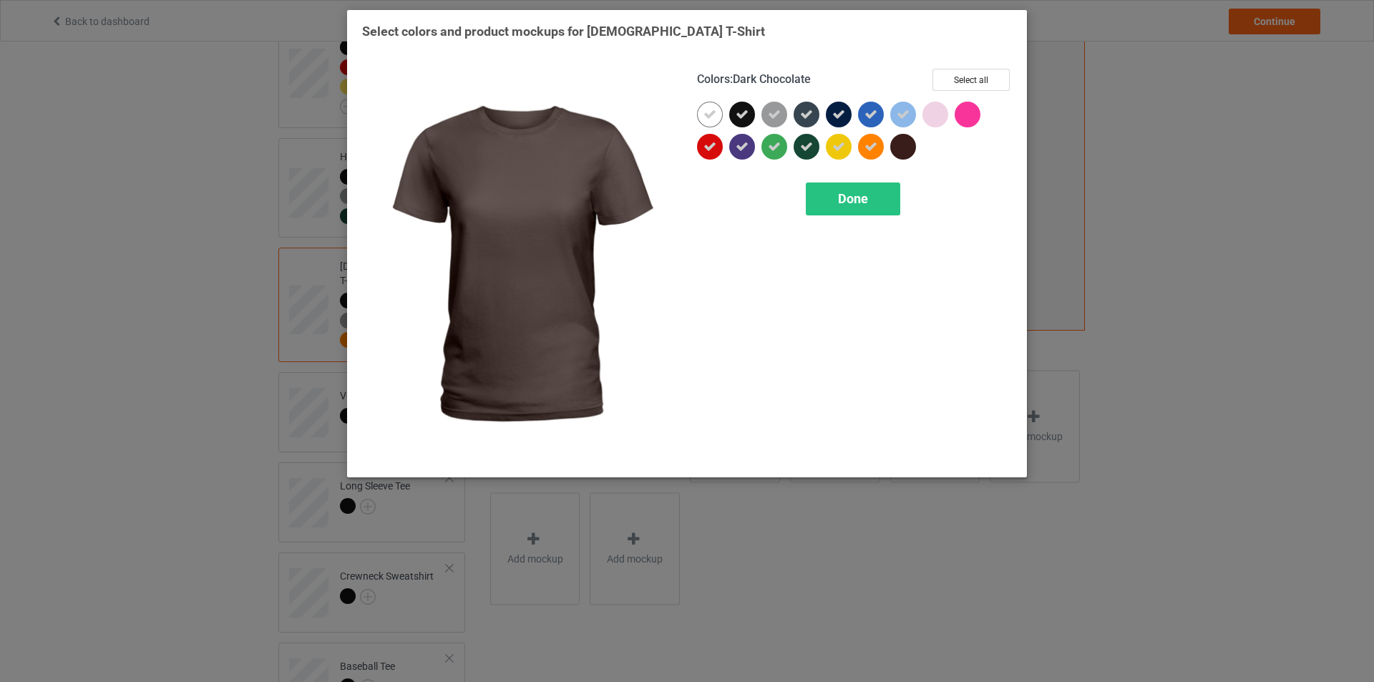
drag, startPoint x: 896, startPoint y: 142, endPoint x: 931, endPoint y: 125, distance: 38.7
click at [898, 142] on div at bounding box center [903, 147] width 26 height 26
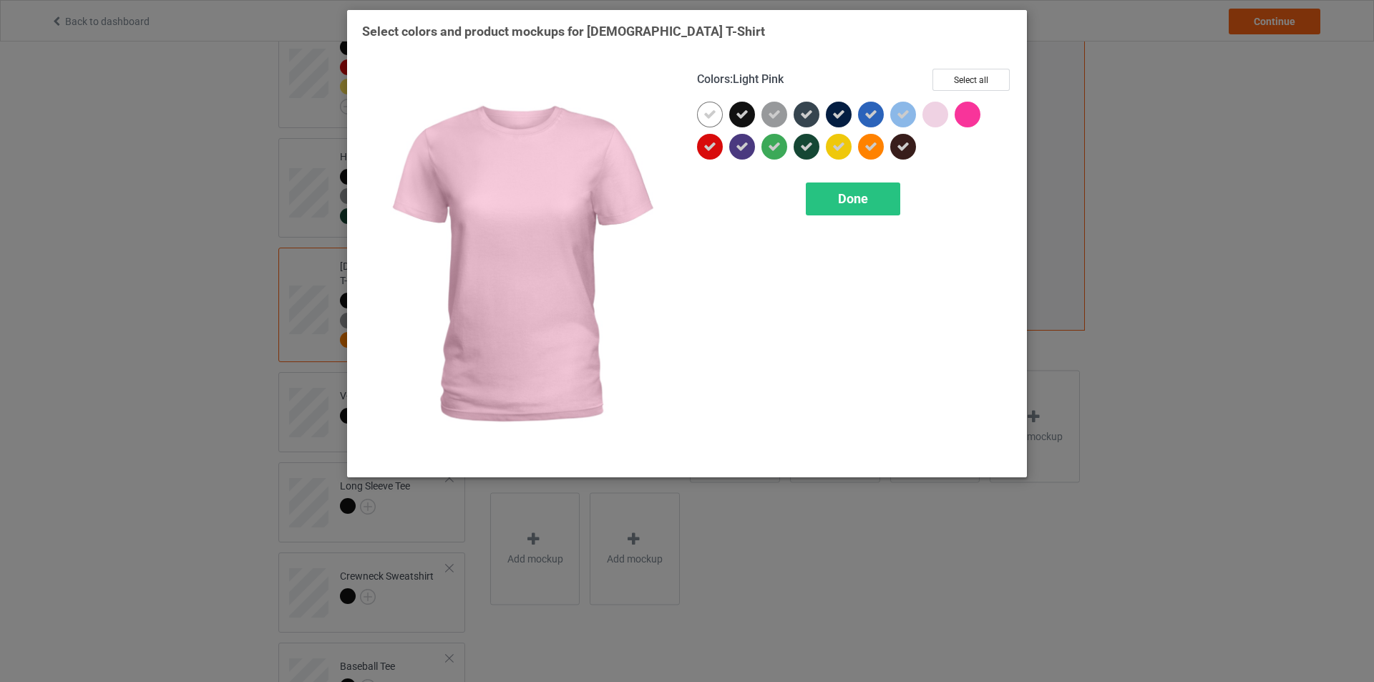
drag, startPoint x: 933, startPoint y: 118, endPoint x: 959, endPoint y: 116, distance: 25.9
click at [937, 118] on div at bounding box center [936, 115] width 26 height 26
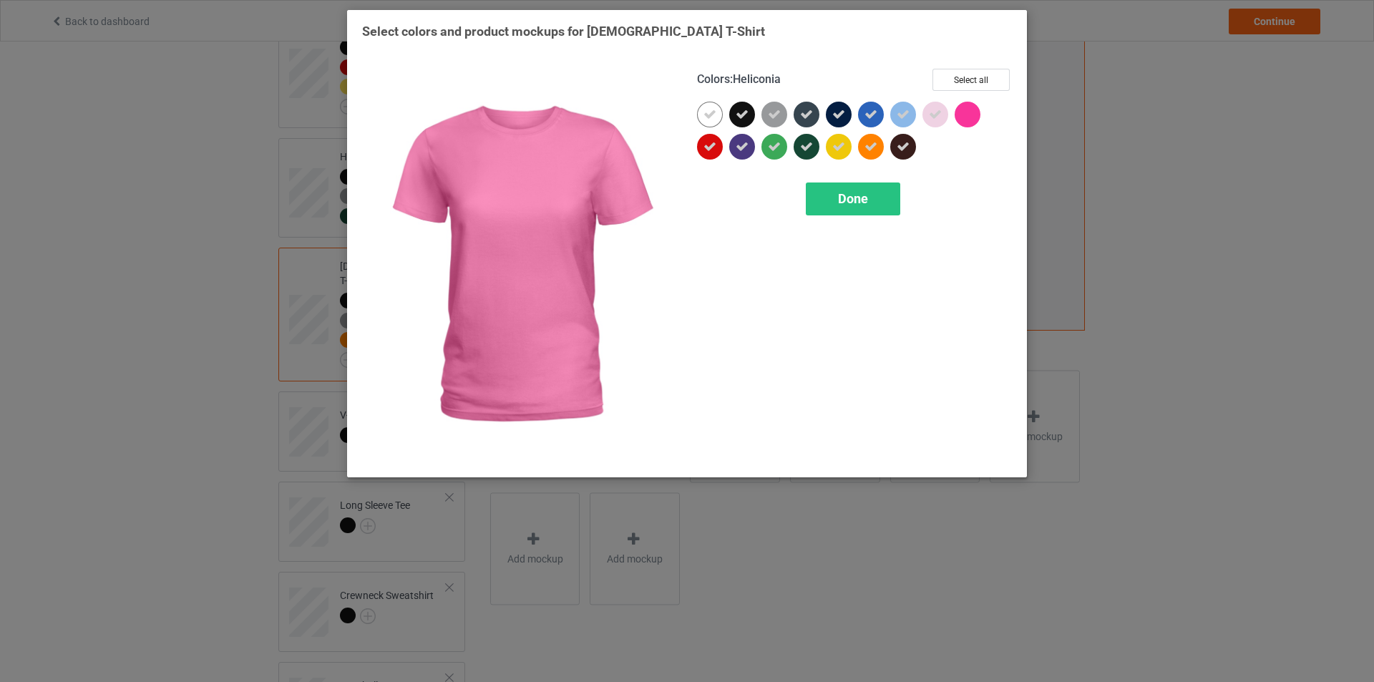
click at [959, 116] on div at bounding box center [968, 115] width 26 height 26
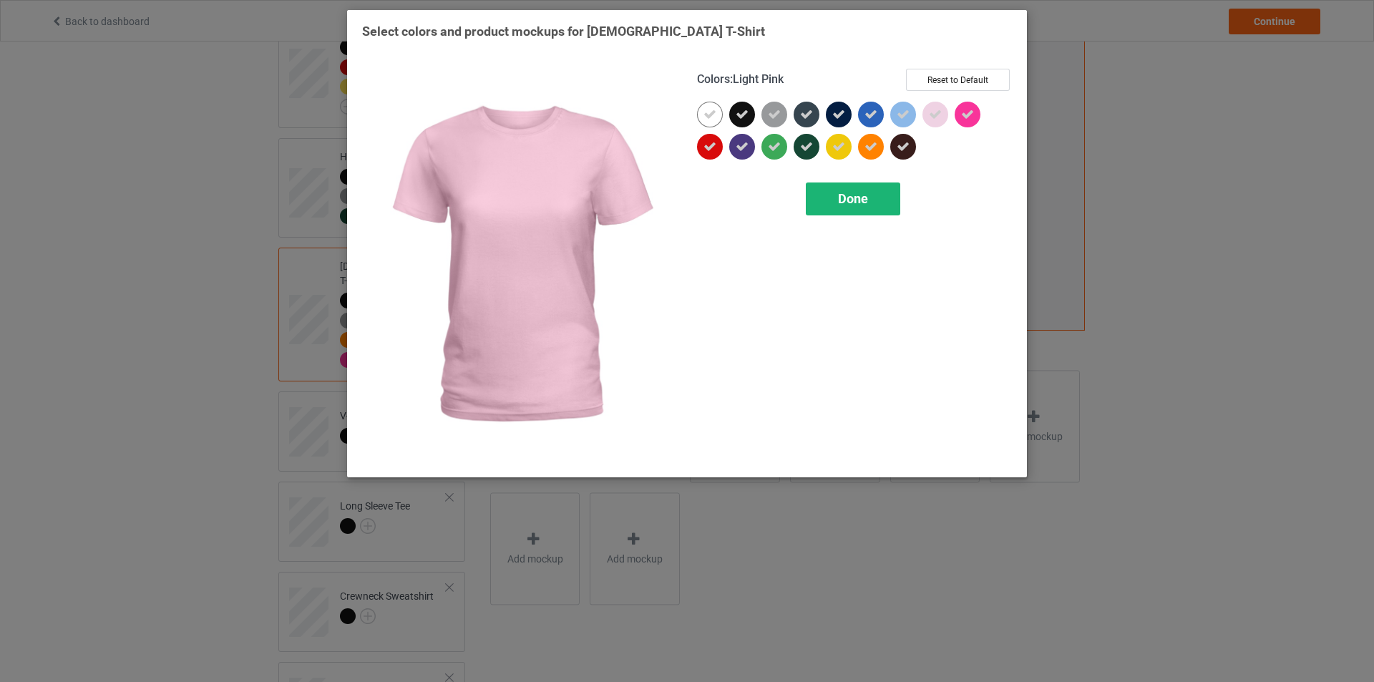
click at [894, 190] on div "Done" at bounding box center [853, 199] width 94 height 33
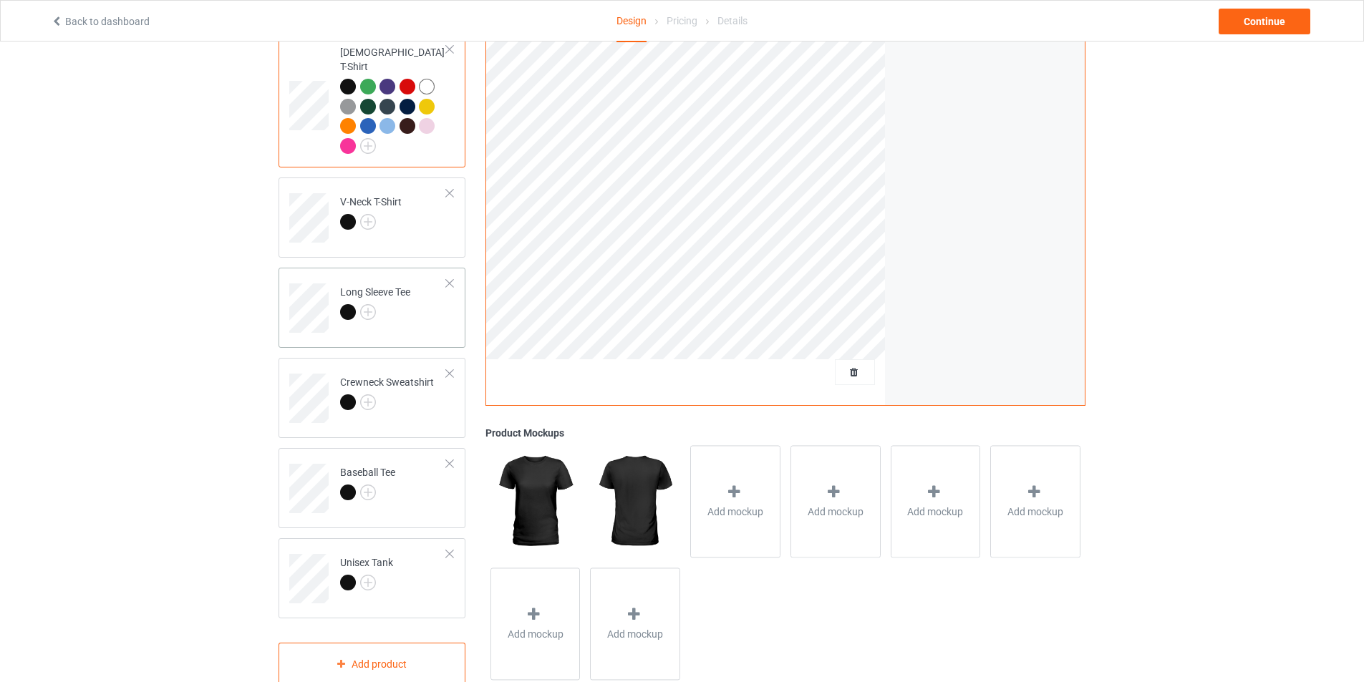
scroll to position [523, 0]
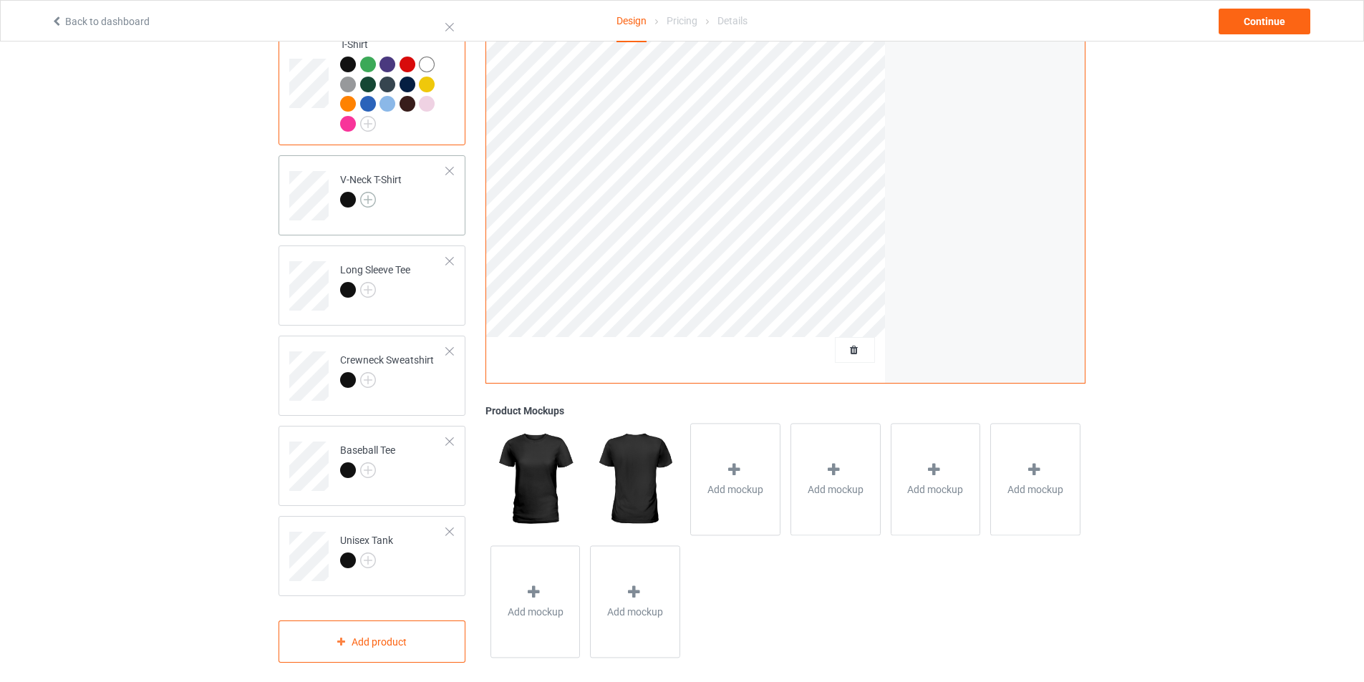
click at [374, 192] on img at bounding box center [368, 200] width 16 height 16
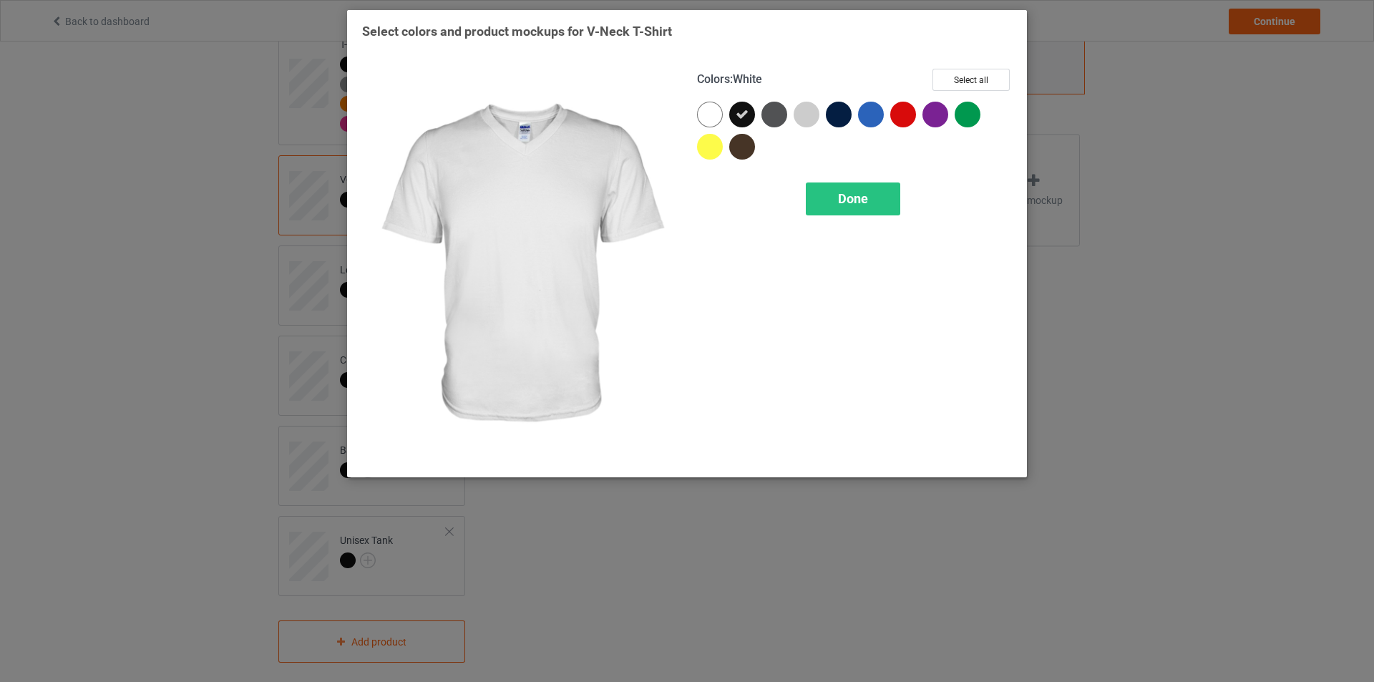
click at [719, 112] on div at bounding box center [710, 115] width 26 height 26
drag, startPoint x: 713, startPoint y: 144, endPoint x: 749, endPoint y: 148, distance: 36.0
click at [718, 146] on div at bounding box center [710, 147] width 26 height 26
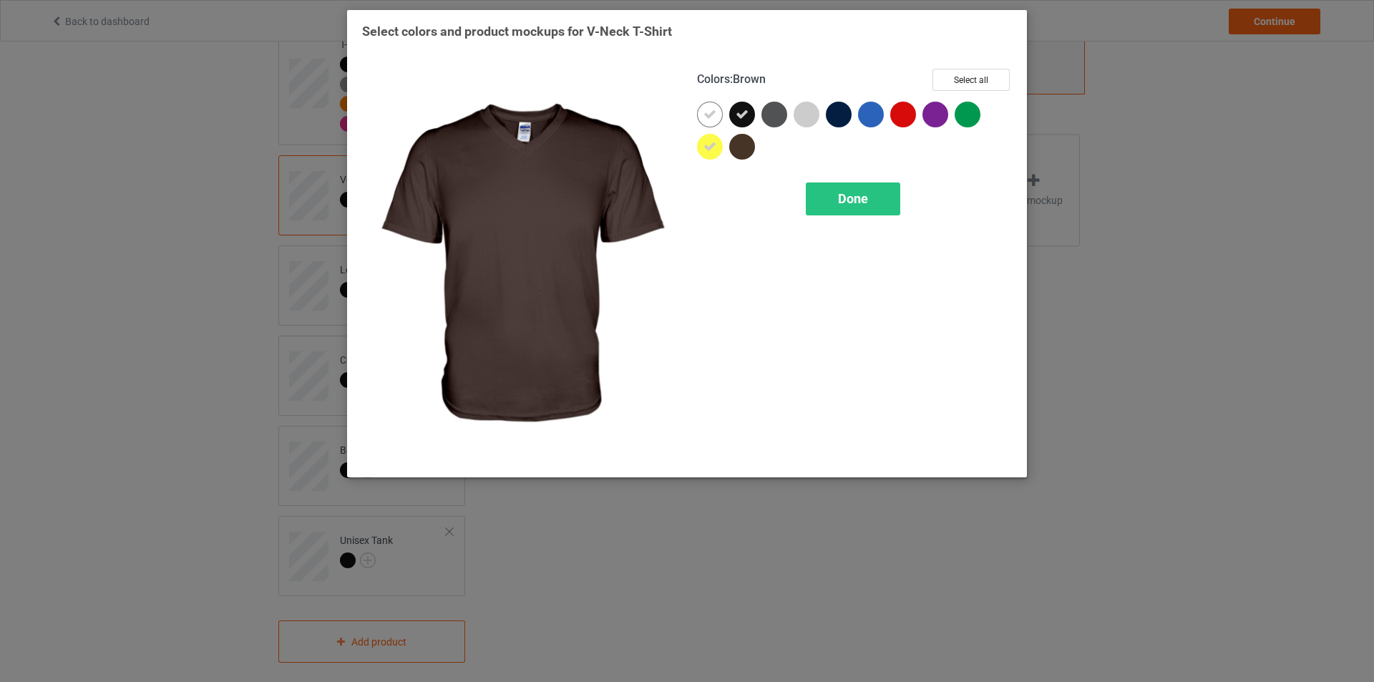
click at [753, 148] on div at bounding box center [742, 147] width 26 height 26
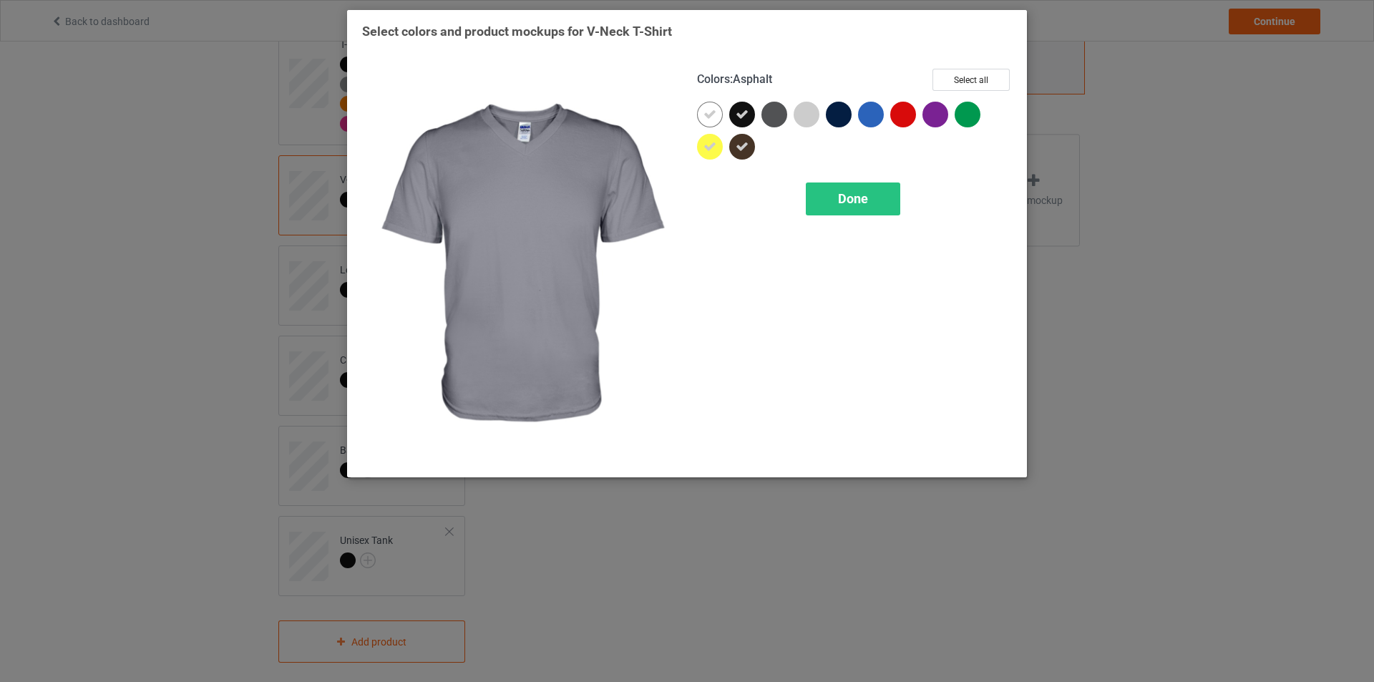
drag, startPoint x: 779, startPoint y: 110, endPoint x: 830, endPoint y: 126, distance: 53.2
click at [782, 112] on div at bounding box center [775, 115] width 26 height 26
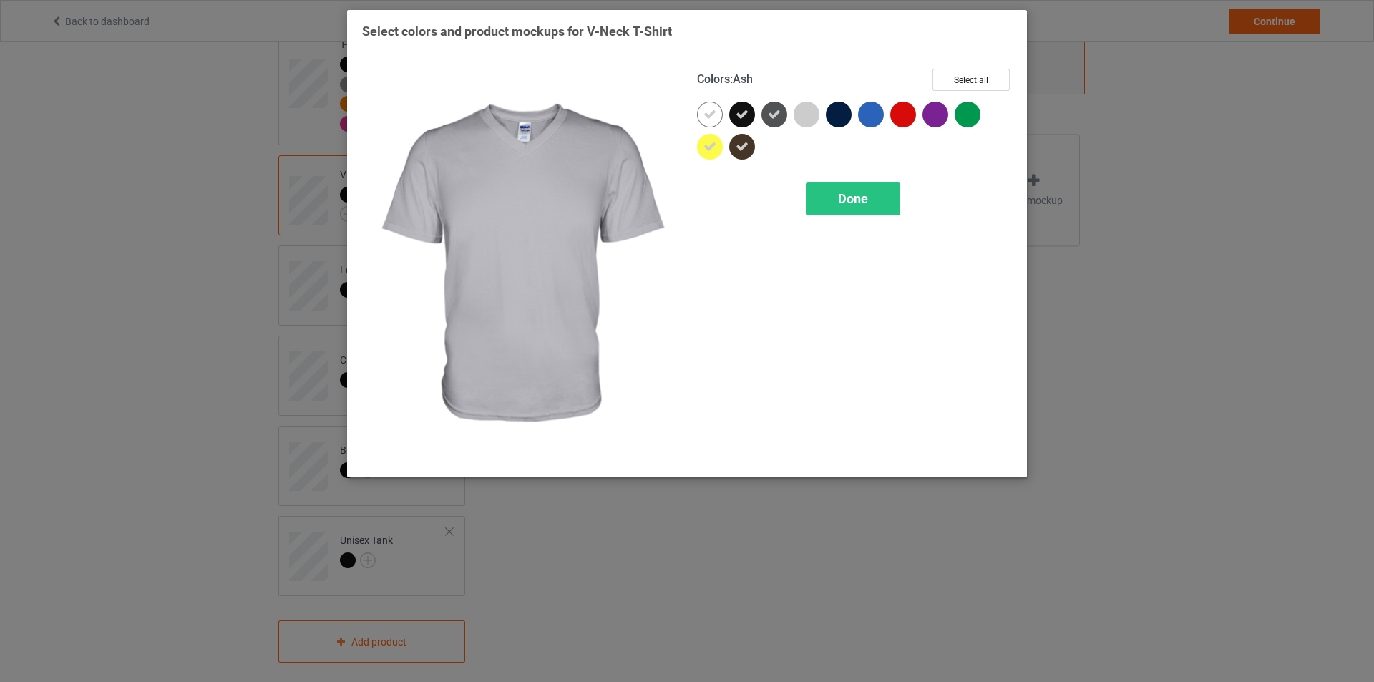
drag, startPoint x: 812, startPoint y: 117, endPoint x: 838, endPoint y: 117, distance: 26.5
click at [814, 117] on div at bounding box center [807, 115] width 26 height 26
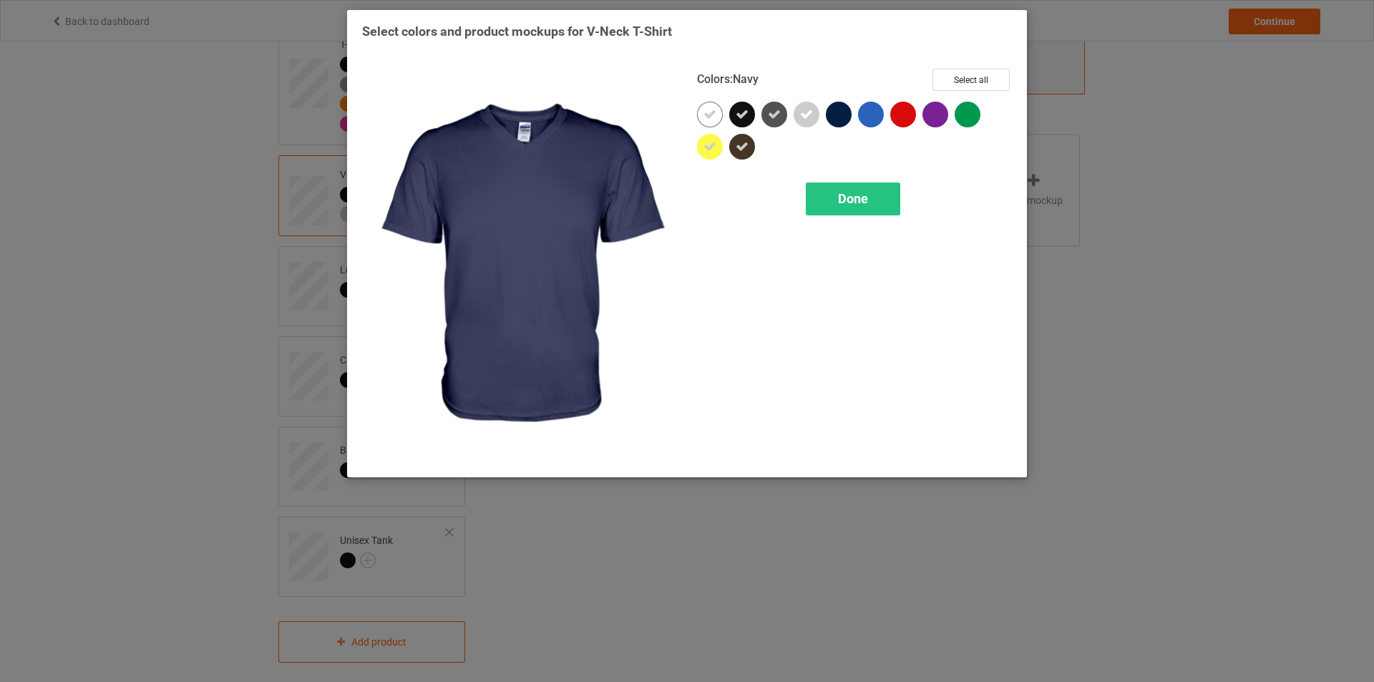
click at [845, 117] on div at bounding box center [839, 115] width 26 height 26
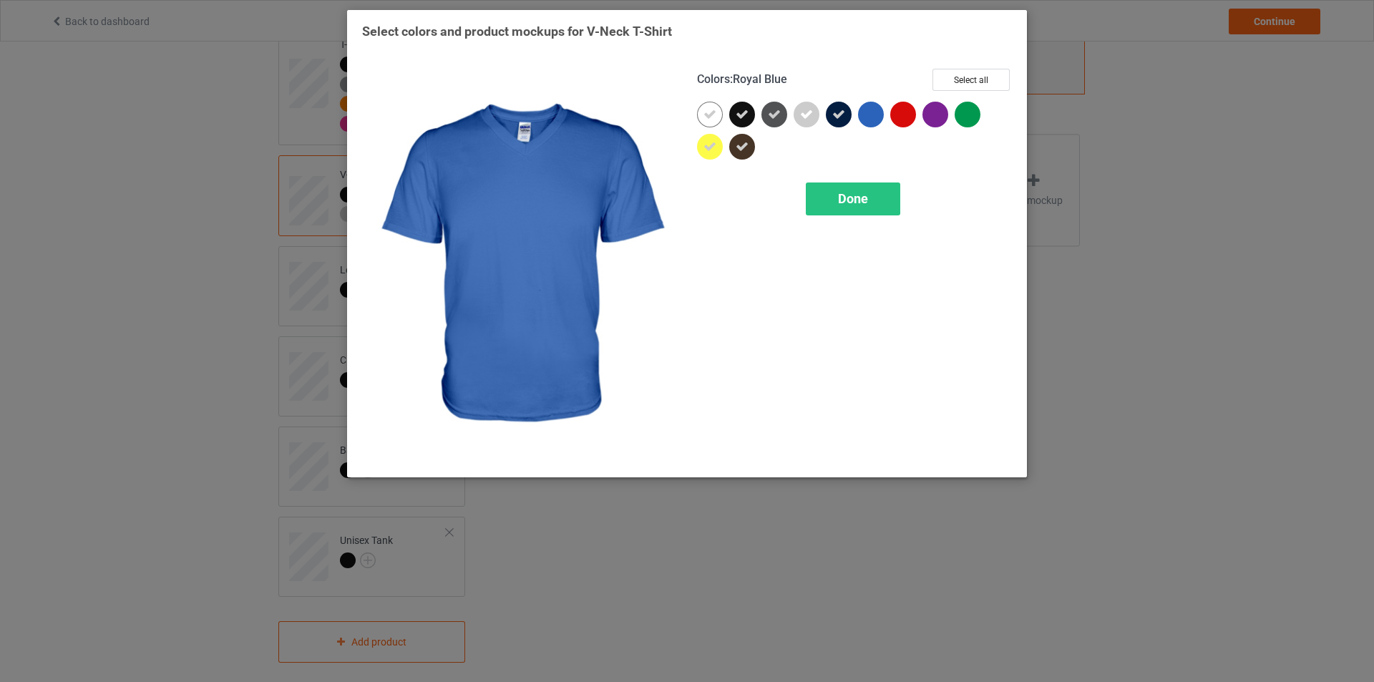
drag, startPoint x: 868, startPoint y: 117, endPoint x: 888, endPoint y: 118, distance: 20.1
click at [870, 117] on div at bounding box center [871, 115] width 26 height 26
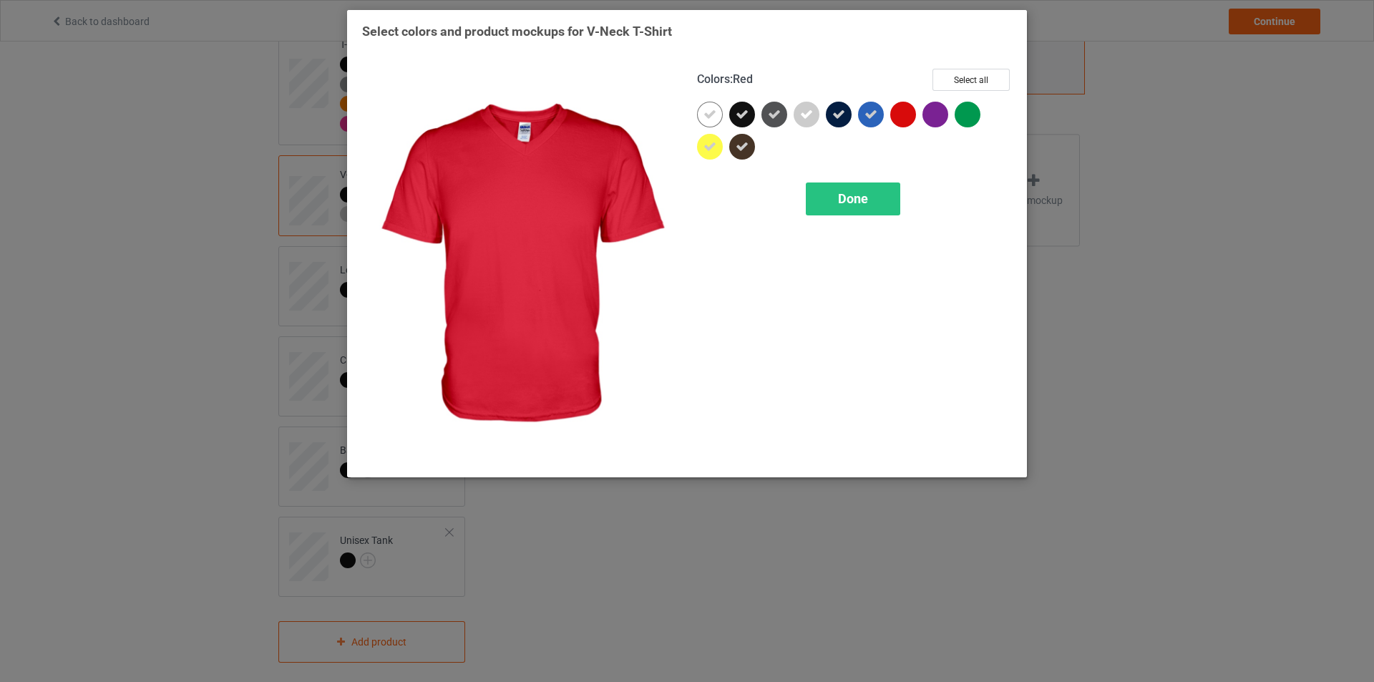
click at [907, 119] on div at bounding box center [903, 115] width 26 height 26
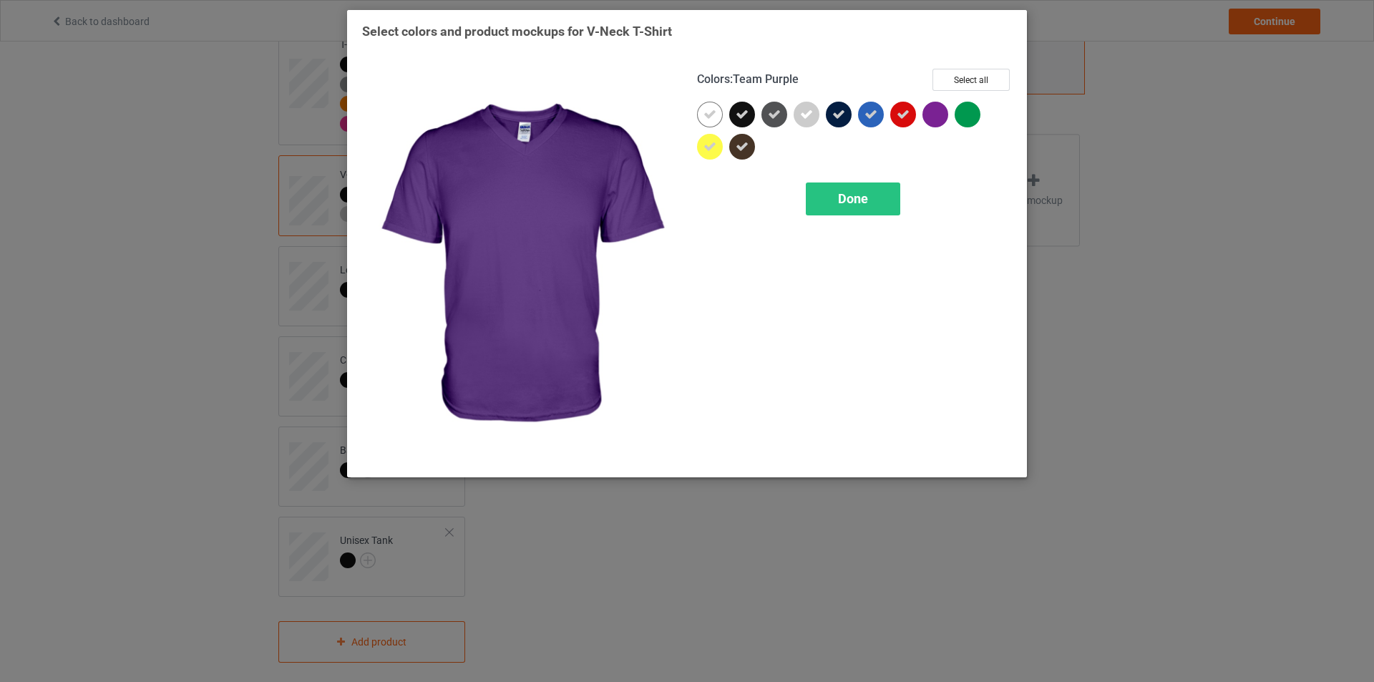
drag, startPoint x: 945, startPoint y: 116, endPoint x: 984, endPoint y: 112, distance: 38.8
click at [946, 116] on div at bounding box center [936, 115] width 26 height 26
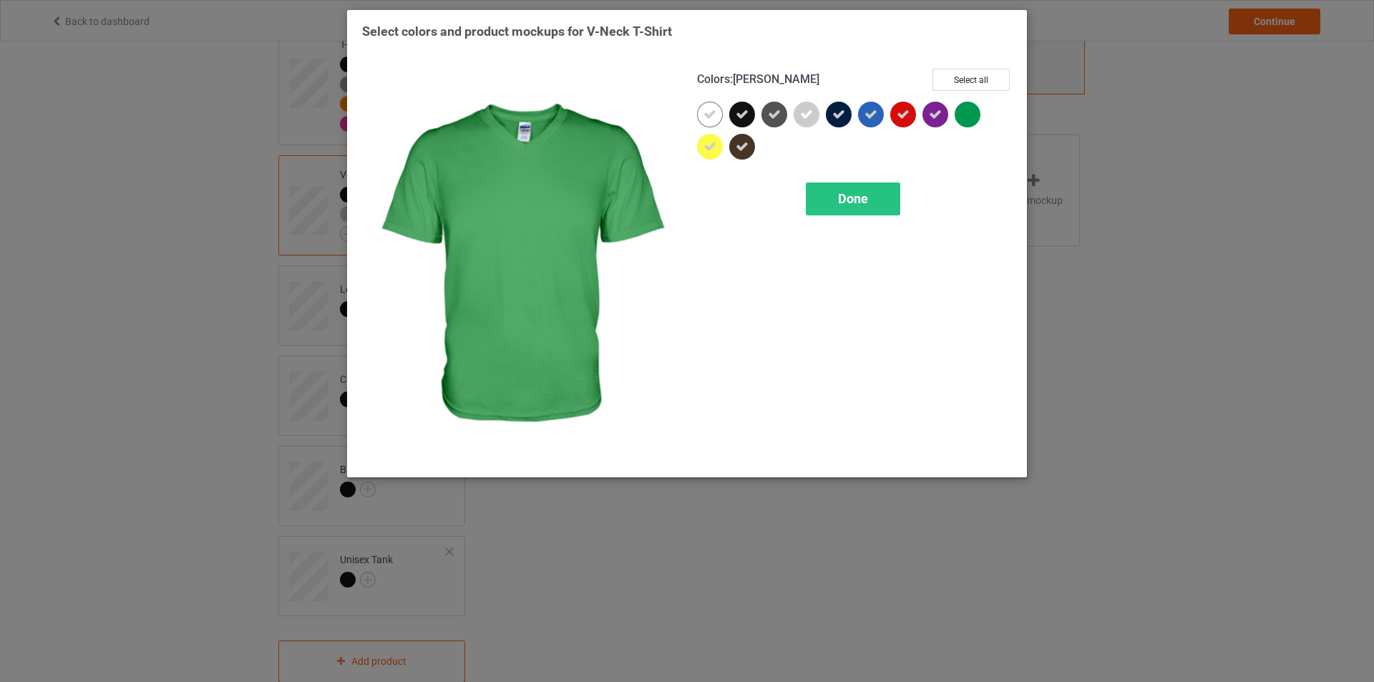
click at [984, 112] on div at bounding box center [971, 118] width 32 height 32
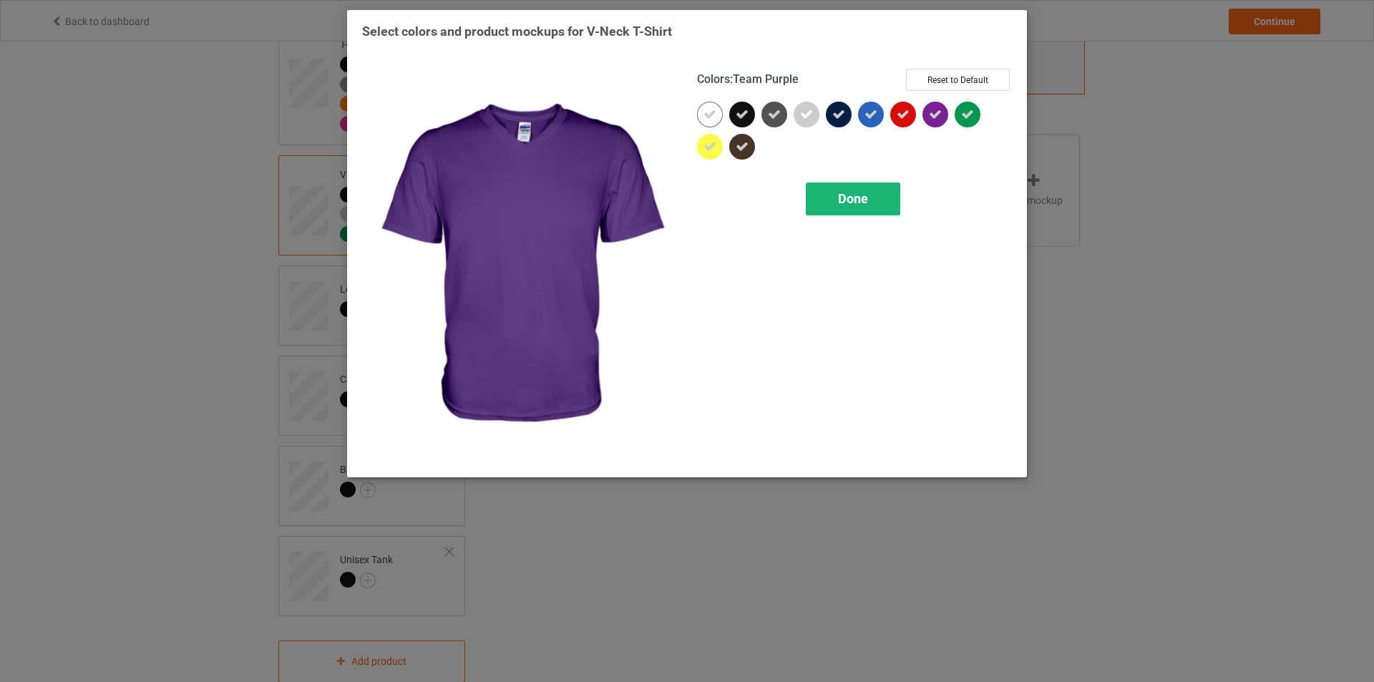
click at [832, 200] on div "Done" at bounding box center [853, 199] width 94 height 33
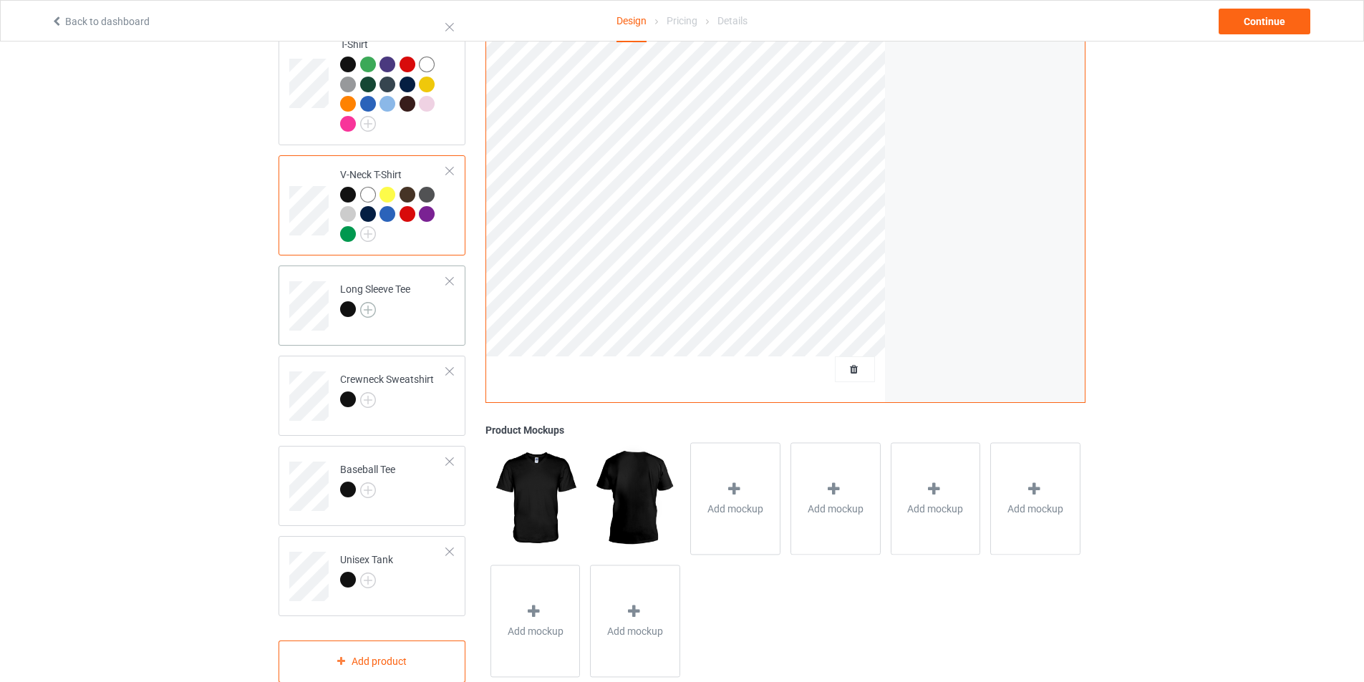
click at [369, 302] on img at bounding box center [368, 310] width 16 height 16
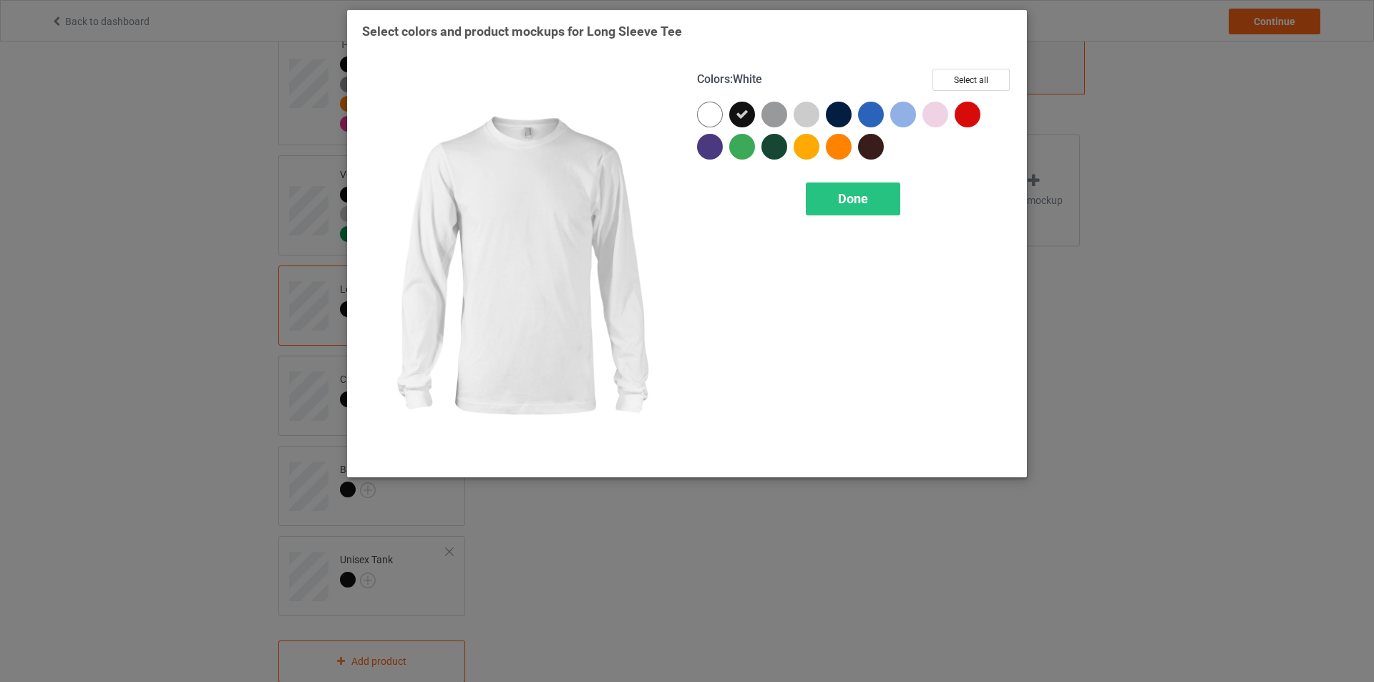
drag, startPoint x: 712, startPoint y: 118, endPoint x: 701, endPoint y: 155, distance: 38.9
click at [714, 119] on div at bounding box center [710, 115] width 26 height 26
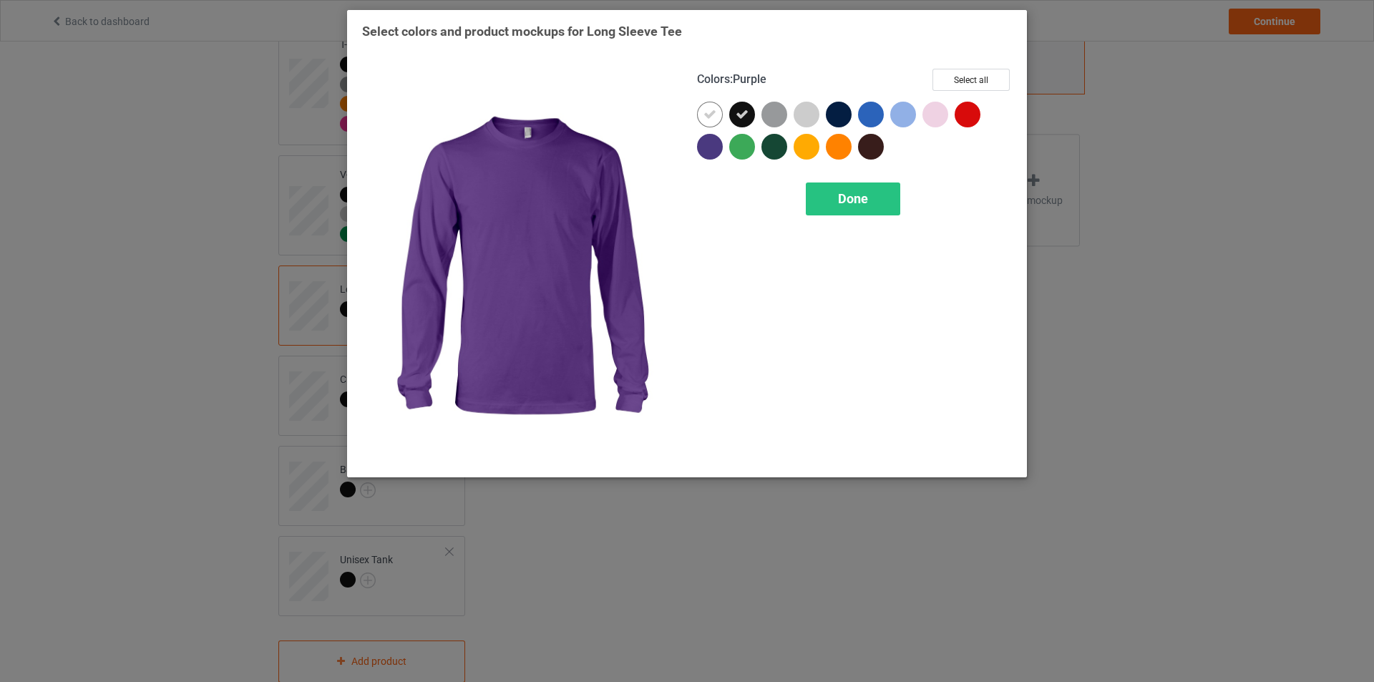
click at [714, 143] on div at bounding box center [710, 147] width 26 height 26
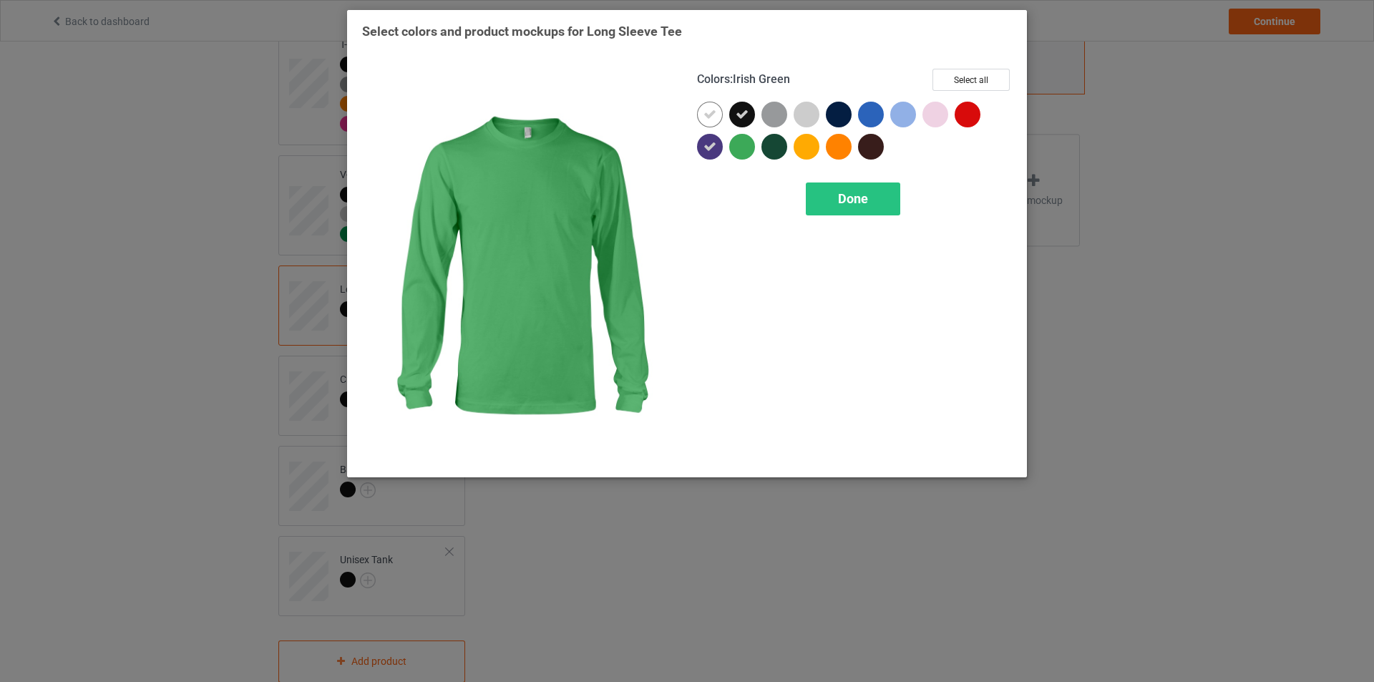
drag, startPoint x: 739, startPoint y: 145, endPoint x: 780, endPoint y: 142, distance: 40.9
click at [742, 146] on div at bounding box center [742, 147] width 26 height 26
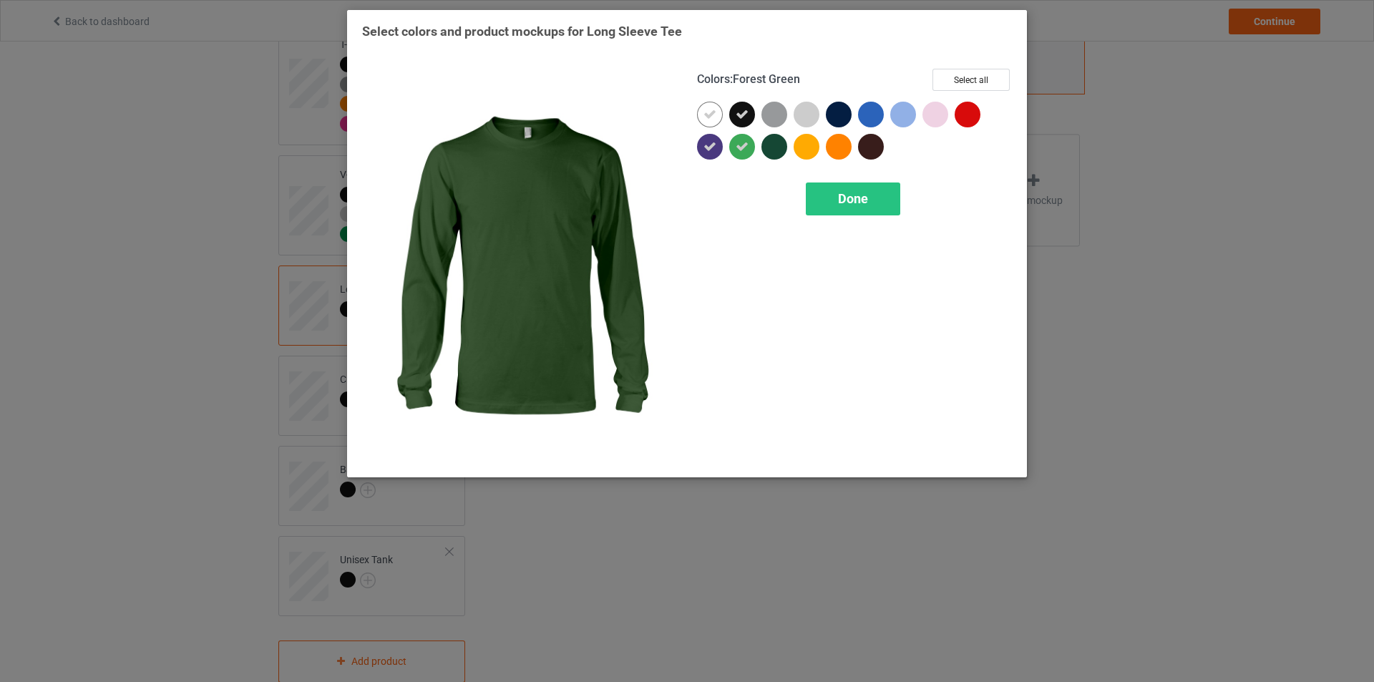
click at [780, 142] on div at bounding box center [775, 147] width 26 height 26
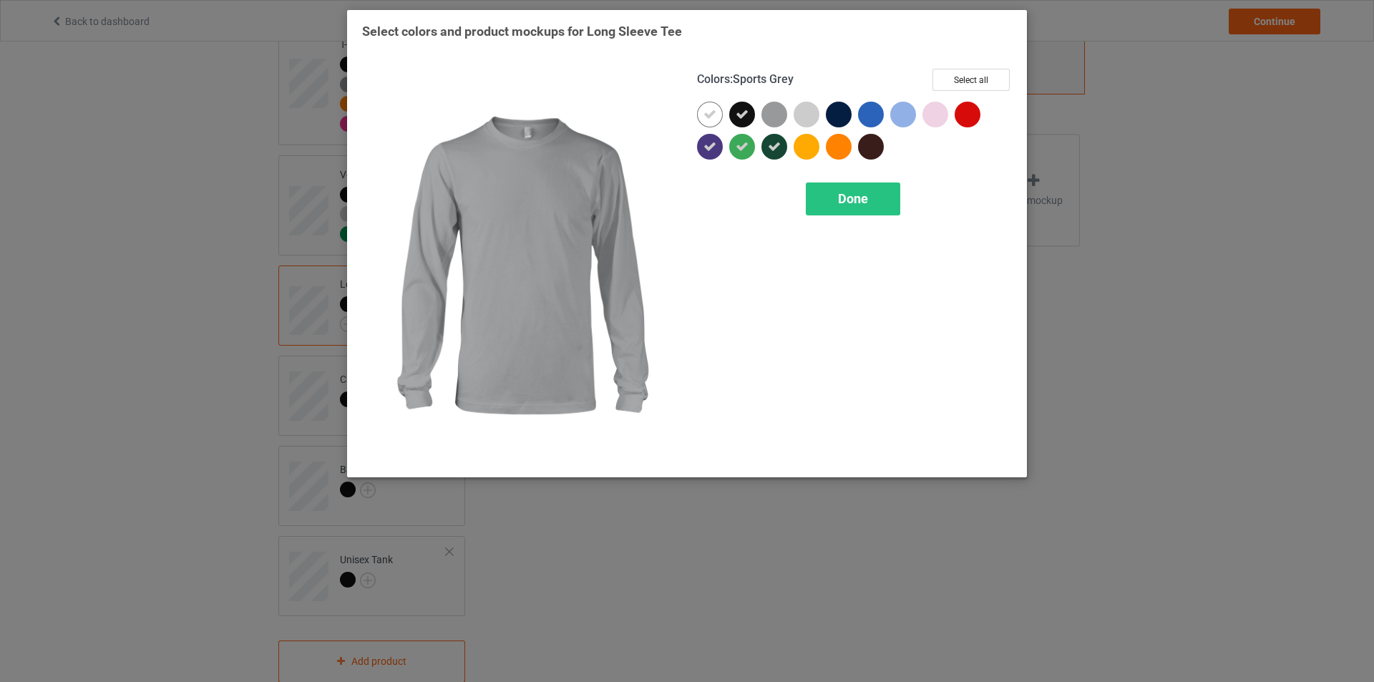
click at [777, 119] on div at bounding box center [775, 115] width 26 height 26
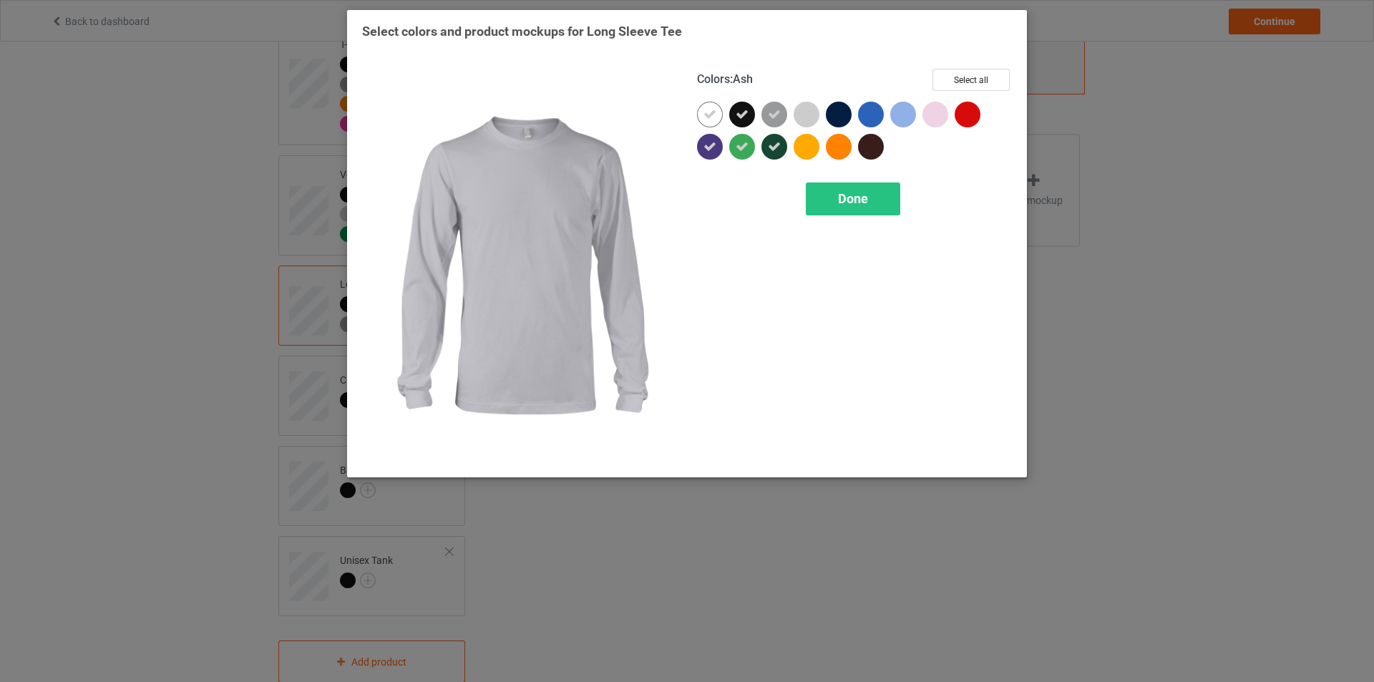
drag, startPoint x: 816, startPoint y: 117, endPoint x: 811, endPoint y: 137, distance: 20.7
click at [816, 120] on div at bounding box center [807, 115] width 26 height 26
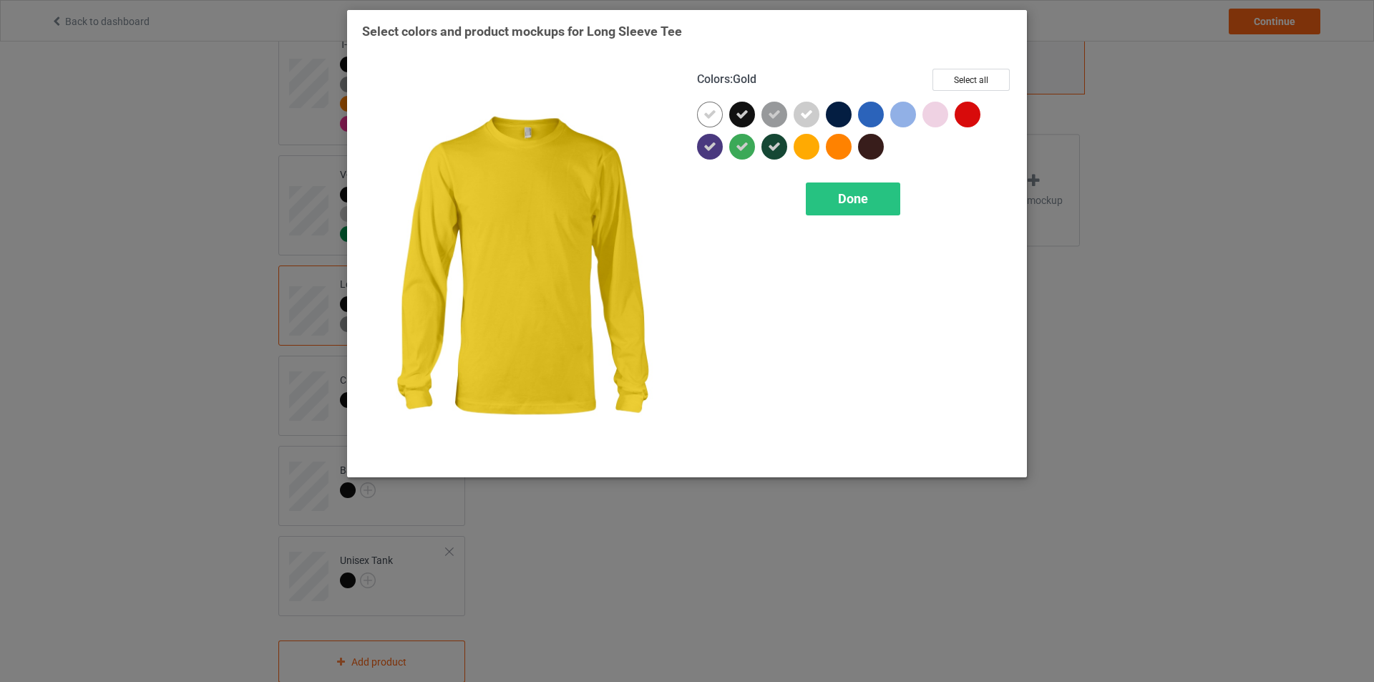
drag, startPoint x: 810, startPoint y: 139, endPoint x: 842, endPoint y: 144, distance: 32.6
click at [813, 140] on div at bounding box center [807, 147] width 26 height 26
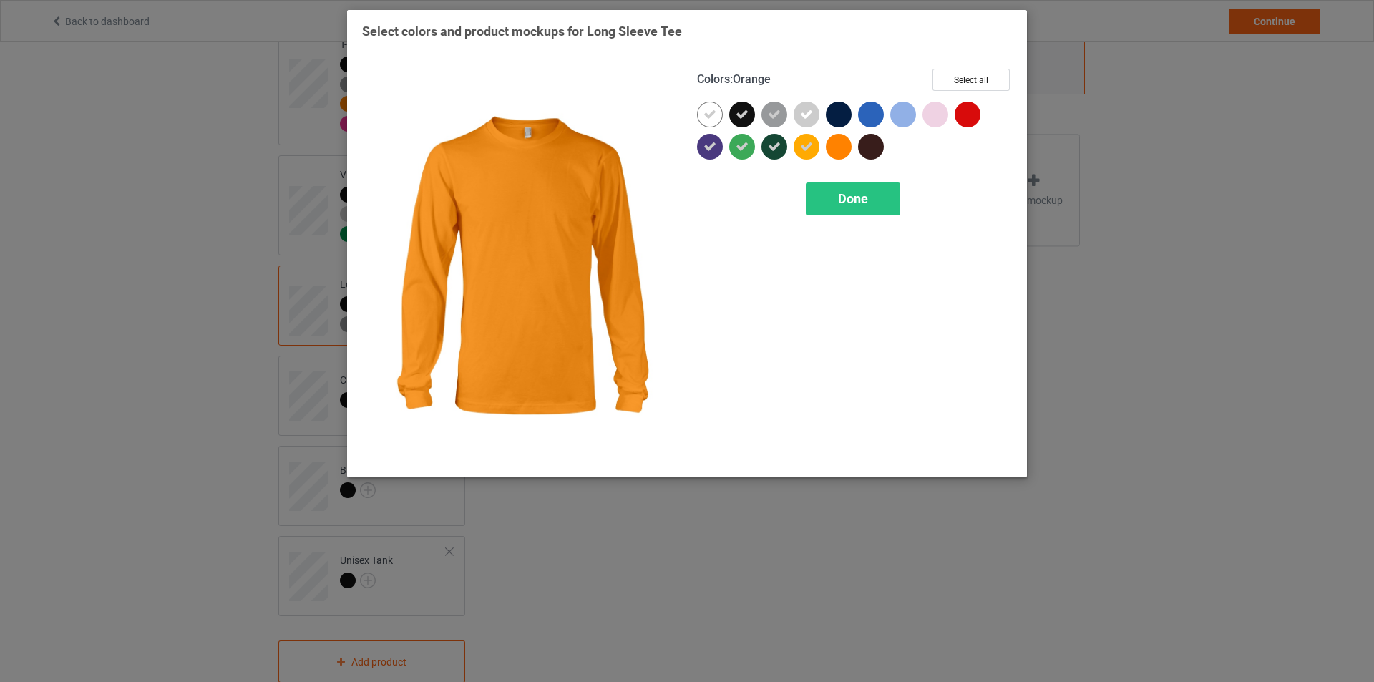
click at [842, 144] on div at bounding box center [839, 147] width 26 height 26
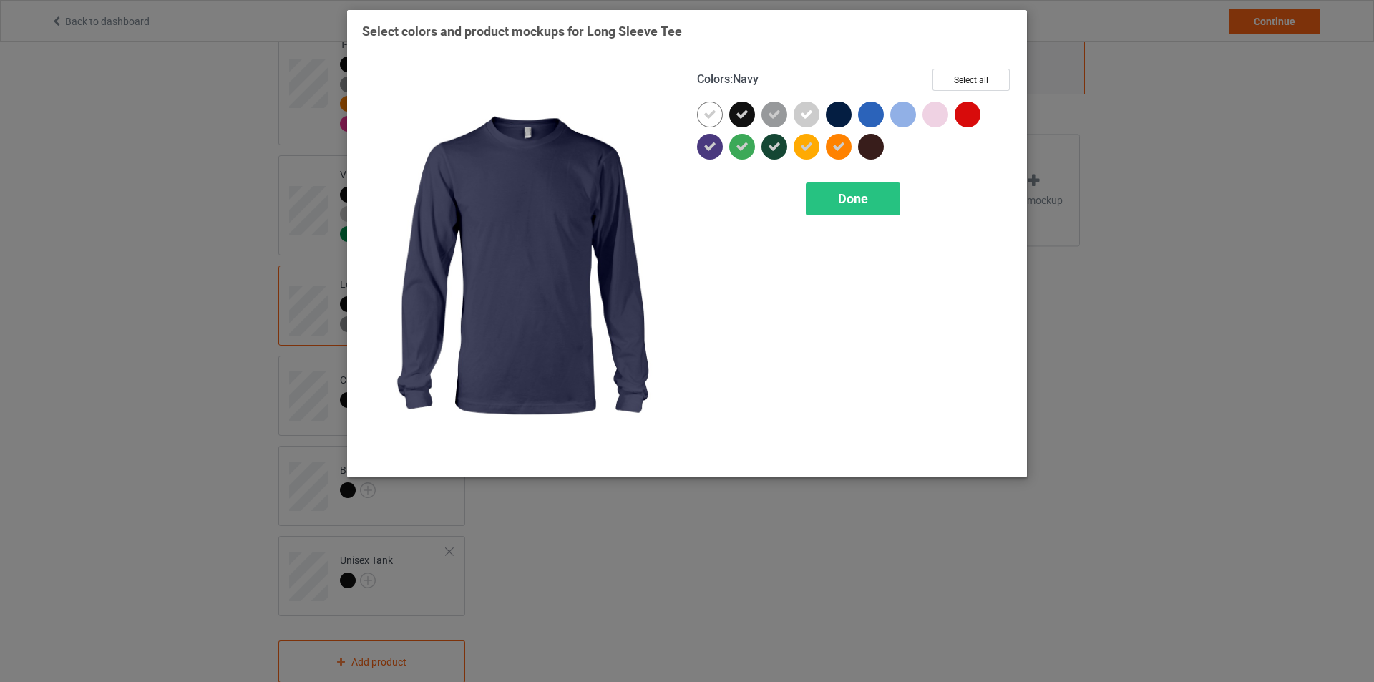
drag
click at [841, 112] on div at bounding box center [839, 115] width 26 height 26
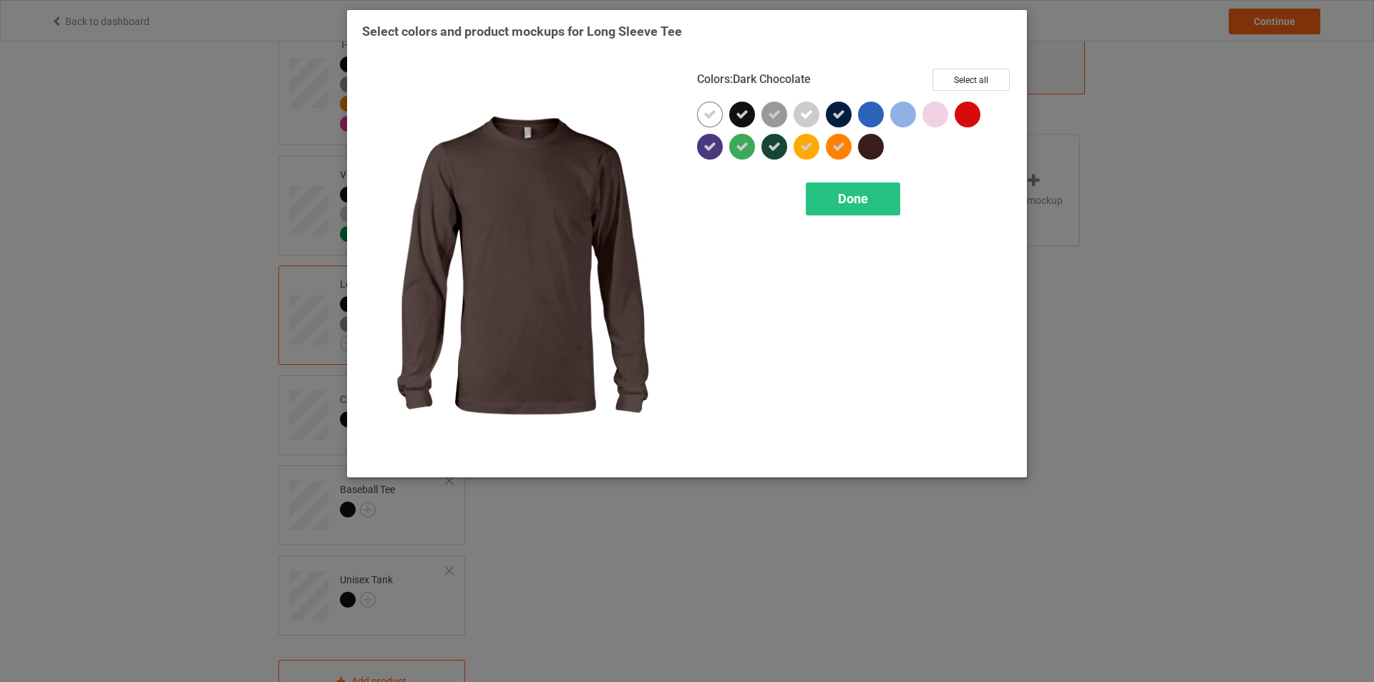
click at [871, 153] on div at bounding box center [871, 147] width 26 height 26
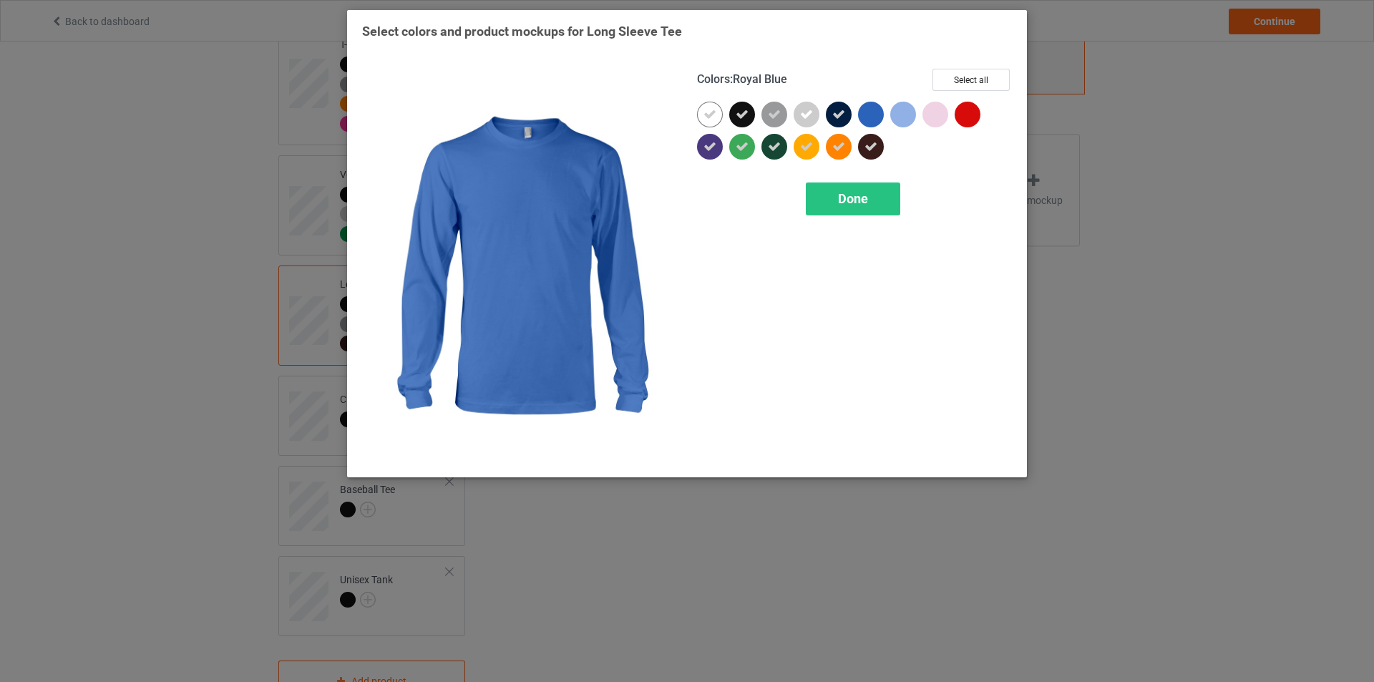
click at [868, 122] on div at bounding box center [871, 115] width 26 height 26
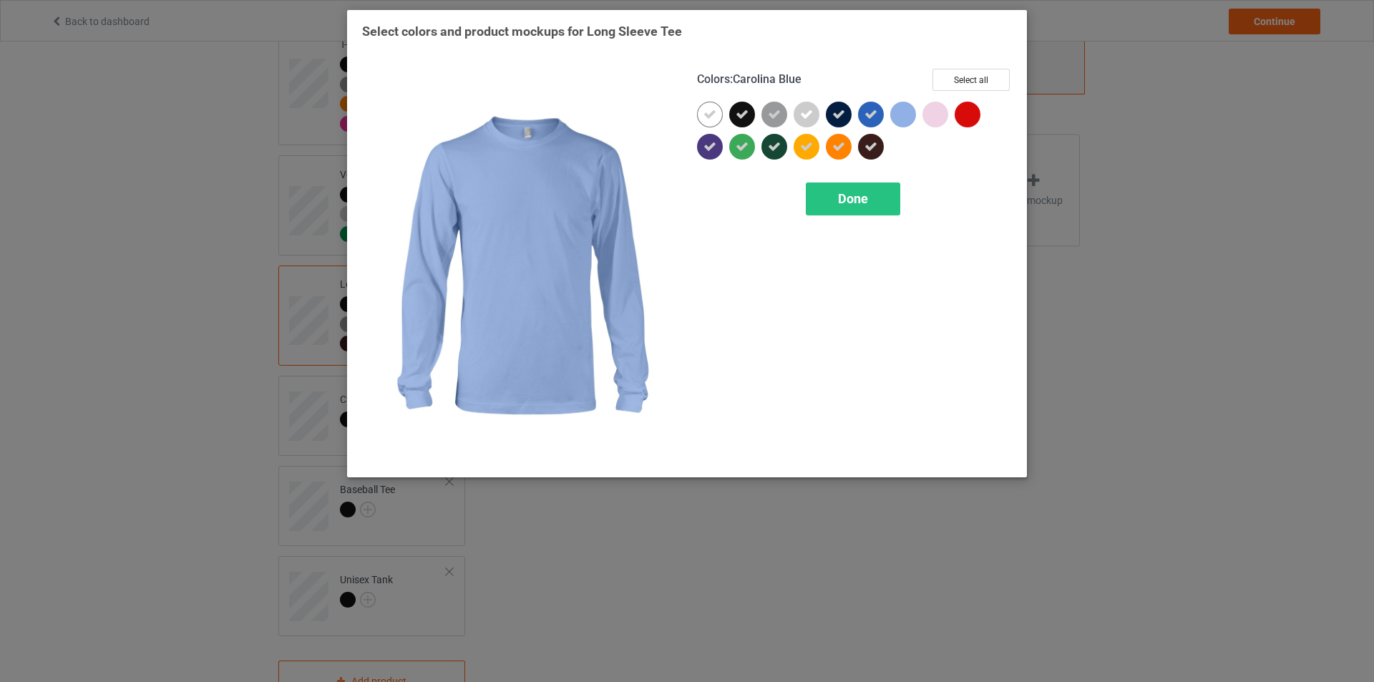
click at [902, 116] on div at bounding box center [903, 115] width 26 height 26
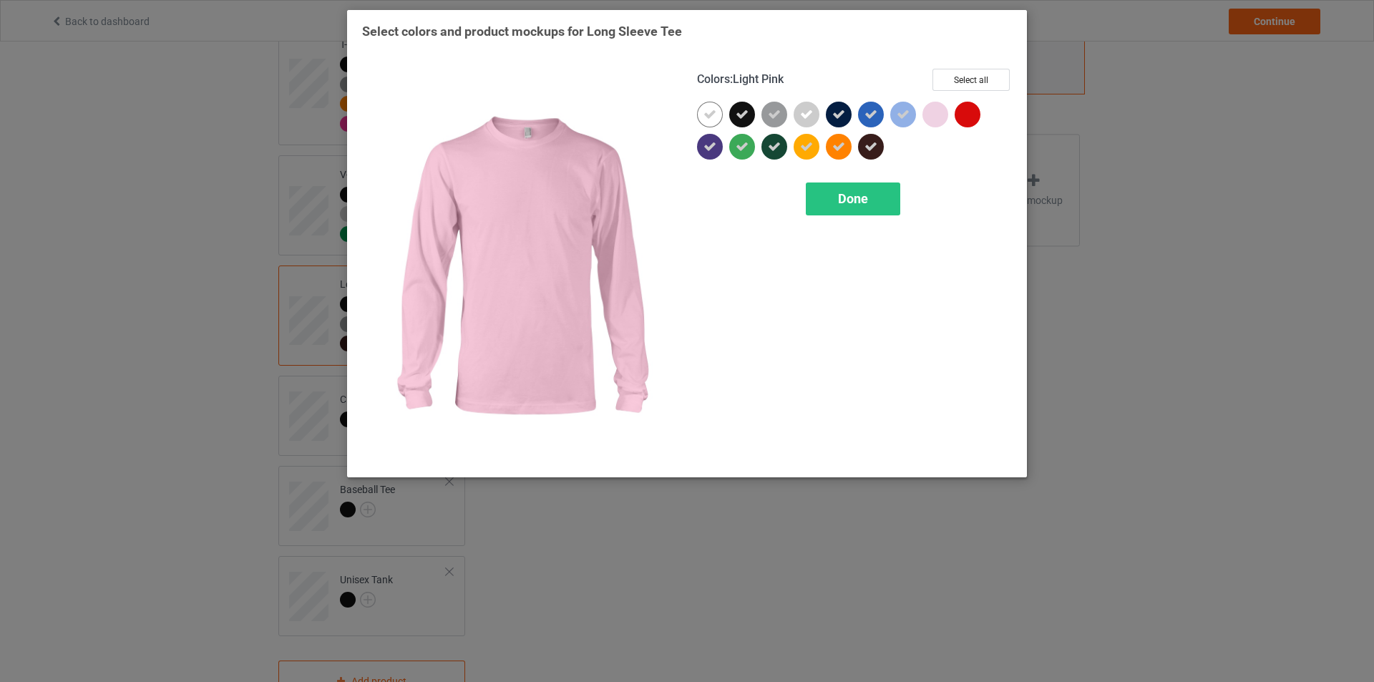
click at [932, 115] on div at bounding box center [936, 115] width 26 height 26
click at [969, 112] on div at bounding box center [968, 115] width 26 height 26
click at [880, 177] on div "Colors : Light Pink Reset to Default Done" at bounding box center [854, 266] width 335 height 414
click at [879, 185] on div "Done" at bounding box center [853, 199] width 94 height 33
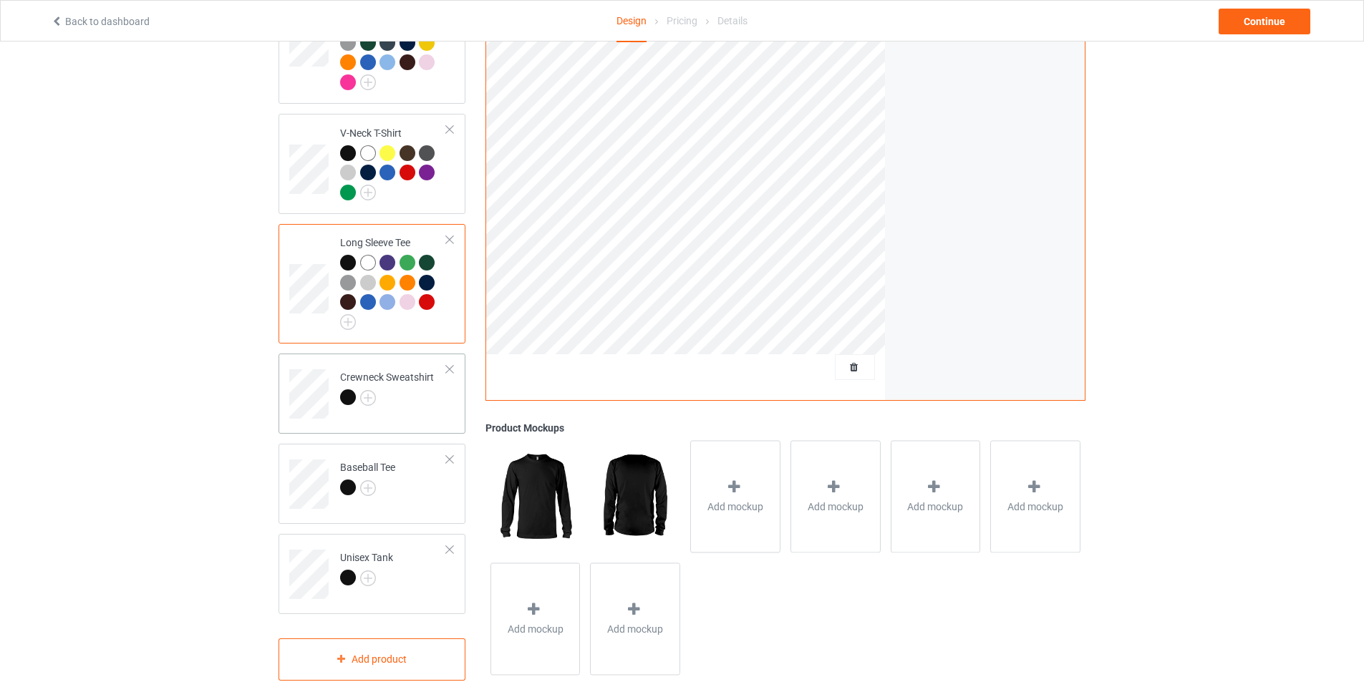
scroll to position [583, 0]
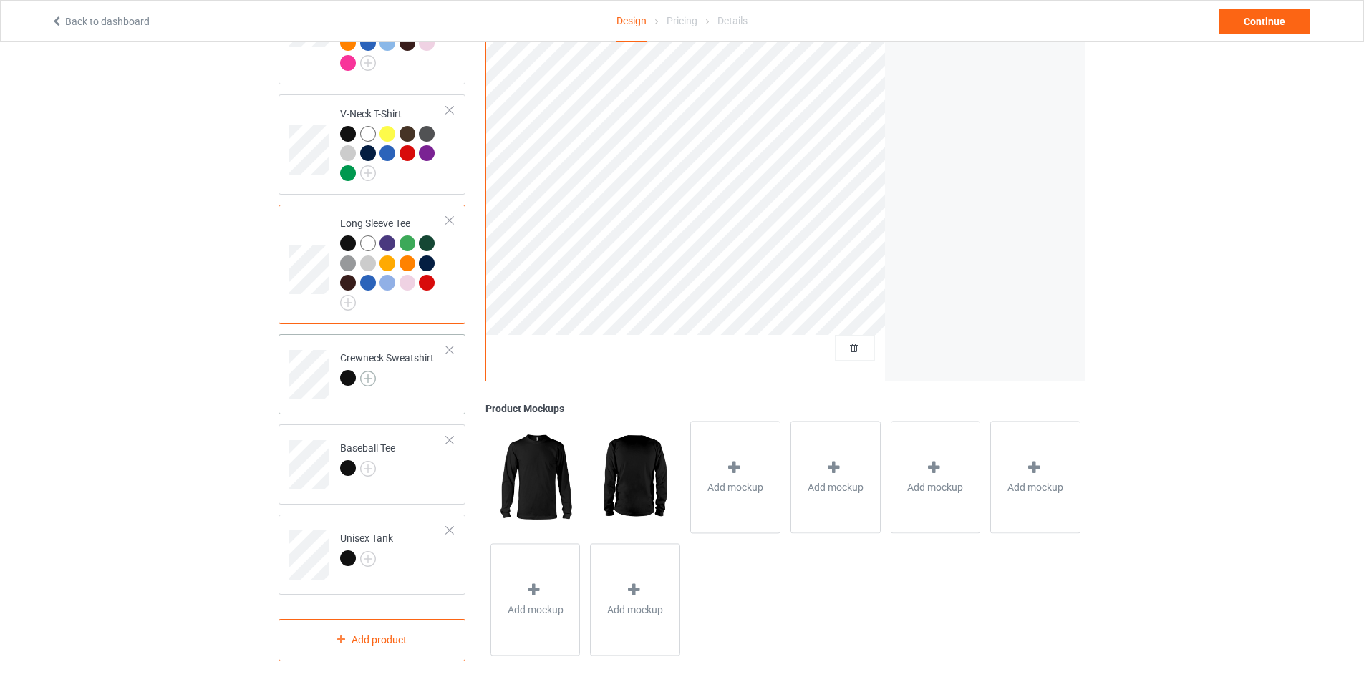
click at [372, 371] on img at bounding box center [368, 379] width 16 height 16
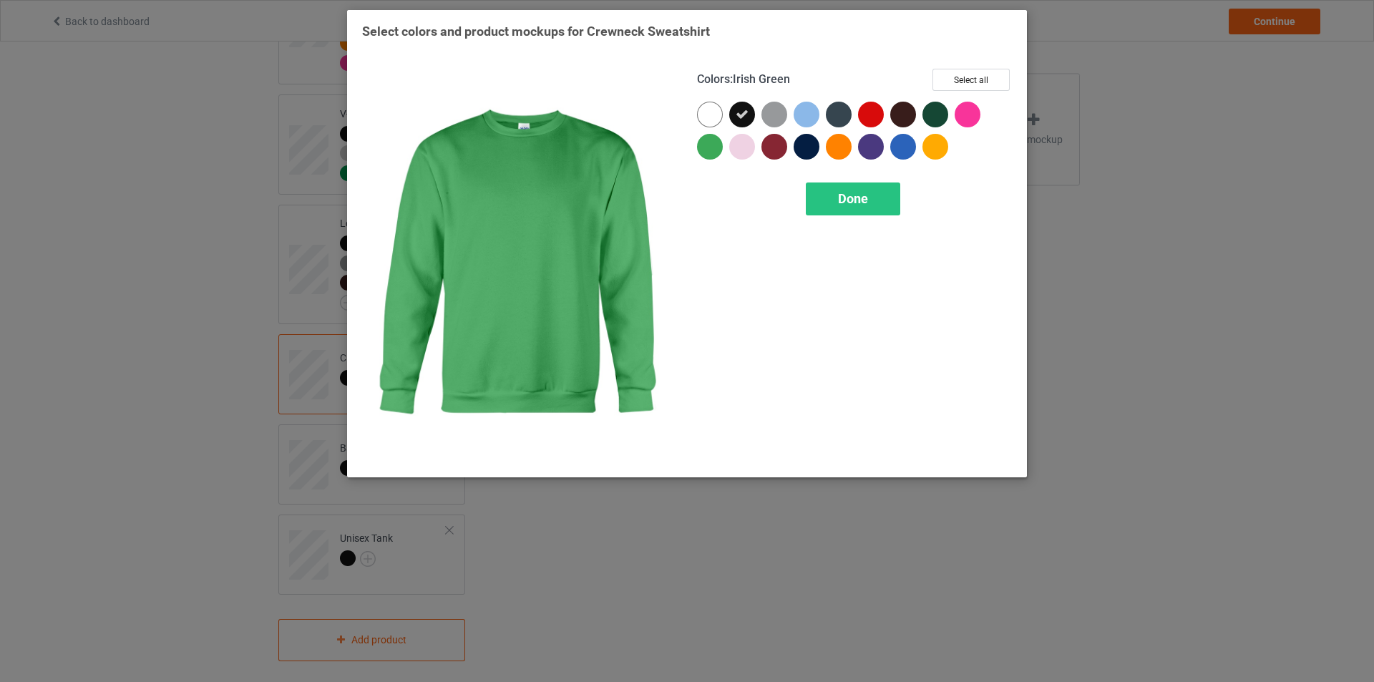
click at [704, 154] on div at bounding box center [710, 147] width 26 height 26
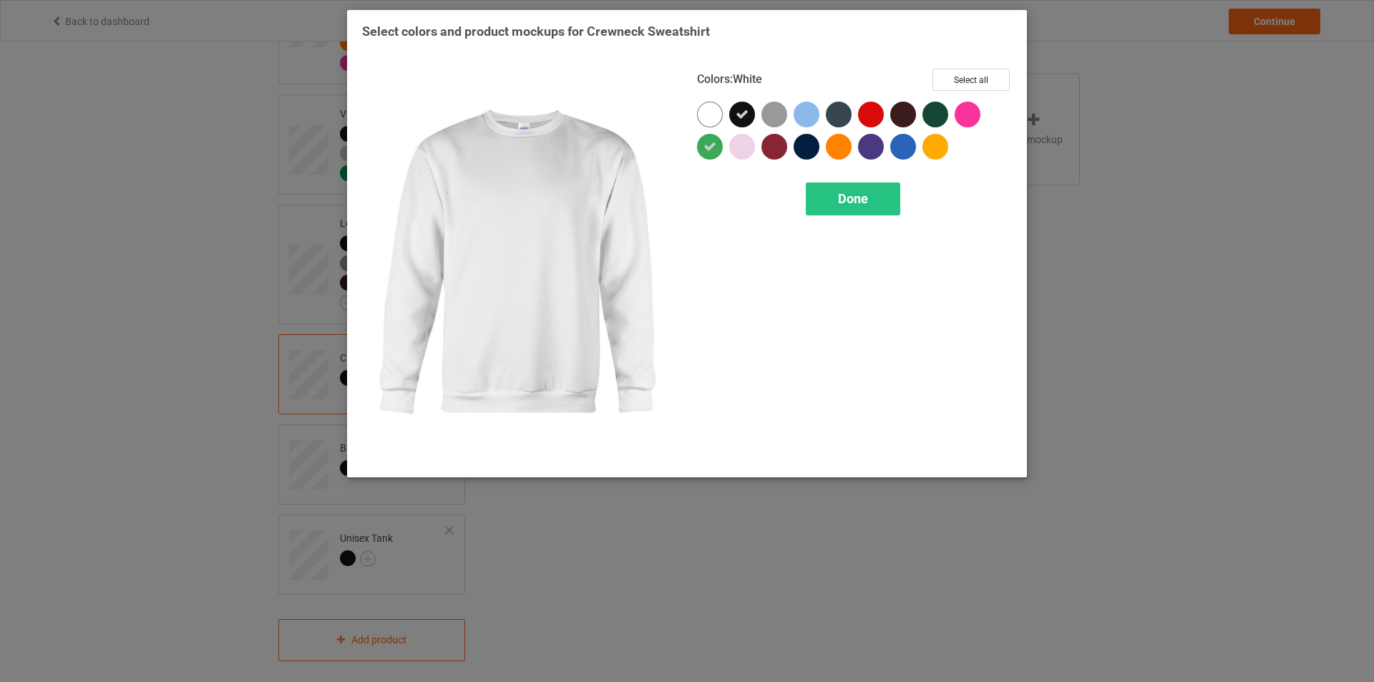
click at [712, 115] on div at bounding box center [710, 115] width 26 height 26
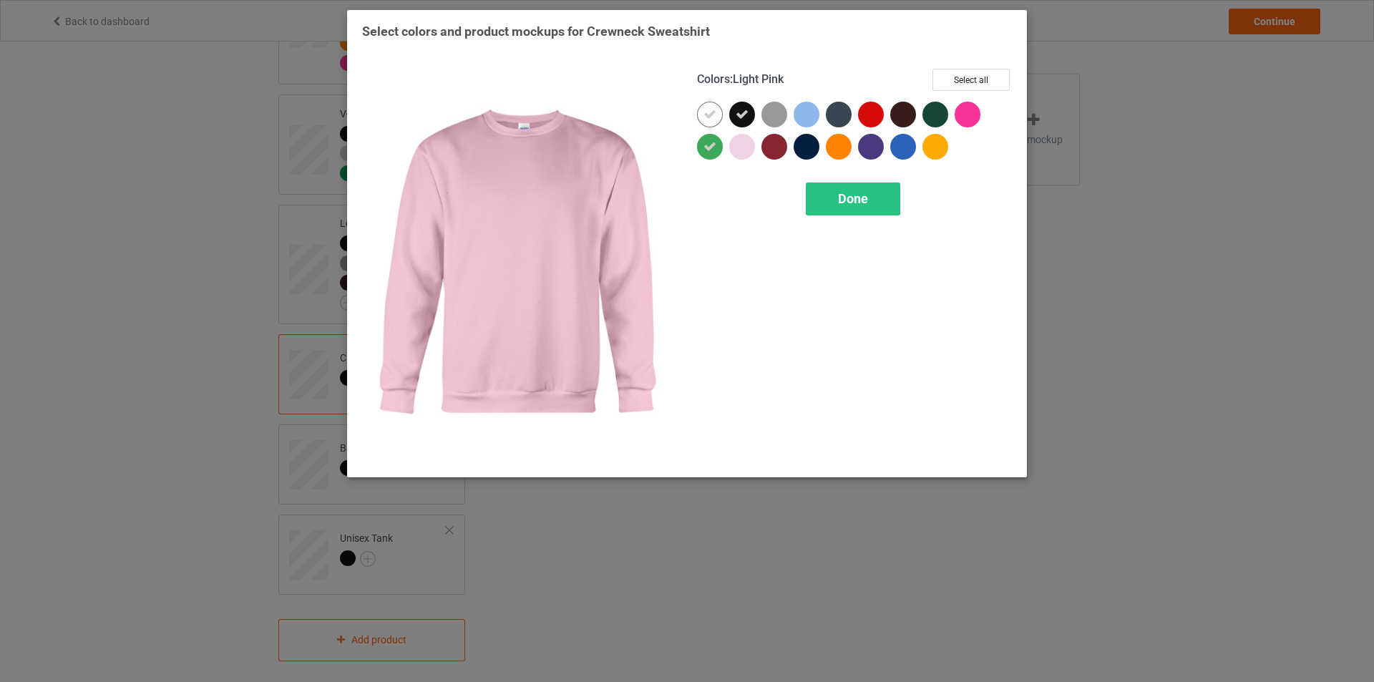
click at [750, 148] on div at bounding box center [742, 147] width 26 height 26
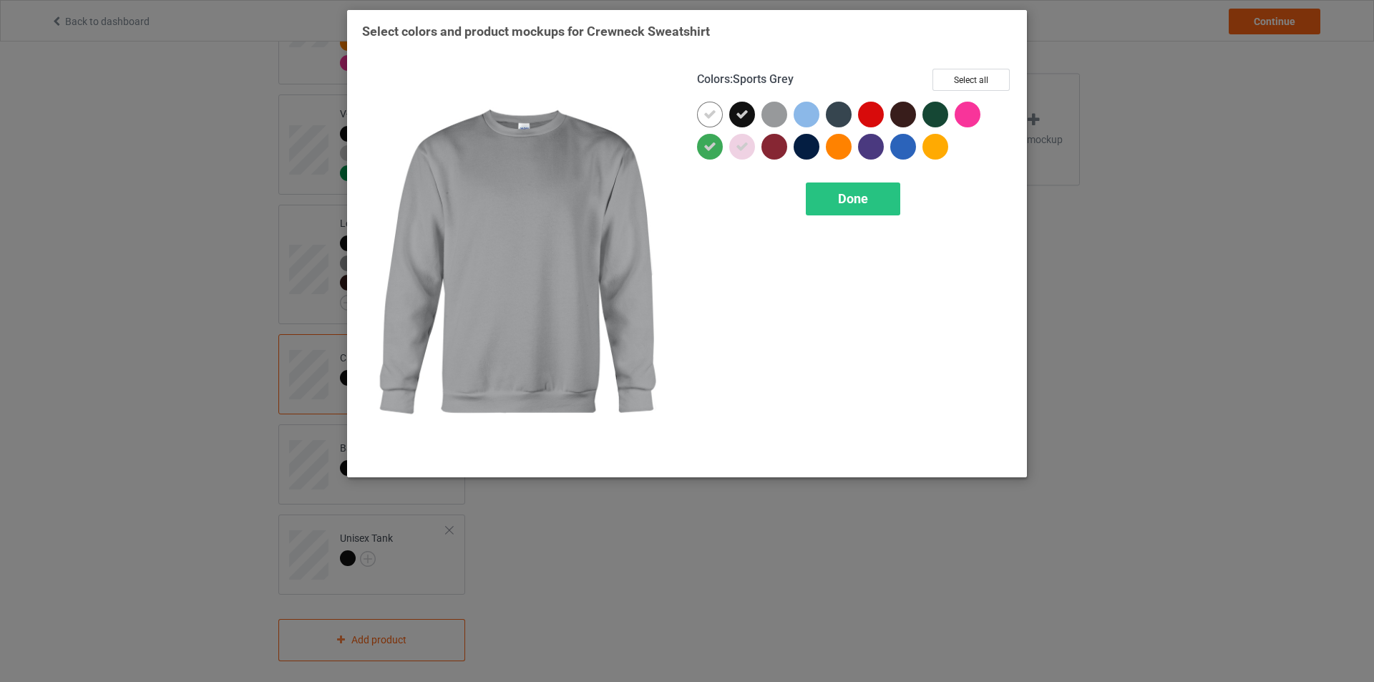
click at [776, 117] on div at bounding box center [775, 115] width 26 height 26
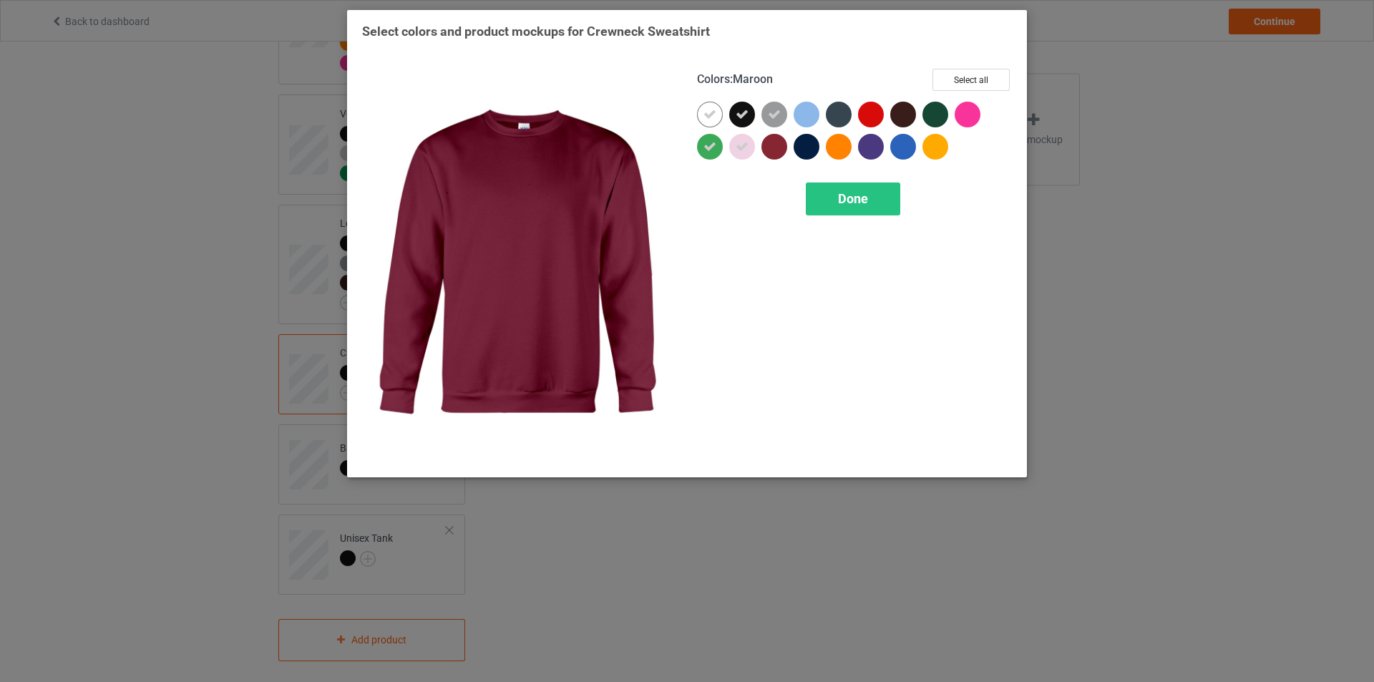
click at [780, 147] on div at bounding box center [775, 147] width 26 height 26
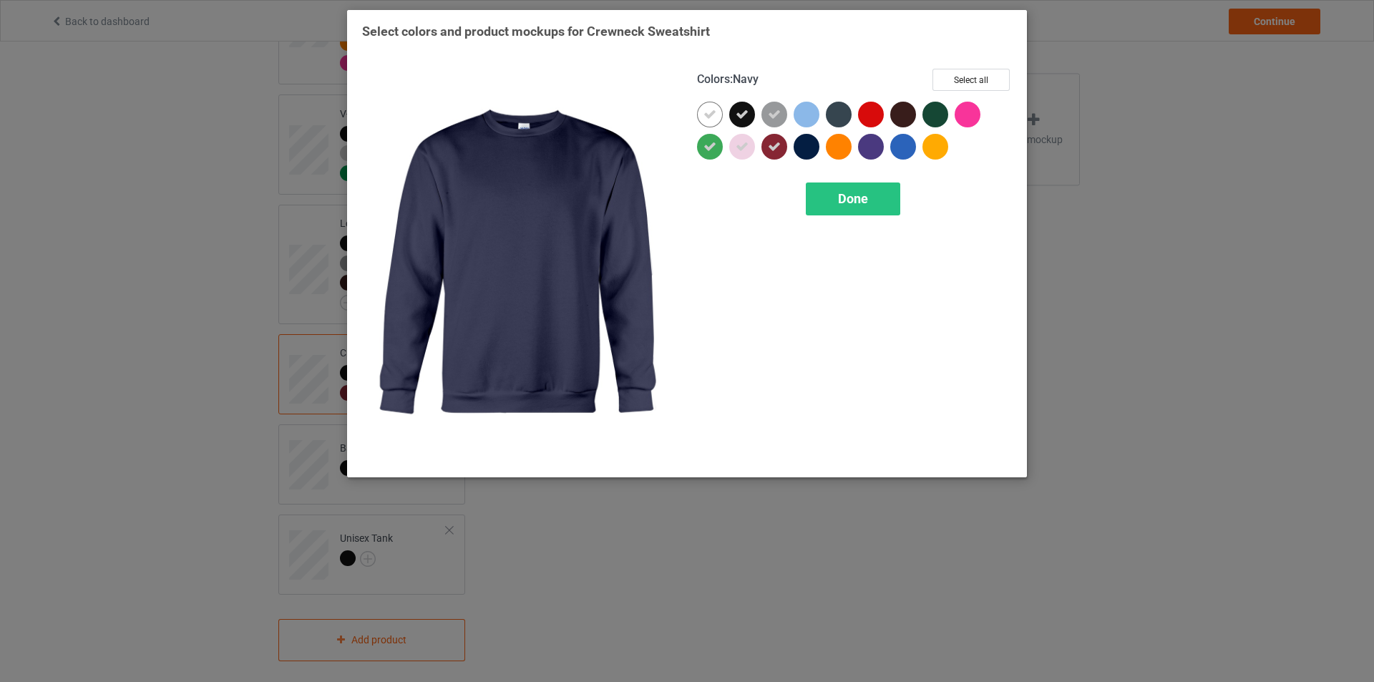
click at [802, 145] on div at bounding box center [807, 147] width 26 height 26
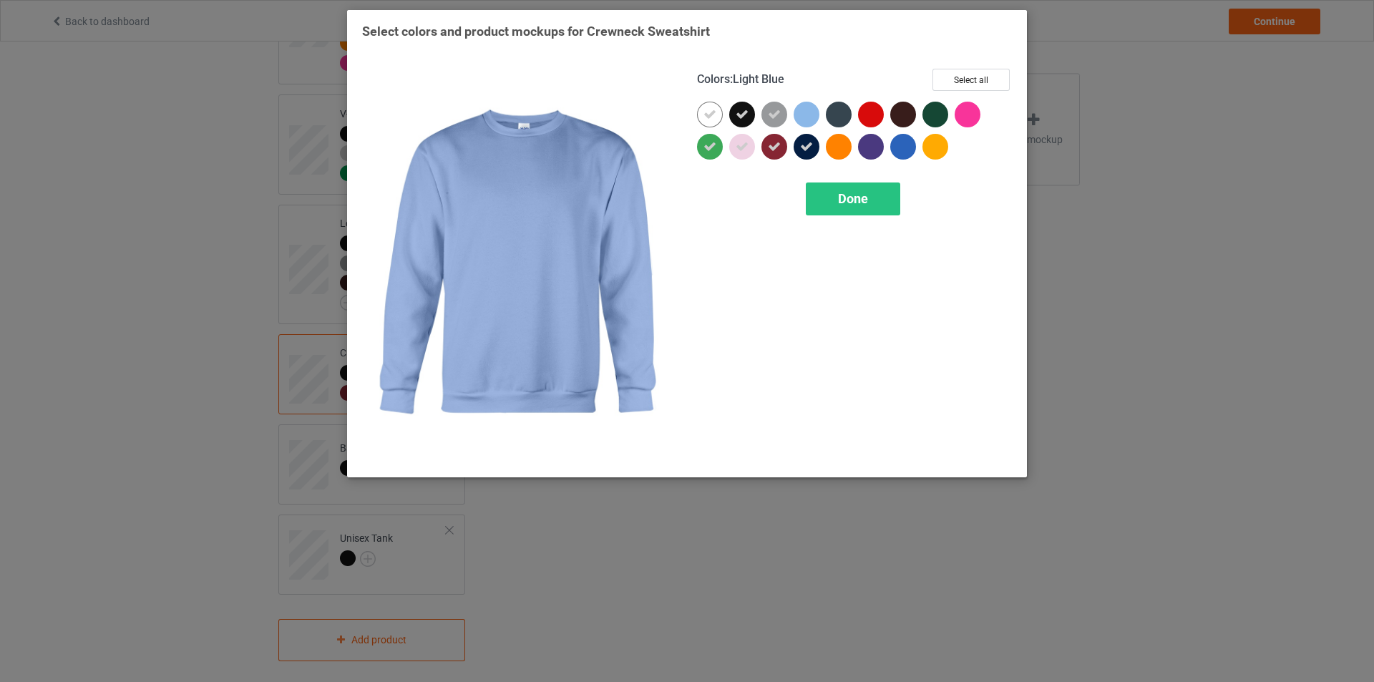
click at [807, 115] on div at bounding box center [807, 115] width 26 height 26
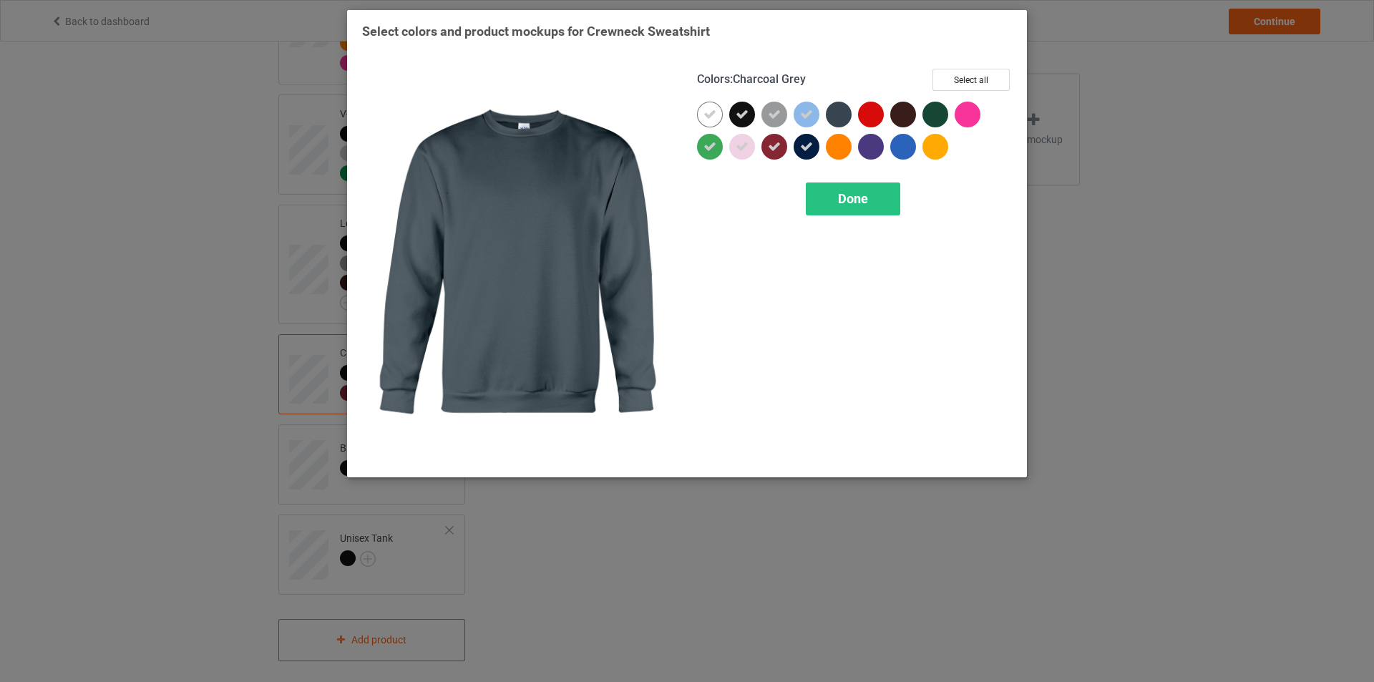
click at [837, 118] on div at bounding box center [839, 115] width 26 height 26
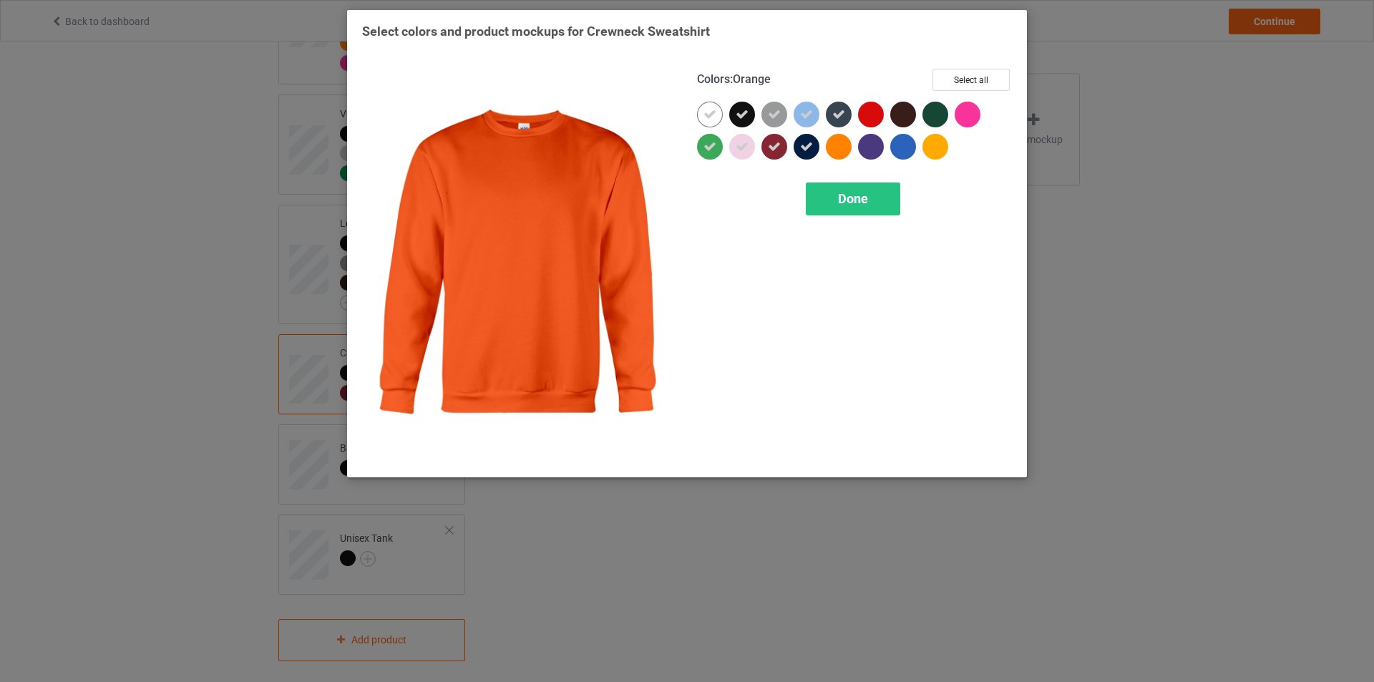
click at [832, 148] on div at bounding box center [839, 147] width 26 height 26
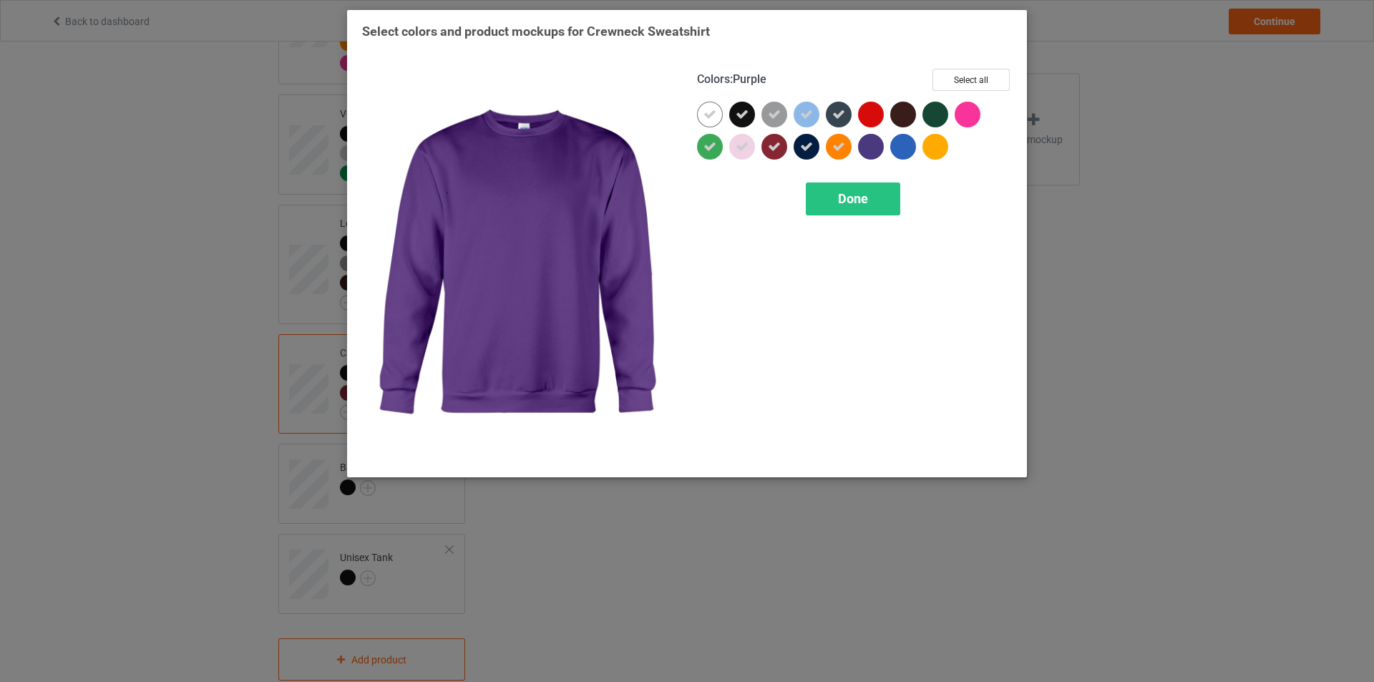
click at [867, 143] on div at bounding box center [871, 147] width 26 height 26
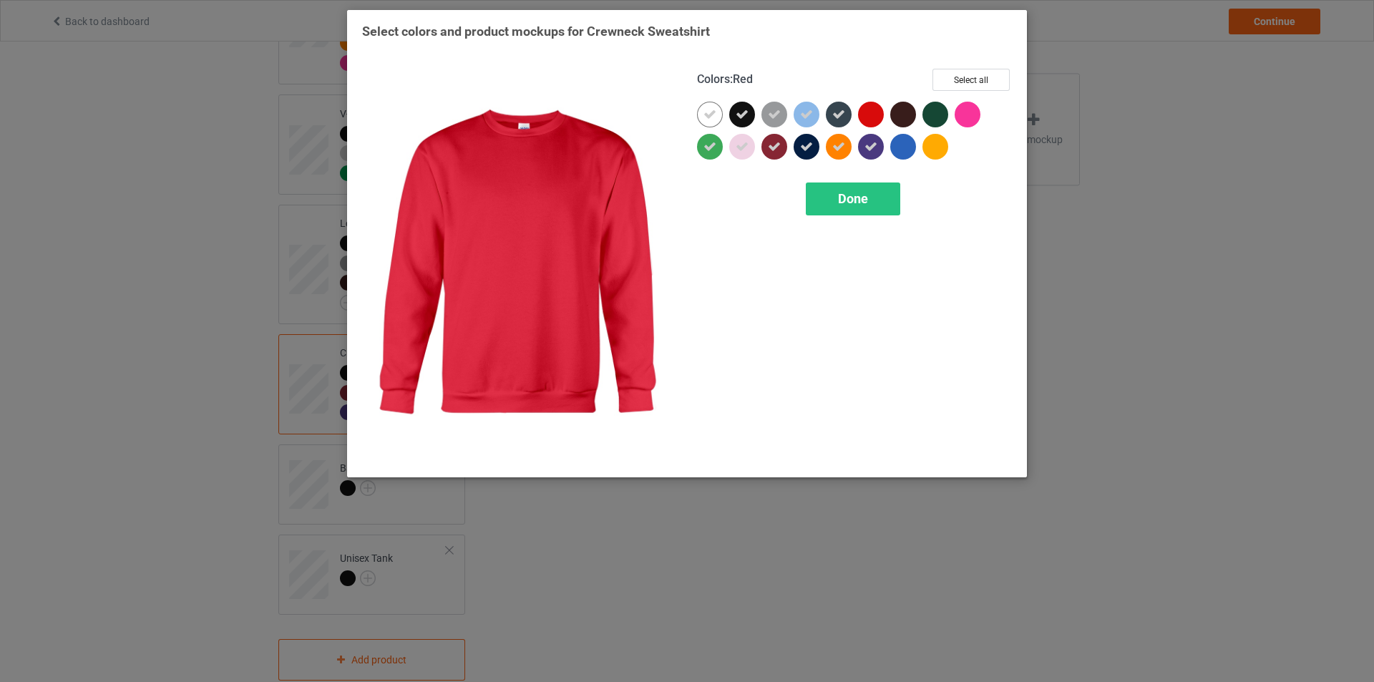
click at [868, 115] on div at bounding box center [871, 115] width 26 height 26
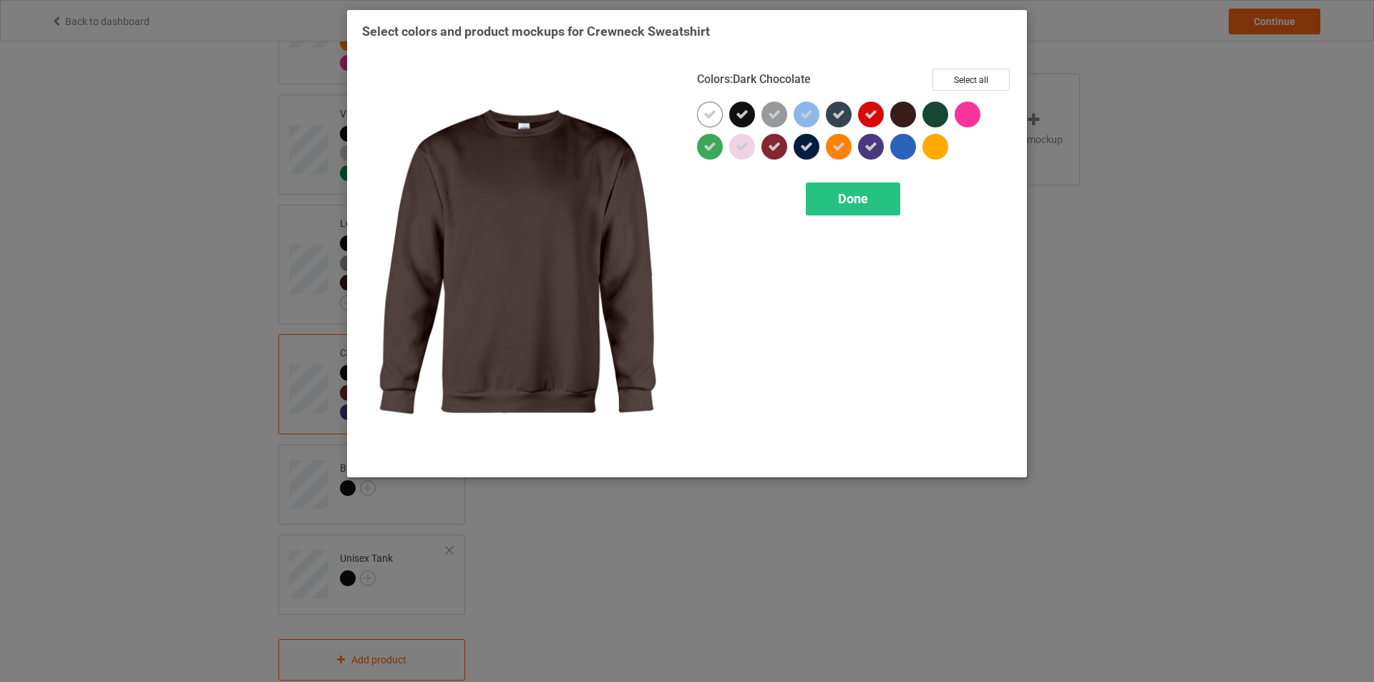
click at [908, 116] on div at bounding box center [903, 115] width 26 height 26
click at [906, 149] on div at bounding box center [903, 147] width 26 height 26
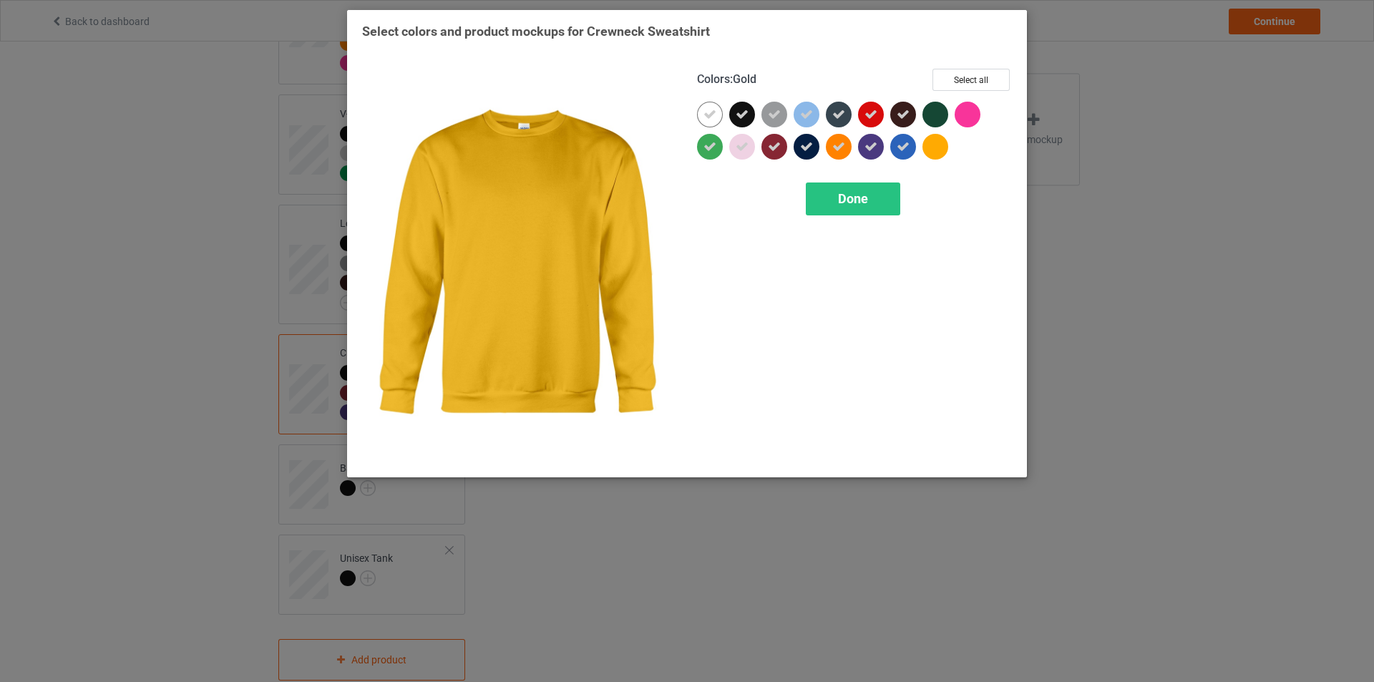
click at [943, 150] on div at bounding box center [936, 147] width 26 height 26
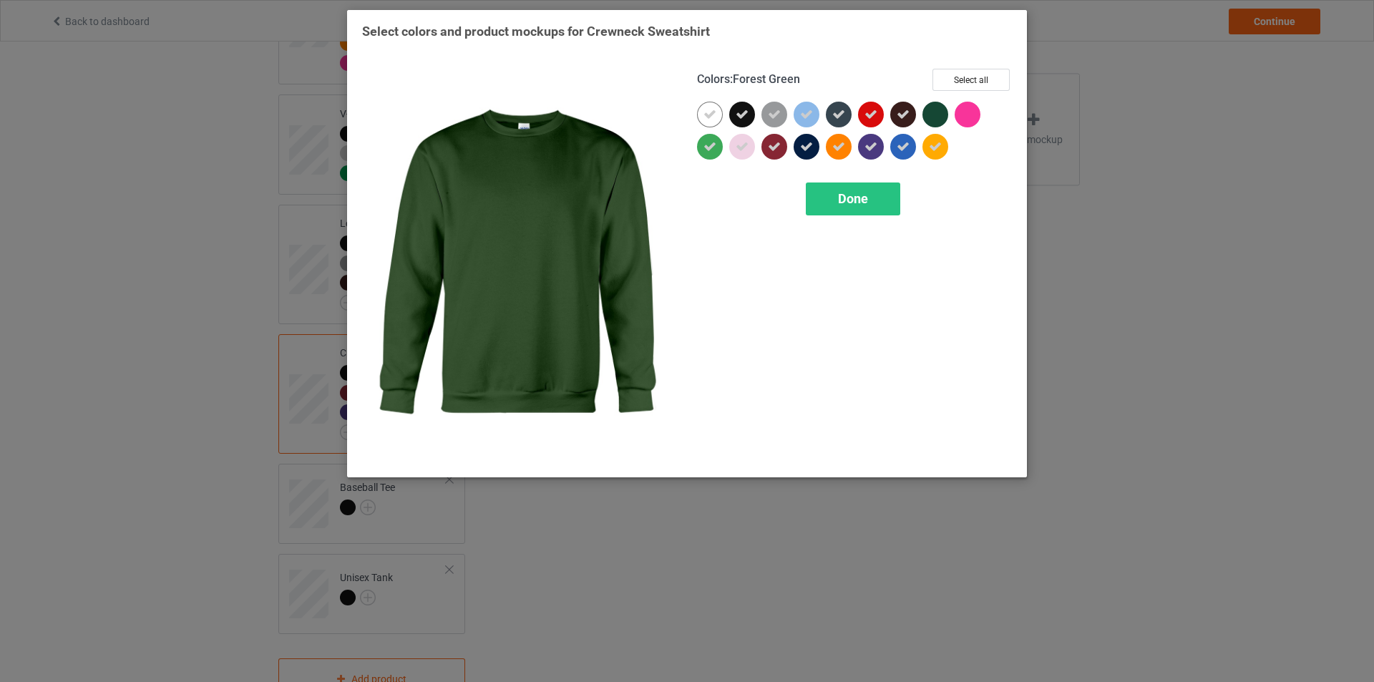
click at [940, 120] on div at bounding box center [936, 115] width 26 height 26
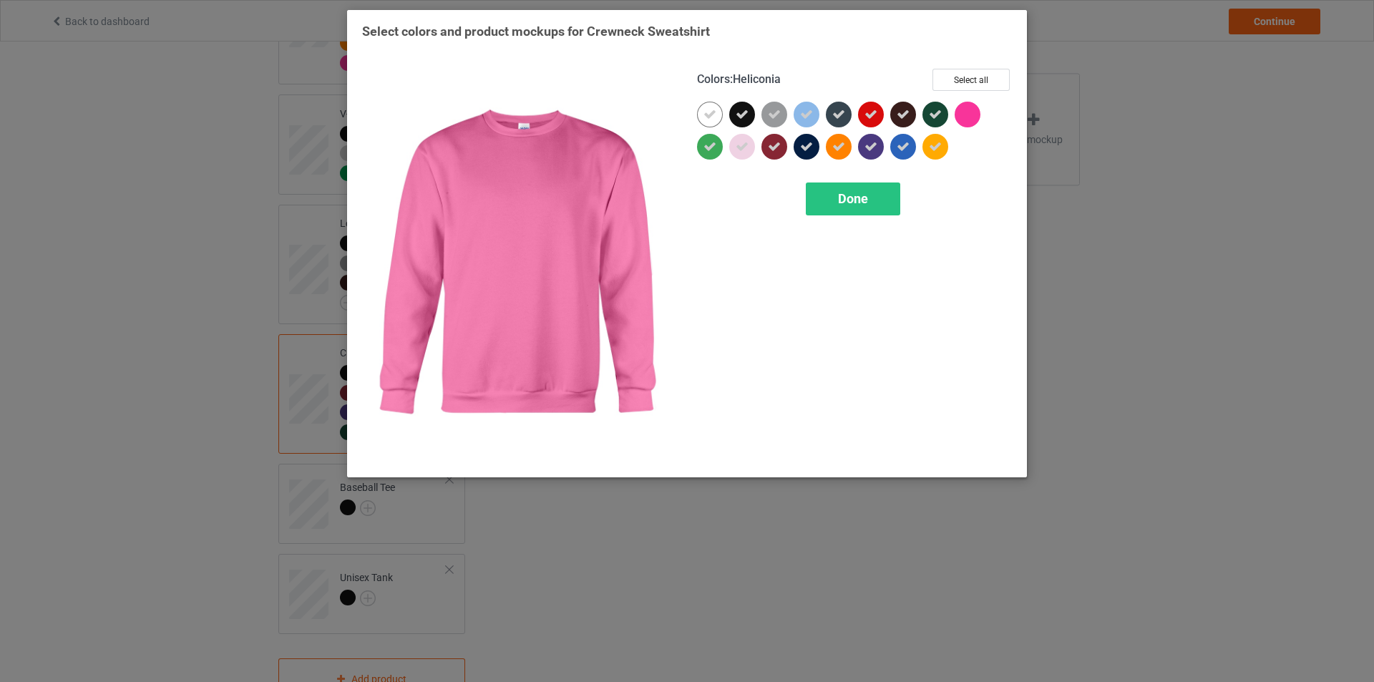
click at [973, 114] on div at bounding box center [968, 115] width 26 height 26
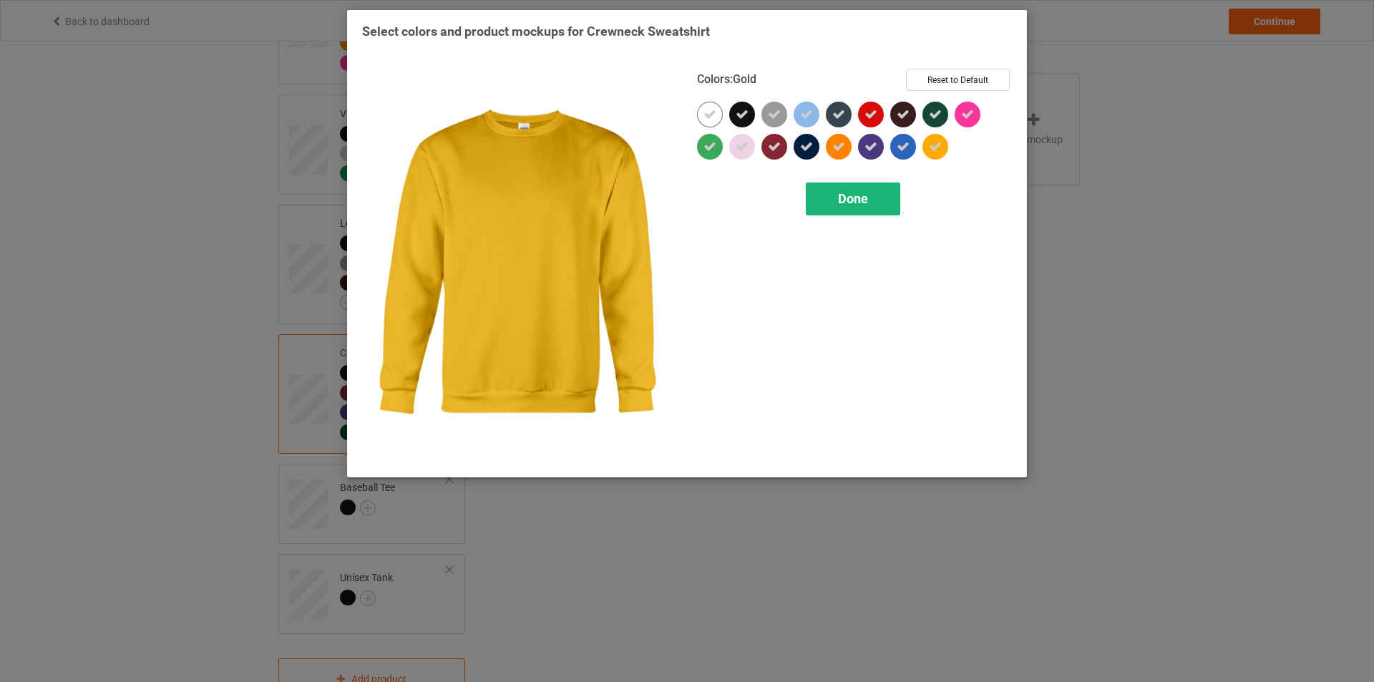
click at [885, 213] on div "Done" at bounding box center [853, 199] width 94 height 33
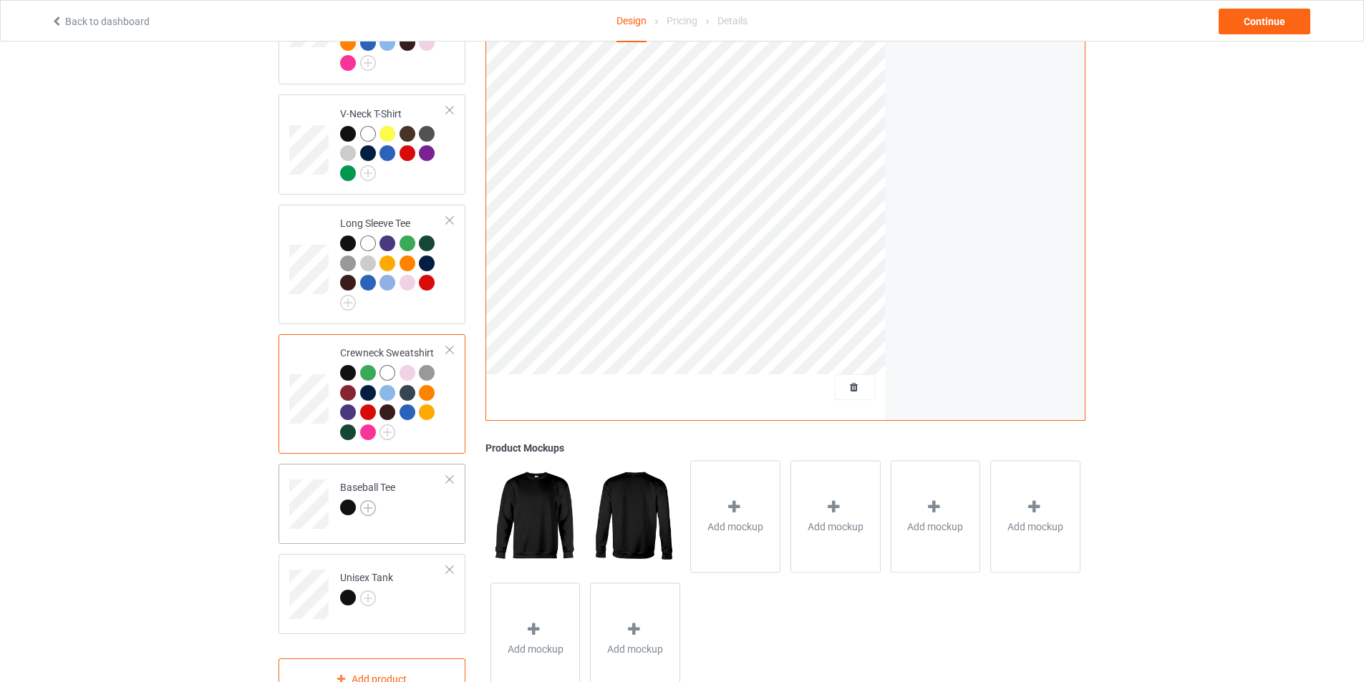
click at [369, 501] on img at bounding box center [368, 508] width 16 height 16
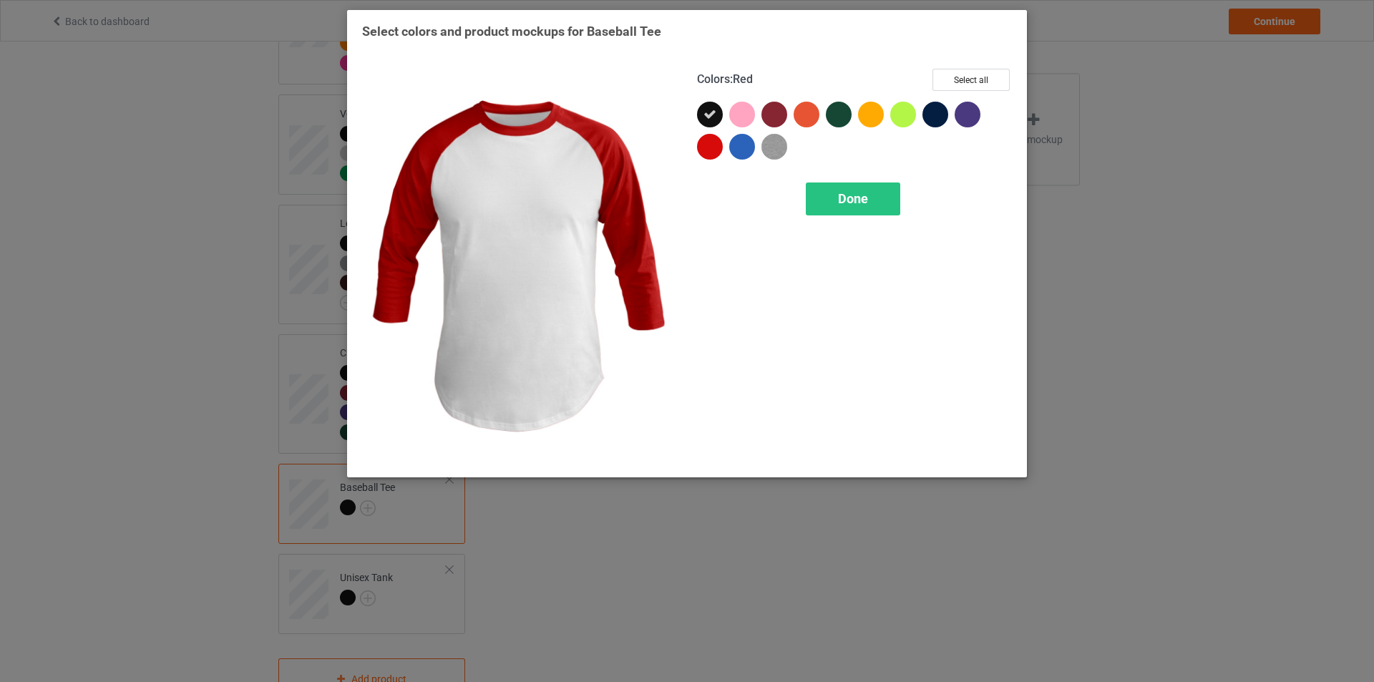
click at [722, 144] on div at bounding box center [710, 147] width 26 height 26
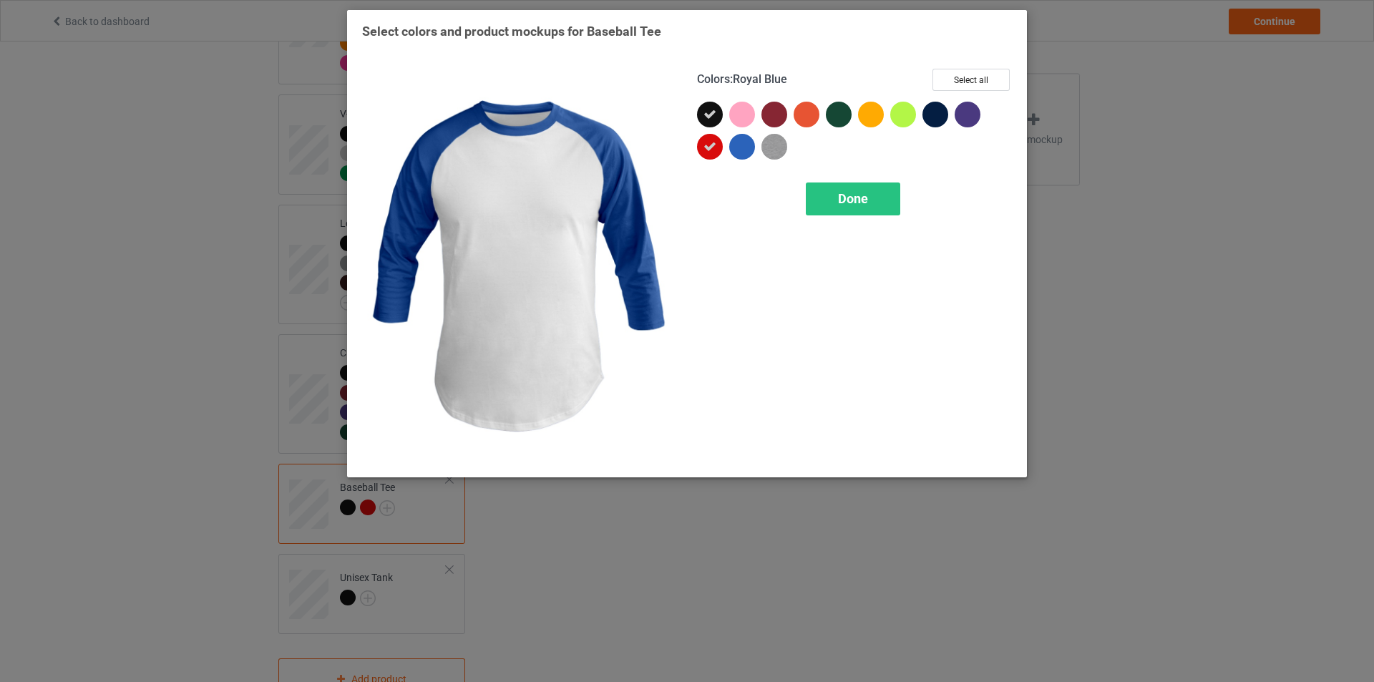
click at [744, 147] on div at bounding box center [742, 147] width 26 height 26
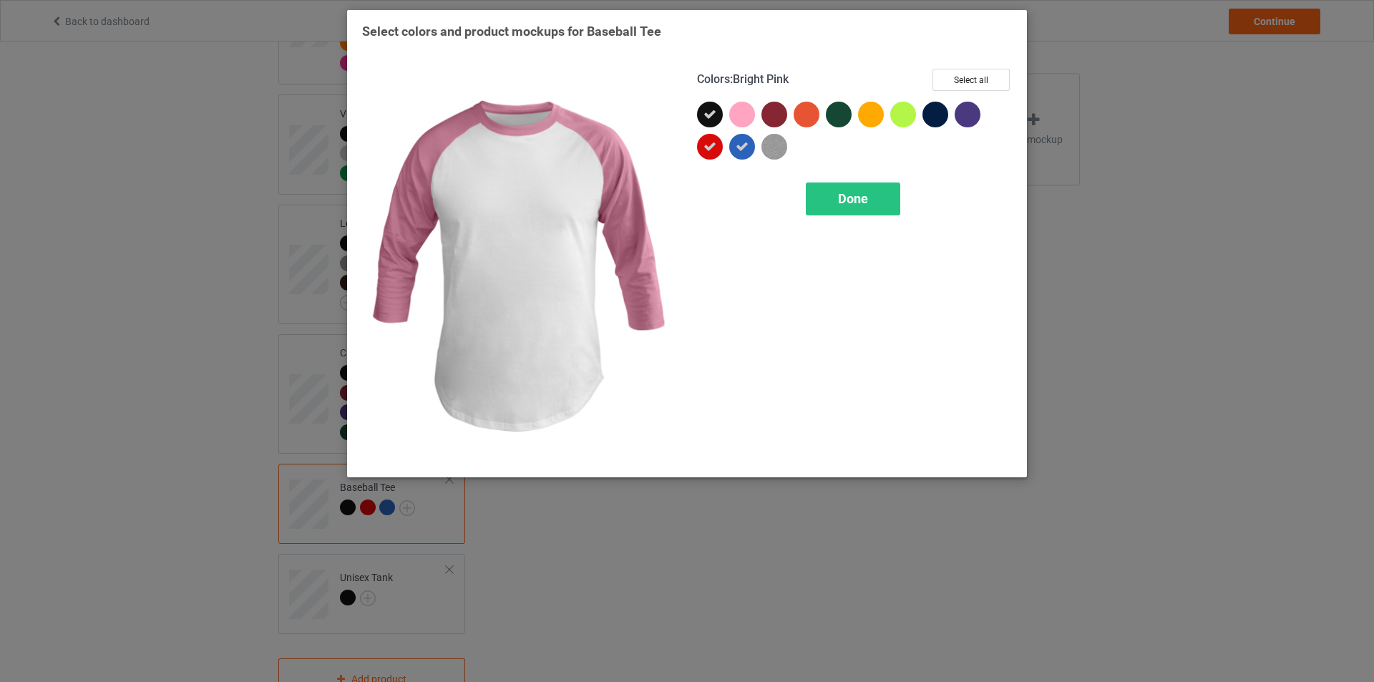
click at [753, 112] on div at bounding box center [742, 115] width 26 height 26
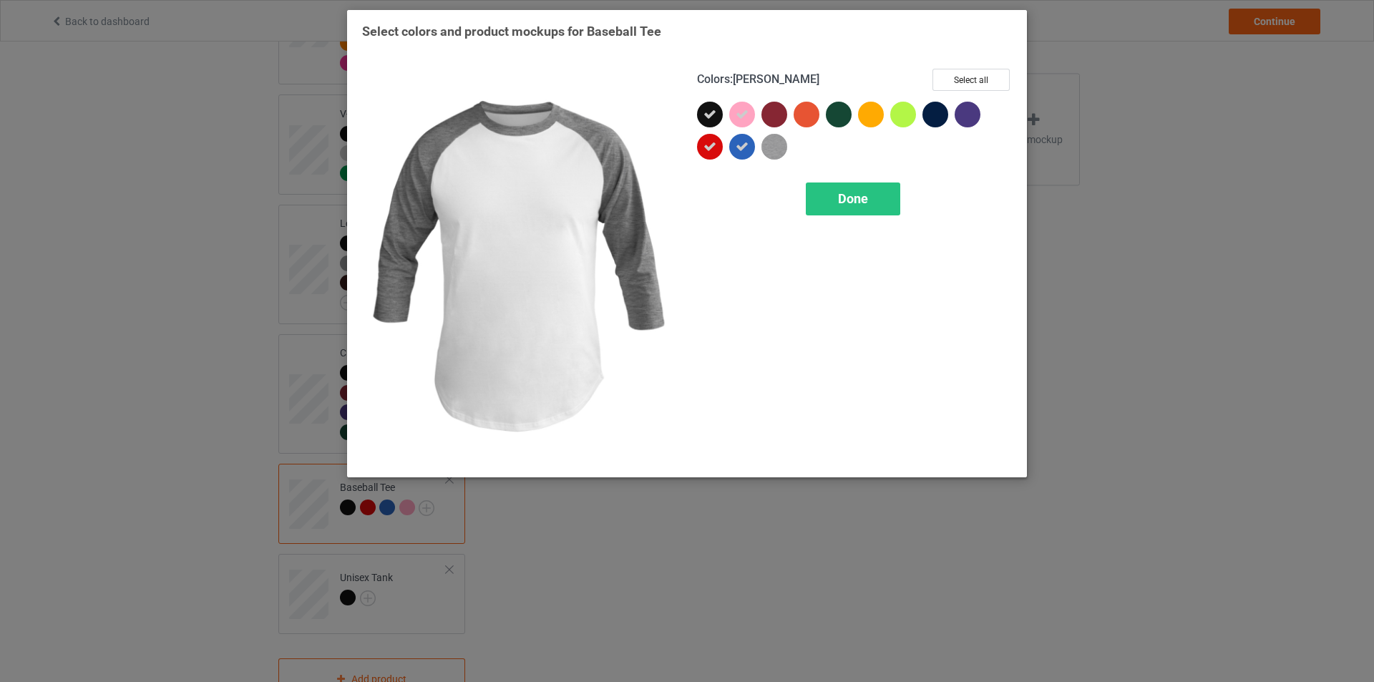
click at [772, 147] on img at bounding box center [775, 147] width 26 height 26
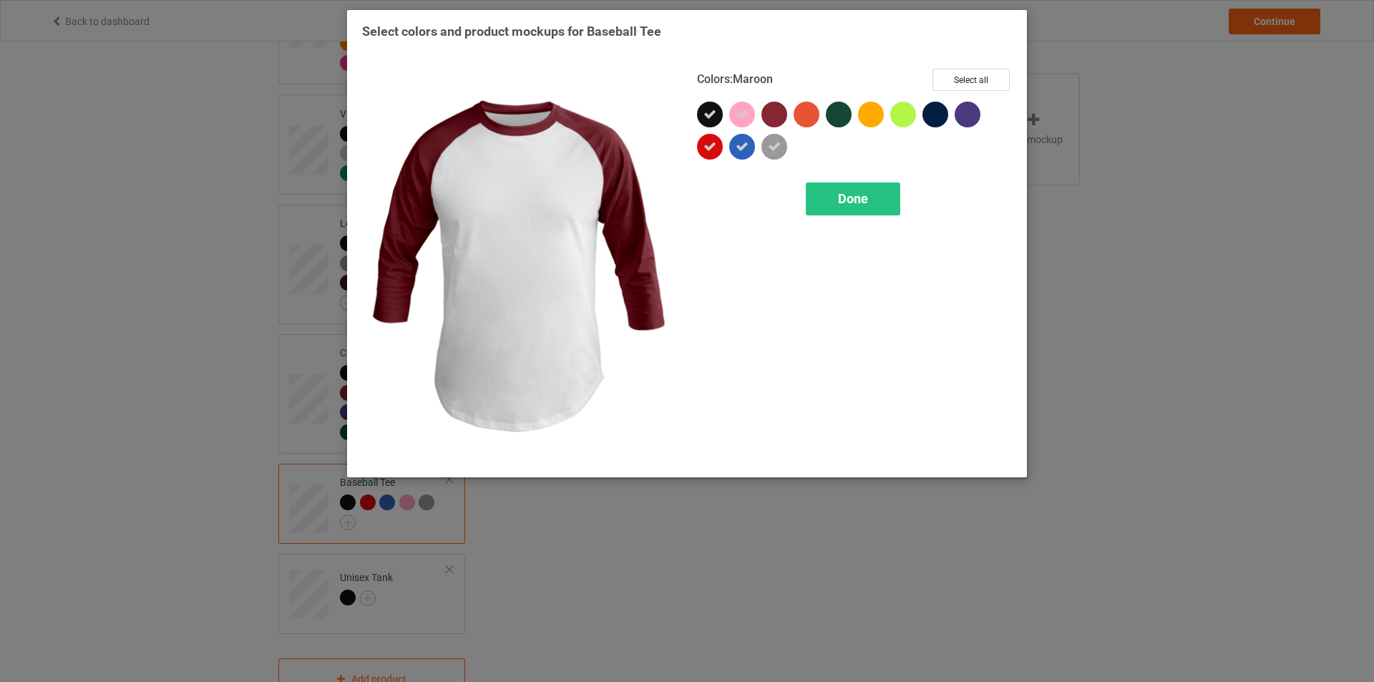
click at [782, 111] on div at bounding box center [775, 115] width 26 height 26
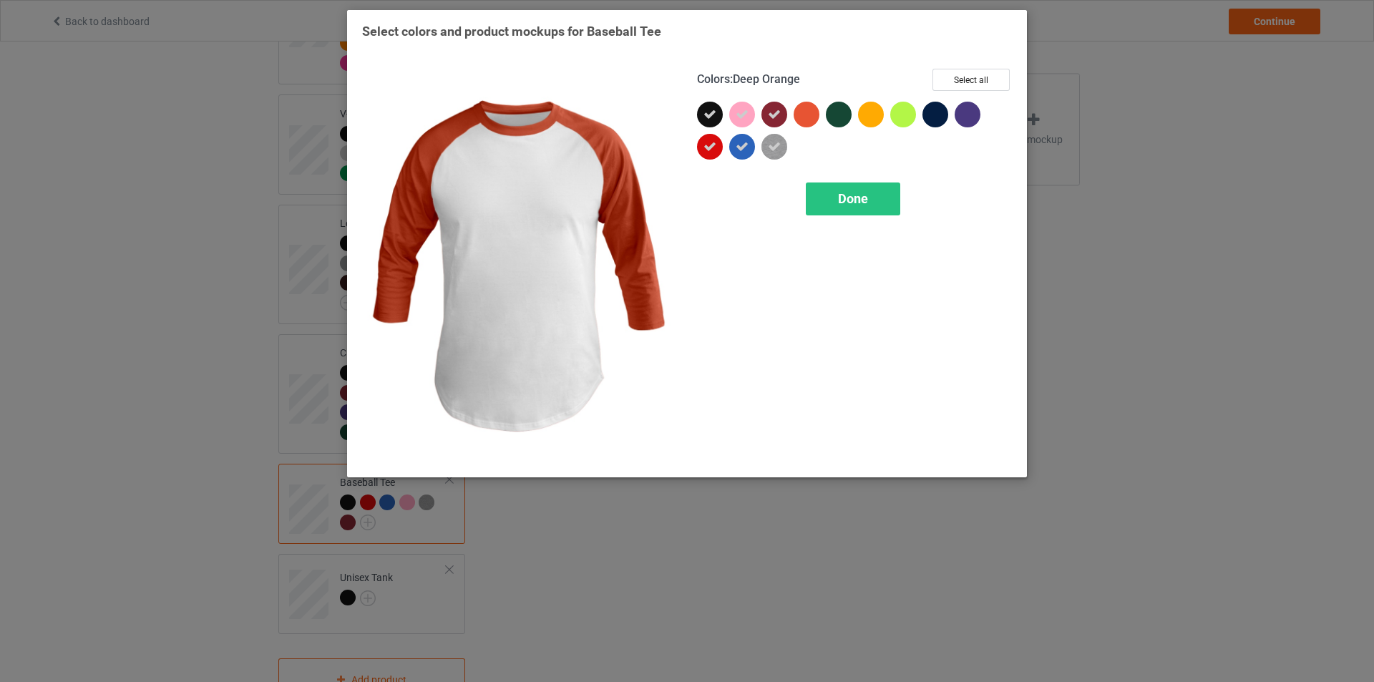
click at [807, 115] on div at bounding box center [807, 115] width 26 height 26
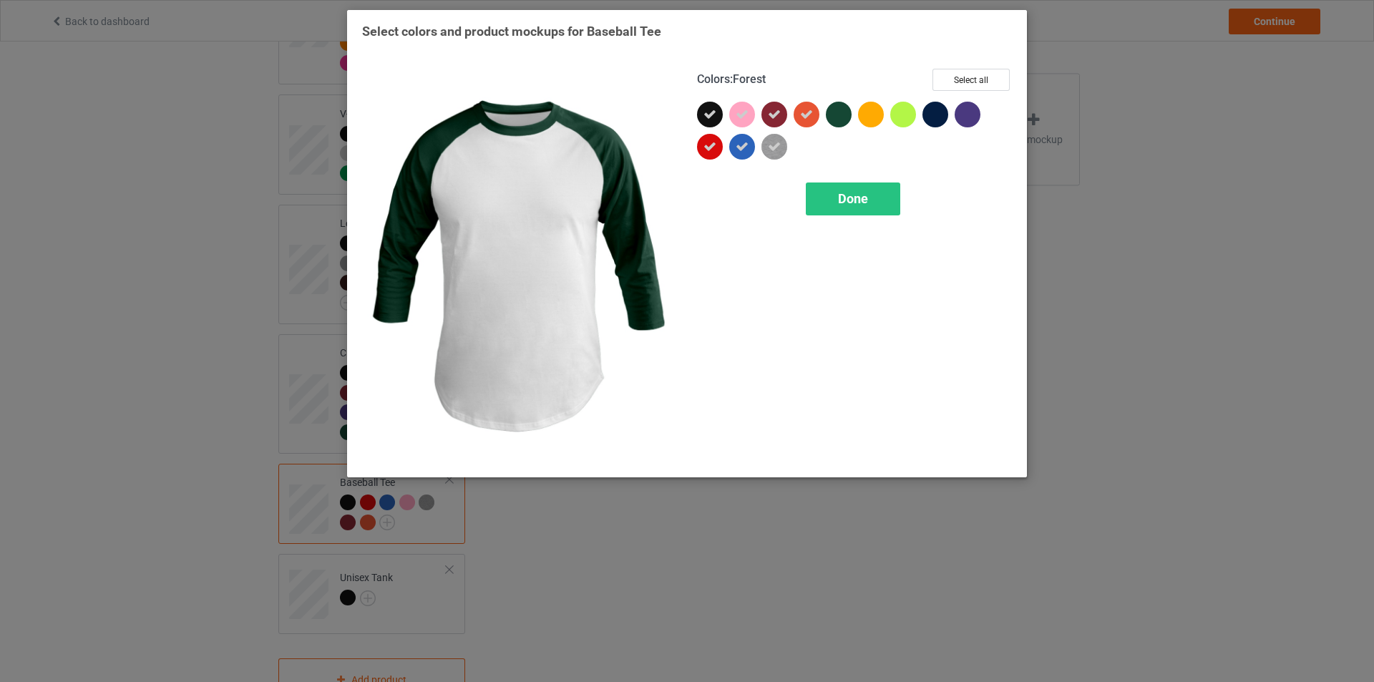
click at [838, 112] on div at bounding box center [839, 115] width 26 height 26
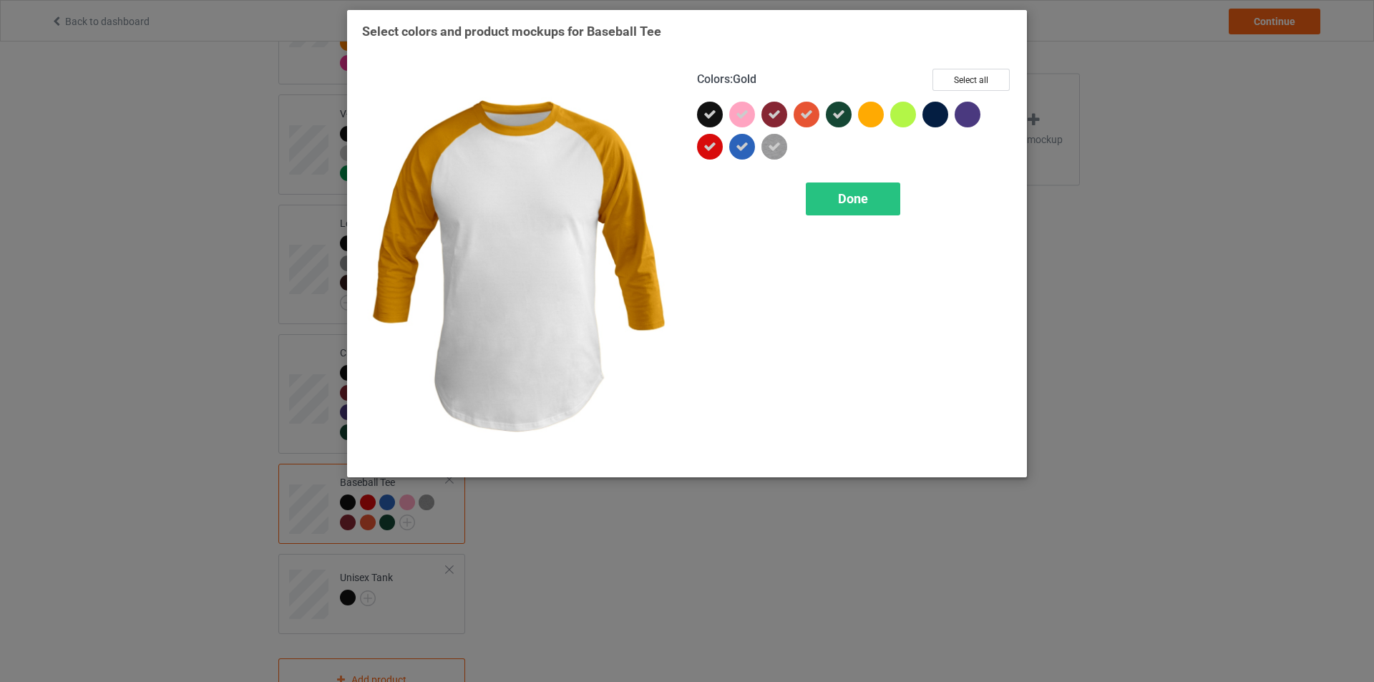
click at [869, 119] on div at bounding box center [871, 115] width 26 height 26
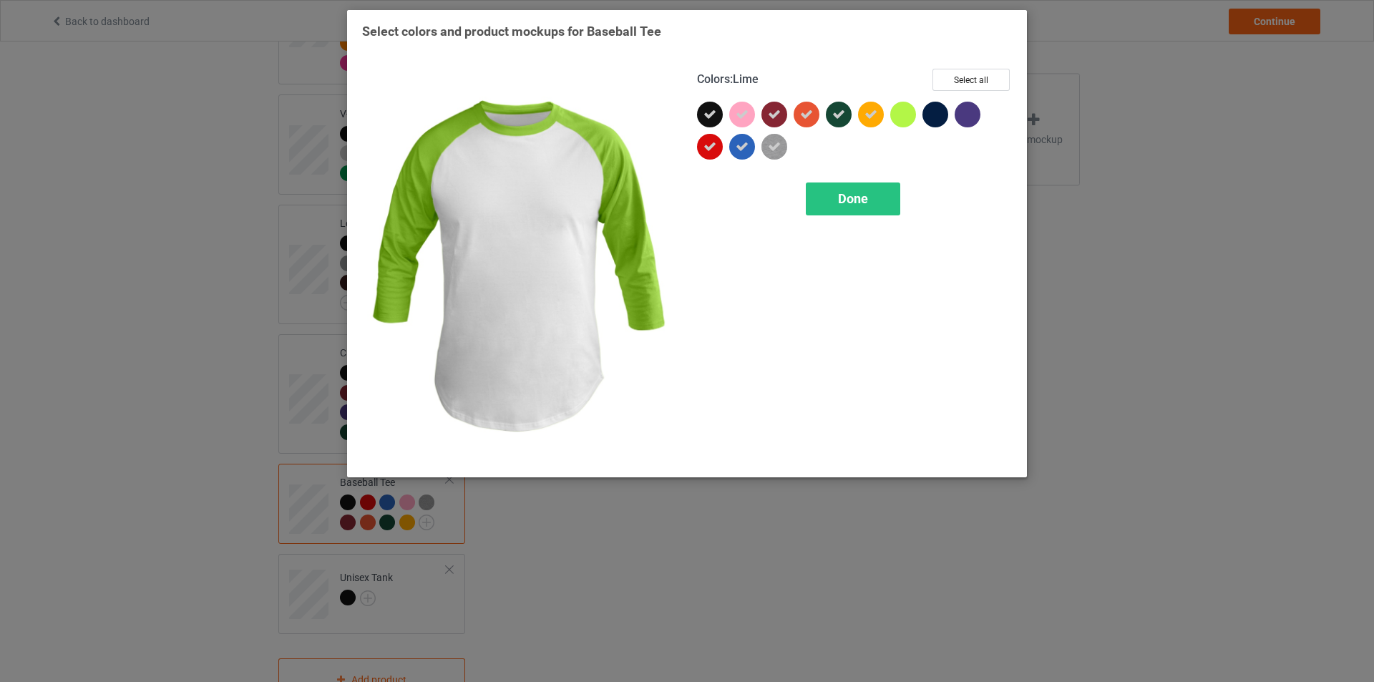
click at [904, 117] on div at bounding box center [903, 115] width 26 height 26
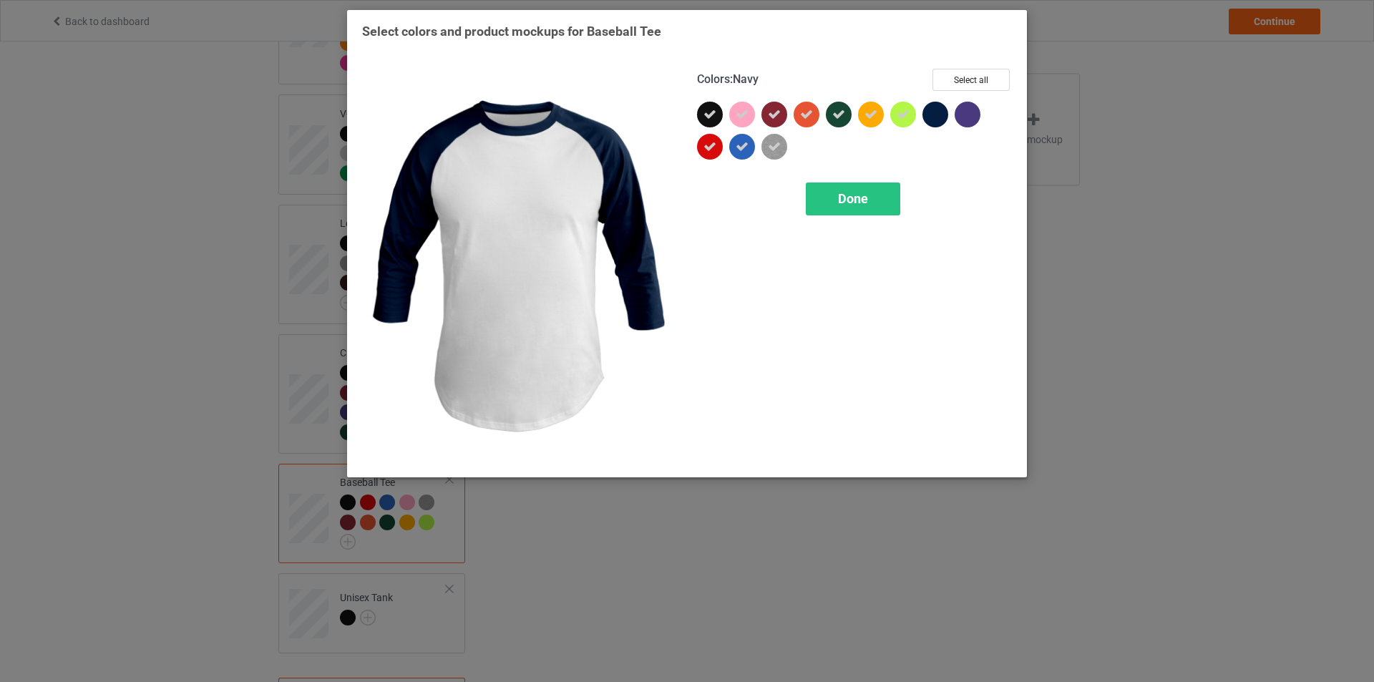
click at [935, 115] on div at bounding box center [936, 115] width 26 height 26
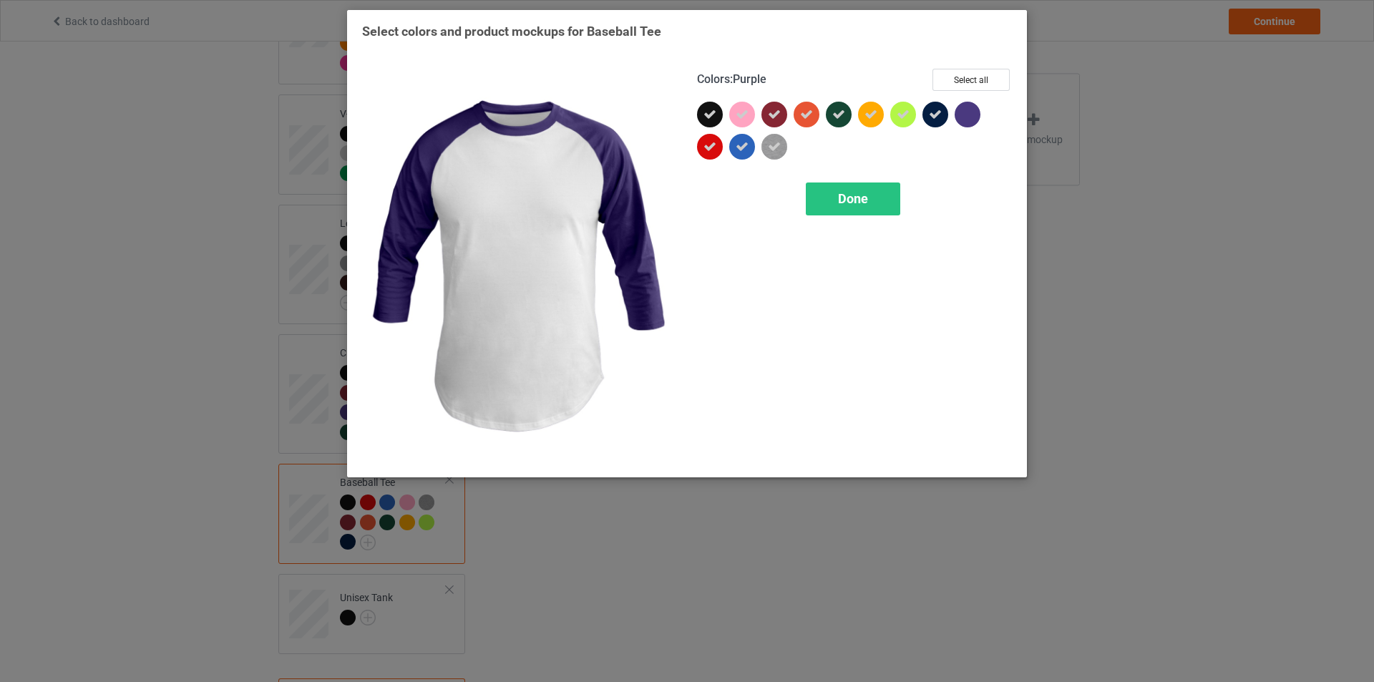
click at [963, 115] on div at bounding box center [968, 115] width 26 height 26
click at [869, 211] on div "Done" at bounding box center [853, 199] width 94 height 33
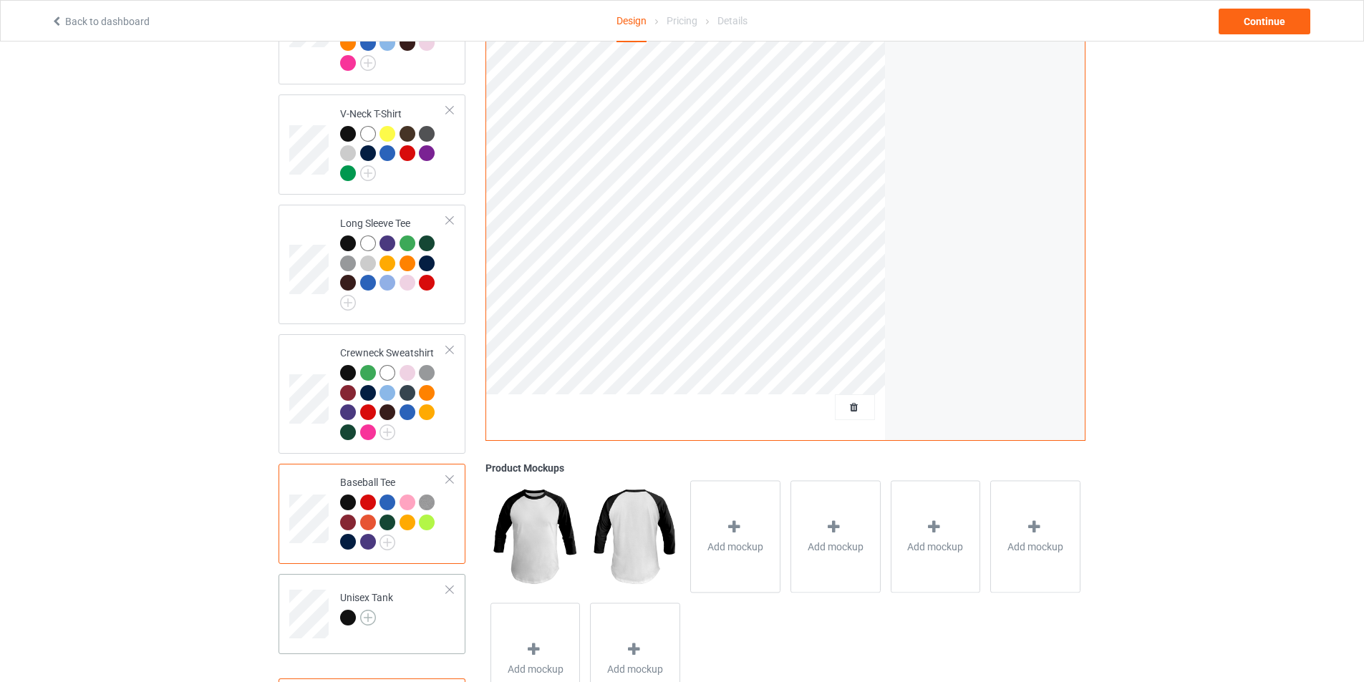
click at [368, 611] on img at bounding box center [368, 618] width 16 height 16
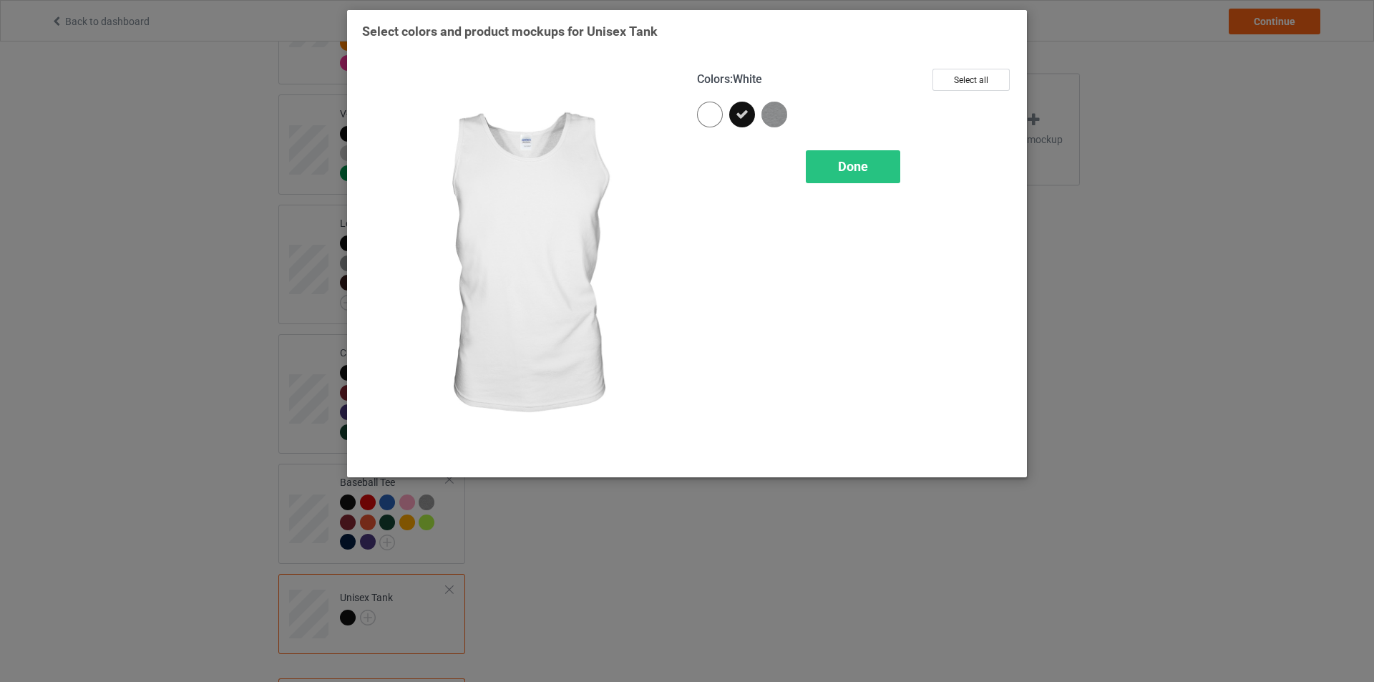
click at [712, 117] on div at bounding box center [710, 115] width 26 height 26
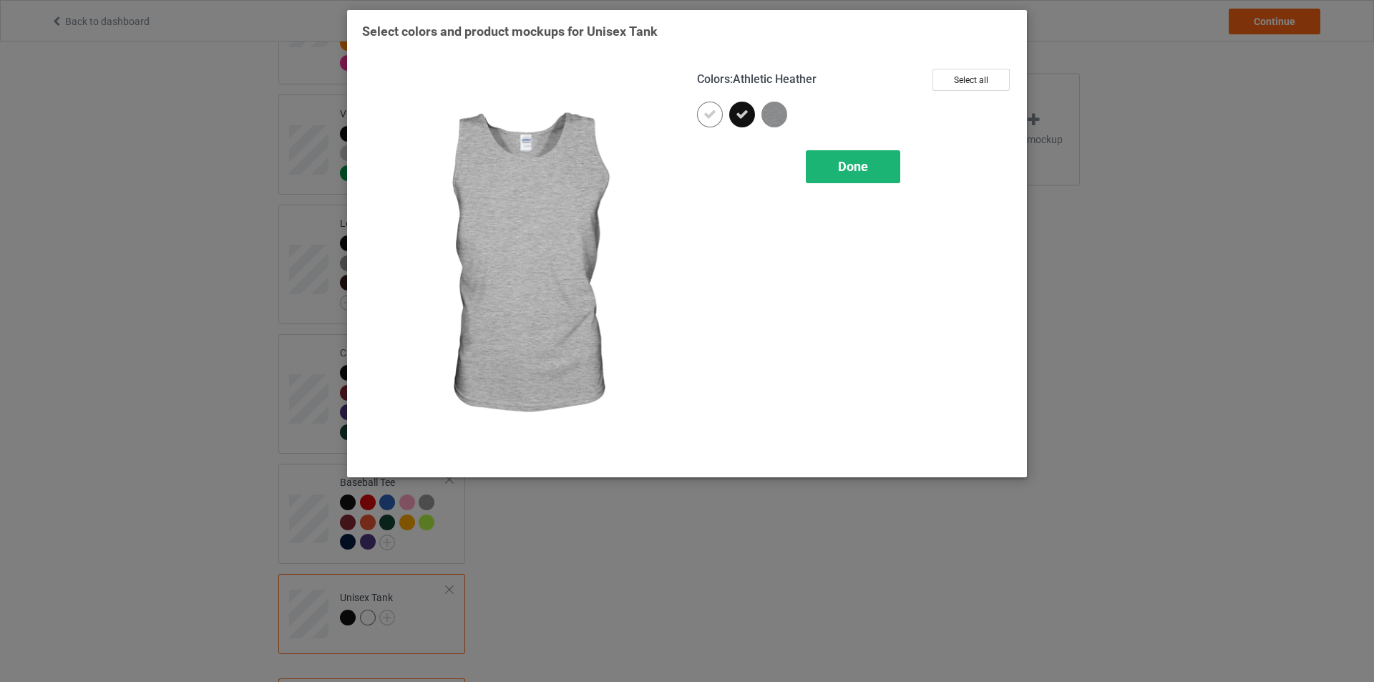
click at [845, 171] on span "Done" at bounding box center [853, 166] width 30 height 15
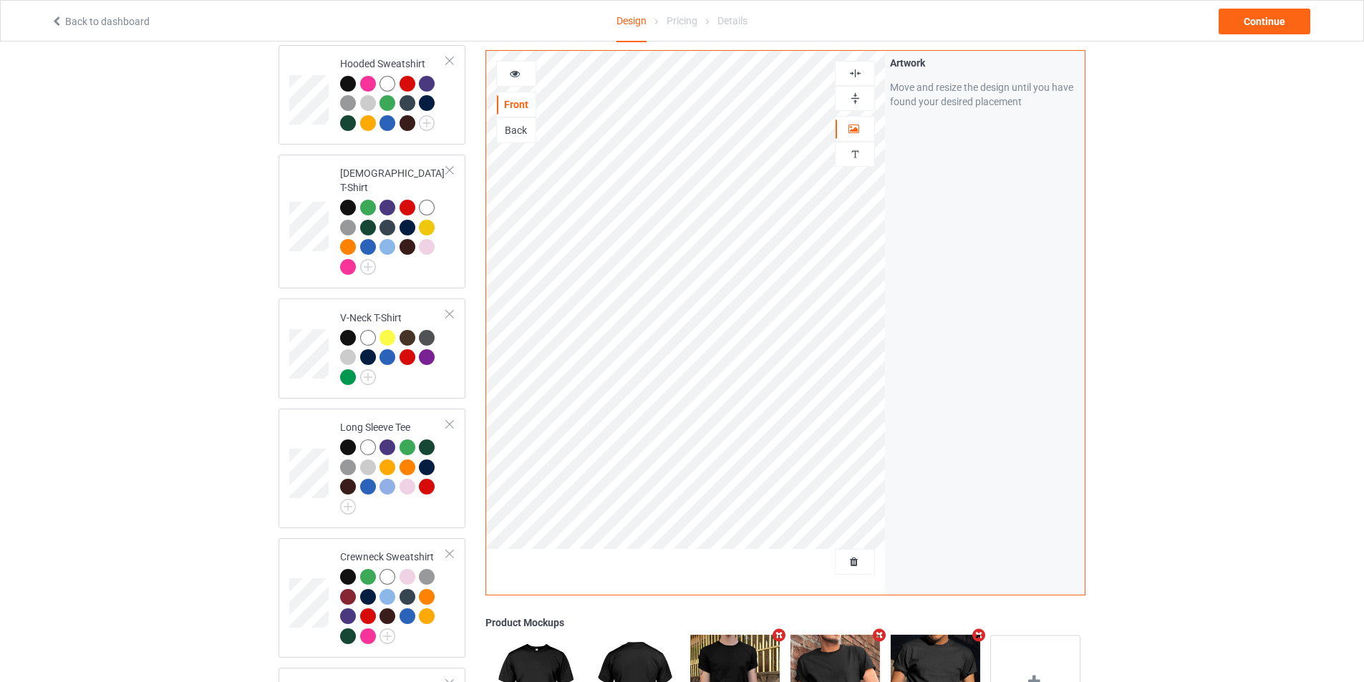
scroll to position [573, 0]
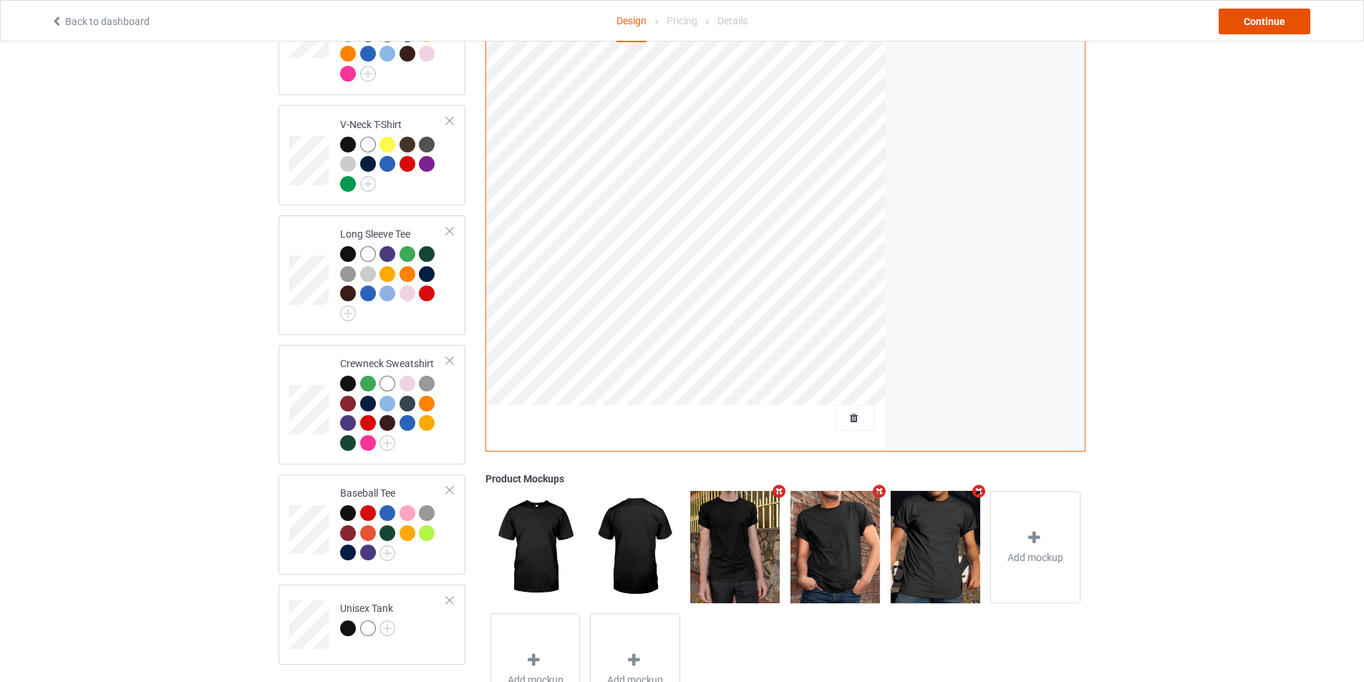
click at [1278, 26] on div "Continue" at bounding box center [1264, 22] width 92 height 26
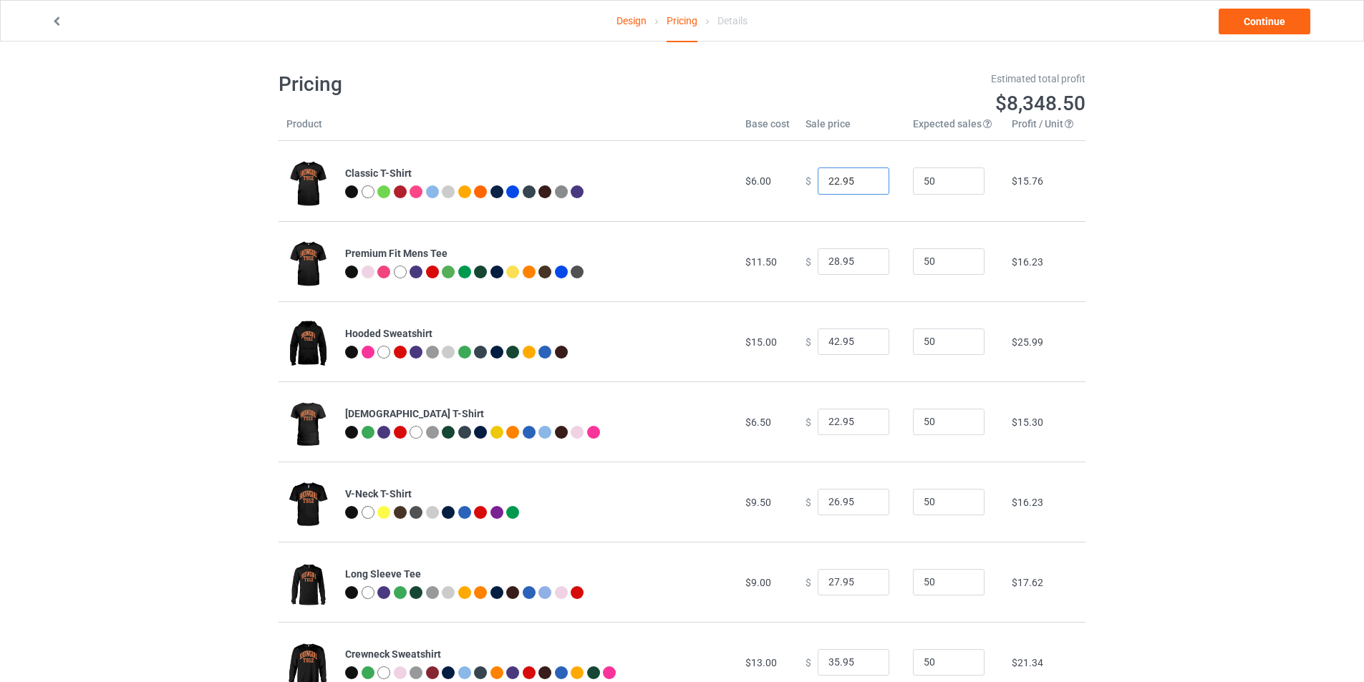
click at [830, 187] on input "22.95" at bounding box center [853, 180] width 72 height 27
type input "24.95"
click at [830, 266] on input "28.95" at bounding box center [853, 261] width 72 height 27
type input "29.95"
click at [830, 343] on input "42.95" at bounding box center [853, 342] width 72 height 27
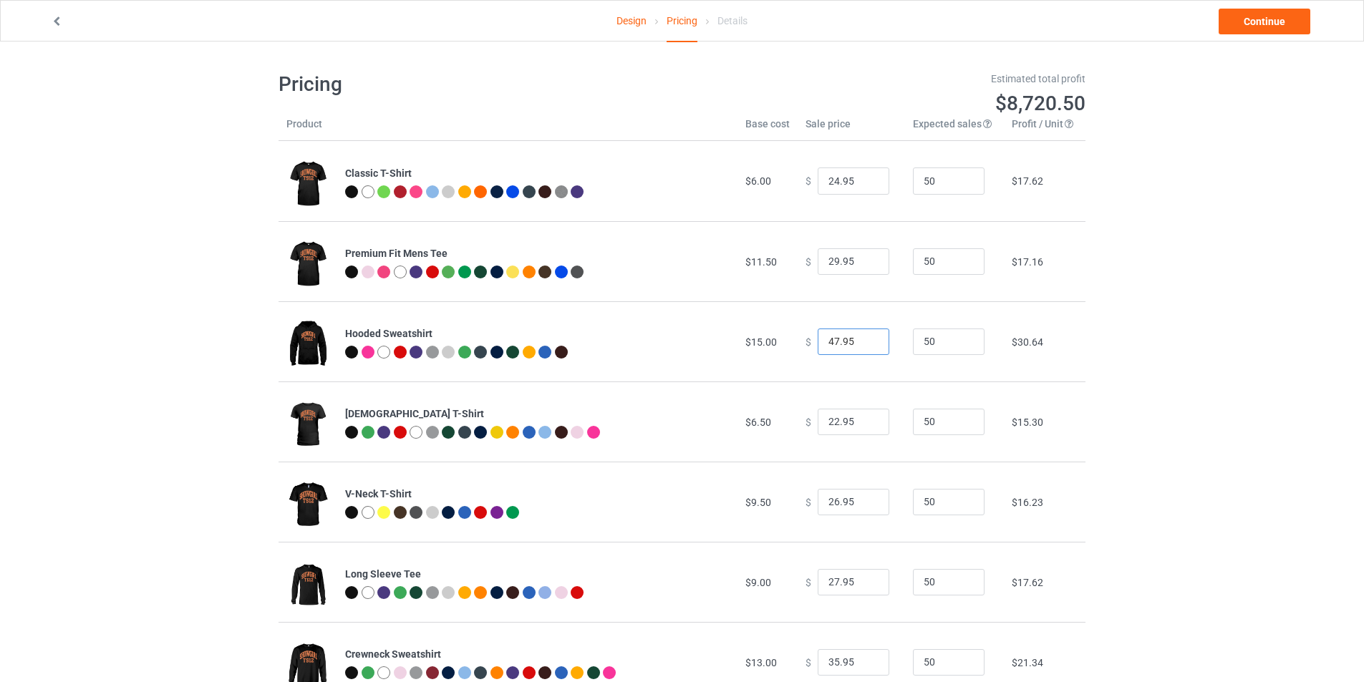
type input "47.95"
click at [827, 421] on input "22.95" at bounding box center [853, 422] width 72 height 27
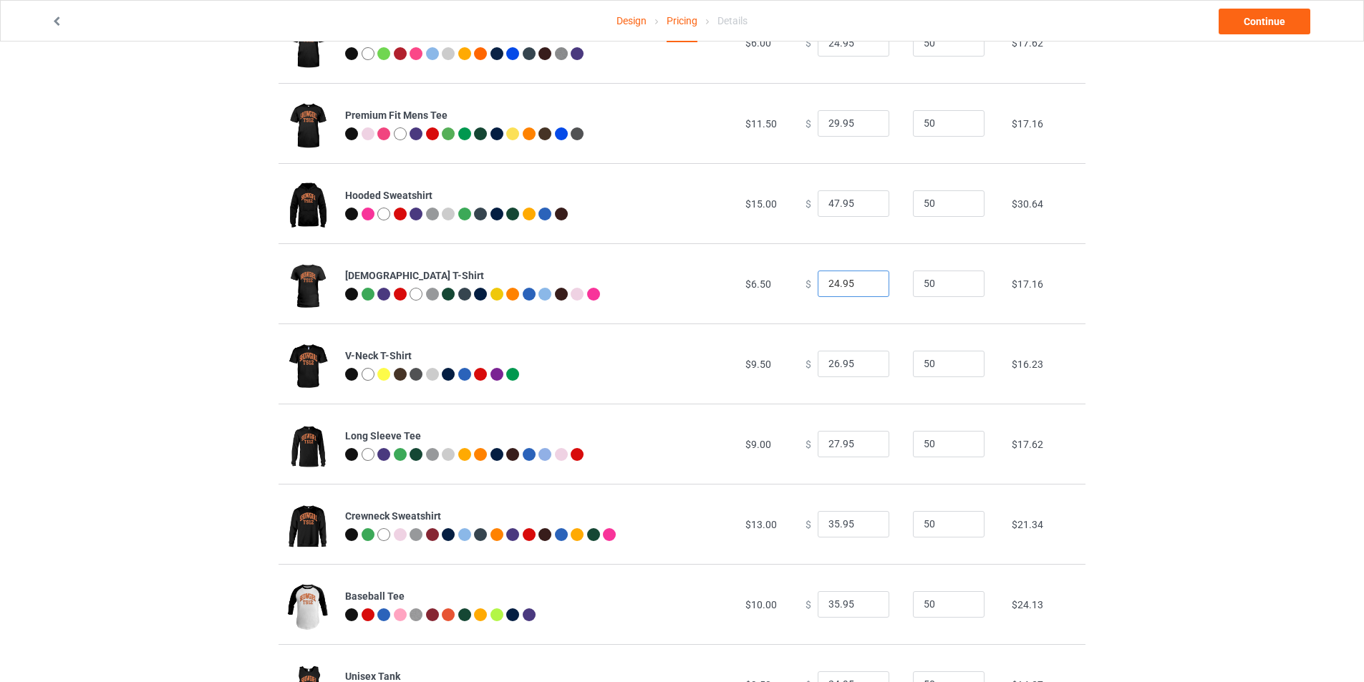
scroll to position [143, 0]
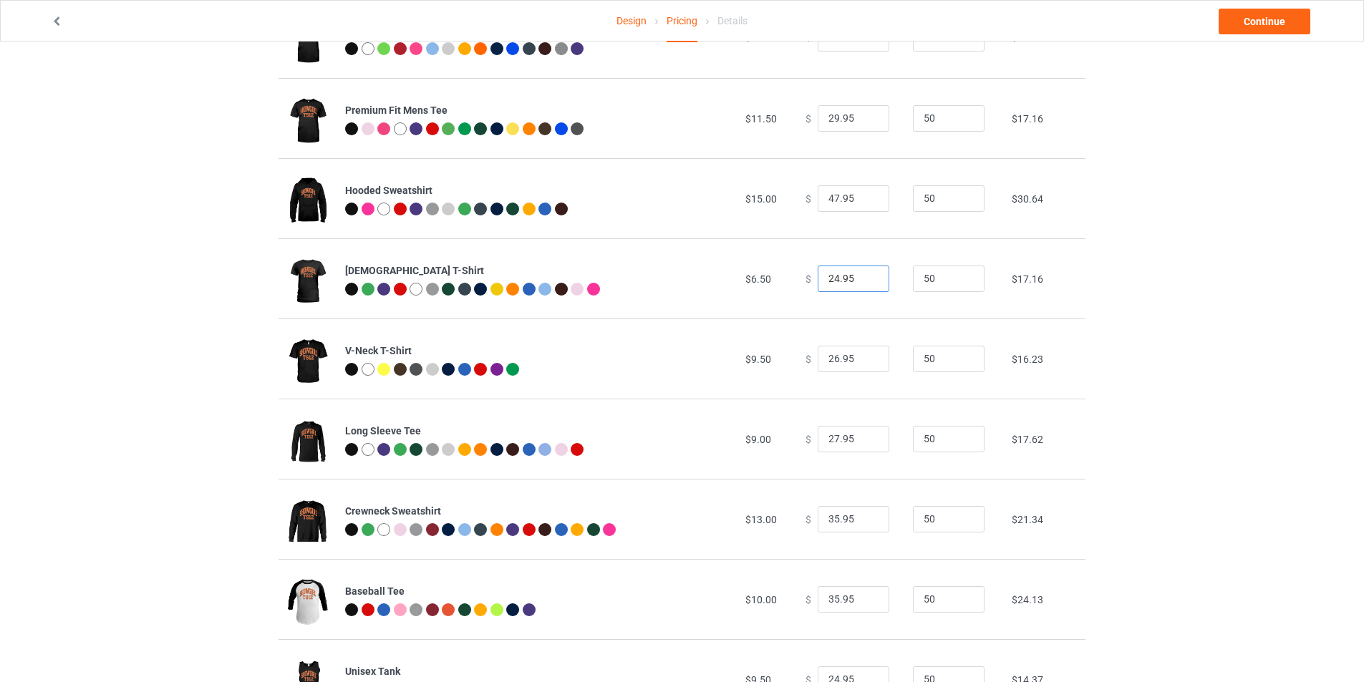
type input "24.95"
click at [869, 323] on td "$ 26.95" at bounding box center [850, 359] width 107 height 80
click at [832, 359] on input "26.95" at bounding box center [853, 359] width 72 height 27
type input "28.95"
drag, startPoint x: 831, startPoint y: 436, endPoint x: 820, endPoint y: 439, distance: 11.1
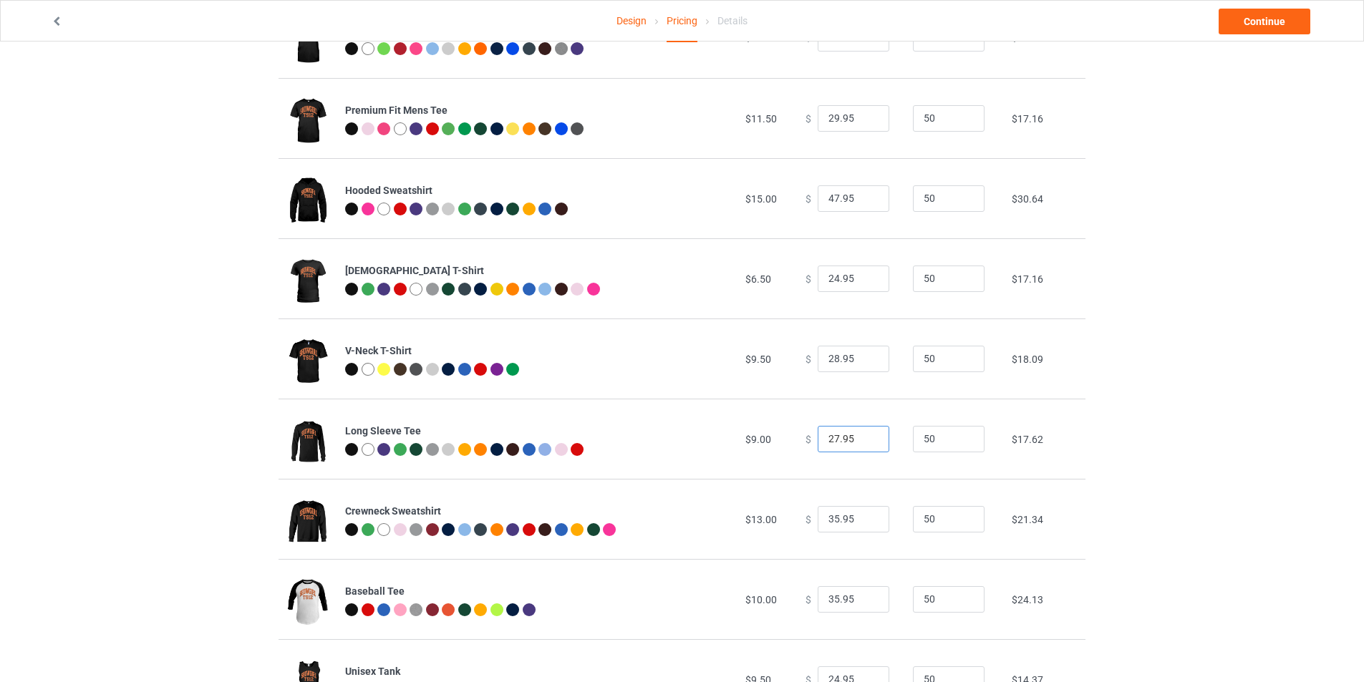
click at [820, 439] on input "27.95" at bounding box center [853, 439] width 72 height 27
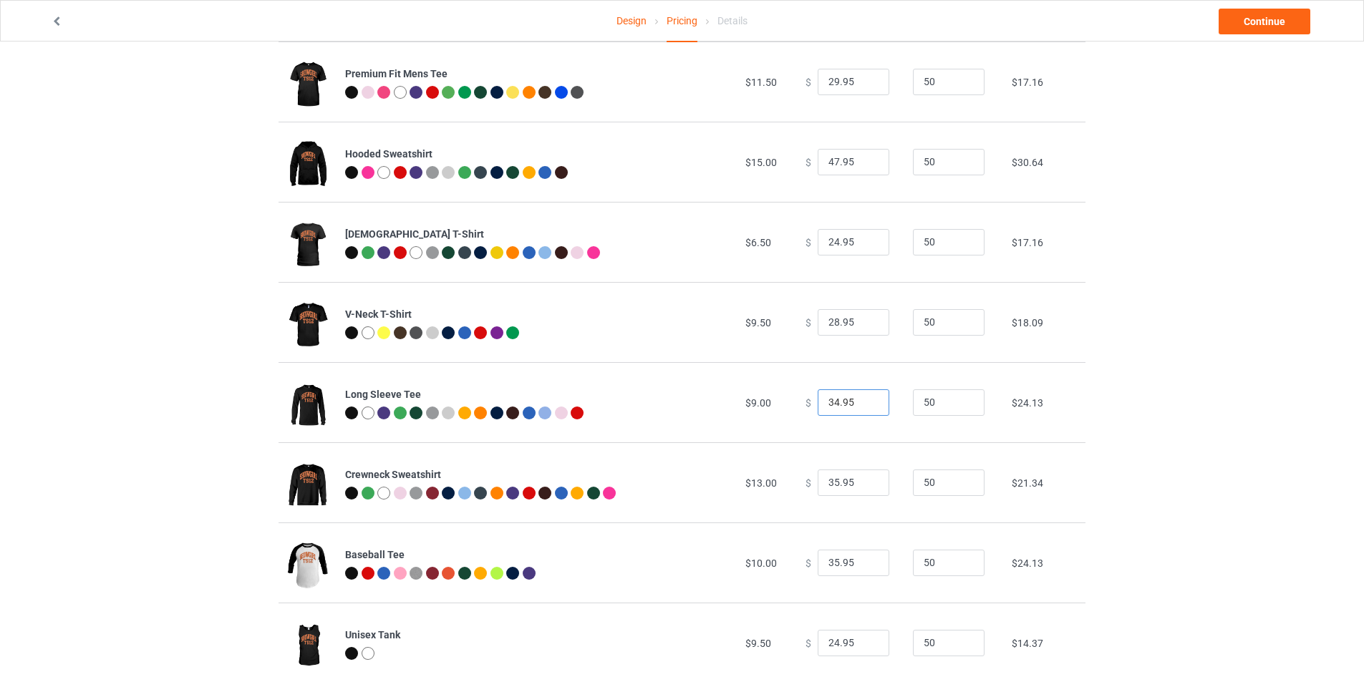
scroll to position [211, 0]
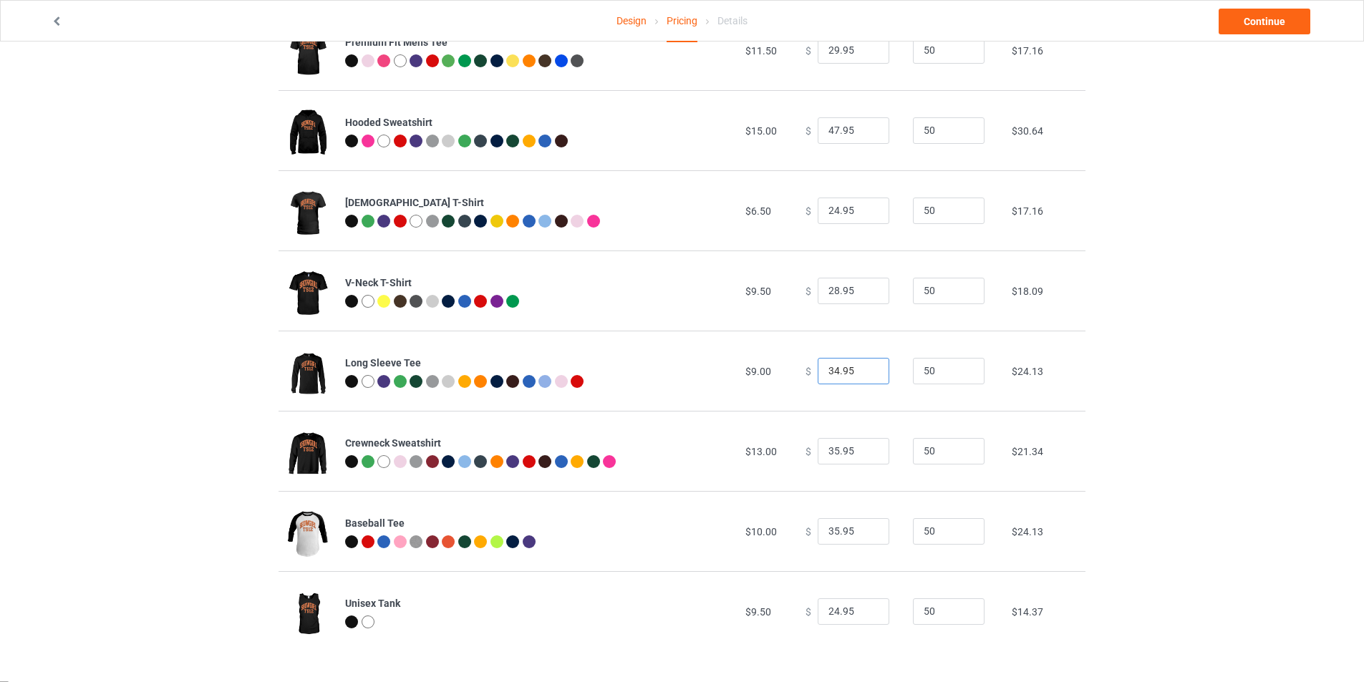
type input "34.95"
click at [829, 452] on input "35.95" at bounding box center [853, 451] width 72 height 27
click at [830, 455] on input "38.95" at bounding box center [853, 451] width 72 height 27
type input "39.95"
click at [828, 535] on input "35.95" at bounding box center [853, 531] width 72 height 27
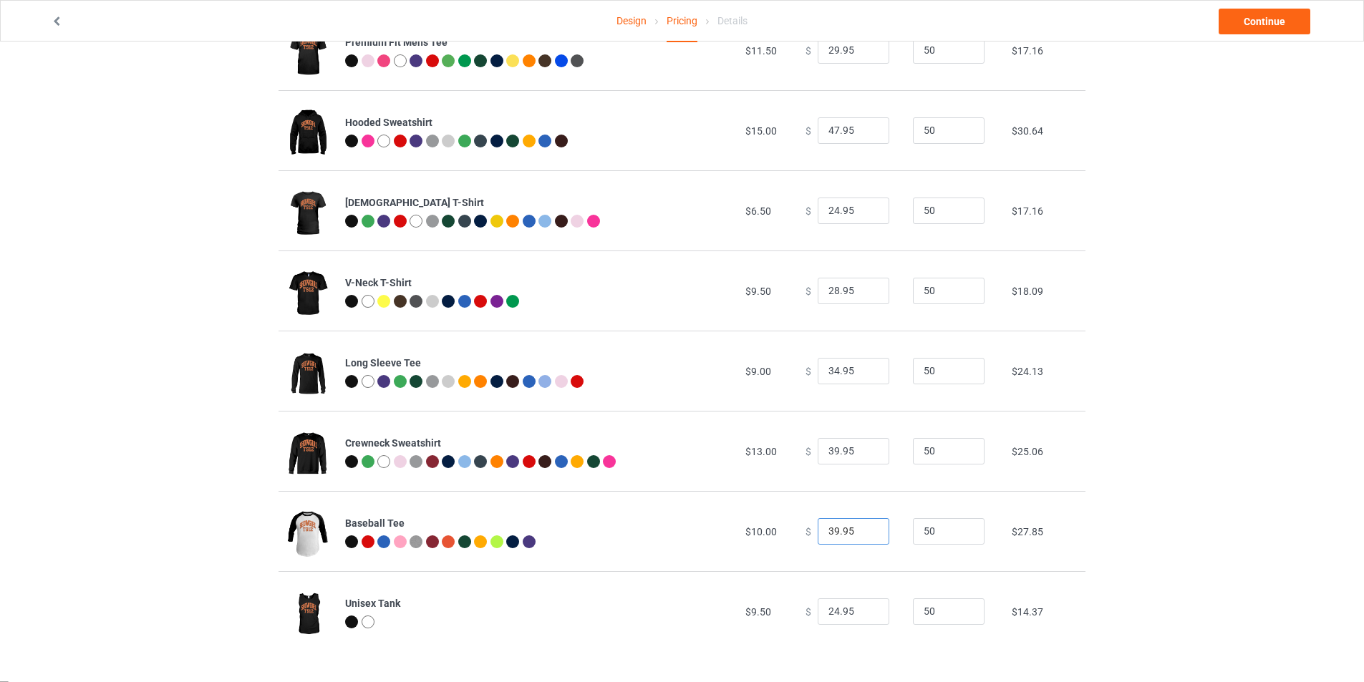
type input "39.95"
click at [826, 619] on input "24.95" at bounding box center [853, 611] width 72 height 27
type input "28.95"
click at [1258, 432] on div "Design Pricing Details Continue Pricing Estimated total profit $9,790.00 Produc…" at bounding box center [682, 255] width 1364 height 851
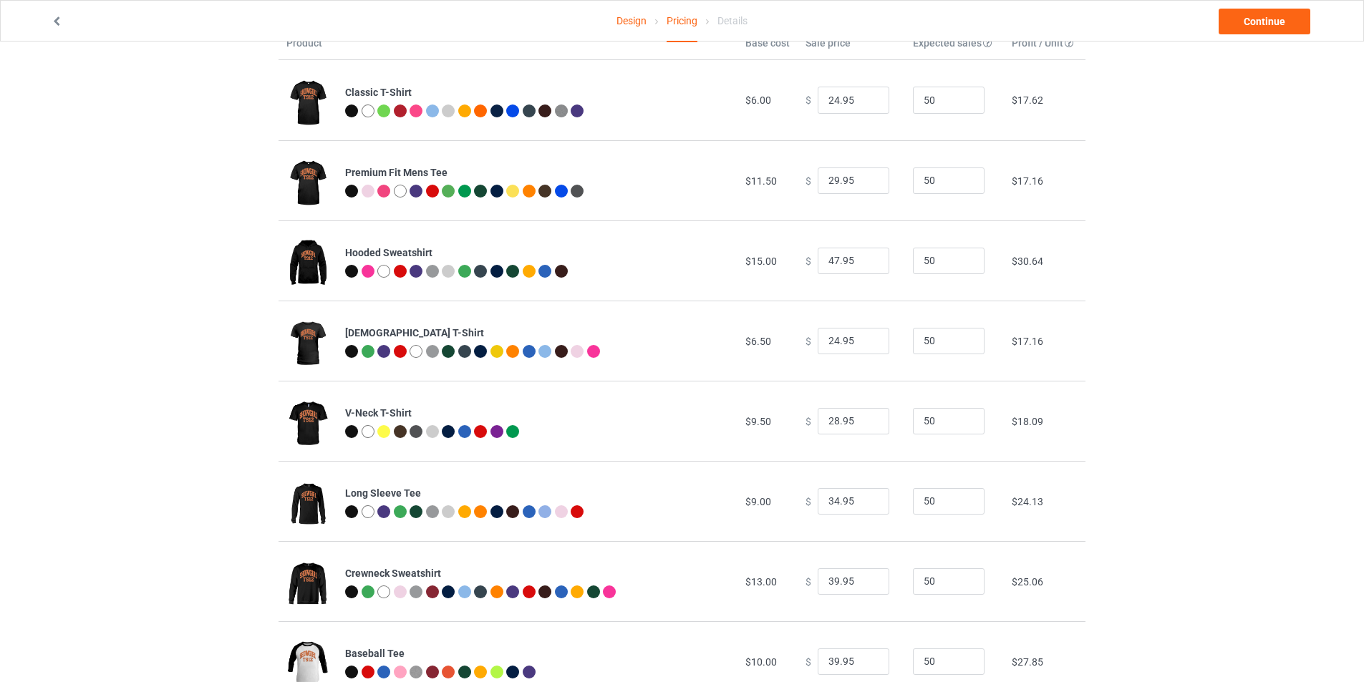
scroll to position [0, 0]
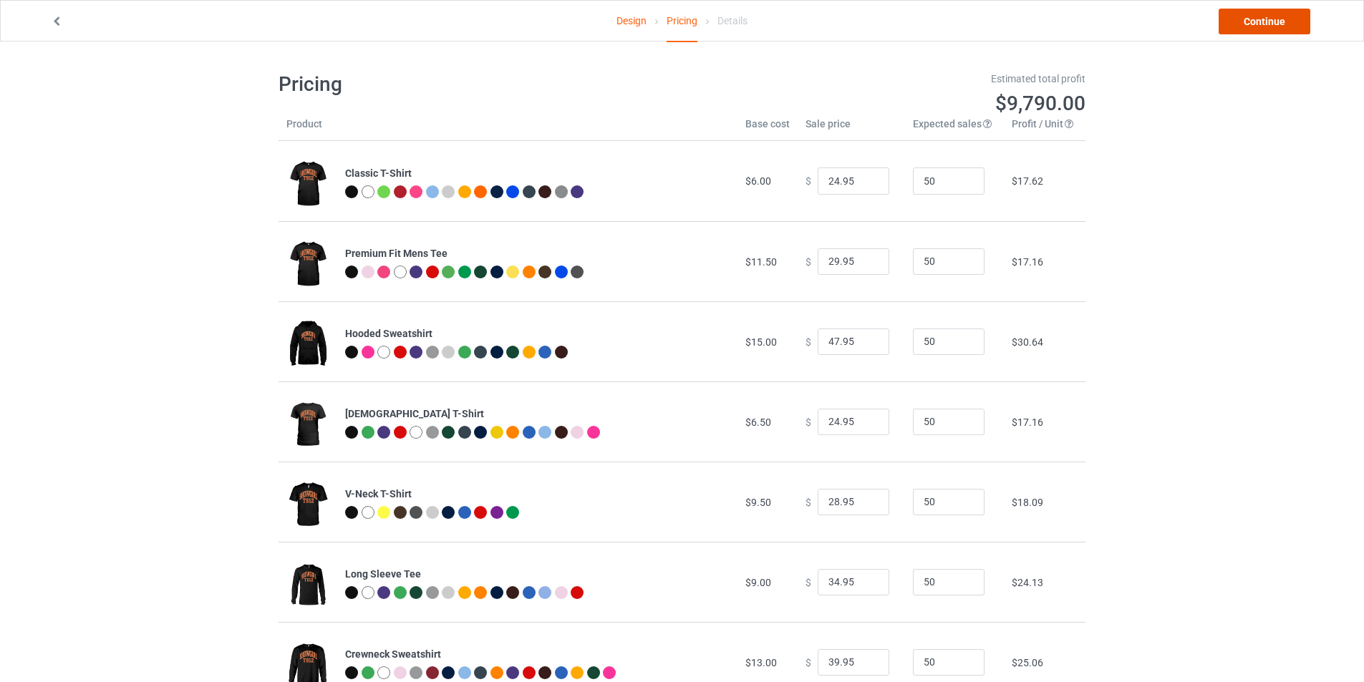
click at [1259, 25] on link "Continue" at bounding box center [1264, 22] width 92 height 26
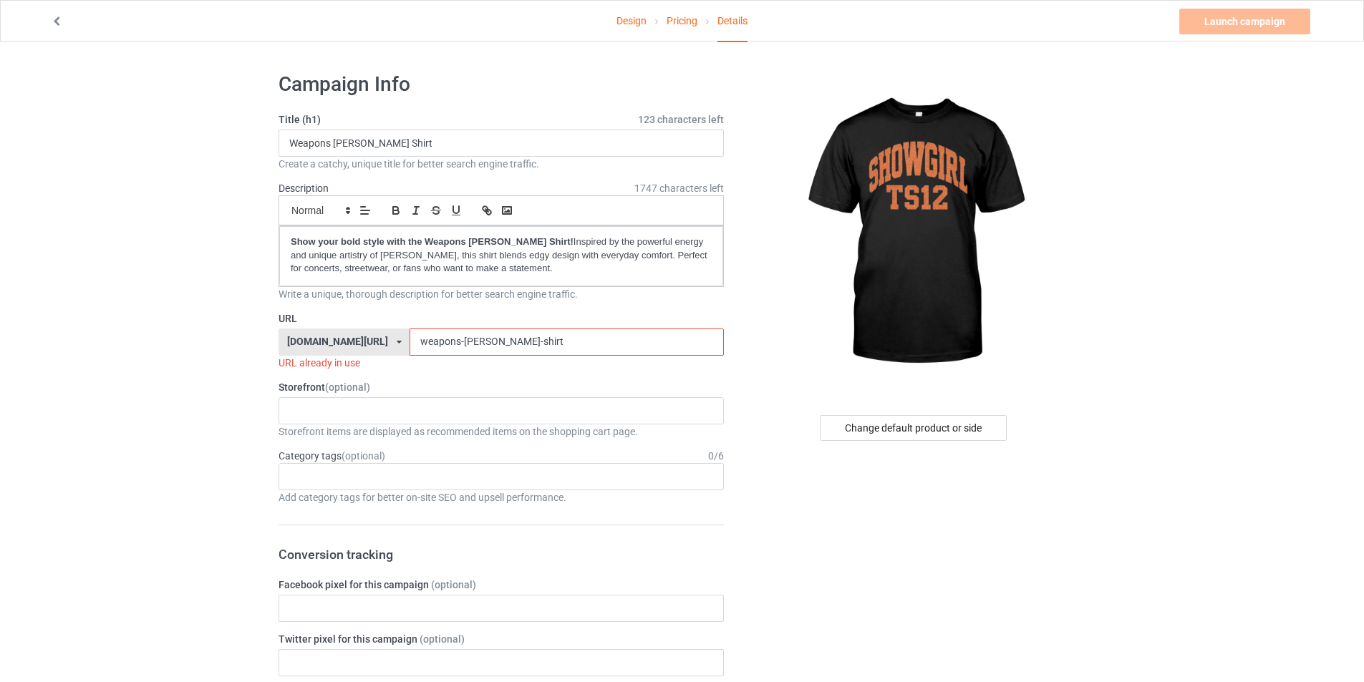
drag, startPoint x: 1220, startPoint y: 256, endPoint x: 1215, endPoint y: 263, distance: 8.7
click at [418, 143] on input "Weapons [PERSON_NAME] Shirt" at bounding box center [500, 143] width 445 height 27
drag, startPoint x: 437, startPoint y: 144, endPoint x: 127, endPoint y: 152, distance: 310.8
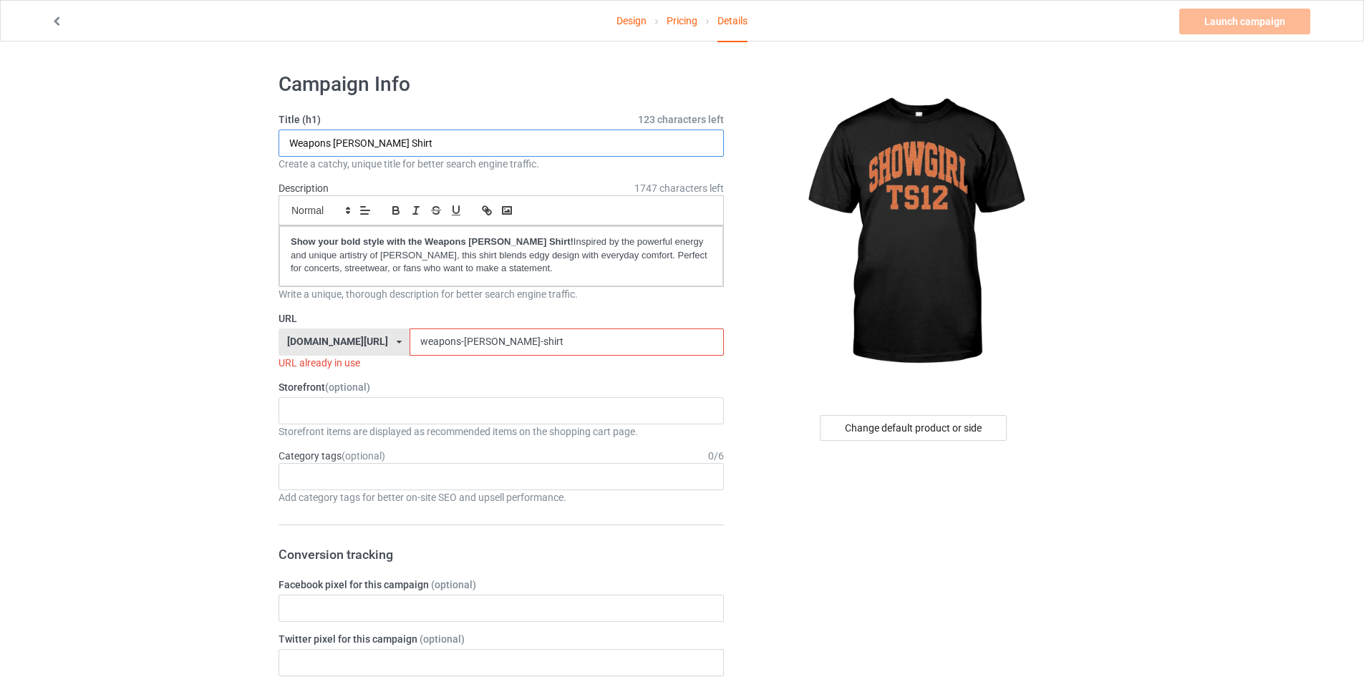
drag, startPoint x: 456, startPoint y: 152, endPoint x: 4, endPoint y: 200, distance: 454.9
paste input "Taylor Swift Showgirl"
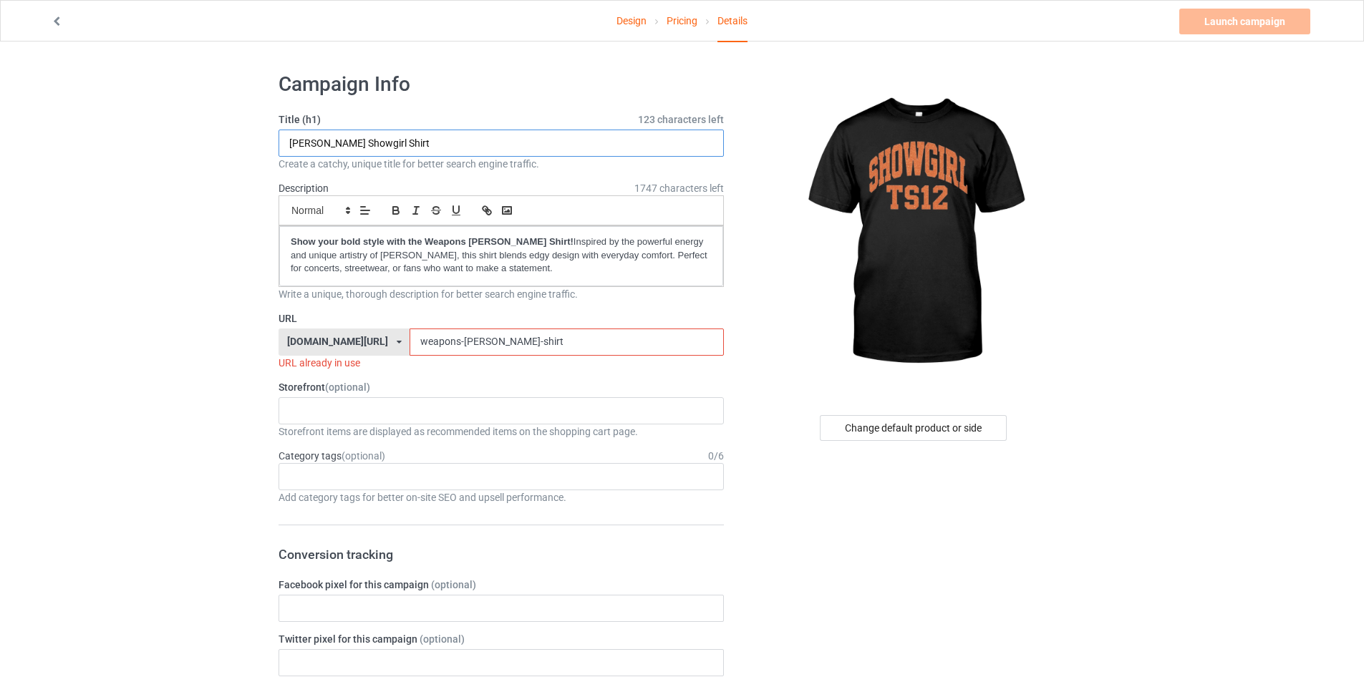
type input "Taylor Swift Showgirl Shirt"
drag, startPoint x: 545, startPoint y: 345, endPoint x: 204, endPoint y: 379, distance: 342.4
paste input "Taylor Swift Showgirl S"
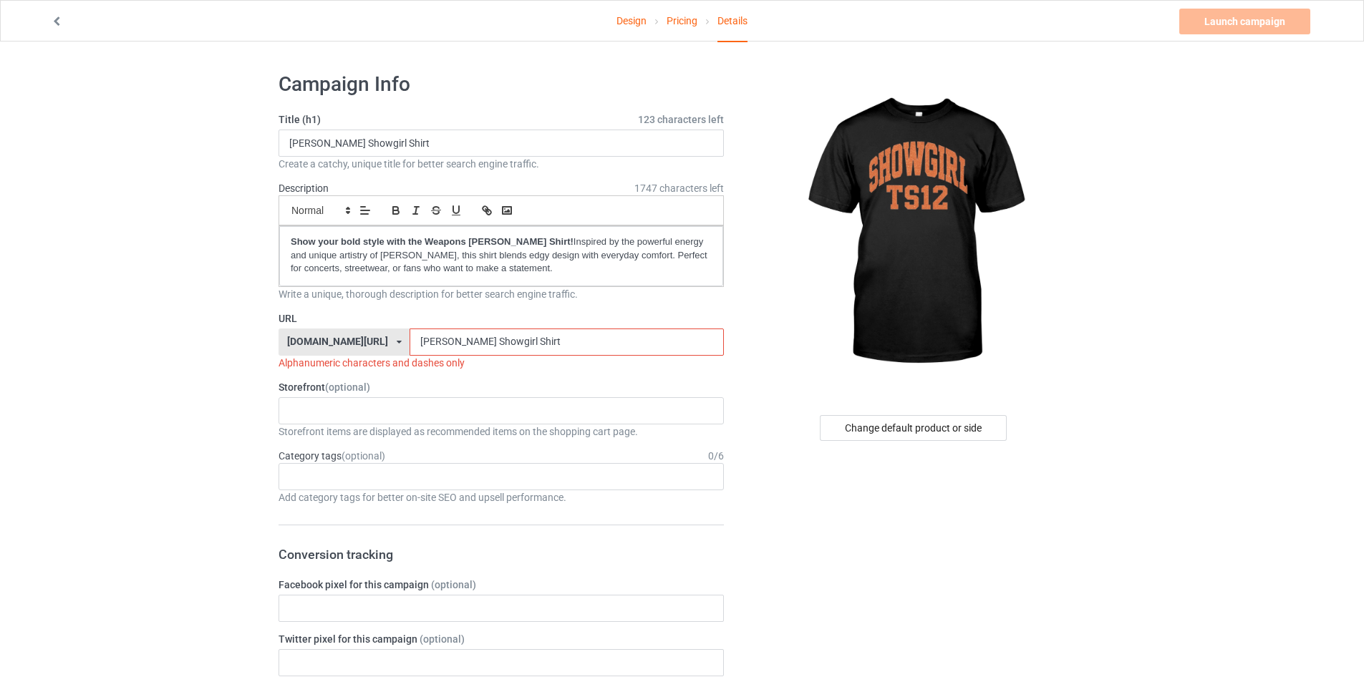
click at [409, 342] on input "Taylor Swift Showgirl Shirt" at bounding box center [566, 342] width 314 height 27
click at [437, 339] on input "Taylor-Swift Showgirl Shirt" at bounding box center [566, 342] width 314 height 27
click at [477, 340] on input "Taylor-Swift-Showgirl Shirt" at bounding box center [566, 342] width 314 height 27
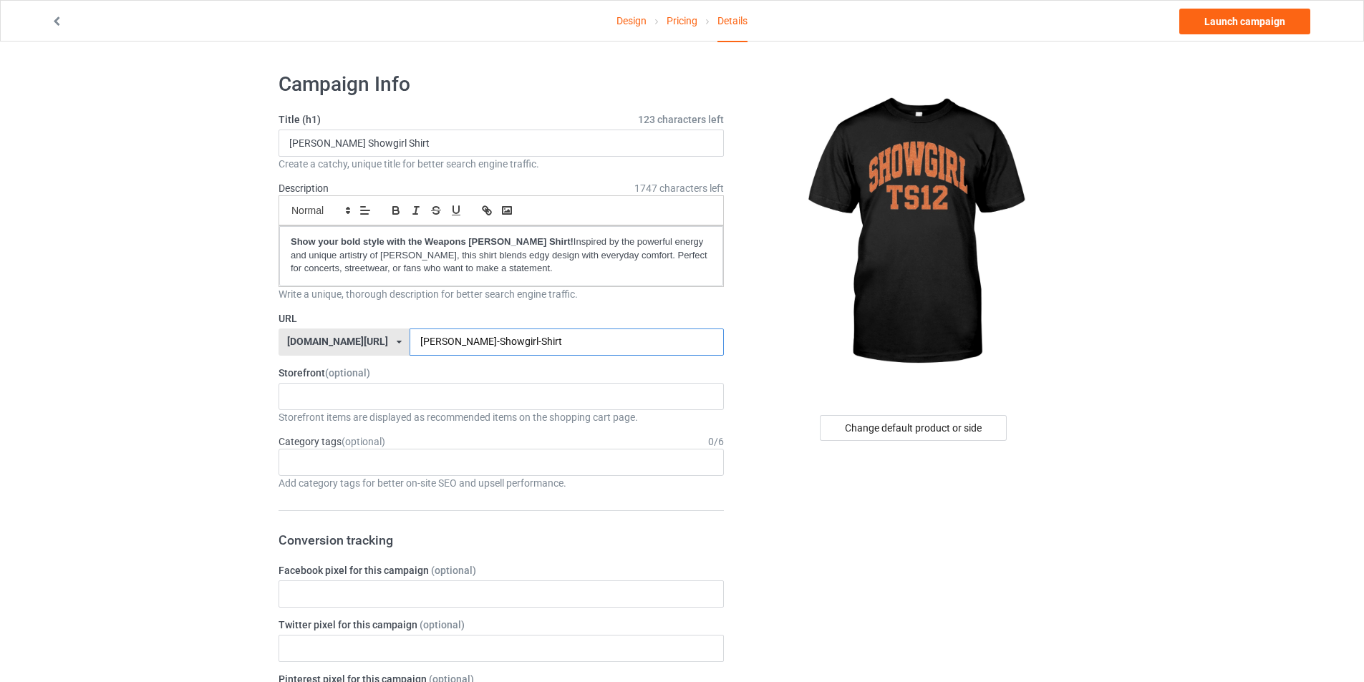
type input "Taylor-Swift-Showgirl-Shirt"
drag, startPoint x: 568, startPoint y: 269, endPoint x: 140, endPoint y: 215, distance: 432.1
drag, startPoint x: 175, startPoint y: 466, endPoint x: 225, endPoint y: 471, distance: 51.1
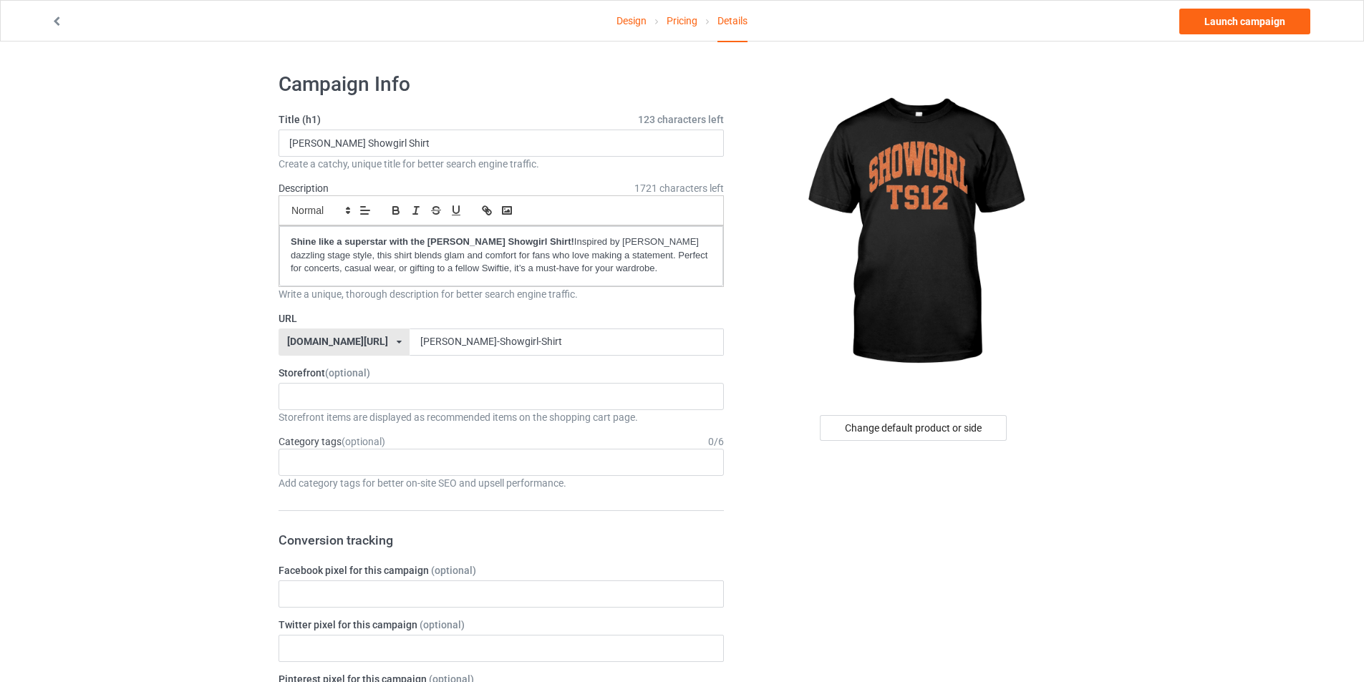
click at [621, 14] on link "Design" at bounding box center [631, 21] width 30 height 40
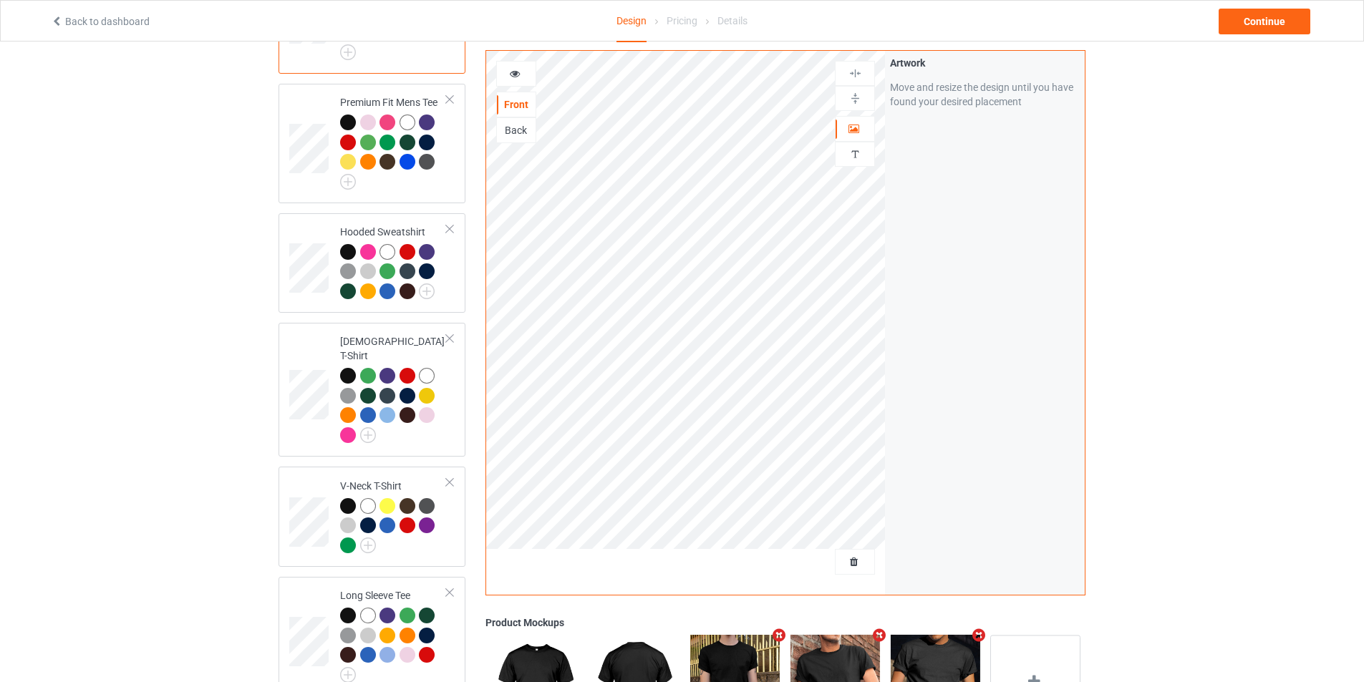
scroll to position [215, 0]
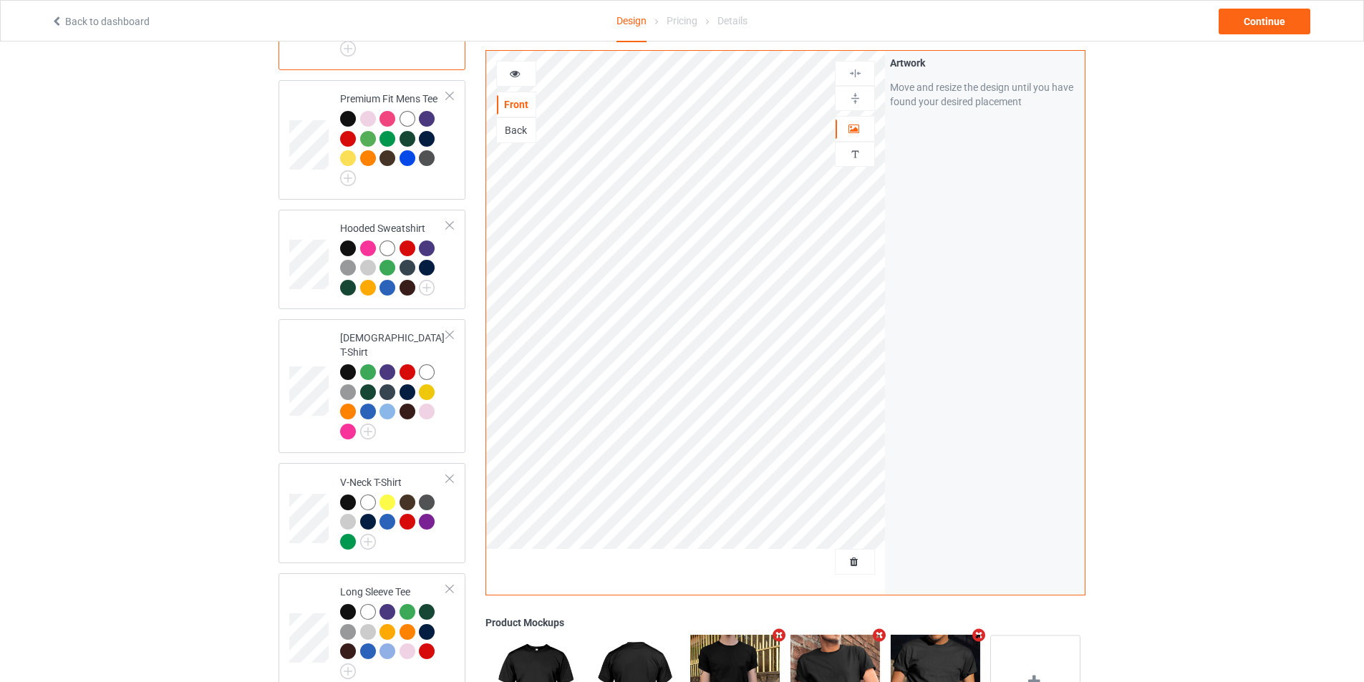
click at [739, 674] on img at bounding box center [734, 691] width 89 height 112
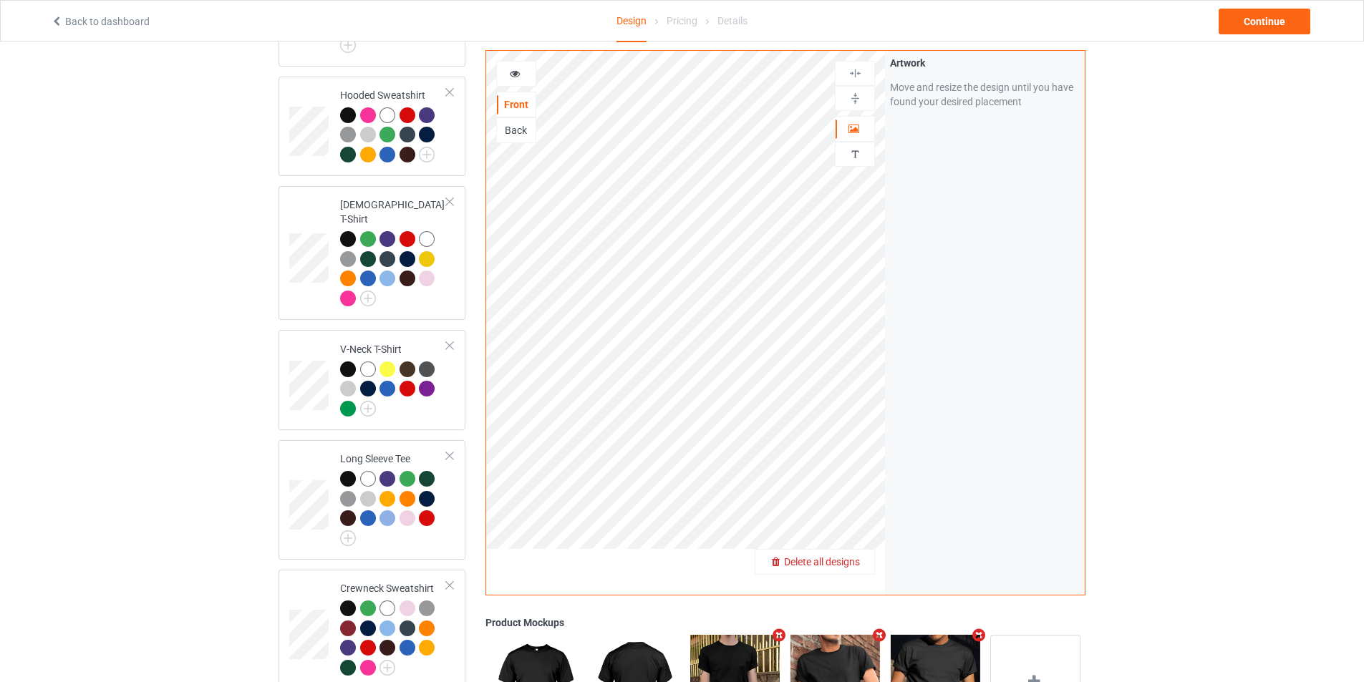
scroll to position [573, 0]
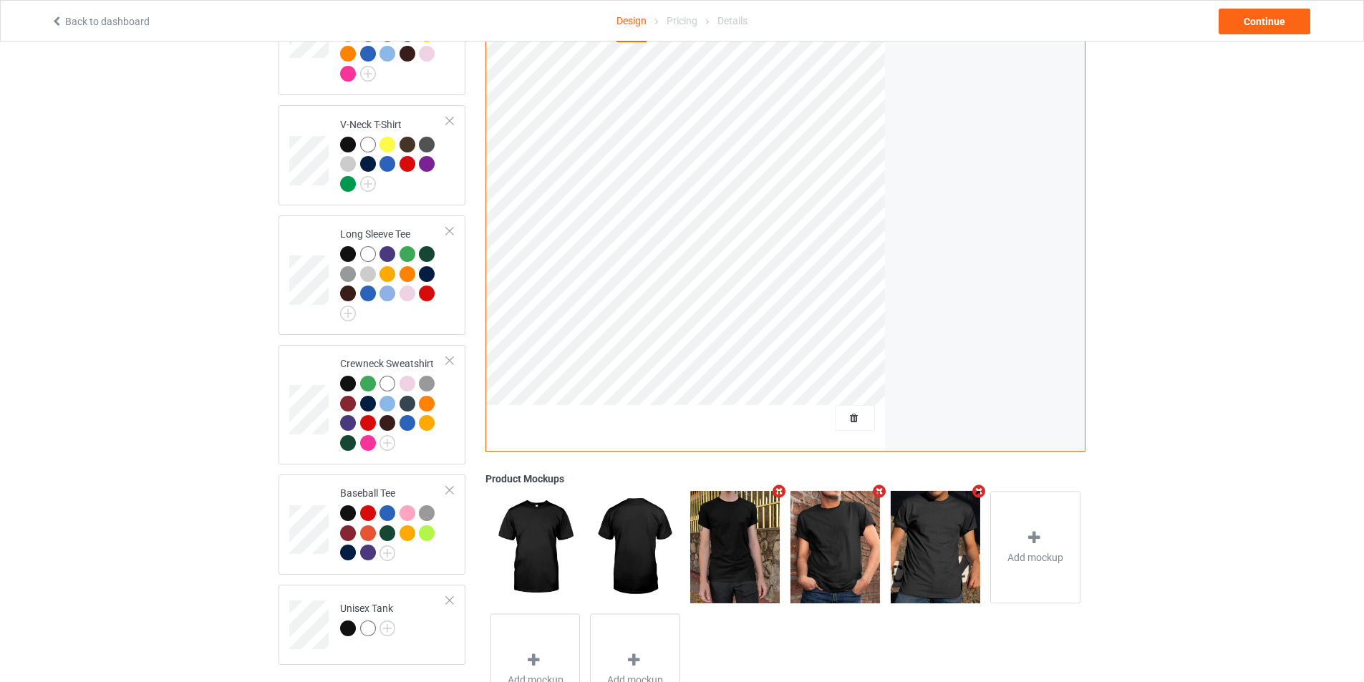
click at [724, 539] on img at bounding box center [734, 547] width 89 height 112
click at [1277, 17] on div "Continue" at bounding box center [1264, 22] width 92 height 26
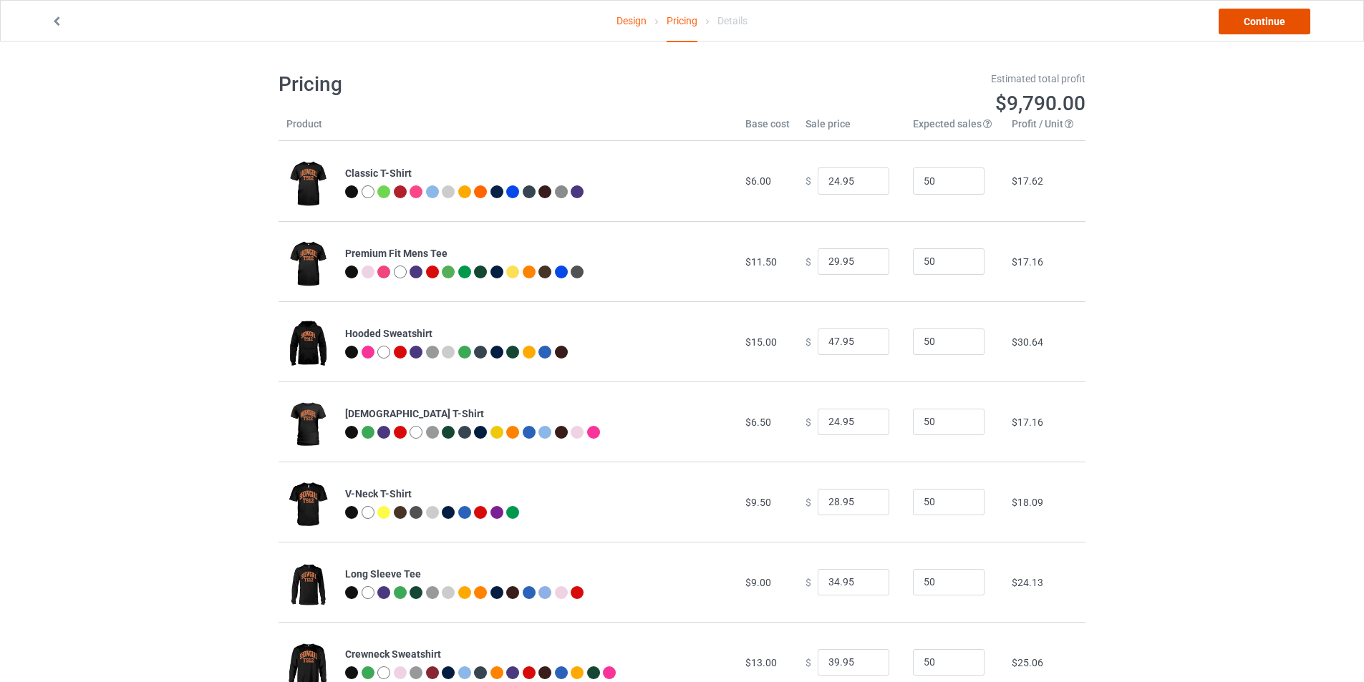
click at [1275, 19] on link "Continue" at bounding box center [1264, 22] width 92 height 26
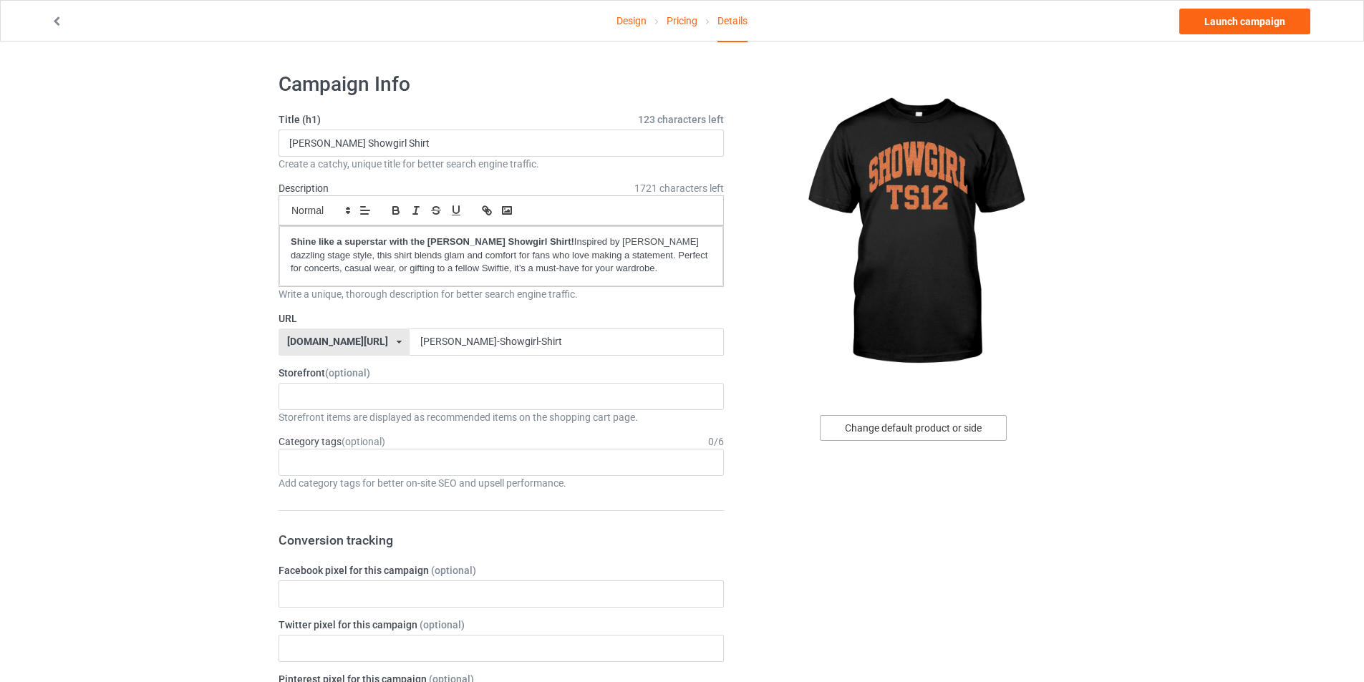
click at [964, 424] on div "Change default product or side" at bounding box center [913, 428] width 187 height 26
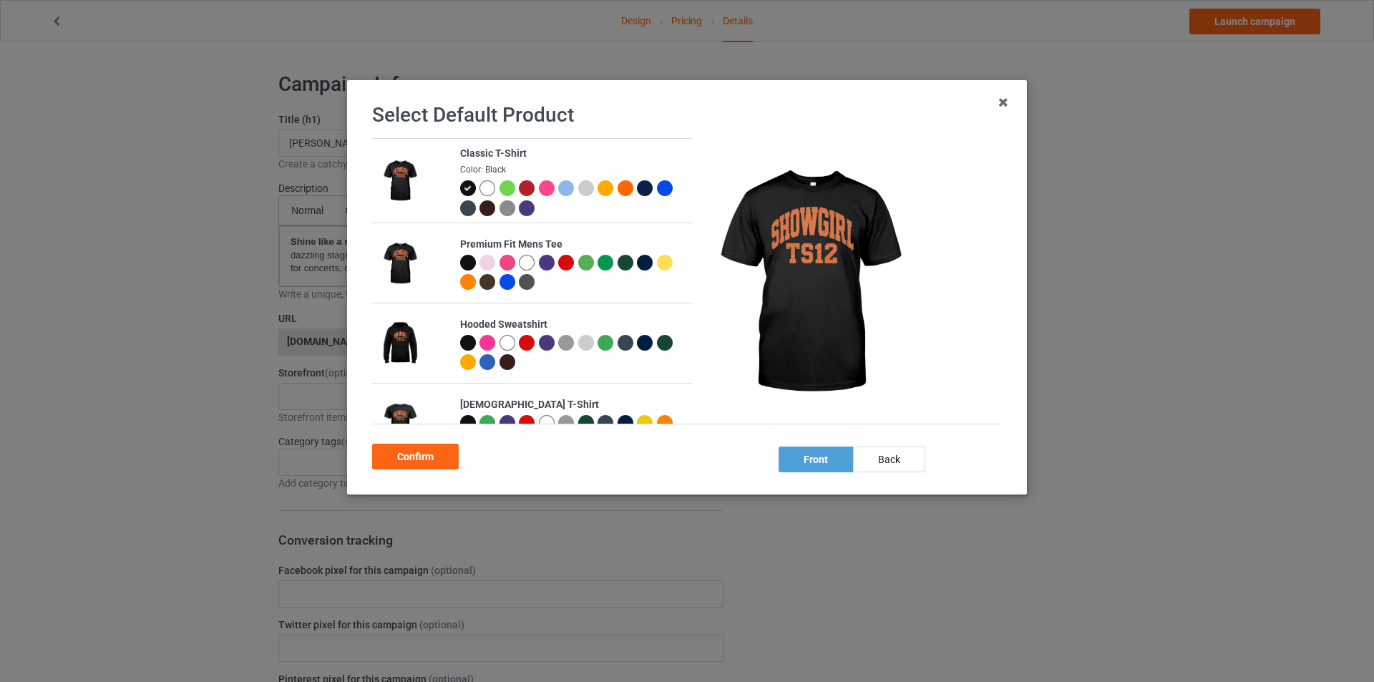
click at [792, 258] on img at bounding box center [809, 282] width 215 height 268
click at [410, 454] on div "Confirm" at bounding box center [415, 457] width 87 height 26
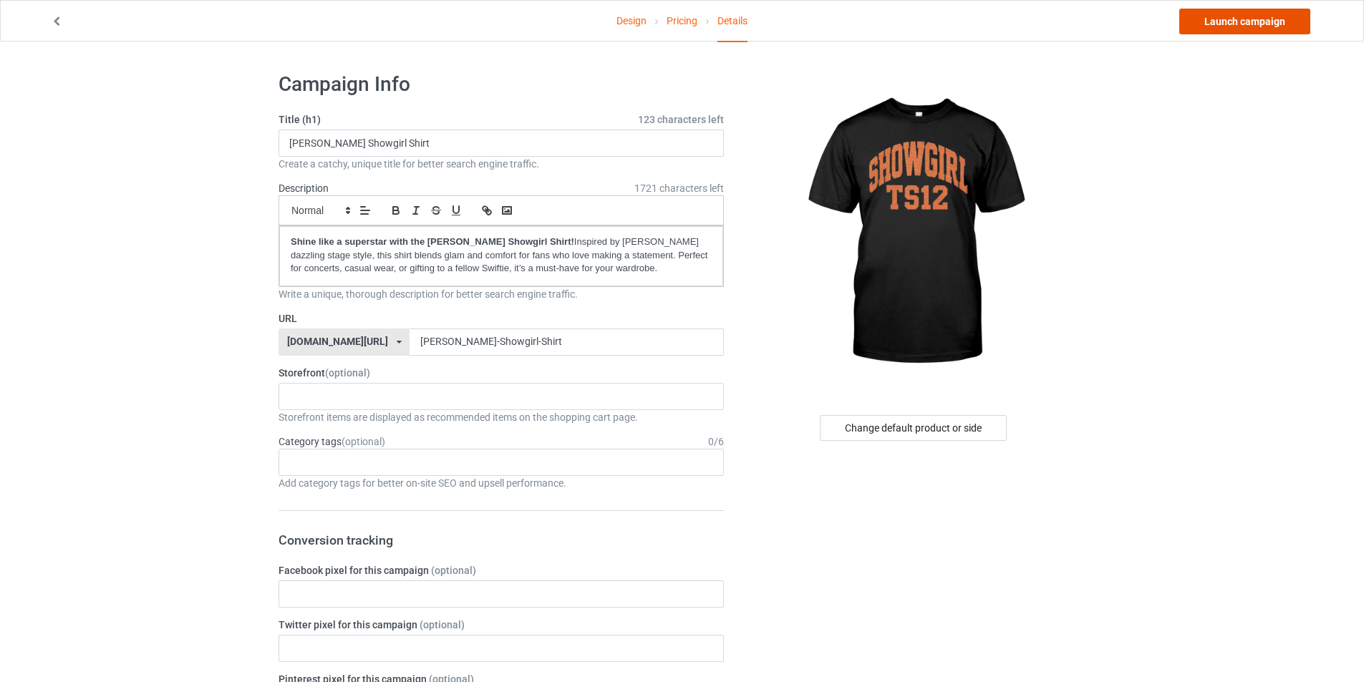
click at [1218, 21] on link "Launch campaign" at bounding box center [1244, 22] width 131 height 26
